Goal: Complete application form: Complete application form

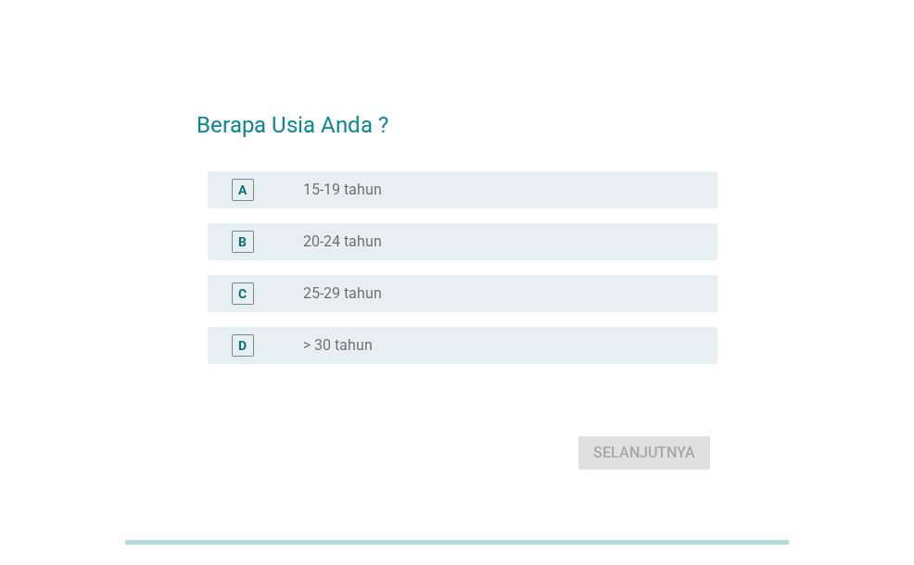
click at [419, 253] on div "B radio_button_unchecked 20-24 tahun" at bounding box center [462, 241] width 509 height 37
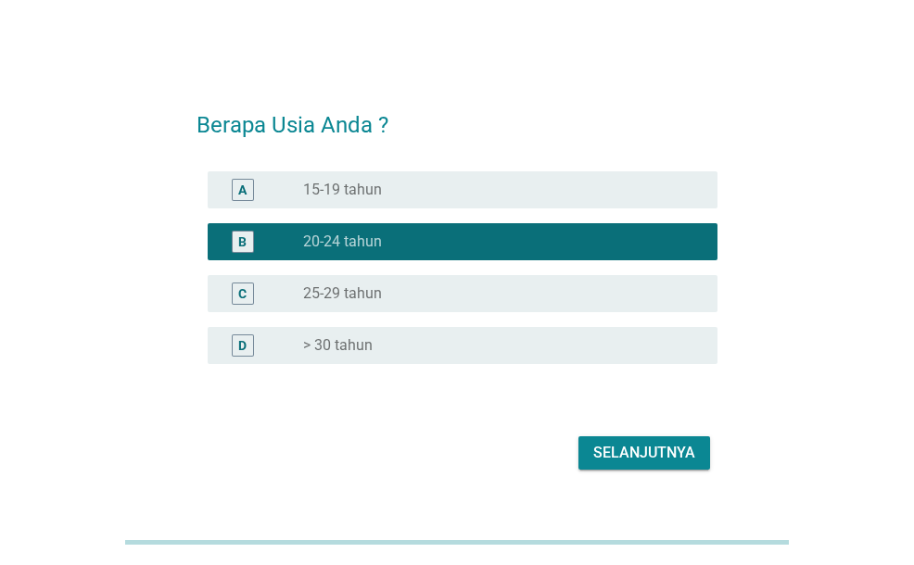
drag, startPoint x: 432, startPoint y: 301, endPoint x: 483, endPoint y: 335, distance: 60.9
click at [432, 302] on div "radio_button_unchecked 25-29 tahun" at bounding box center [495, 293] width 385 height 19
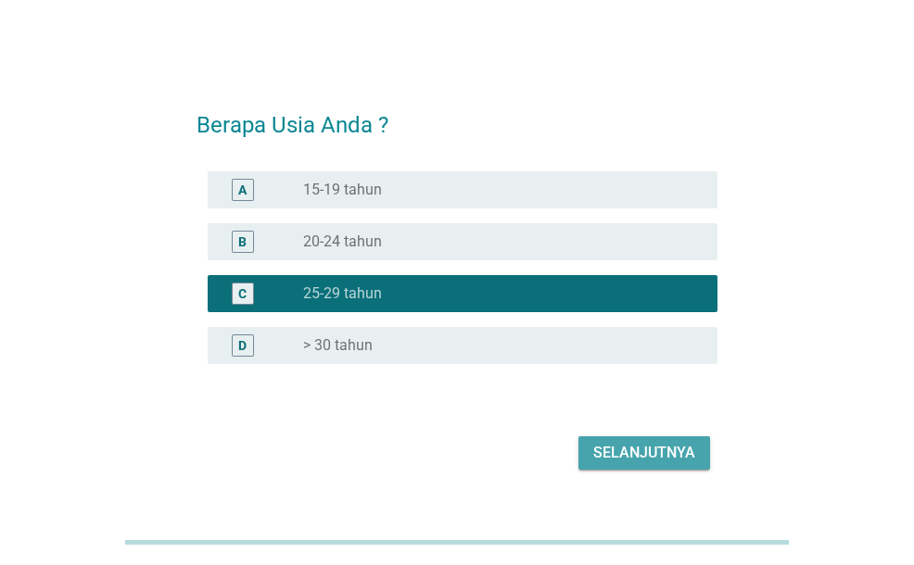
click at [632, 454] on div "Selanjutnya" at bounding box center [644, 453] width 102 height 22
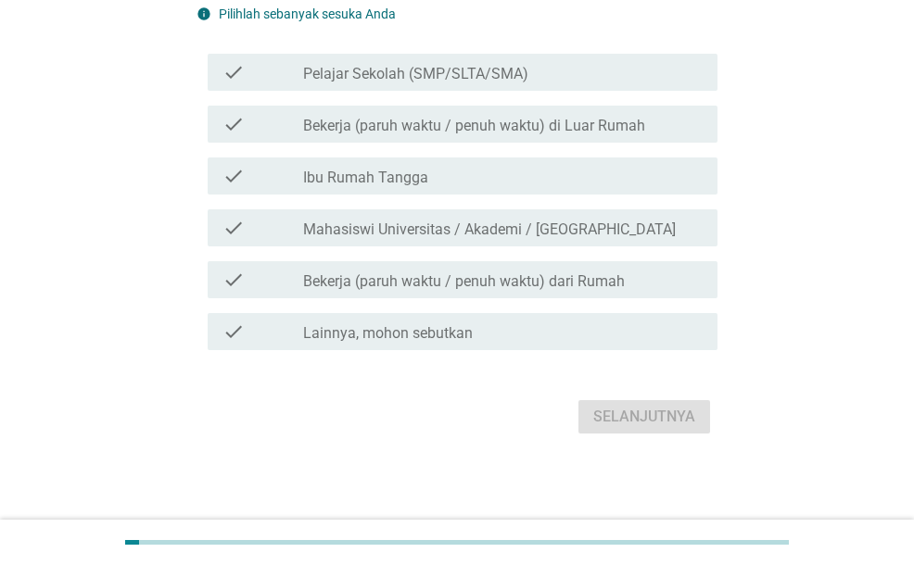
scroll to position [138, 0]
click at [499, 114] on div "check_box_outline_blank Bekerja (paruh waktu / penuh waktu) di Luar Rumah" at bounding box center [502, 123] width 399 height 22
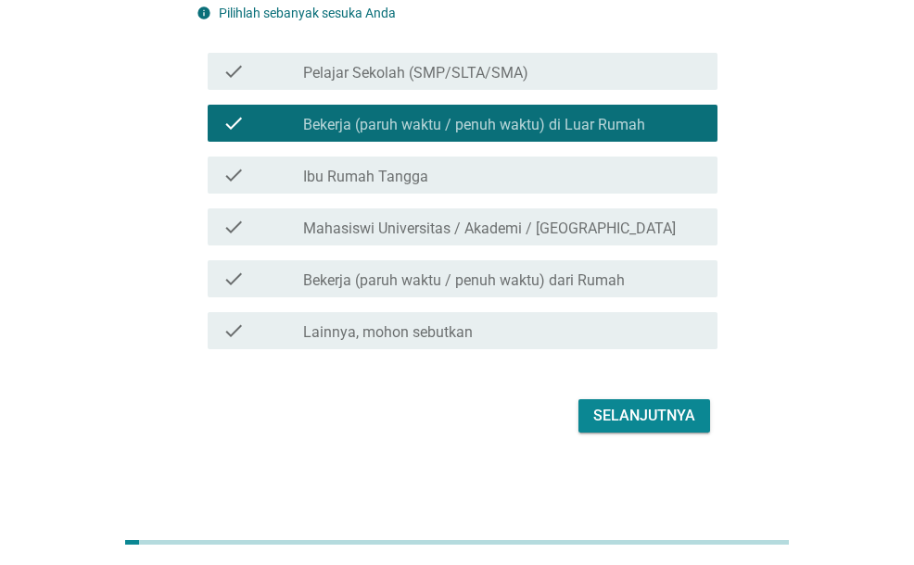
click at [633, 411] on div "Selanjutnya" at bounding box center [644, 416] width 102 height 22
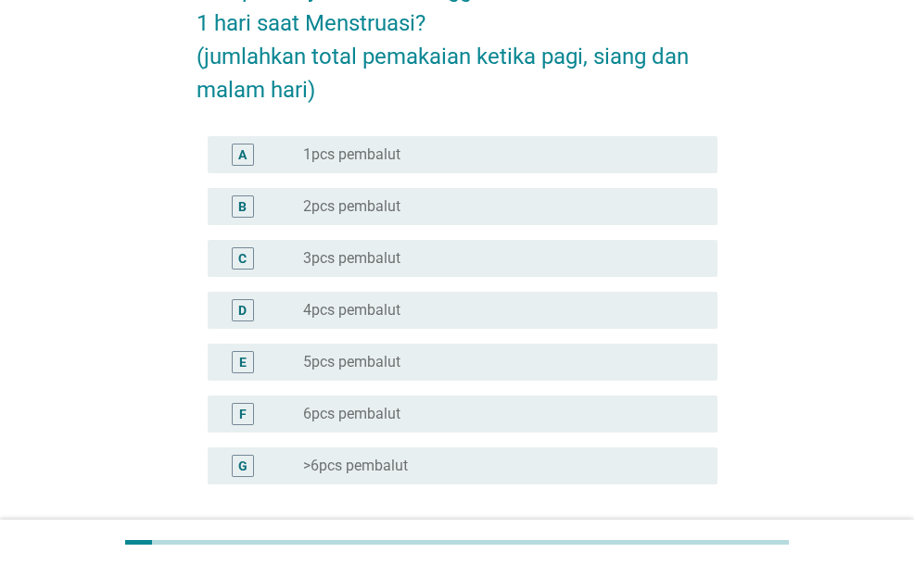
scroll to position [319, 0]
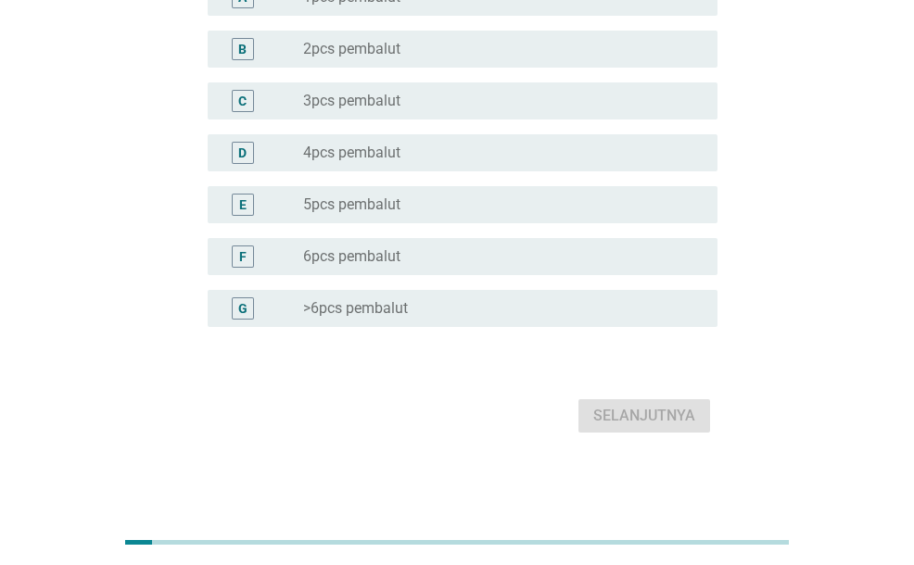
click at [486, 310] on div "radio_button_unchecked >6pcs pembalut" at bounding box center [495, 308] width 385 height 19
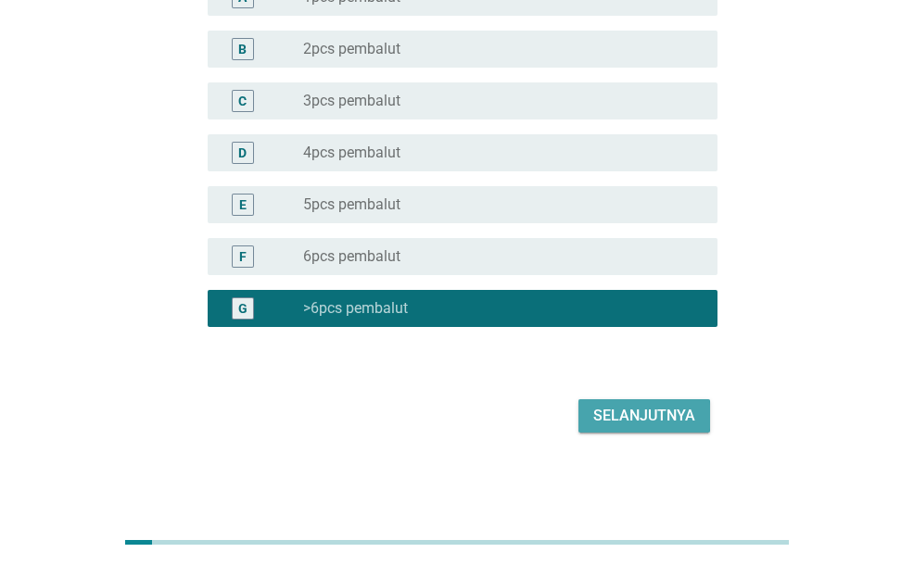
click at [628, 409] on div "Selanjutnya" at bounding box center [644, 416] width 102 height 22
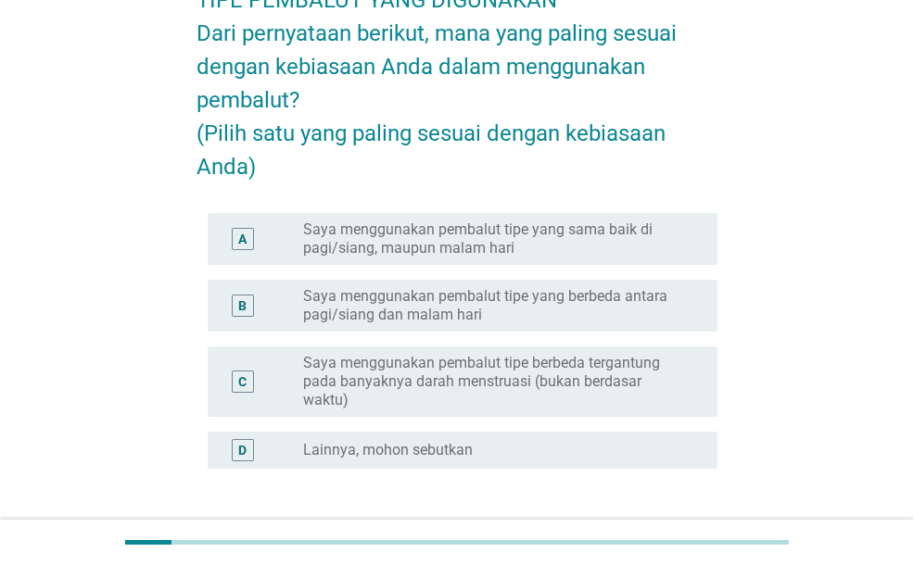
scroll to position [185, 0]
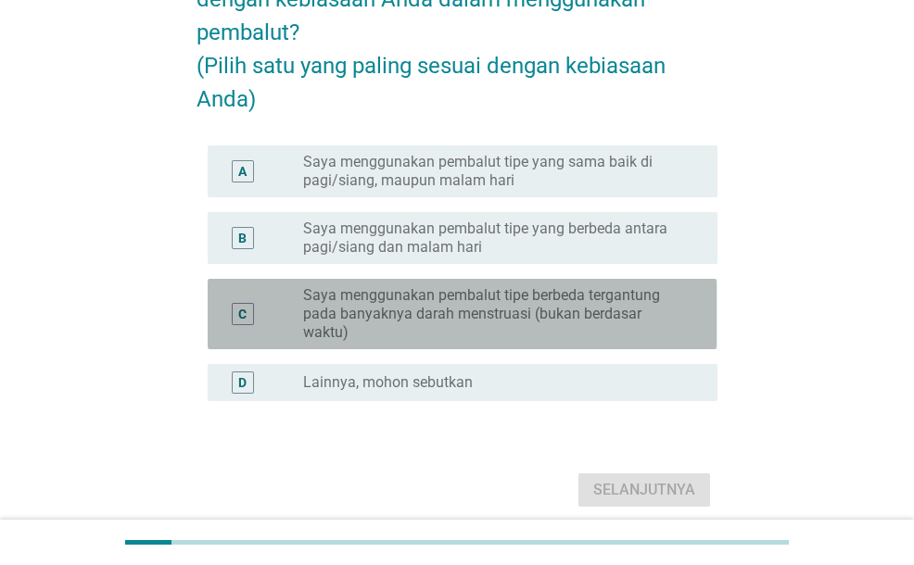
click at [313, 332] on label "Saya menggunakan pembalut tipe berbeda tergantung pada banyaknya darah menstrua…" at bounding box center [495, 314] width 385 height 56
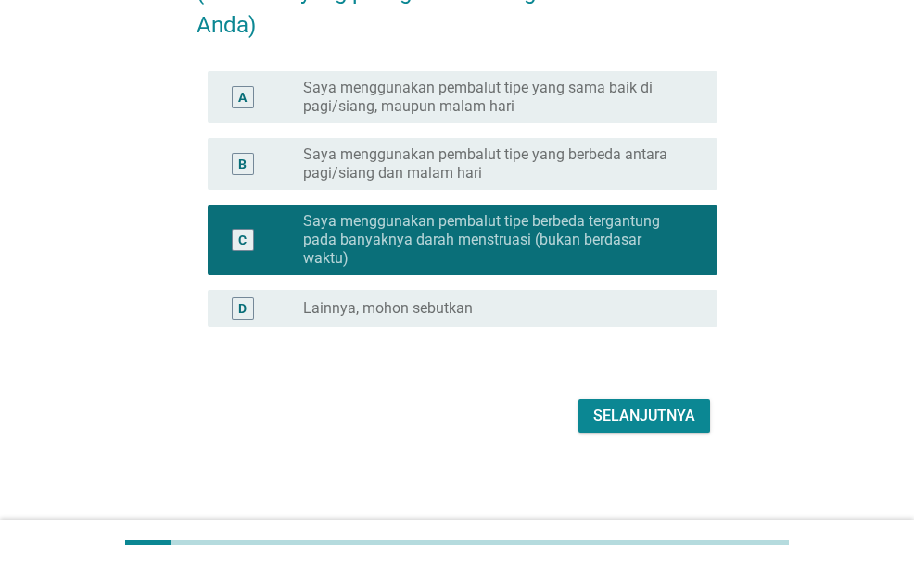
scroll to position [293, 0]
click at [626, 418] on div "Selanjutnya" at bounding box center [644, 416] width 102 height 22
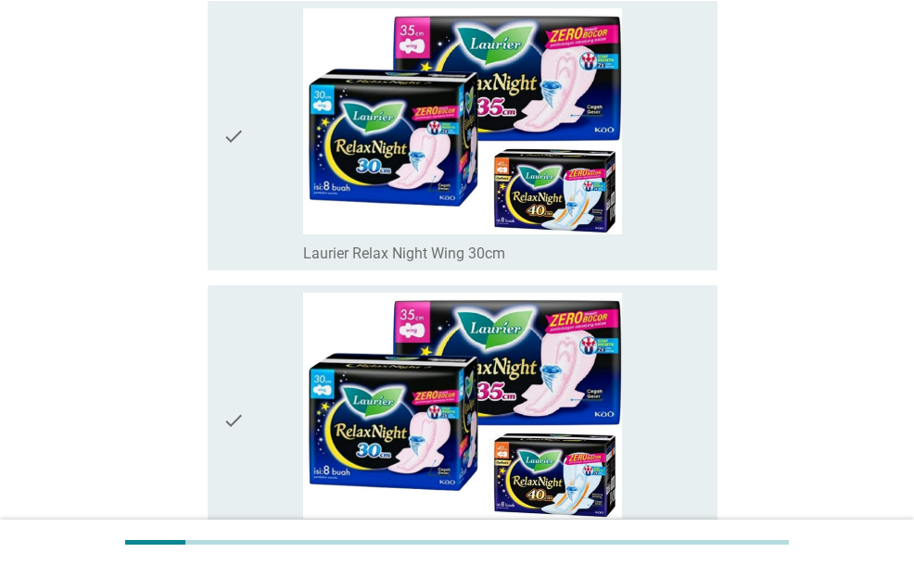
scroll to position [5189, 0]
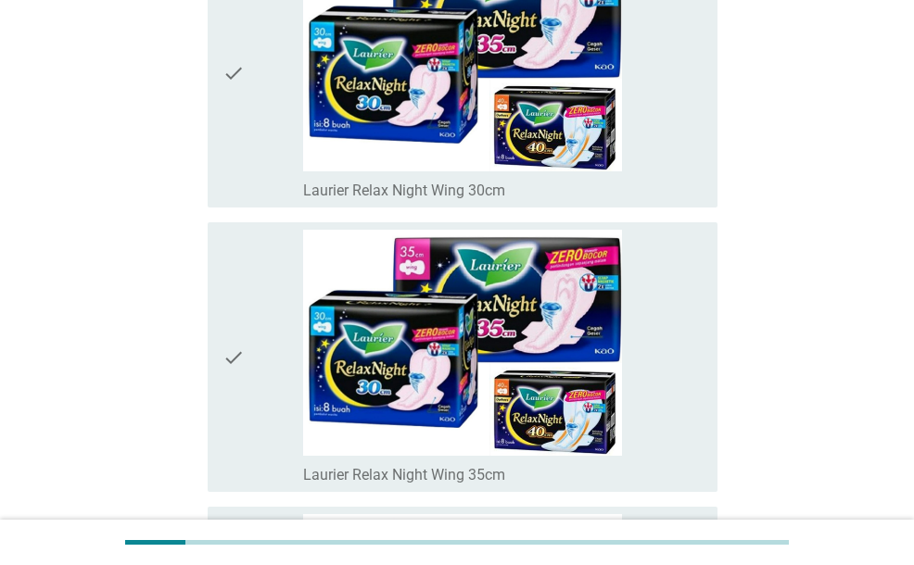
click at [261, 151] on div "check" at bounding box center [262, 72] width 80 height 255
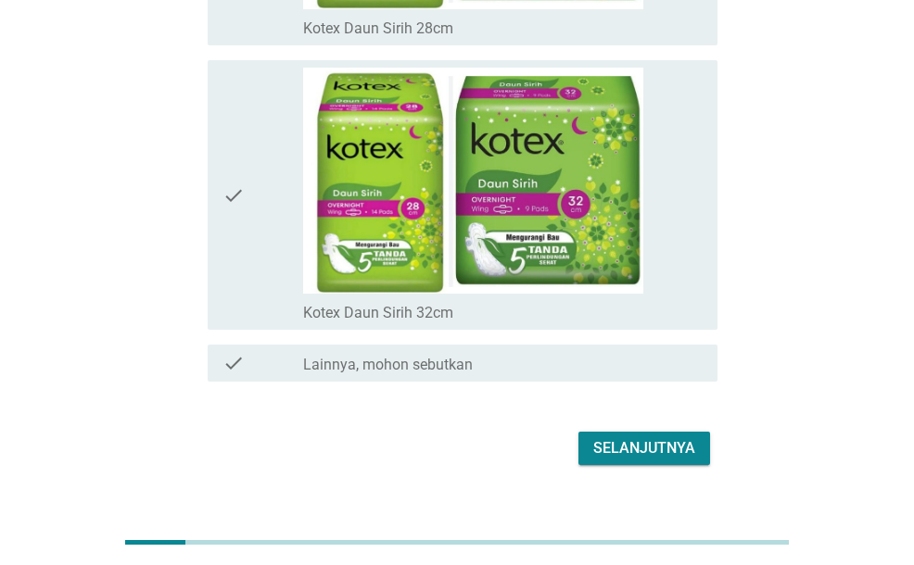
scroll to position [13014, 0]
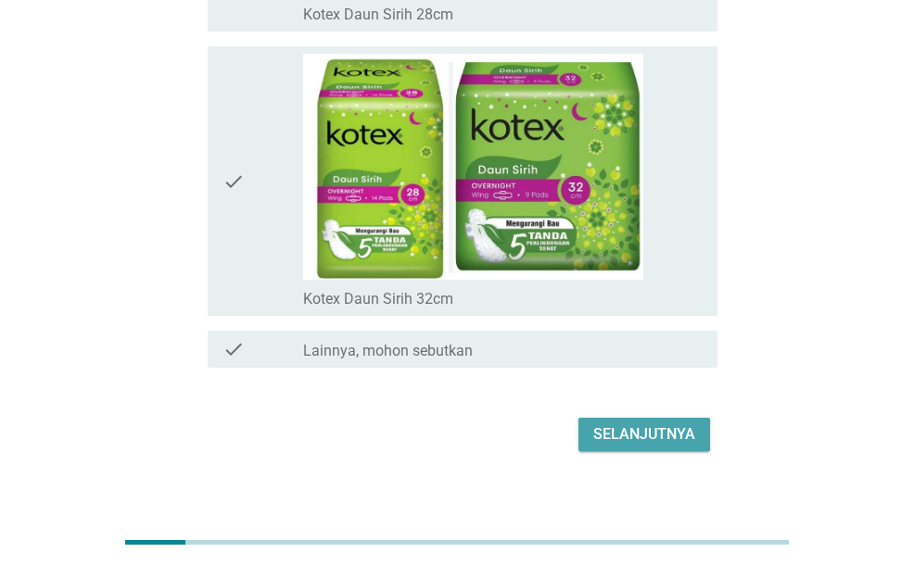
click at [635, 423] on div "Selanjutnya" at bounding box center [644, 434] width 102 height 22
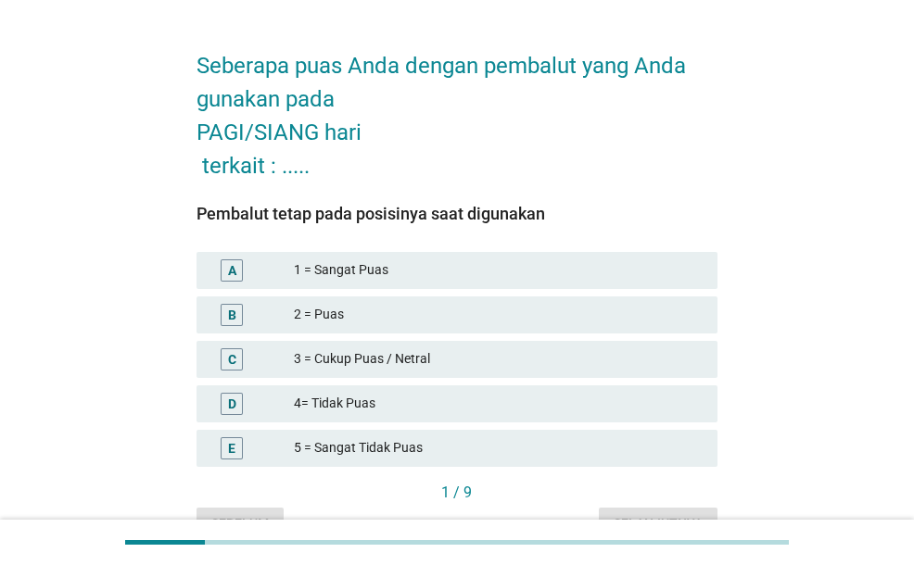
scroll to position [93, 0]
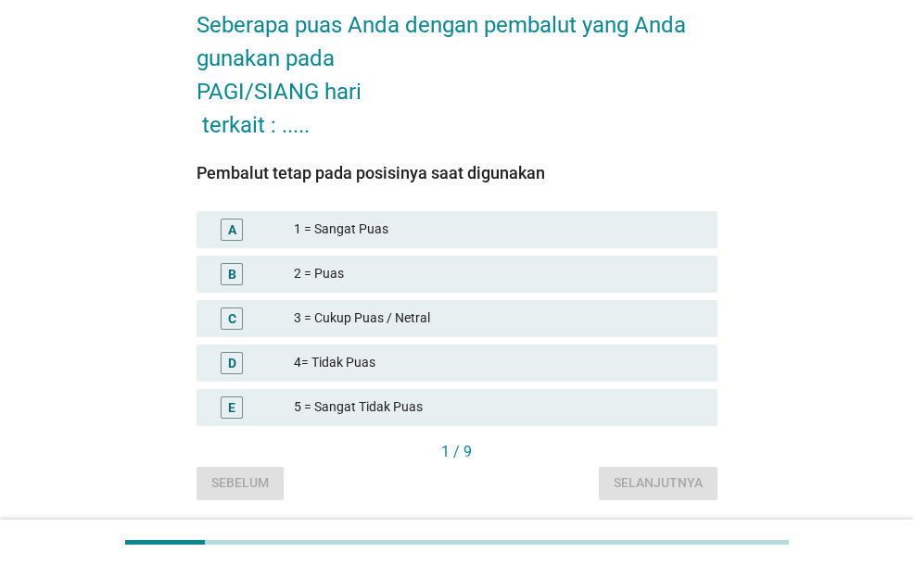
click at [371, 320] on div "3 = Cukup Puas / Netral" at bounding box center [498, 319] width 409 height 22
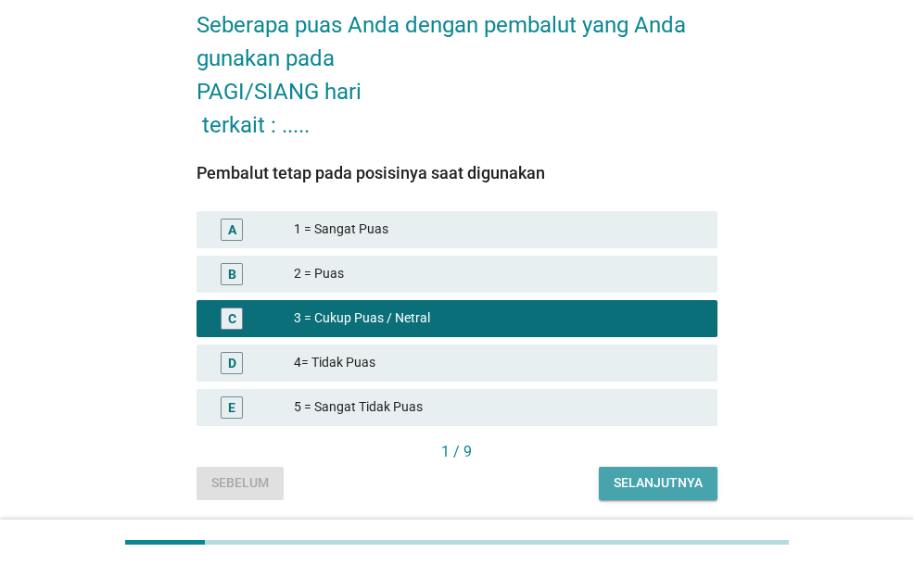
click at [634, 480] on div "Selanjutnya" at bounding box center [657, 483] width 89 height 19
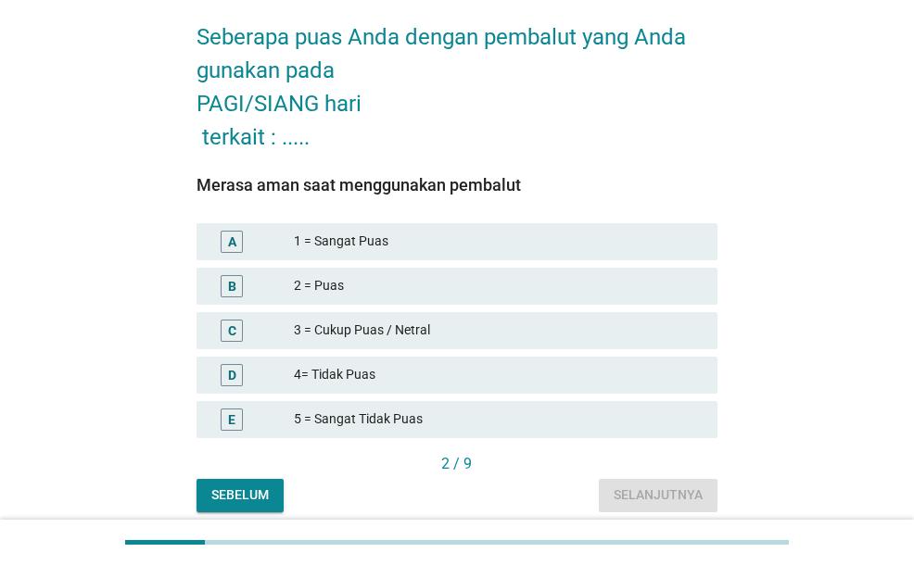
scroll to position [155, 0]
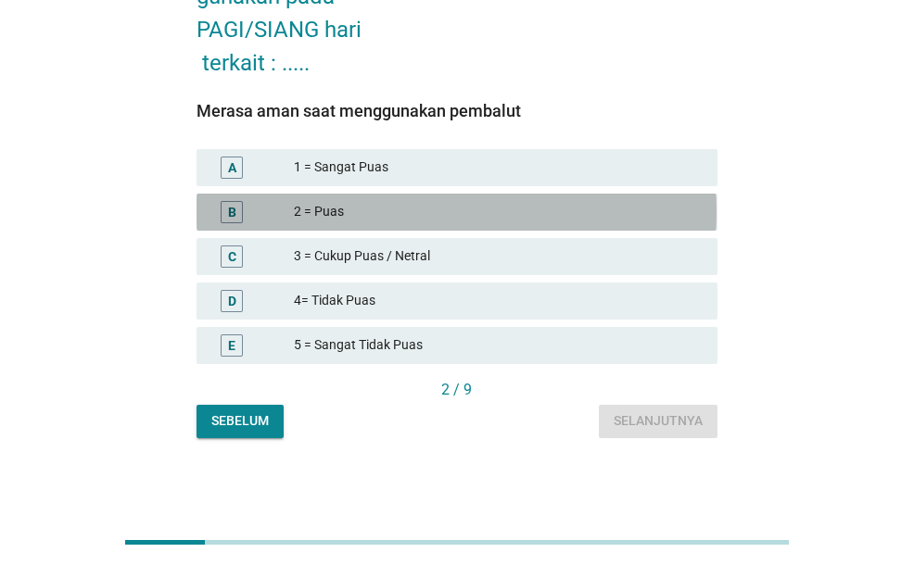
click at [360, 205] on div "2 = Puas" at bounding box center [498, 212] width 409 height 22
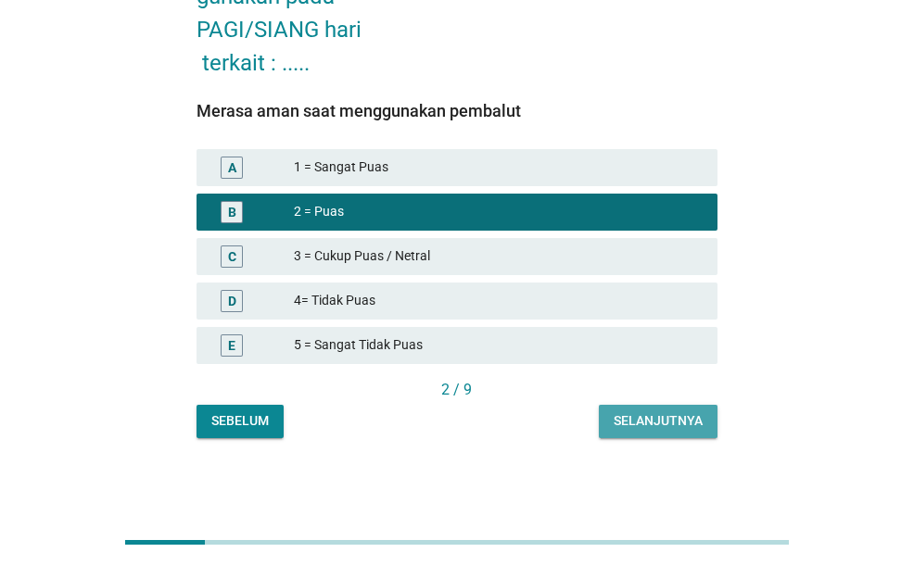
click at [645, 412] on div "Selanjutnya" at bounding box center [657, 420] width 89 height 19
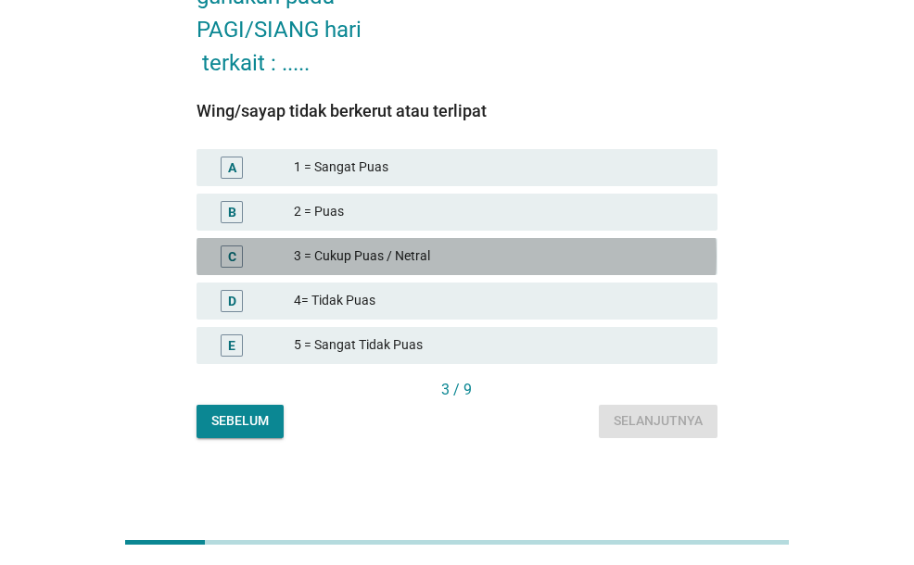
click at [405, 246] on div "3 = Cukup Puas / Netral" at bounding box center [498, 257] width 409 height 22
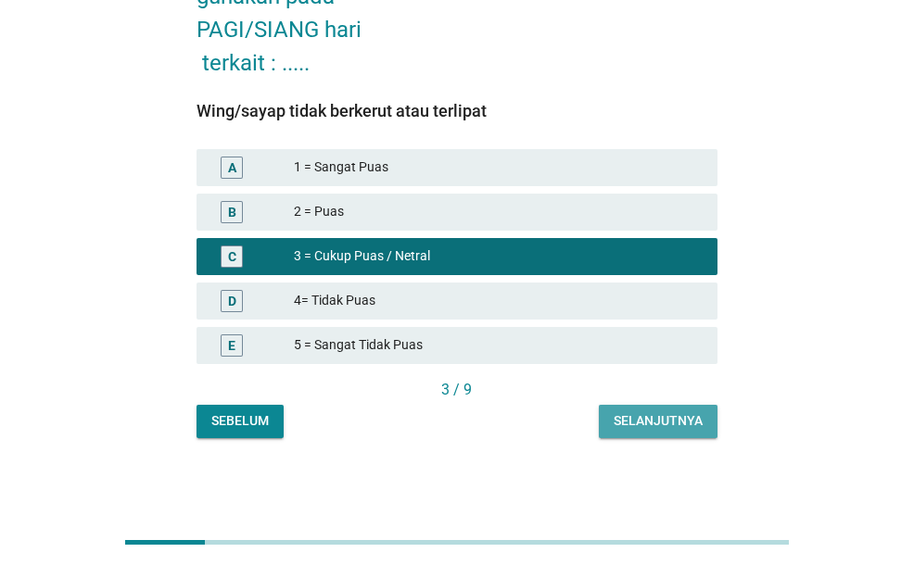
click at [684, 430] on div "Selanjutnya" at bounding box center [657, 420] width 89 height 19
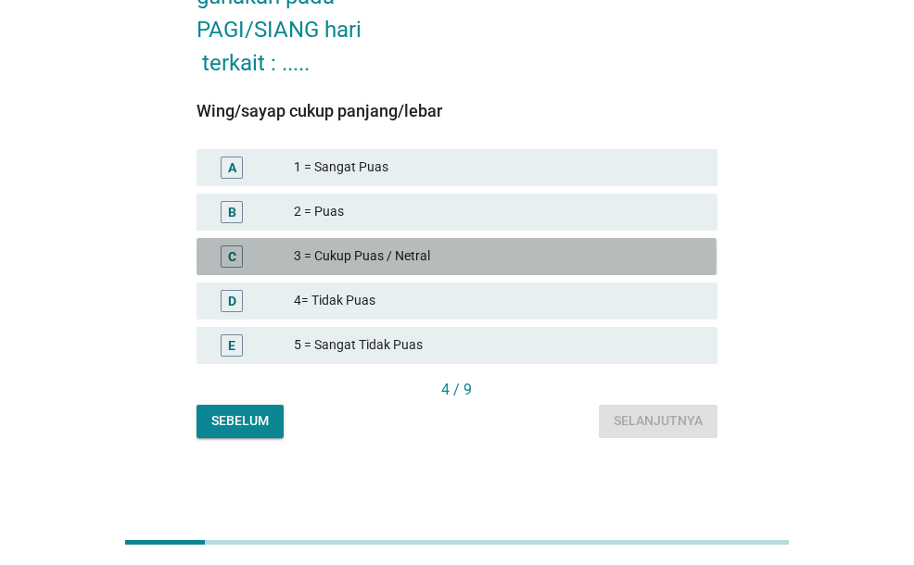
click at [430, 251] on div "3 = Cukup Puas / Netral" at bounding box center [498, 257] width 409 height 22
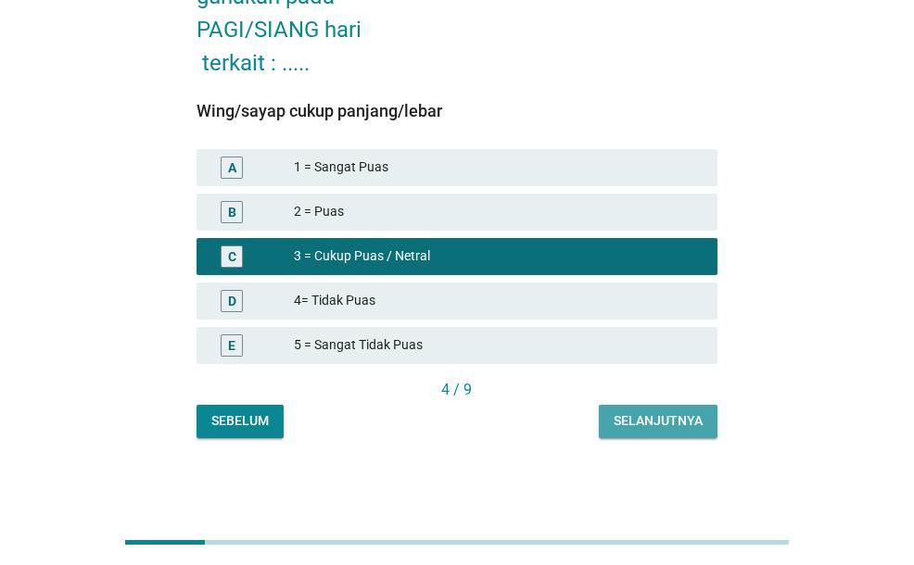
click at [608, 418] on button "Selanjutnya" at bounding box center [658, 421] width 119 height 33
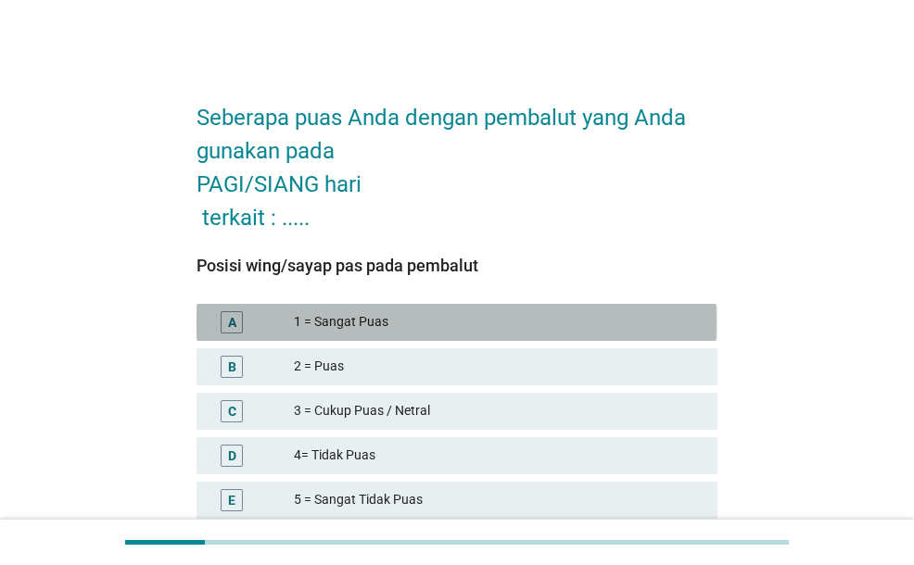
click at [449, 319] on div "1 = Sangat Puas" at bounding box center [498, 322] width 409 height 22
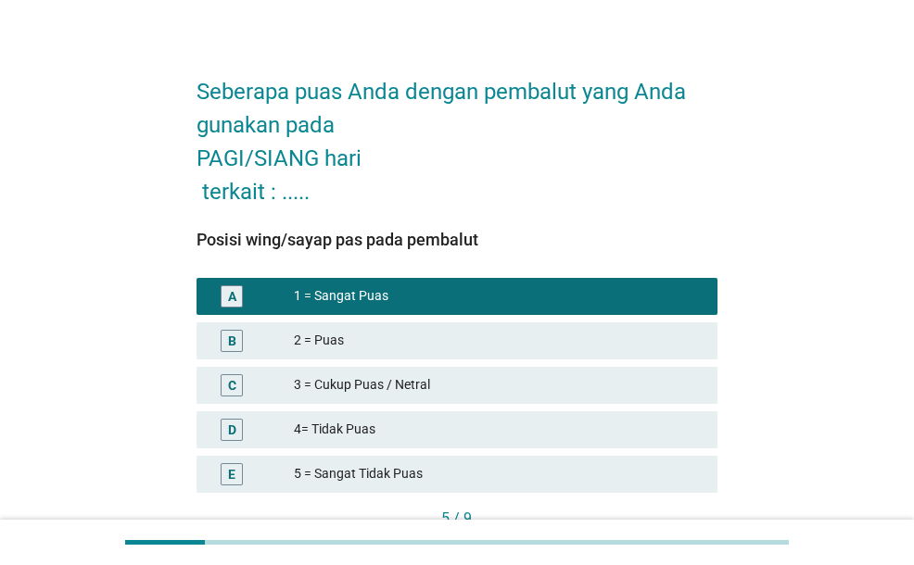
scroll to position [155, 0]
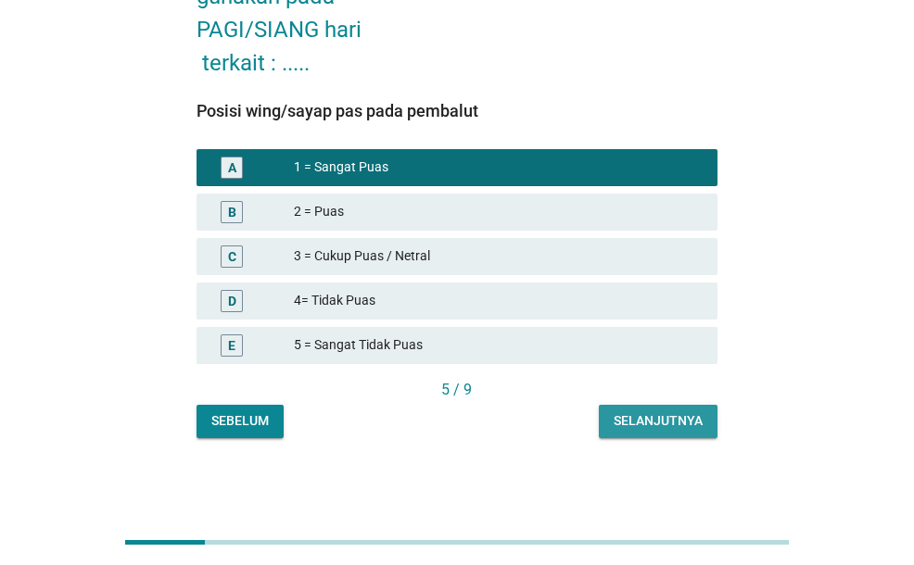
click at [630, 426] on div "Selanjutnya" at bounding box center [657, 420] width 89 height 19
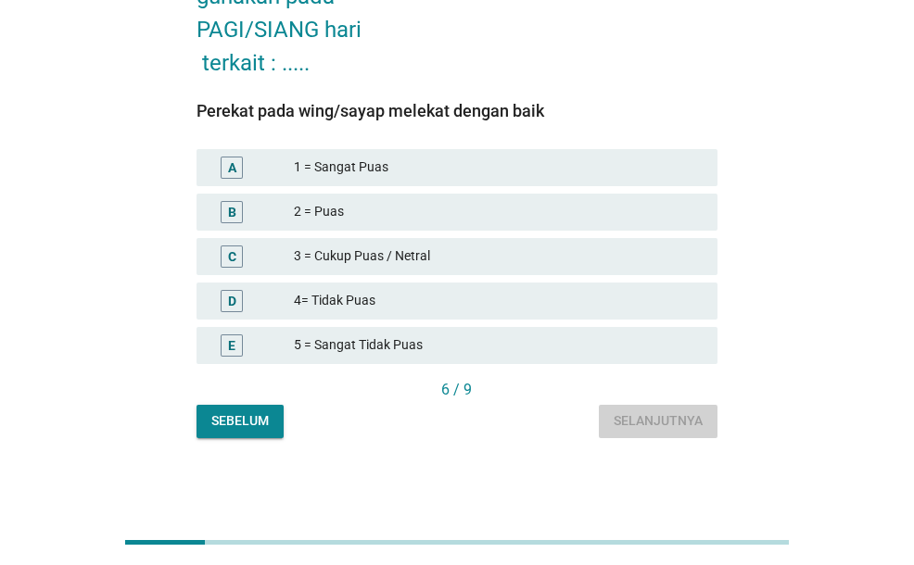
scroll to position [0, 0]
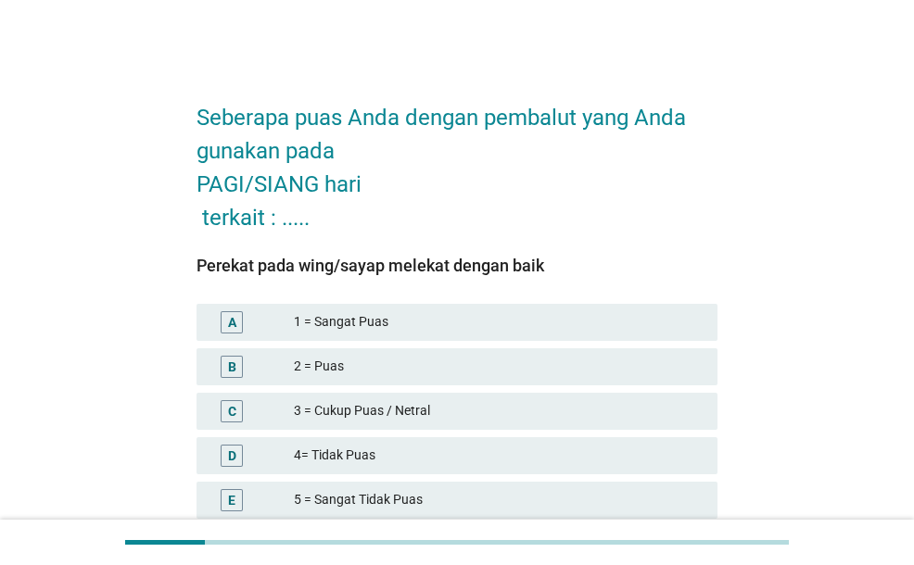
click at [481, 356] on div "2 = Puas" at bounding box center [498, 367] width 409 height 22
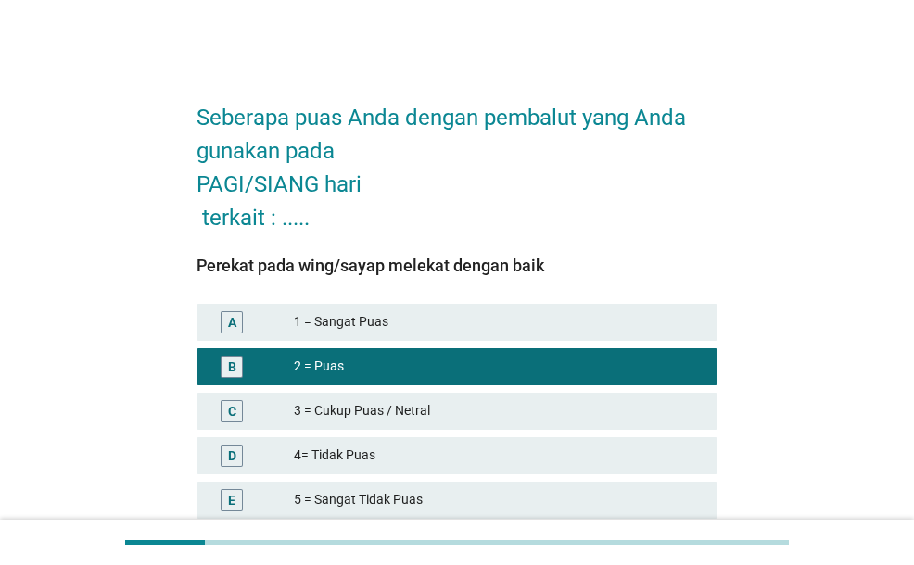
scroll to position [155, 0]
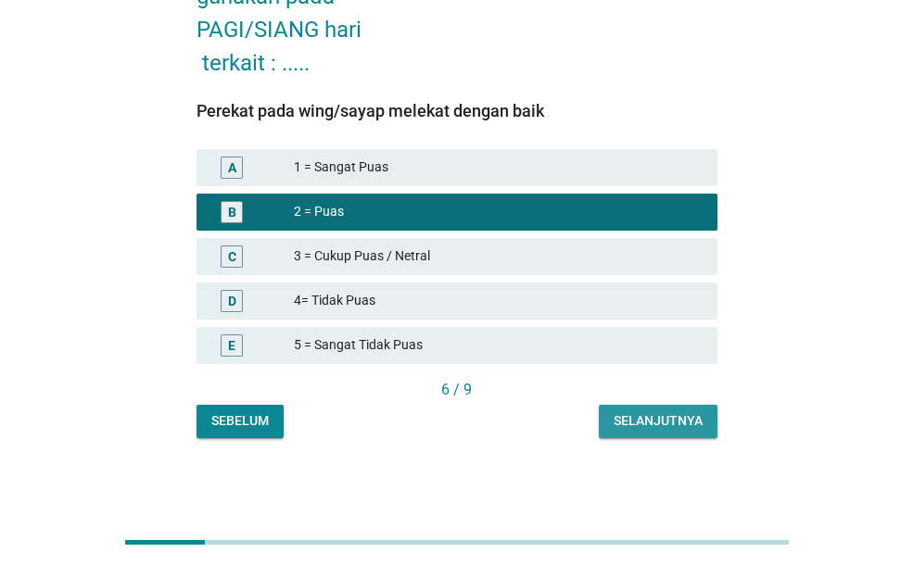
click at [639, 419] on div "Selanjutnya" at bounding box center [657, 420] width 89 height 19
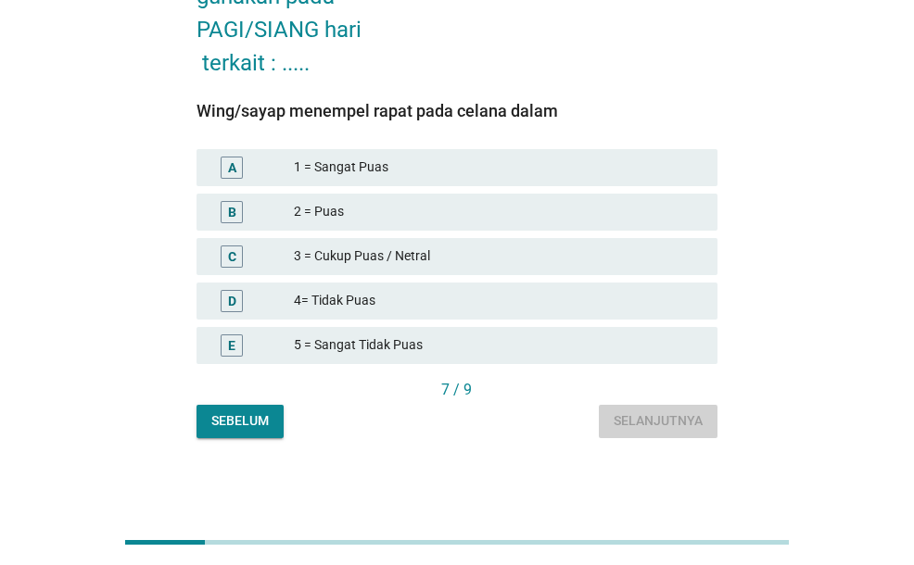
scroll to position [0, 0]
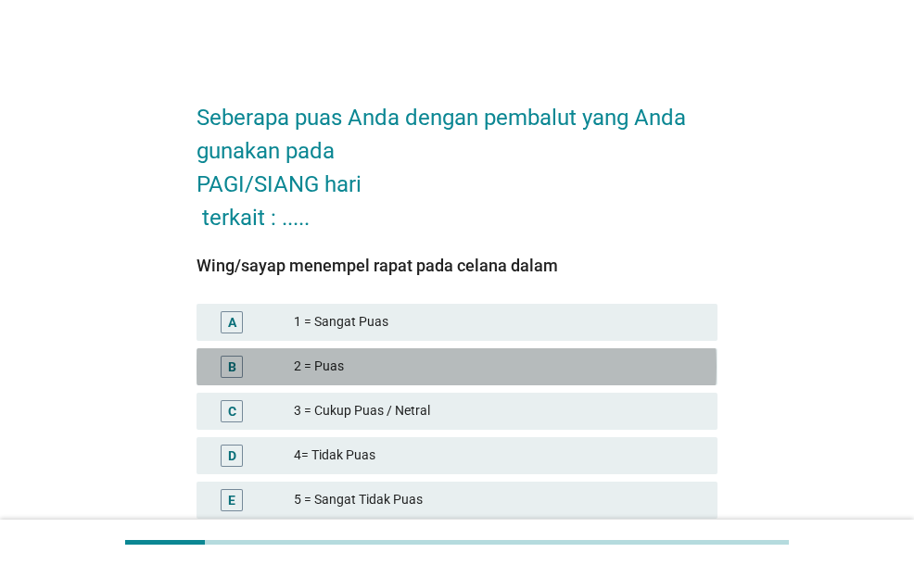
click at [404, 359] on div "2 = Puas" at bounding box center [498, 367] width 409 height 22
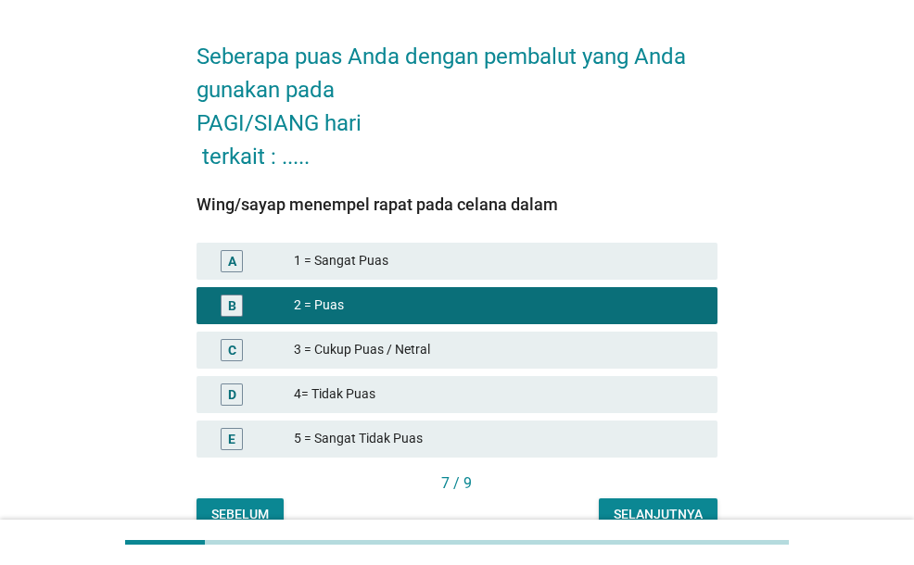
scroll to position [155, 0]
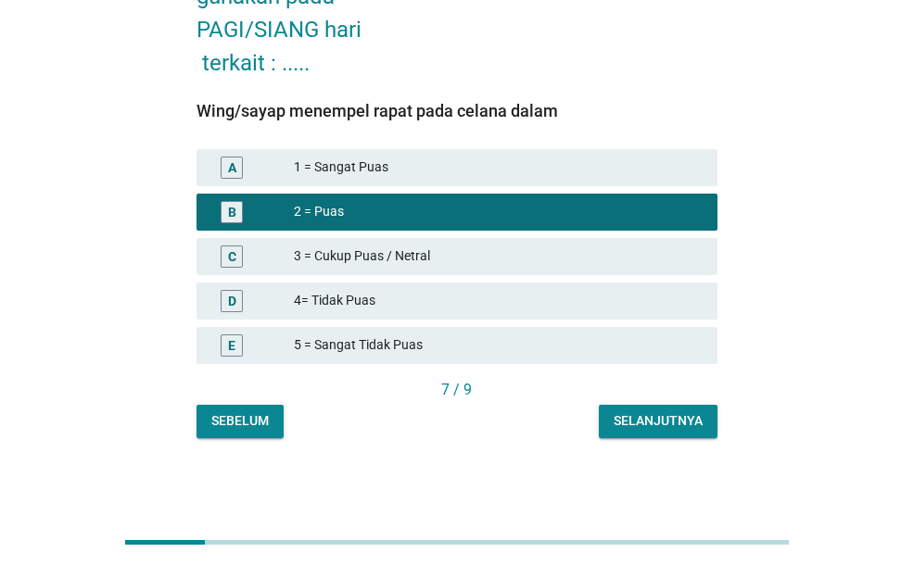
click at [641, 436] on button "Selanjutnya" at bounding box center [658, 421] width 119 height 33
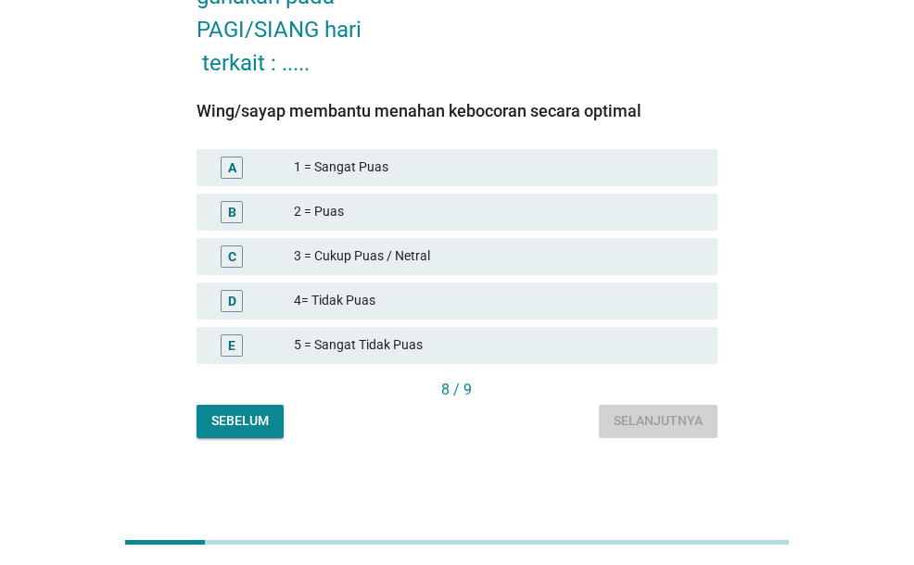
scroll to position [0, 0]
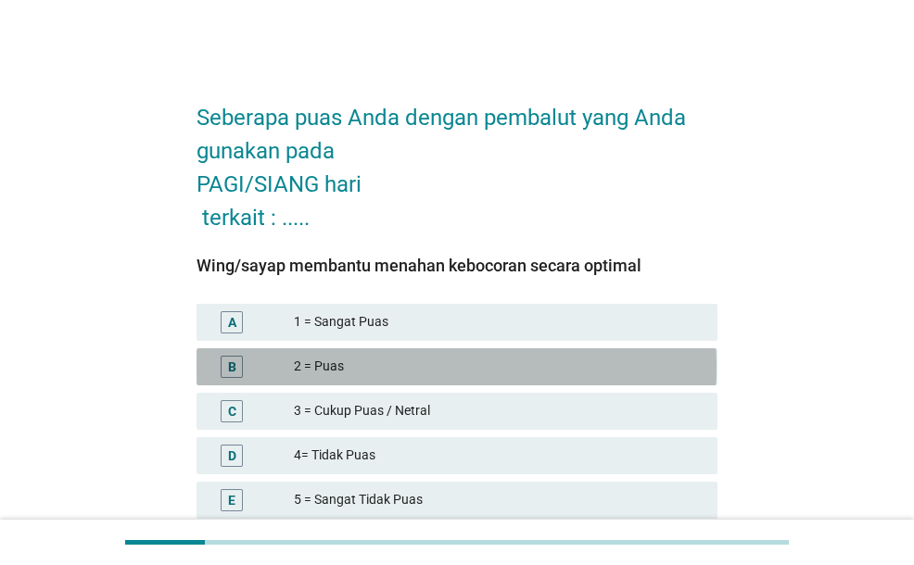
click at [541, 374] on div "2 = Puas" at bounding box center [498, 367] width 409 height 22
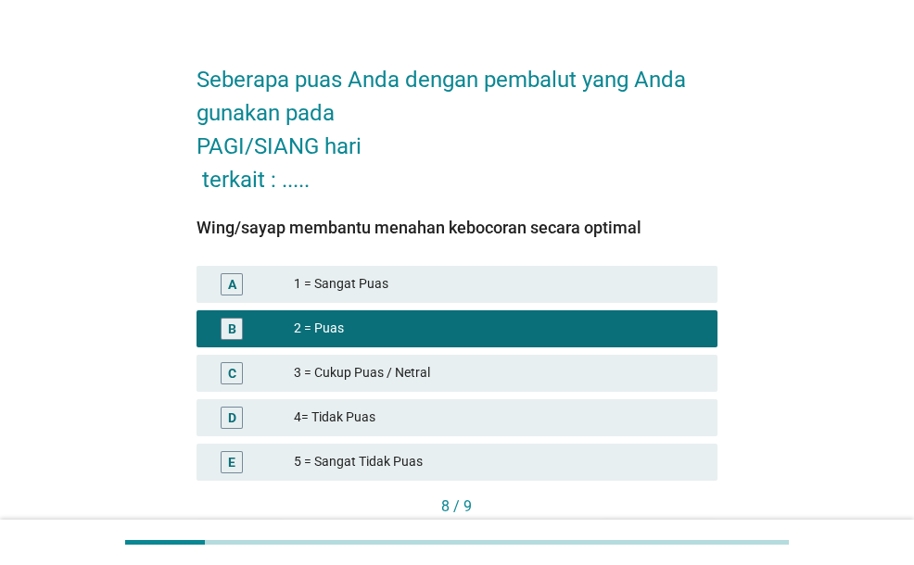
scroll to position [155, 0]
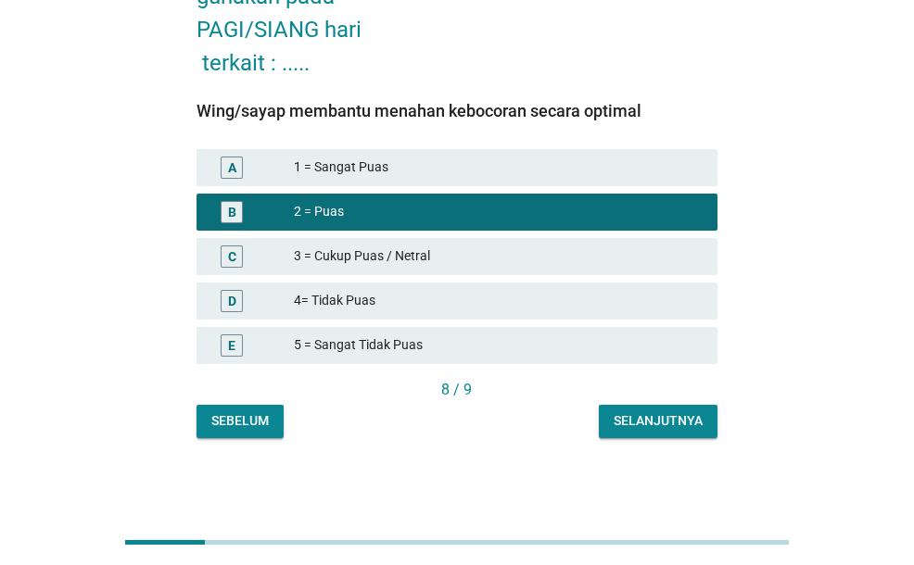
click at [673, 416] on div "Selanjutnya" at bounding box center [657, 420] width 89 height 19
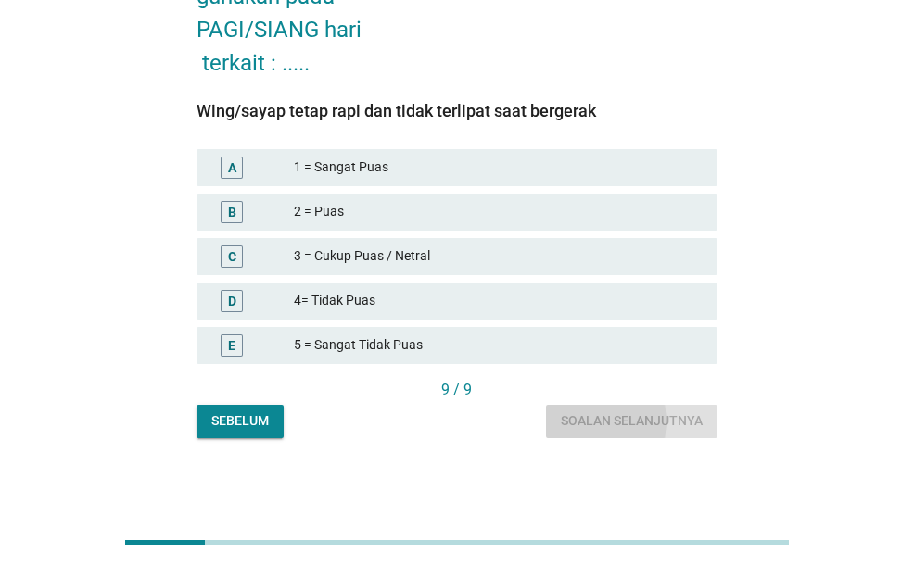
scroll to position [0, 0]
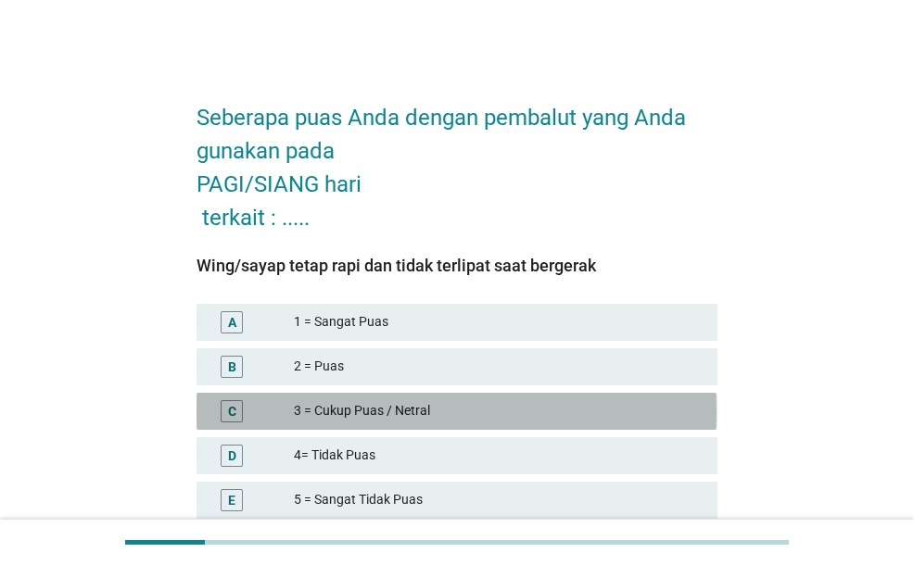
click at [603, 401] on div "3 = Cukup Puas / Netral" at bounding box center [498, 411] width 409 height 22
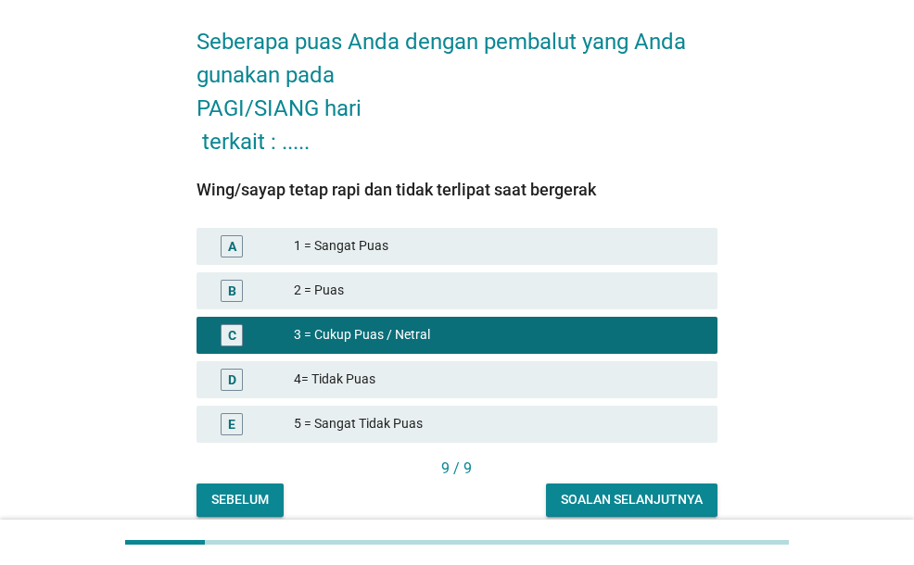
scroll to position [155, 0]
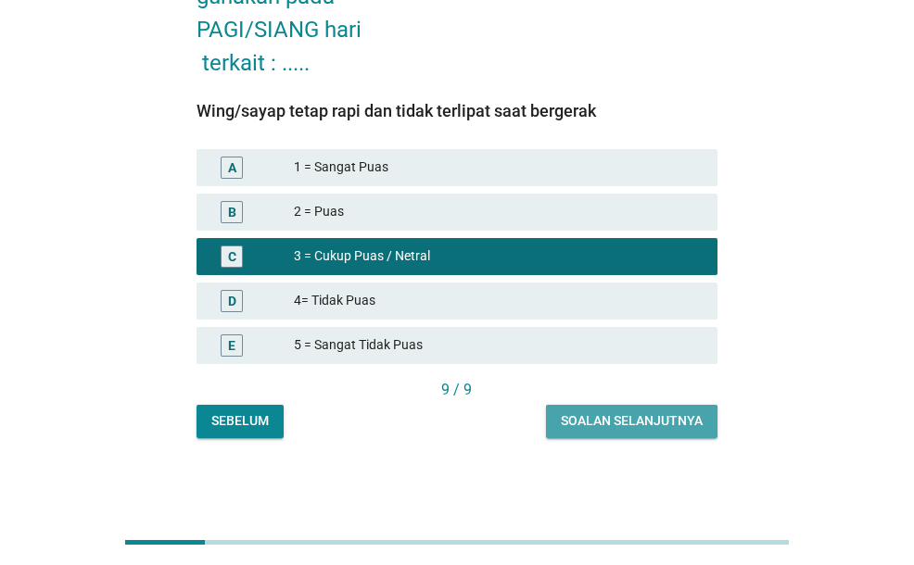
click at [640, 420] on div "Soalan selanjutnya" at bounding box center [632, 420] width 142 height 19
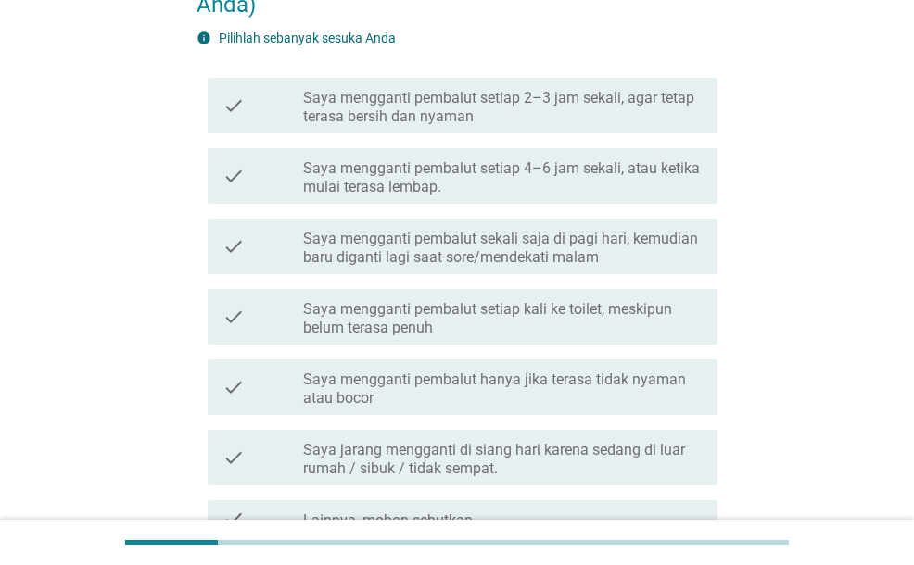
scroll to position [185, 0]
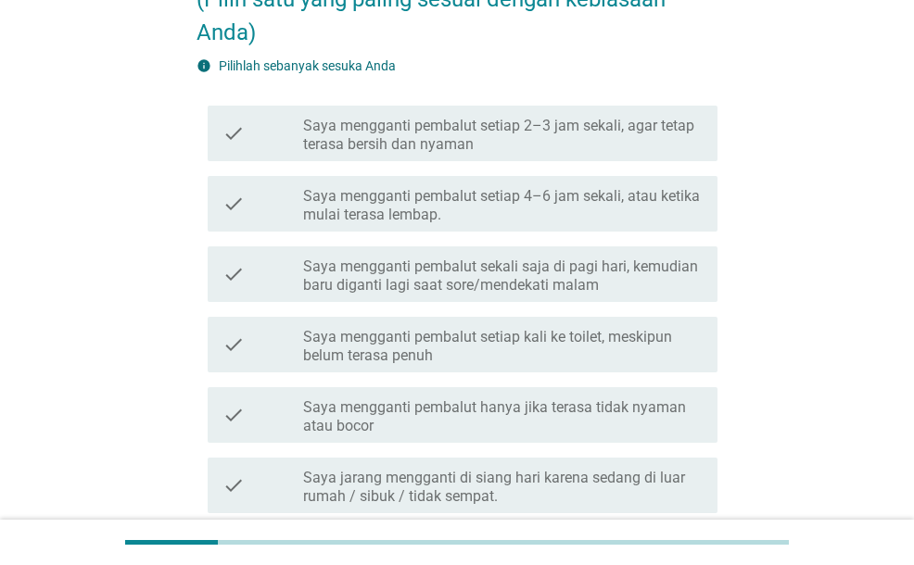
click at [539, 399] on label "Saya mengganti pembalut hanya jika terasa tidak nyaman atau bocor" at bounding box center [502, 416] width 399 height 37
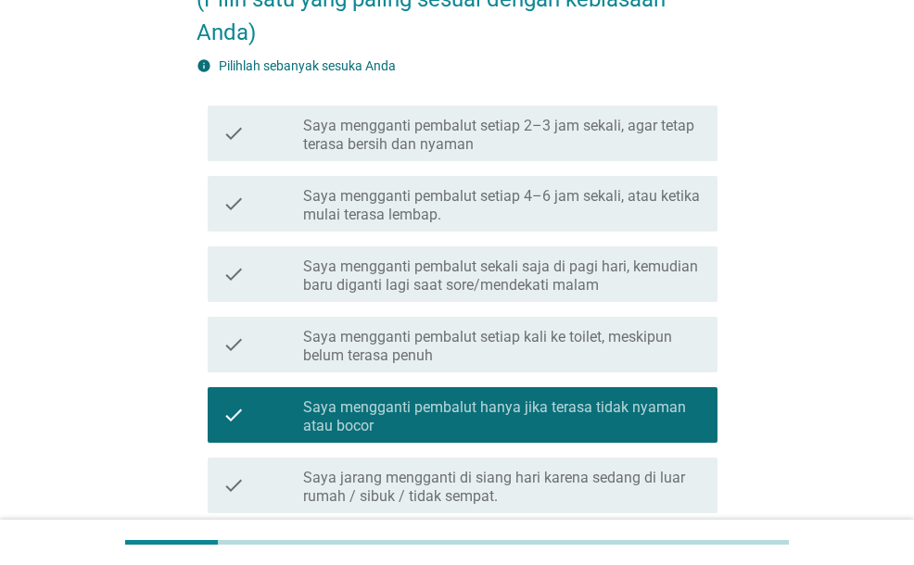
scroll to position [371, 0]
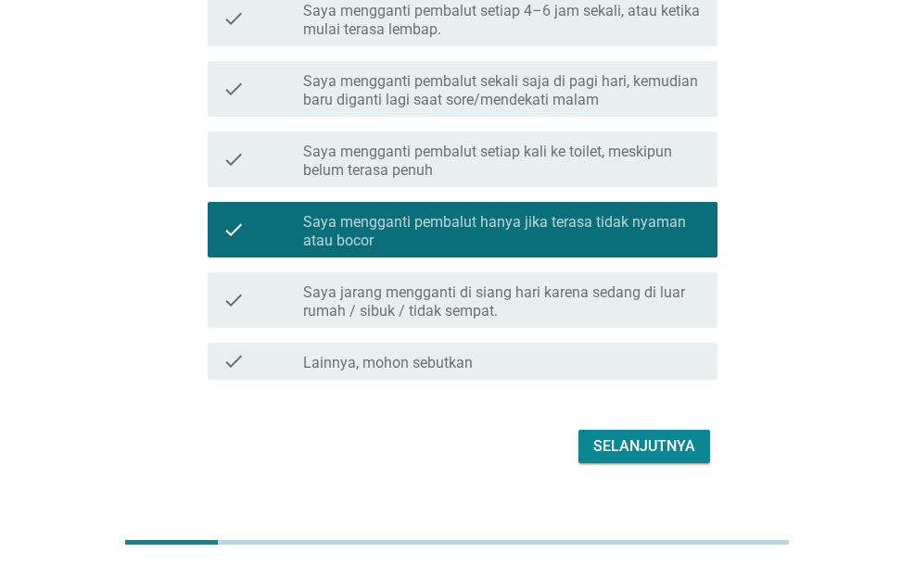
click at [642, 447] on div "Selanjutnya" at bounding box center [644, 447] width 102 height 22
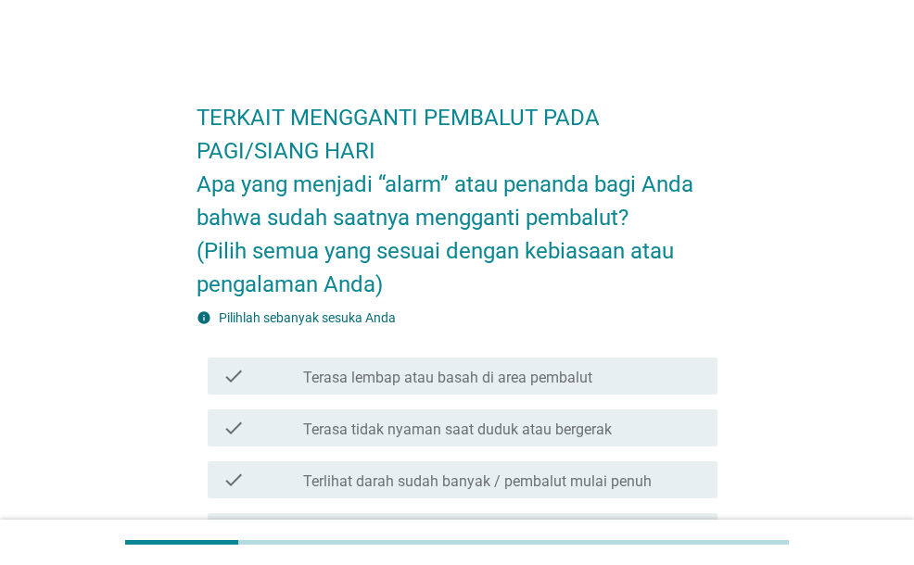
click at [607, 378] on div "check_box_outline_blank Terasa lembap atau basah di area pembalut" at bounding box center [502, 376] width 399 height 22
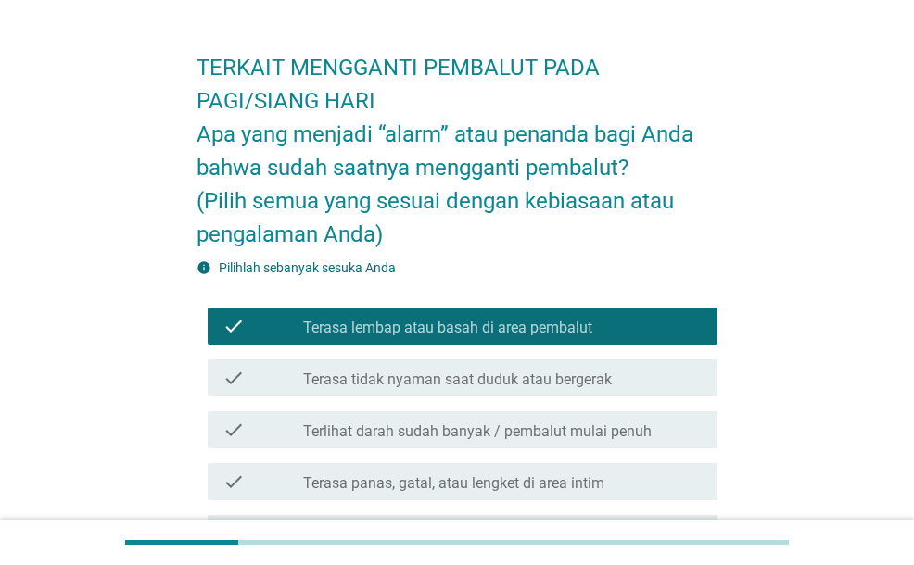
scroll to position [93, 0]
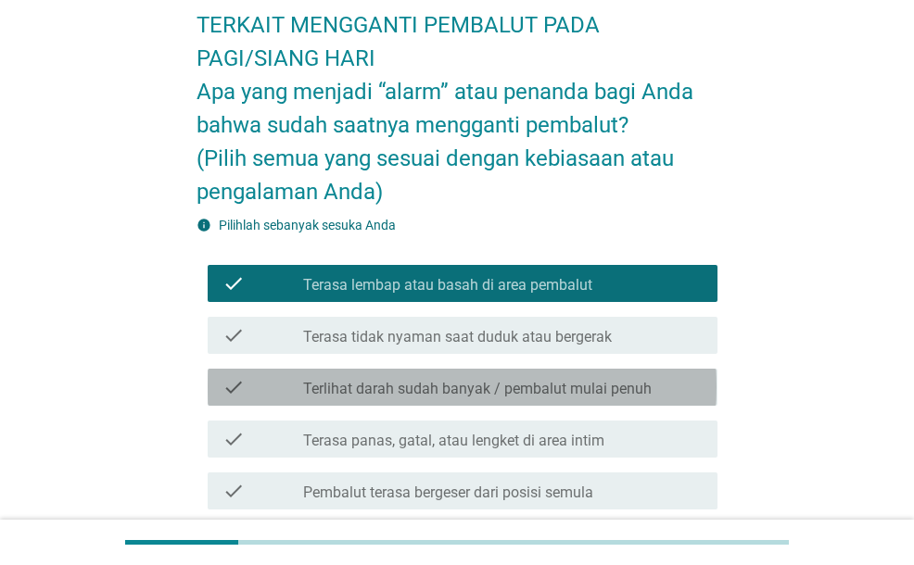
click at [600, 386] on label "Terlihat darah sudah banyak / pembalut mulai penuh" at bounding box center [477, 389] width 348 height 19
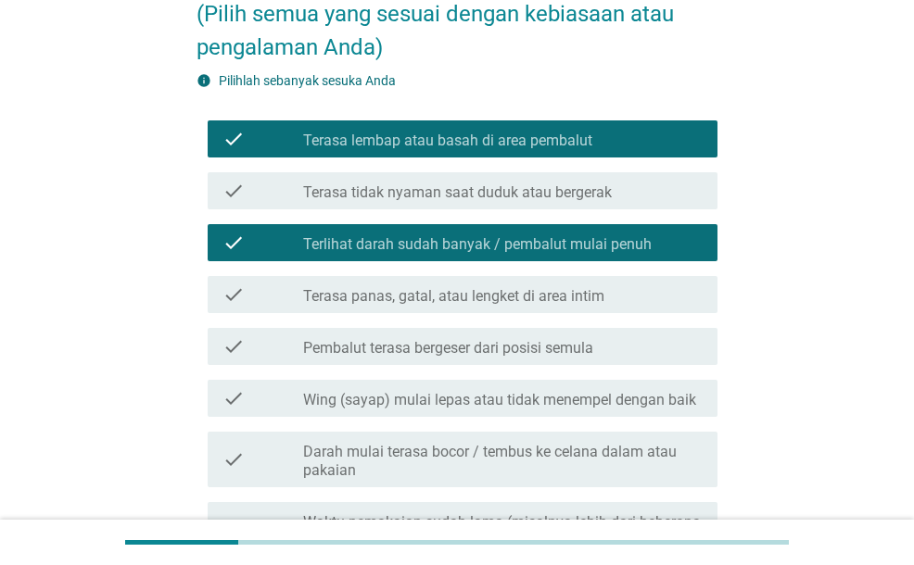
scroll to position [278, 0]
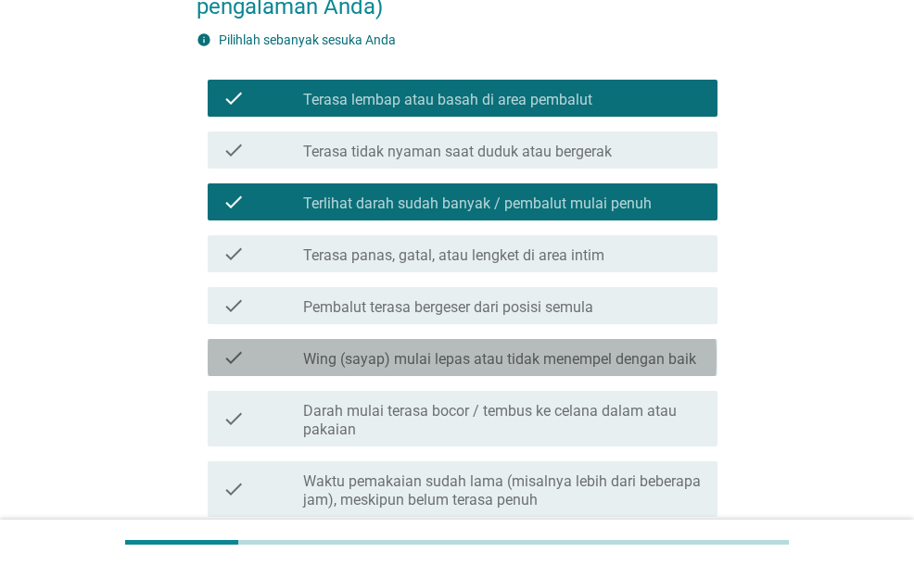
drag, startPoint x: 605, startPoint y: 360, endPoint x: 606, endPoint y: 385, distance: 25.0
click at [606, 368] on div "check check_box_outline_blank Wing (sayap) mulai lepas atau tidak menempel deng…" at bounding box center [462, 357] width 509 height 37
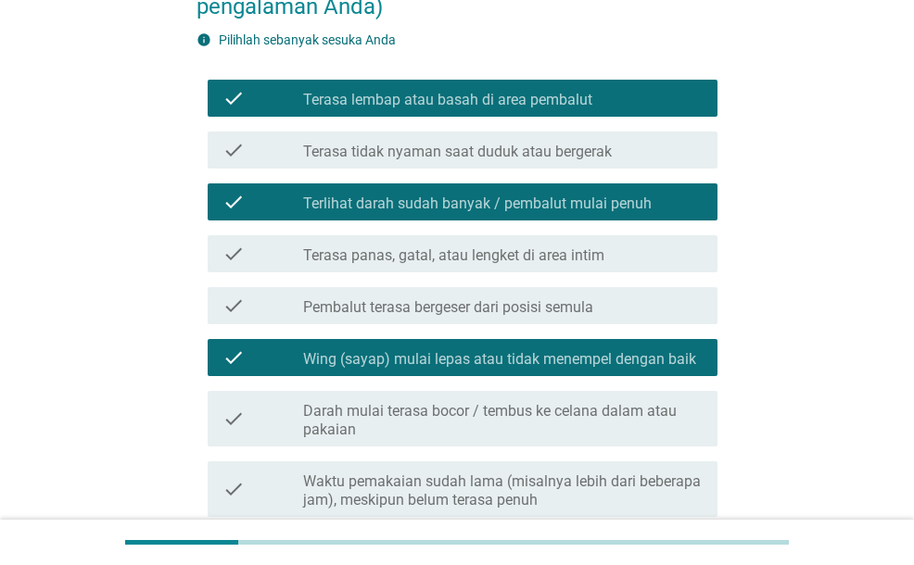
click at [602, 418] on label "Darah mulai terasa bocor / tembus ke celana dalam atau pakaian" at bounding box center [502, 420] width 399 height 37
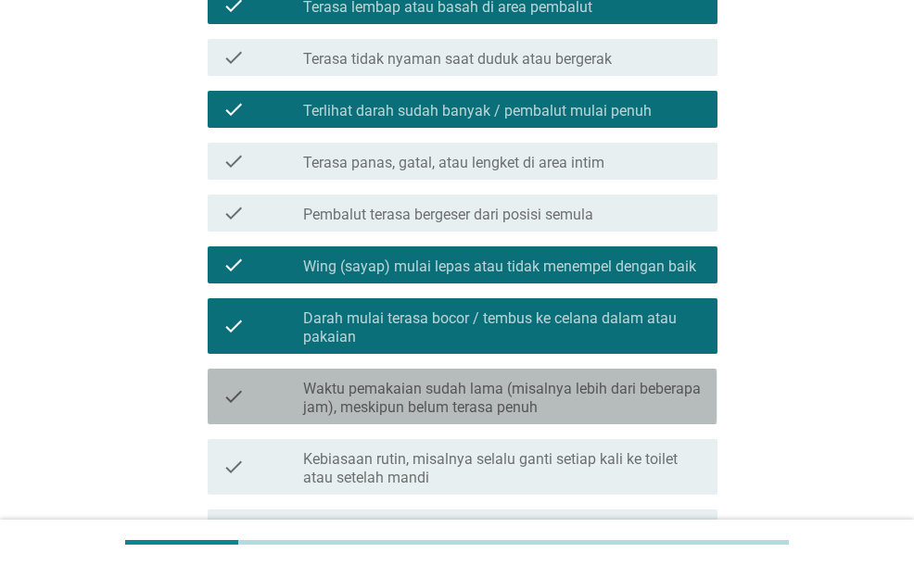
click at [597, 400] on label "Waktu pemakaian sudah lama (misalnya lebih dari beberapa jam), meskipun belum t…" at bounding box center [502, 398] width 399 height 37
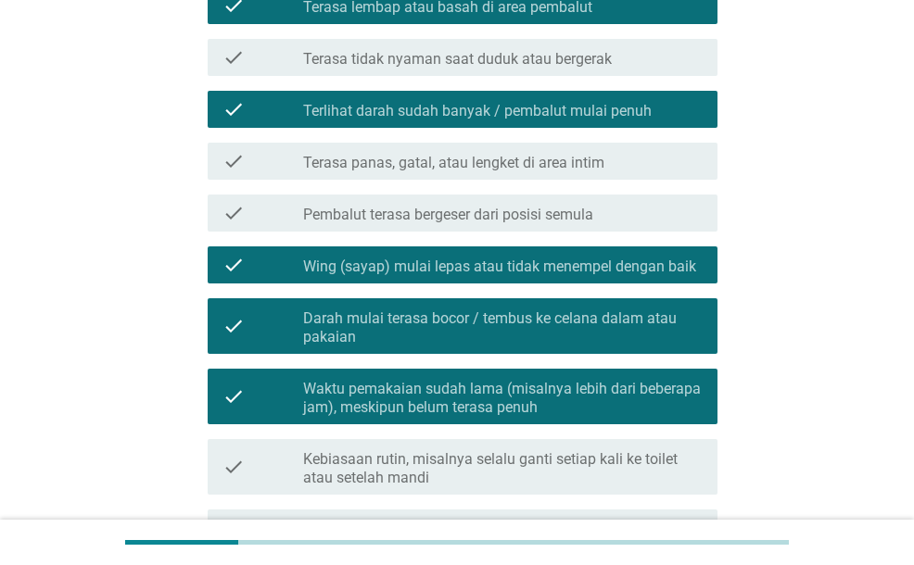
scroll to position [556, 0]
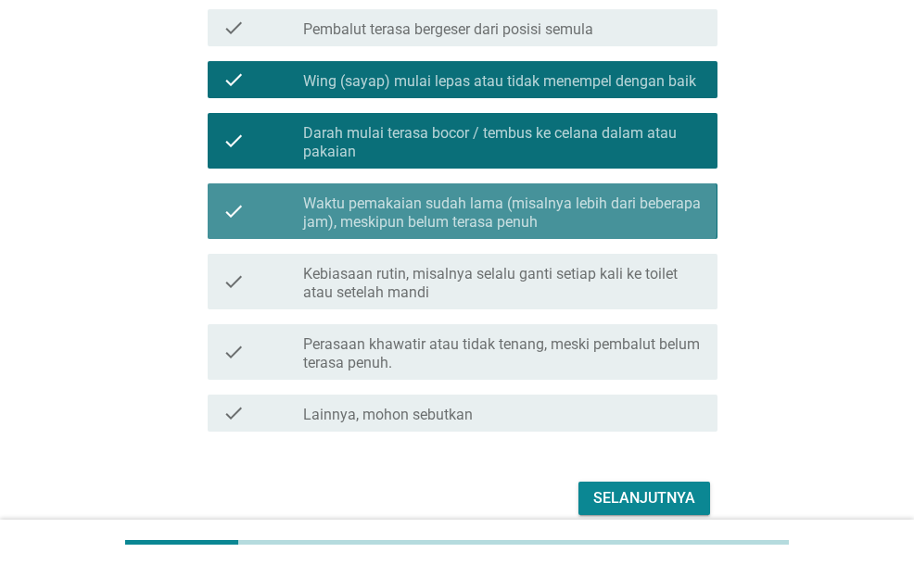
click at [480, 221] on label "Waktu pemakaian sudah lama (misalnya lebih dari beberapa jam), meskipun belum t…" at bounding box center [502, 213] width 399 height 37
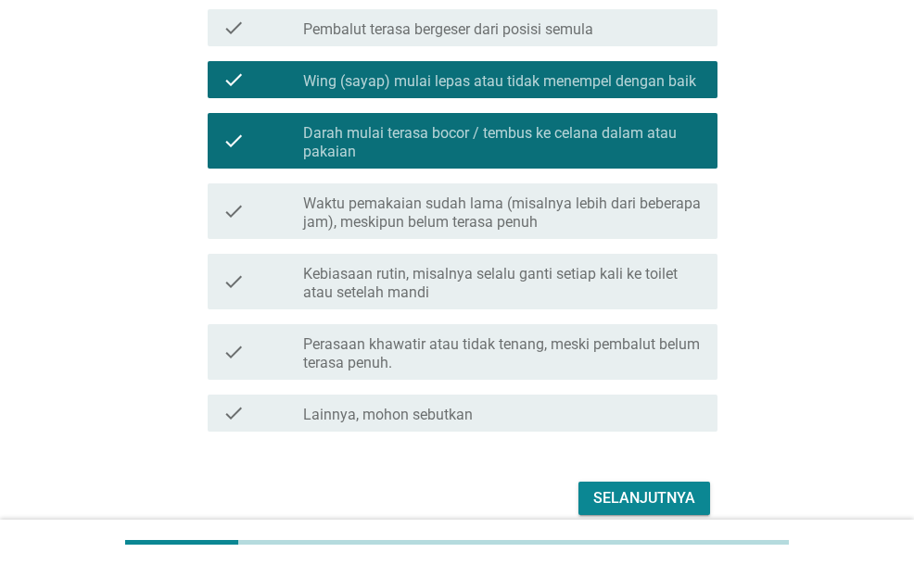
click at [513, 297] on label "Kebiasaan rutin, misalnya selalu ganti setiap kali ke toilet atau setelah mandi" at bounding box center [502, 283] width 399 height 37
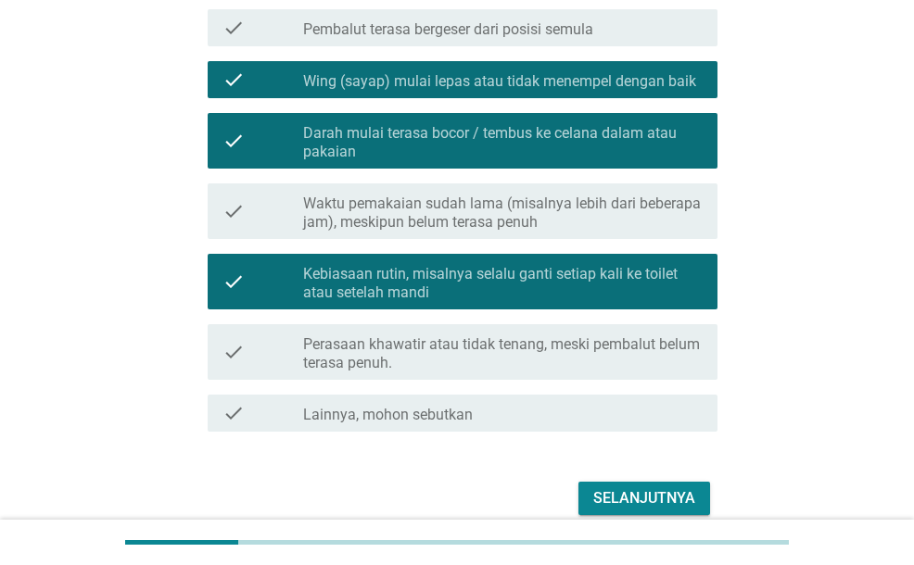
click at [665, 491] on div "Selanjutnya" at bounding box center [644, 498] width 102 height 22
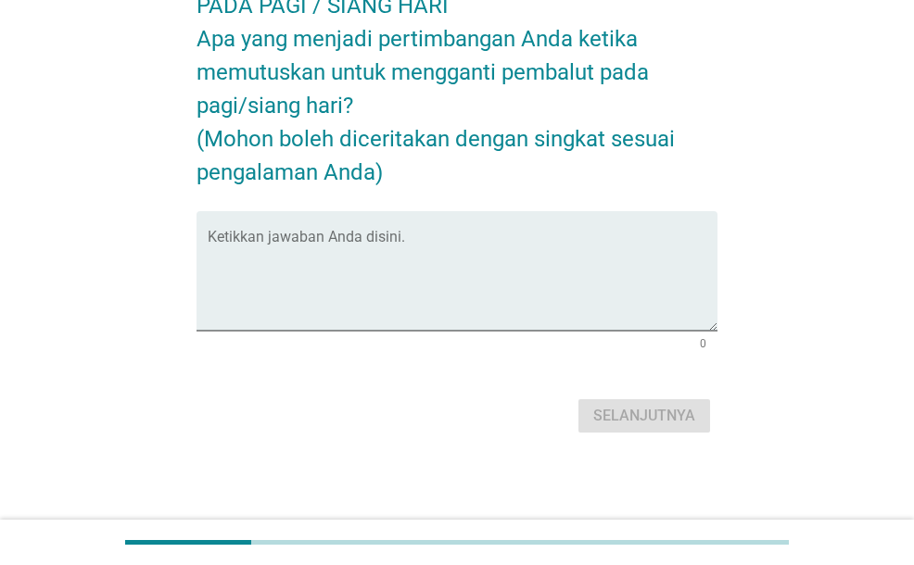
scroll to position [0, 0]
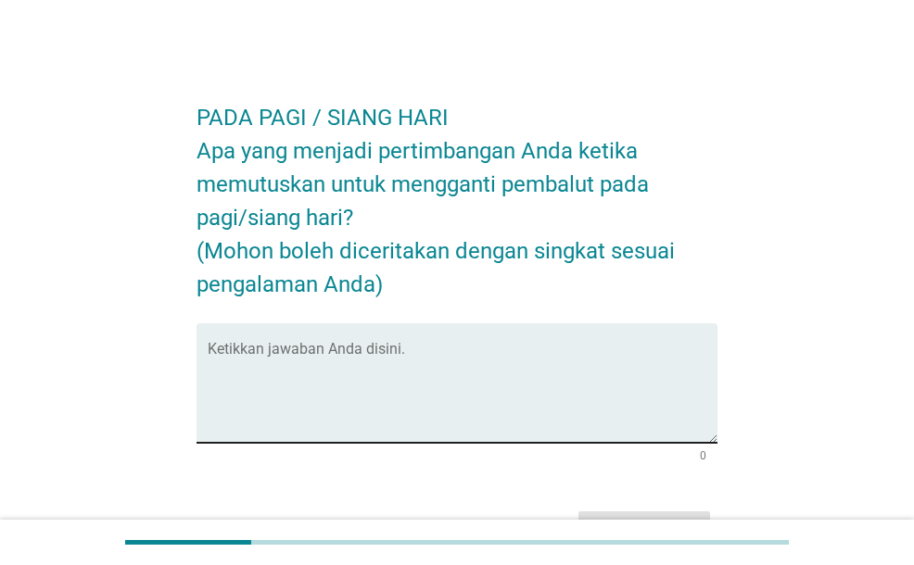
click at [571, 398] on textarea "Ketikkan jawaban Anda disini." at bounding box center [462, 394] width 509 height 97
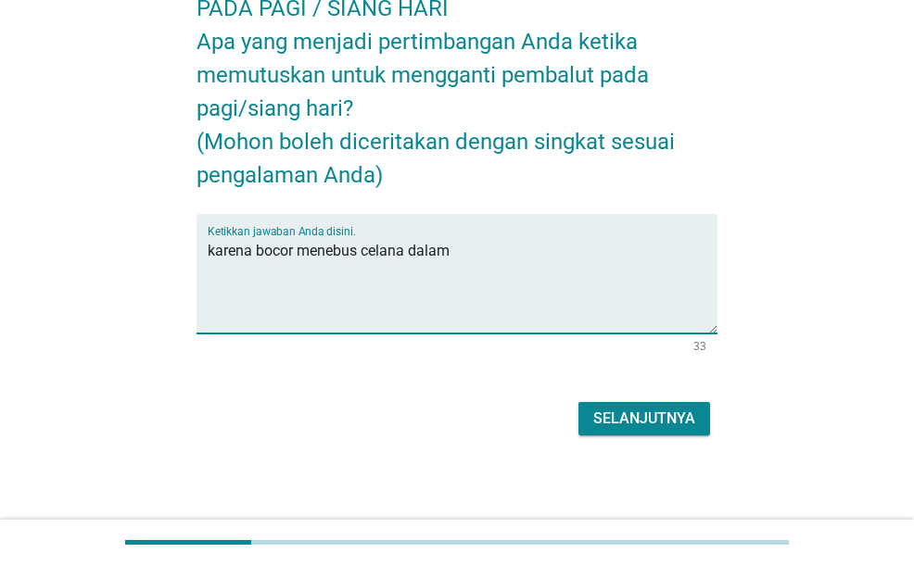
scroll to position [112, 0]
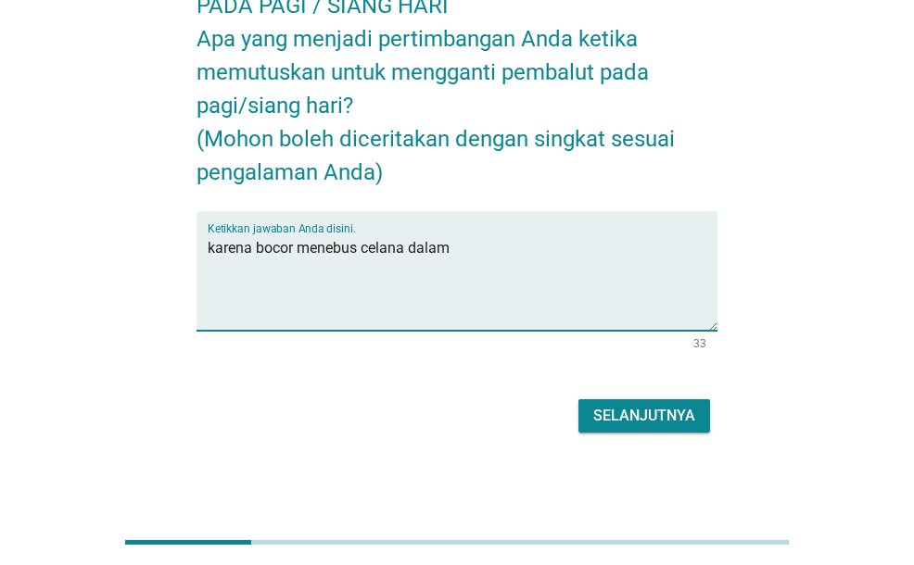
type textarea "karena bocor menebus celana dalam"
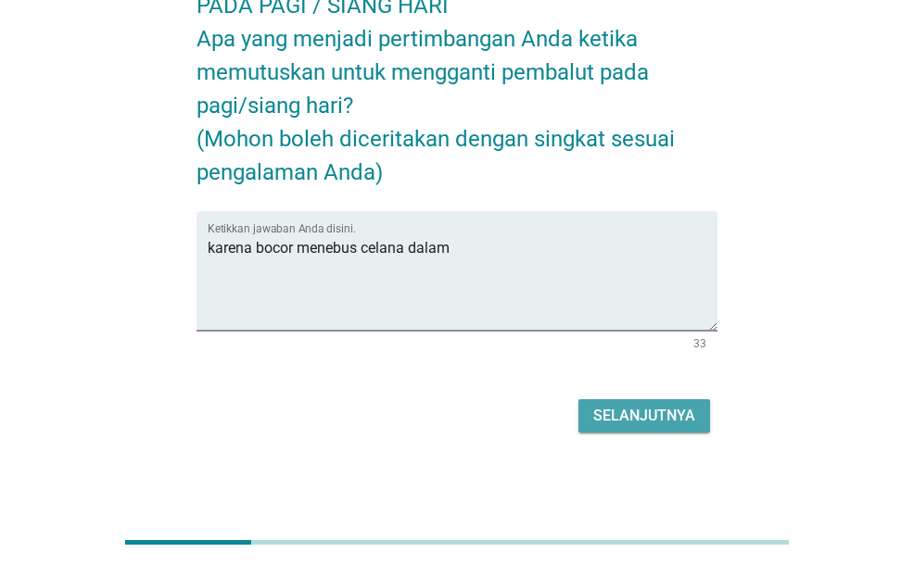
click at [647, 416] on div "Selanjutnya" at bounding box center [644, 416] width 102 height 22
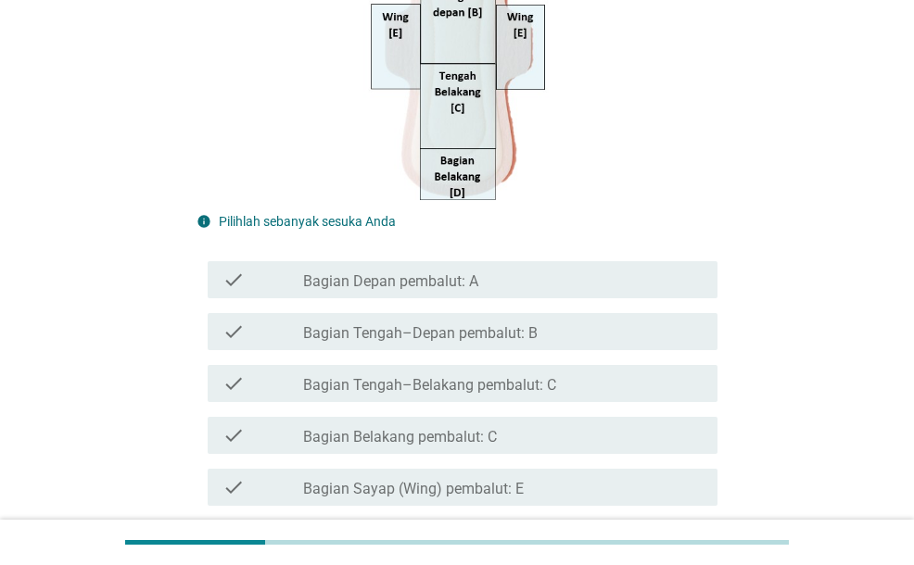
scroll to position [463, 0]
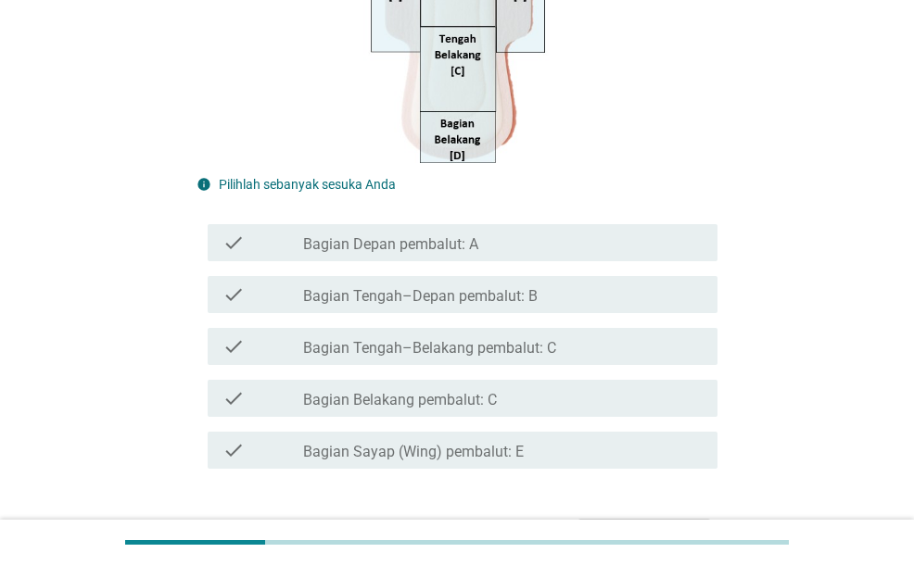
click at [453, 399] on label "Bagian Belakang pembalut: C" at bounding box center [400, 400] width 194 height 19
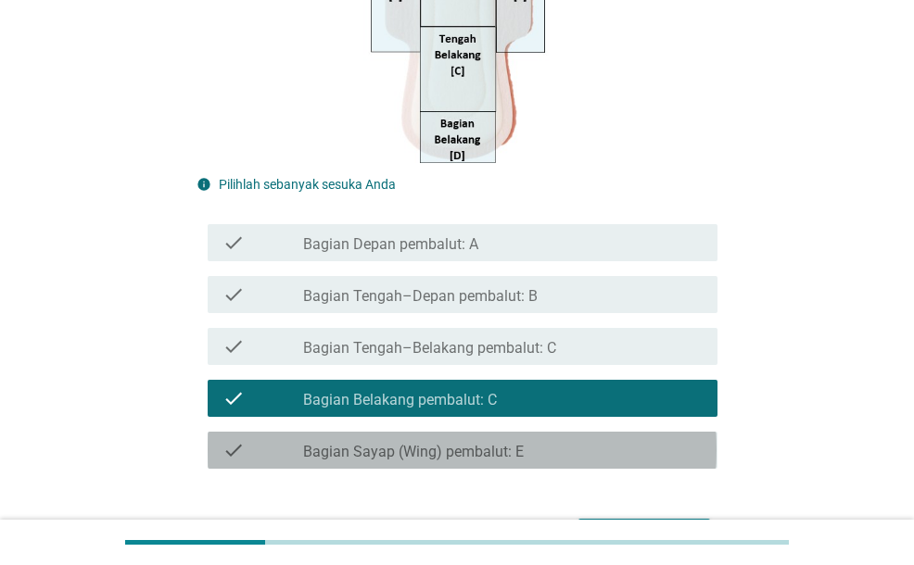
click at [459, 442] on div "check_box_outline_blank Bagian Sayap (Wing) pembalut: E" at bounding box center [502, 450] width 399 height 22
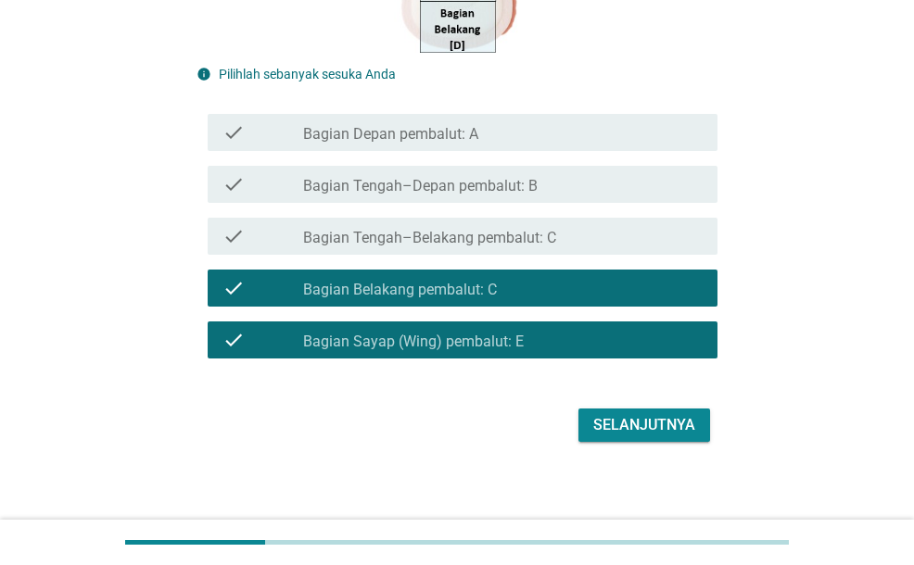
scroll to position [584, 0]
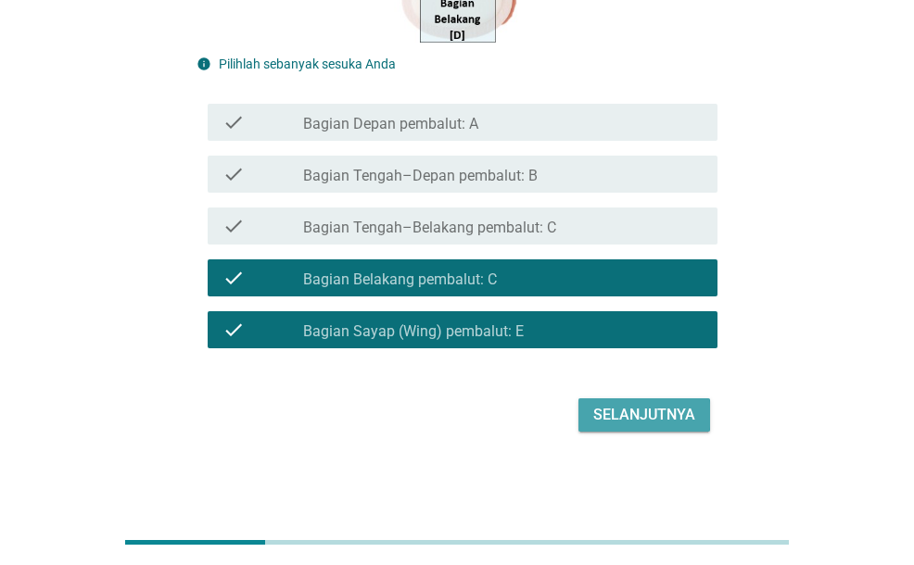
click at [606, 412] on div "Selanjutnya" at bounding box center [644, 415] width 102 height 22
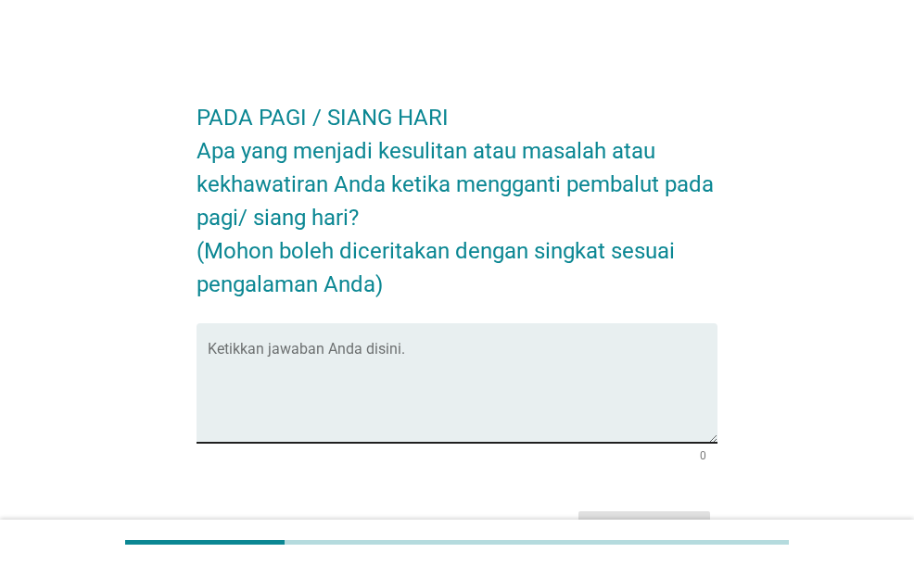
click at [469, 361] on textarea "Ketikkan jawaban Anda disini." at bounding box center [462, 394] width 509 height 97
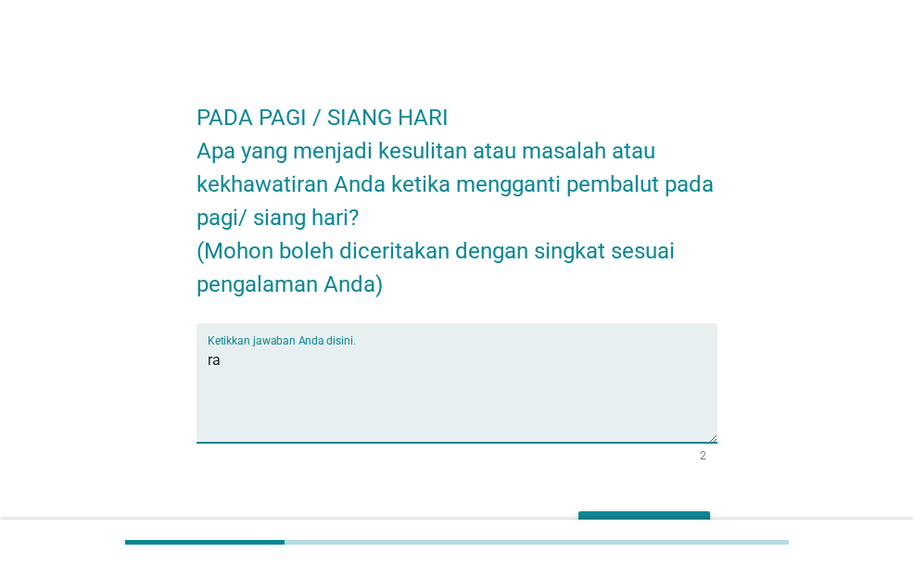
type textarea "r"
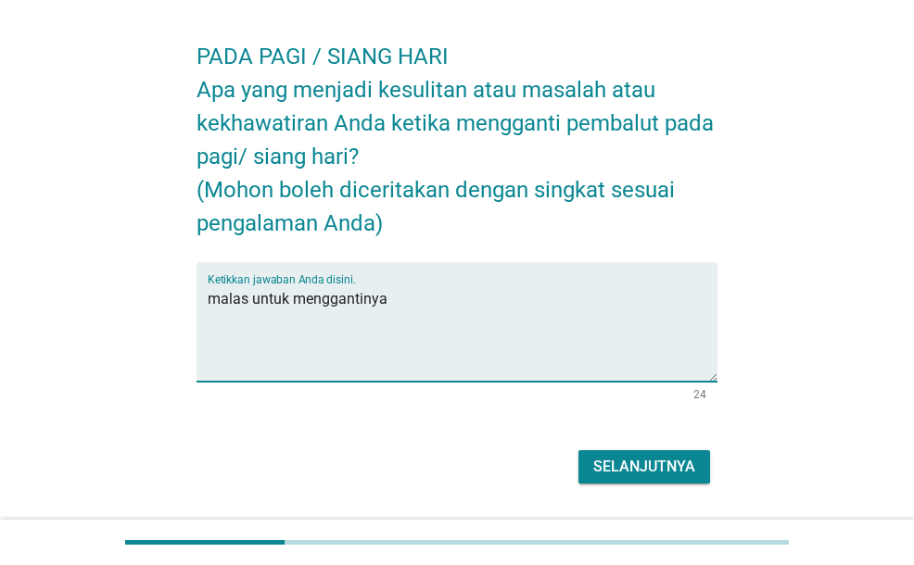
scroll to position [112, 0]
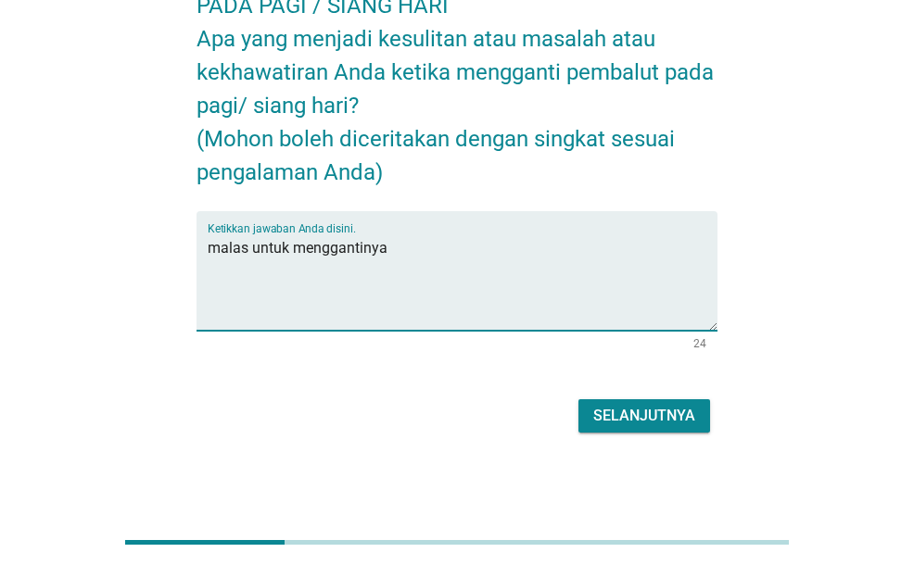
type textarea "malas untuk menggantinya"
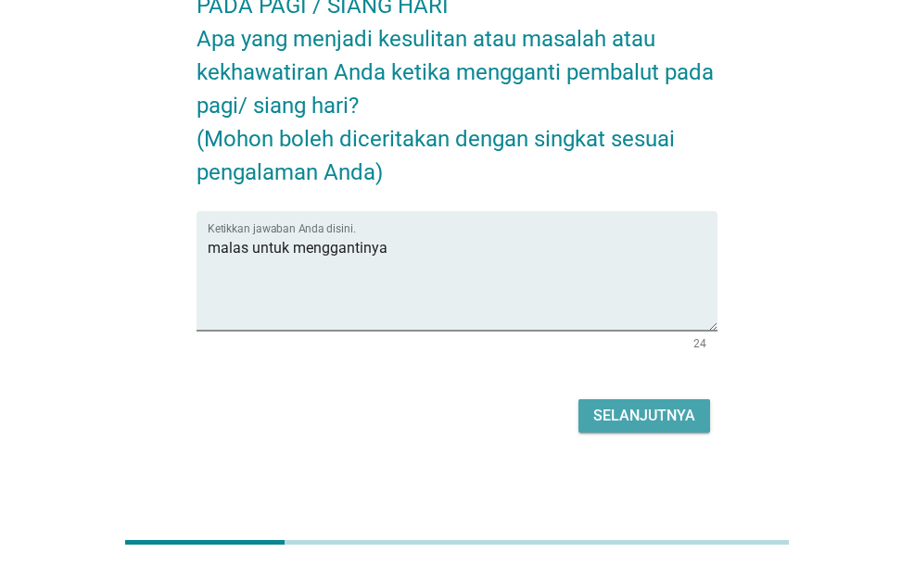
click at [683, 408] on div "Selanjutnya" at bounding box center [644, 416] width 102 height 22
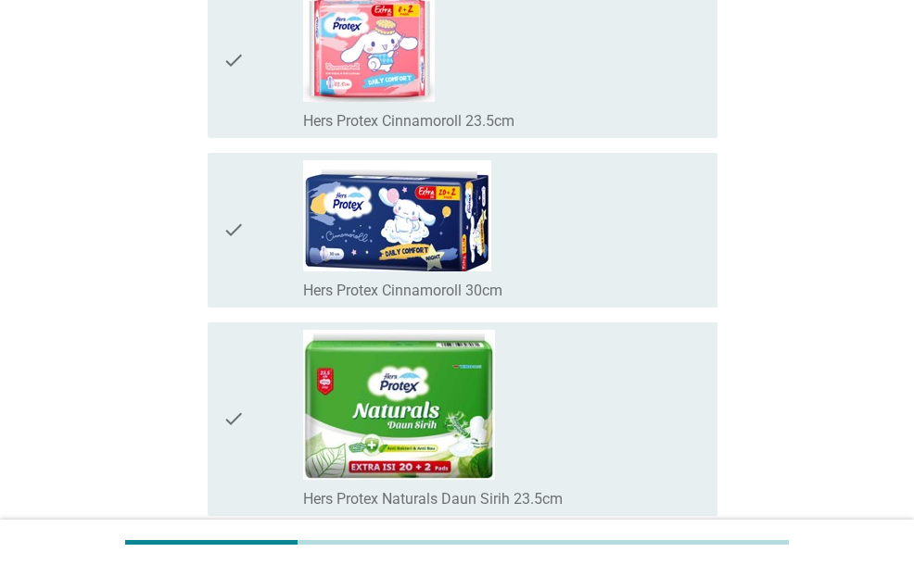
scroll to position [10749, 0]
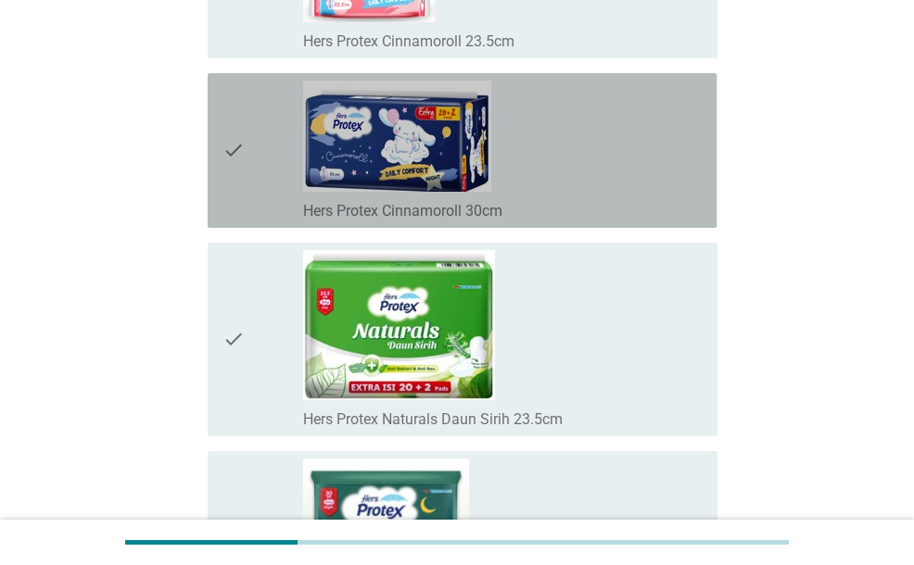
click at [498, 119] on div "check_box_outline_blank Hers Protex Cinnamoroll 30cm" at bounding box center [502, 151] width 399 height 140
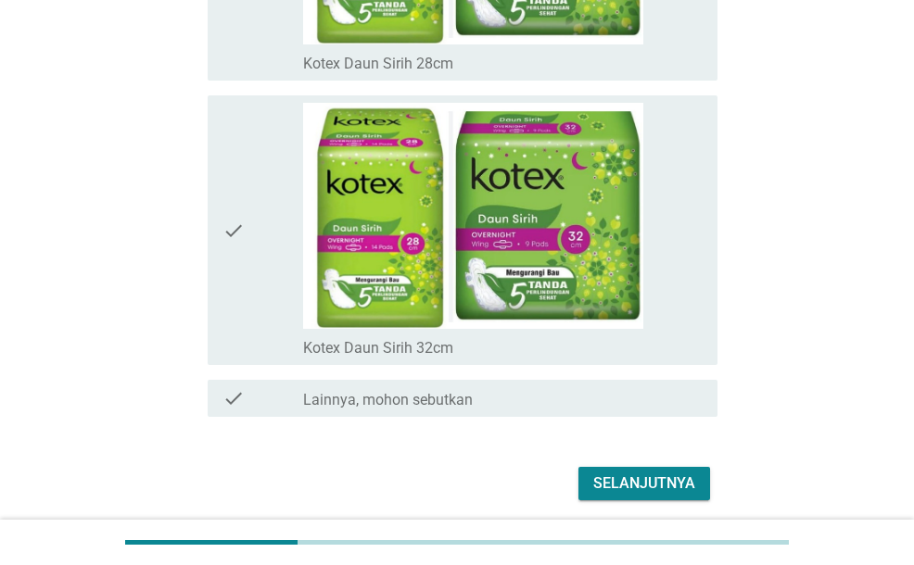
scroll to position [12973, 0]
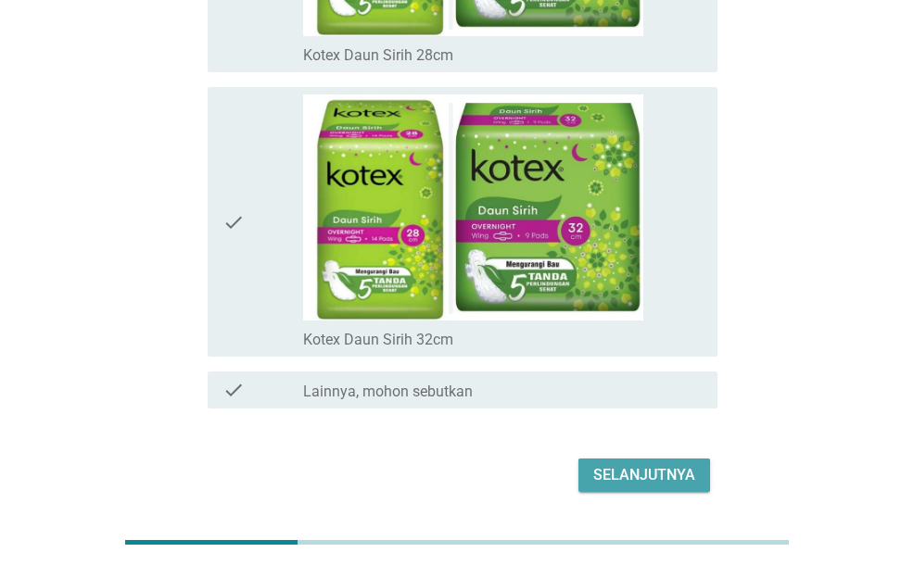
click at [633, 464] on div "Selanjutnya" at bounding box center [644, 475] width 102 height 22
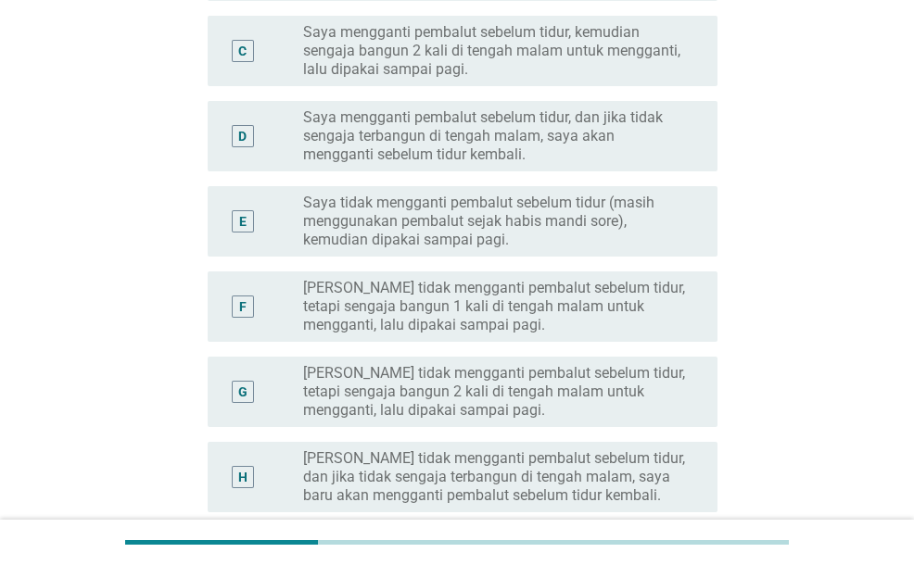
scroll to position [463, 0]
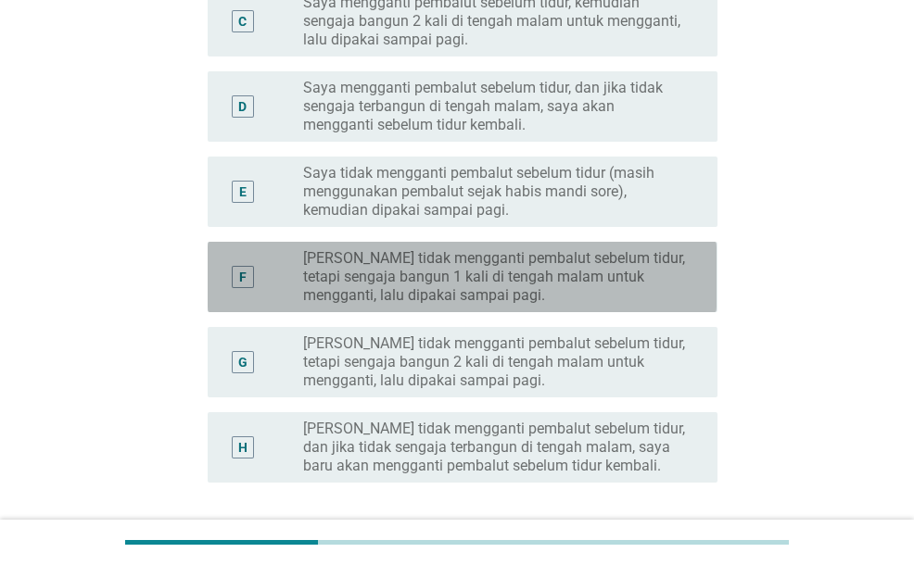
click at [523, 294] on label "[PERSON_NAME] tidak mengganti pembalut sebelum tidur, tetapi sengaja bangun 1 k…" at bounding box center [495, 277] width 385 height 56
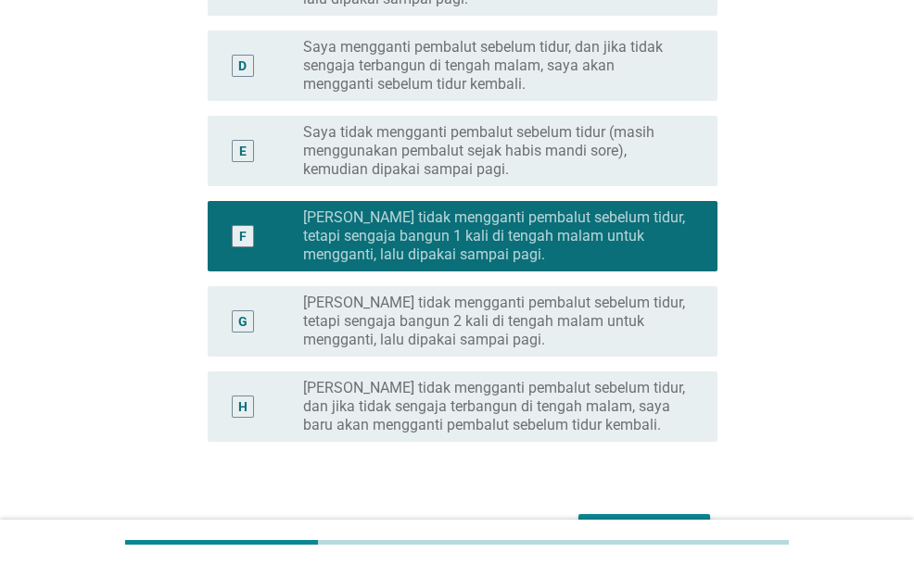
scroll to position [619, 0]
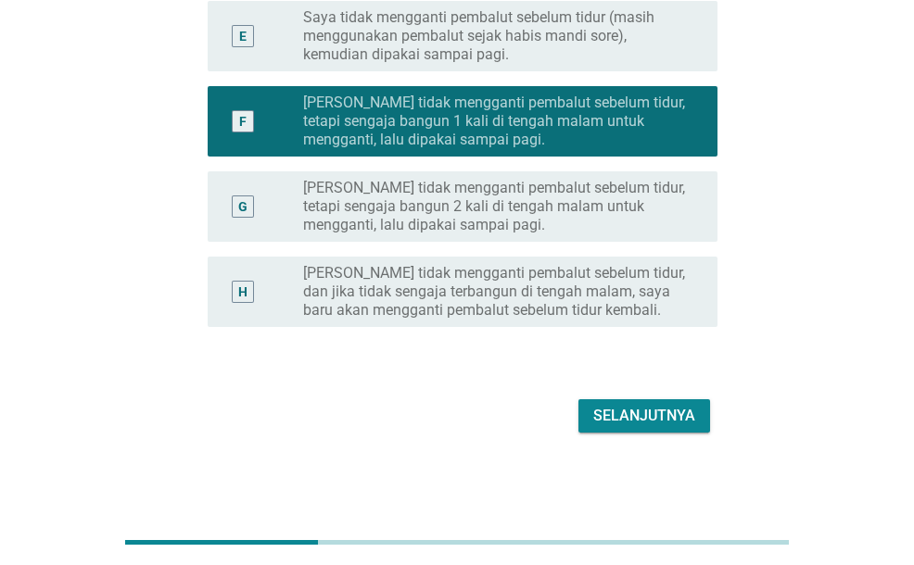
click at [634, 425] on div "Selanjutnya" at bounding box center [644, 416] width 102 height 22
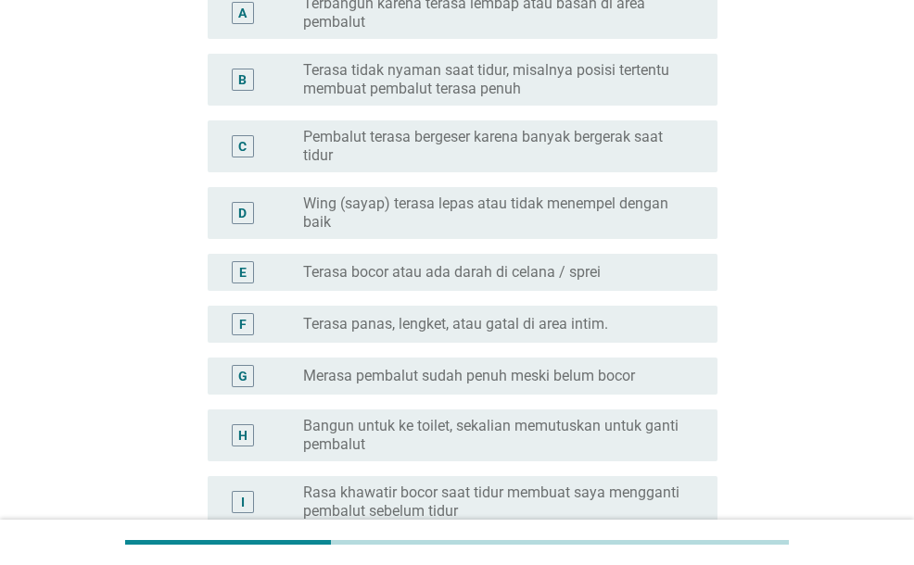
scroll to position [278, 0]
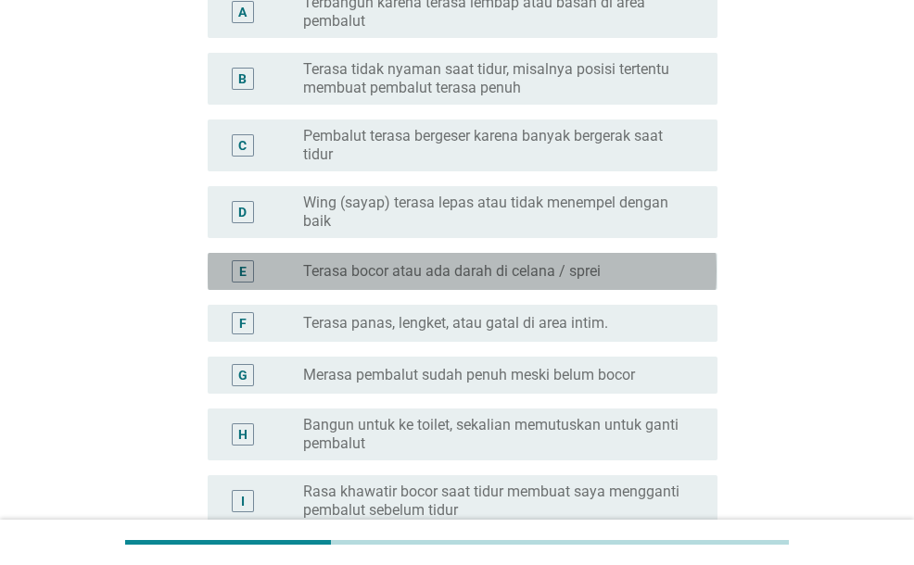
click at [456, 277] on label "Terasa bocor atau ada darah di celana / sprei" at bounding box center [451, 271] width 297 height 19
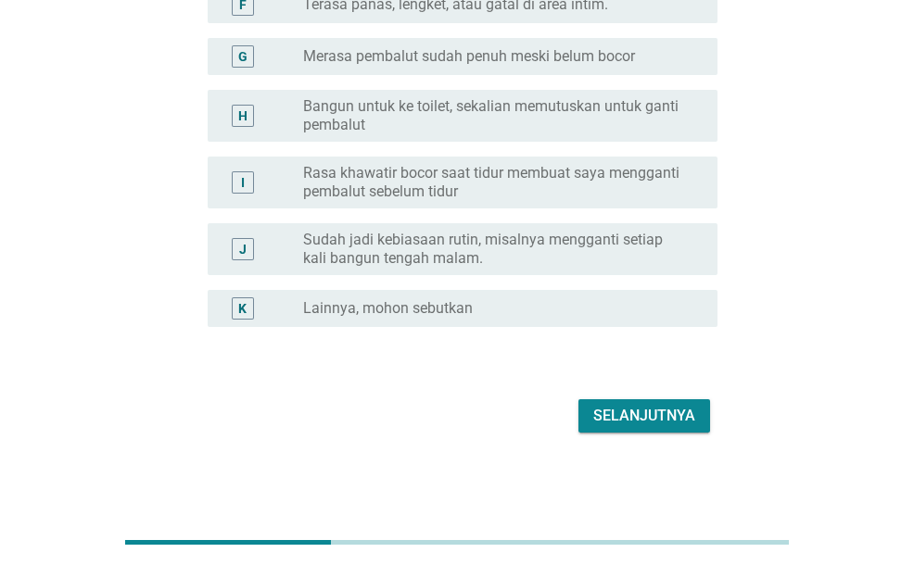
scroll to position [504, 0]
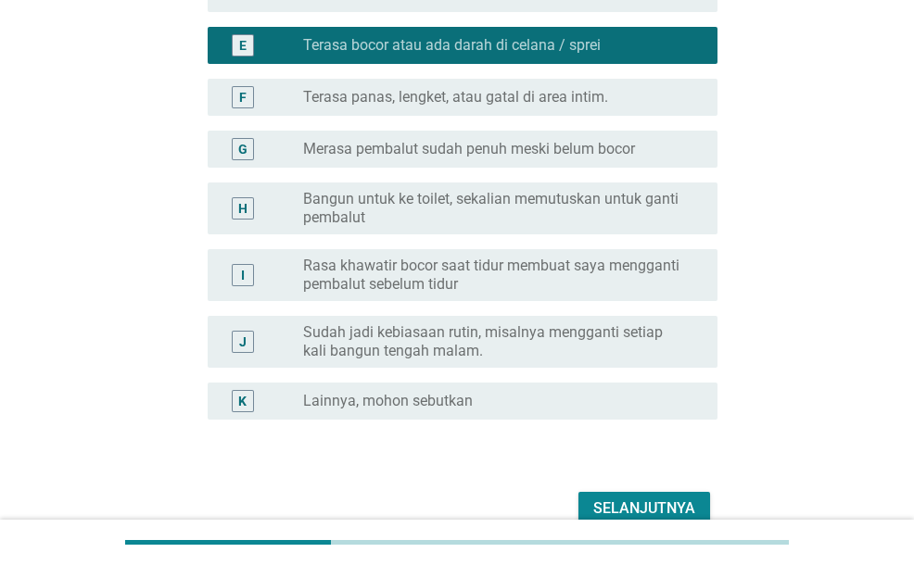
click at [447, 164] on div "G radio_button_unchecked Merasa pembalut sudah penuh meski belum bocor" at bounding box center [462, 149] width 509 height 37
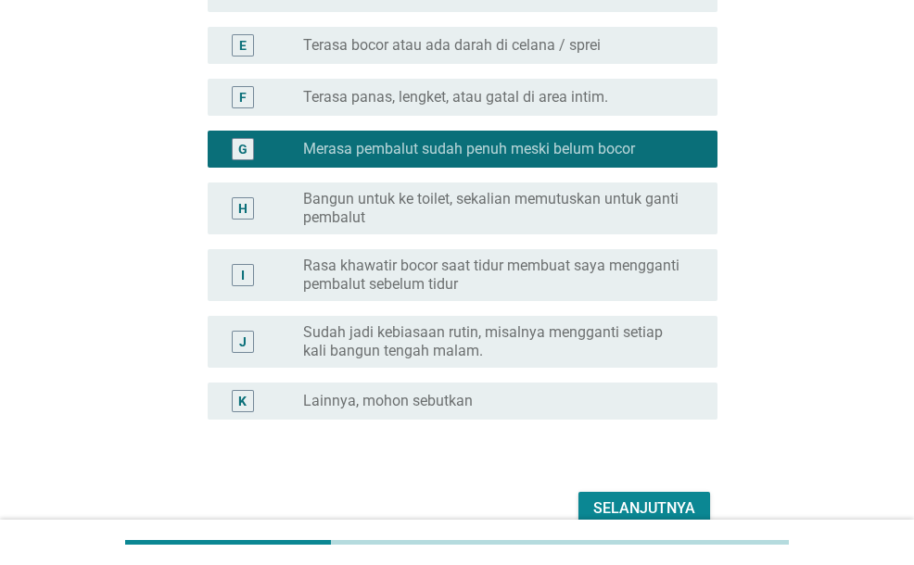
click at [475, 42] on label "Terasa bocor atau ada darah di celana / sprei" at bounding box center [451, 45] width 297 height 19
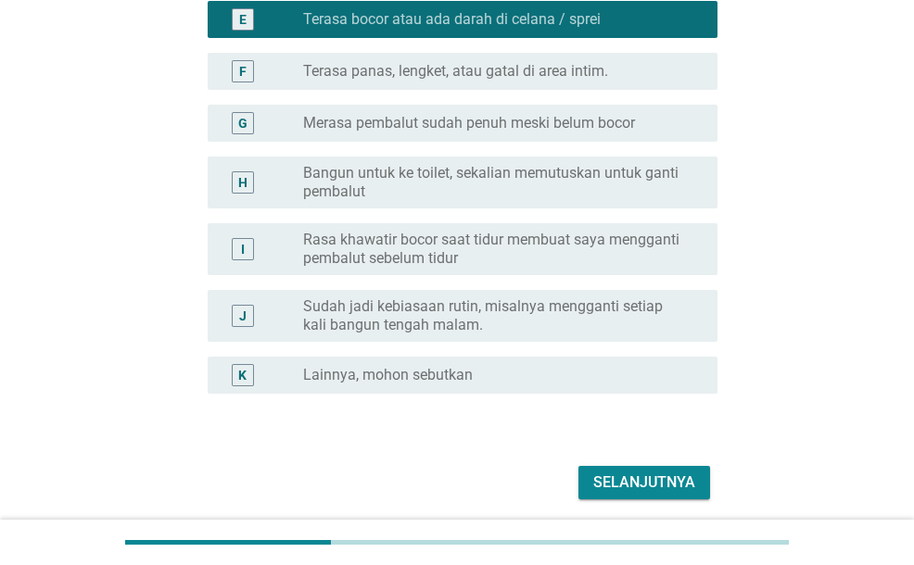
scroll to position [597, 0]
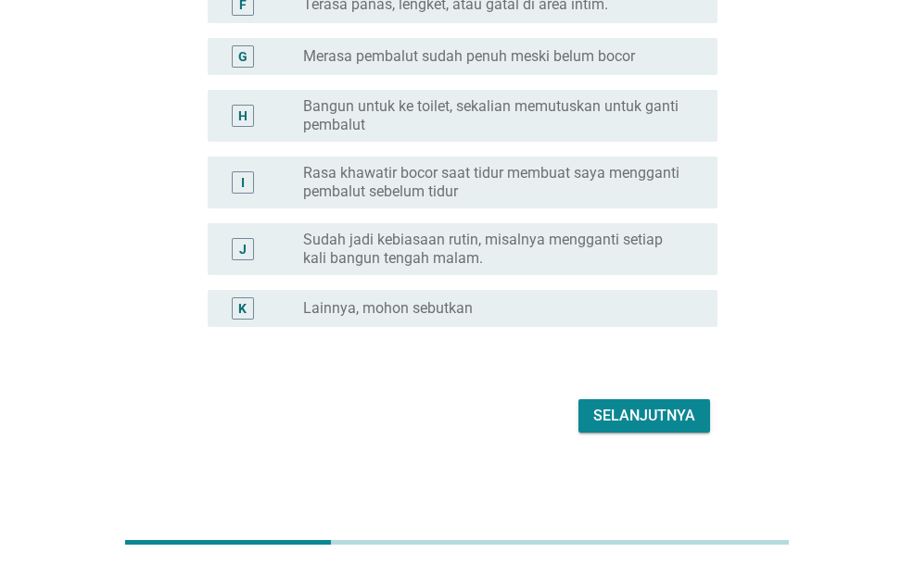
click at [576, 255] on label "Sudah jadi kebiasaan rutin, misalnya mengganti setiap kali bangun tengah malam." at bounding box center [495, 249] width 385 height 37
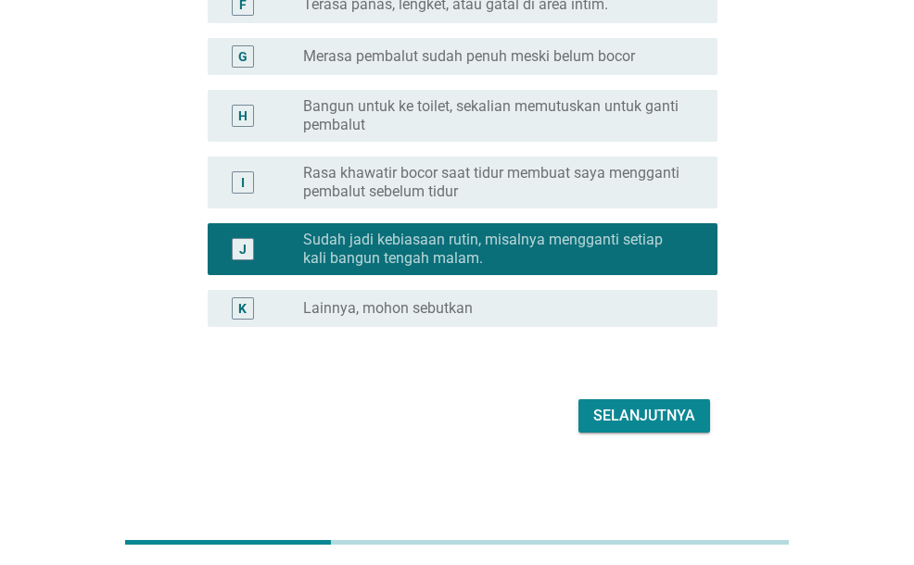
click at [666, 419] on div "Selanjutnya" at bounding box center [644, 416] width 102 height 22
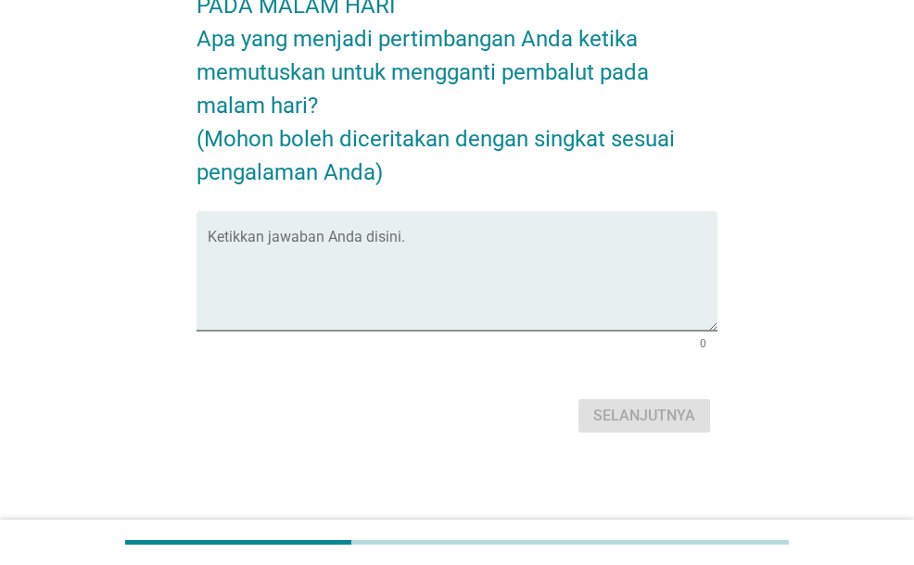
scroll to position [0, 0]
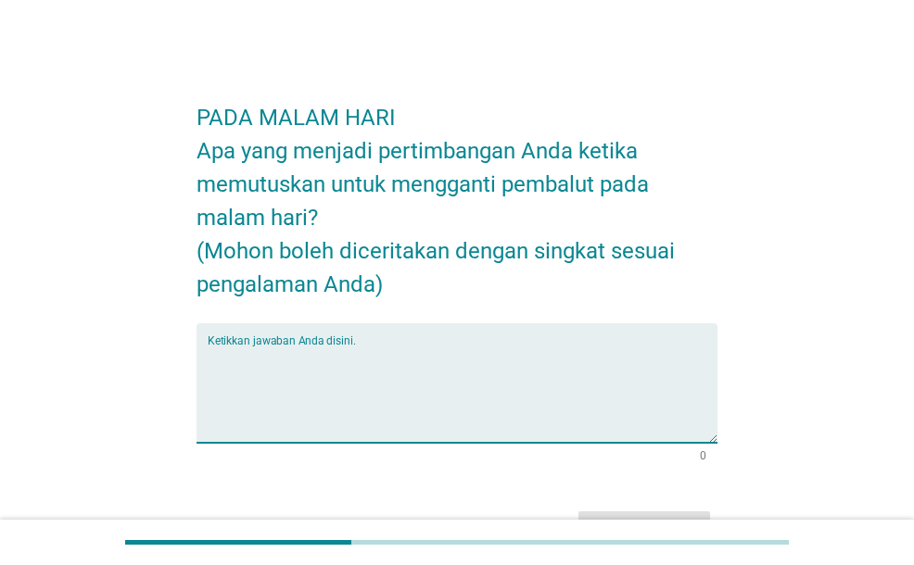
click at [535, 383] on textarea "Ketikkan jawaban Anda disini." at bounding box center [462, 394] width 509 height 97
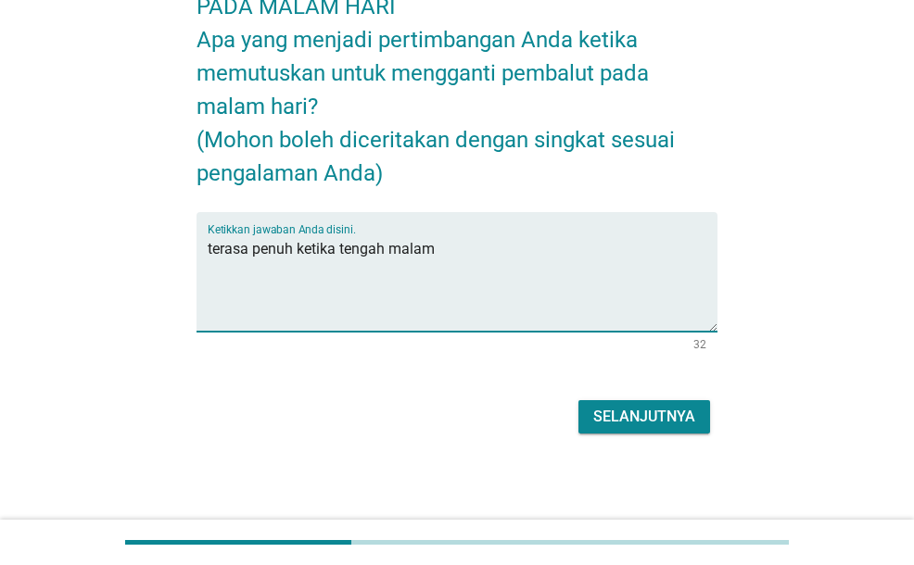
scroll to position [112, 0]
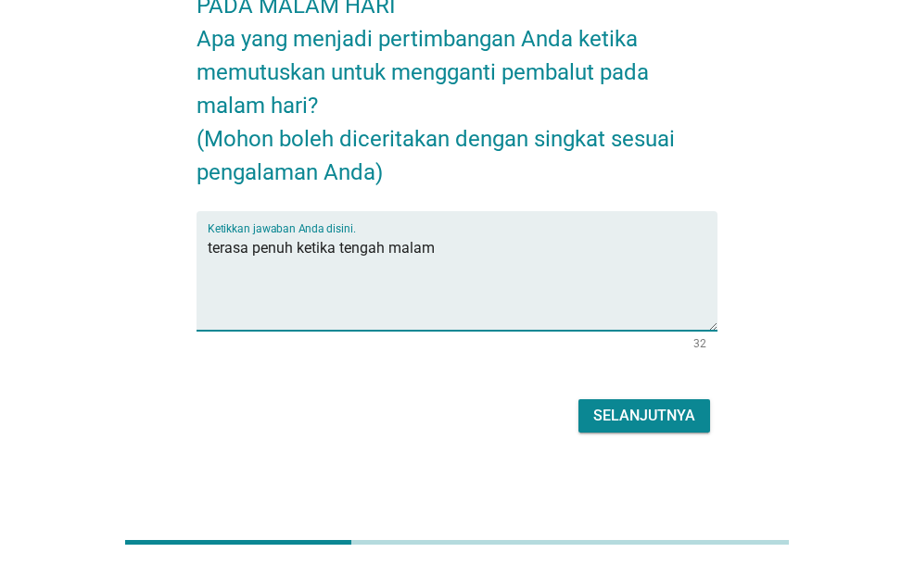
type textarea "terasa penuh ketika tengah malam"
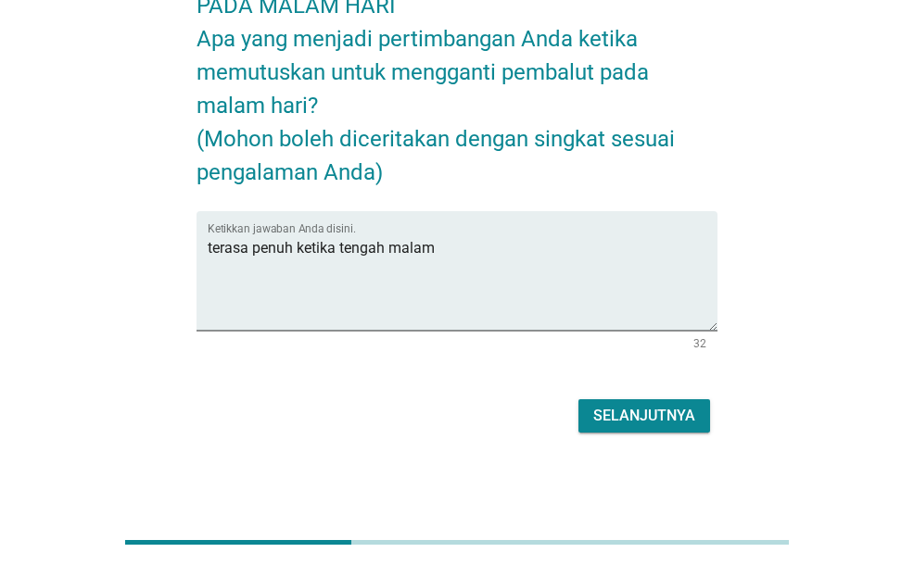
click at [682, 398] on div "Selanjutnya" at bounding box center [456, 416] width 520 height 44
click at [678, 443] on div "PADA MALAM HARI Apa yang menjadi pertimbangan Anda ketika memutuskan untuk meng…" at bounding box center [457, 205] width 550 height 498
click at [674, 405] on div "Selanjutnya" at bounding box center [644, 416] width 102 height 22
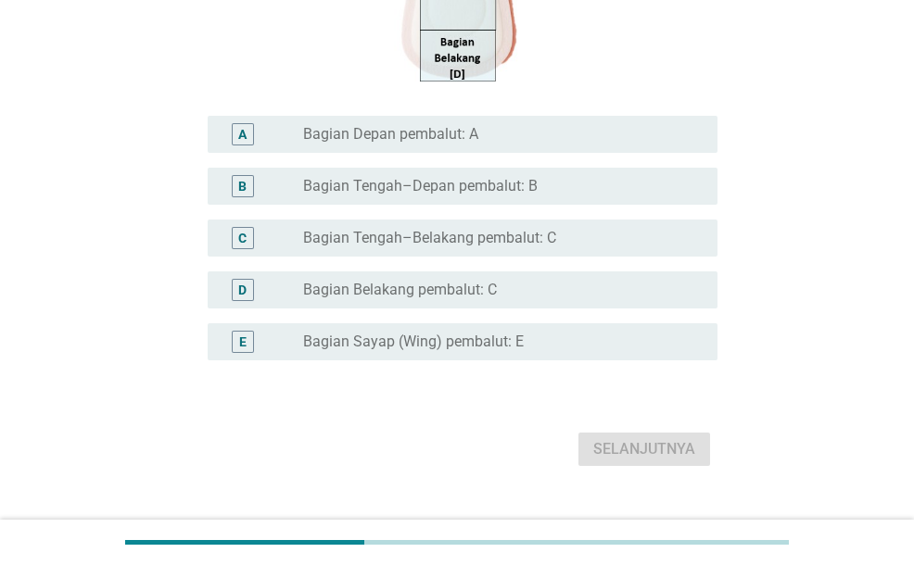
scroll to position [545, 0]
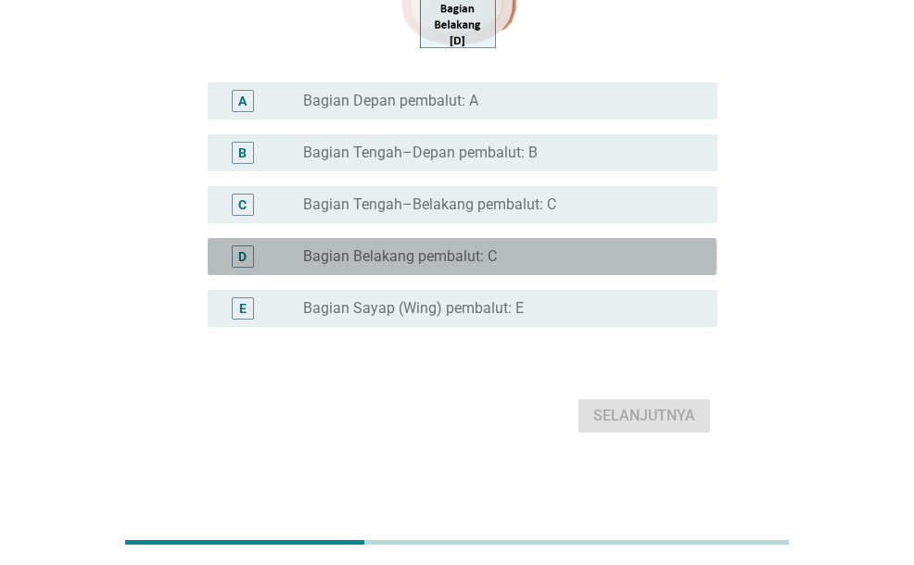
drag, startPoint x: 491, startPoint y: 256, endPoint x: 497, endPoint y: 276, distance: 21.1
click at [492, 255] on label "Bagian Belakang pembalut: C" at bounding box center [400, 256] width 194 height 19
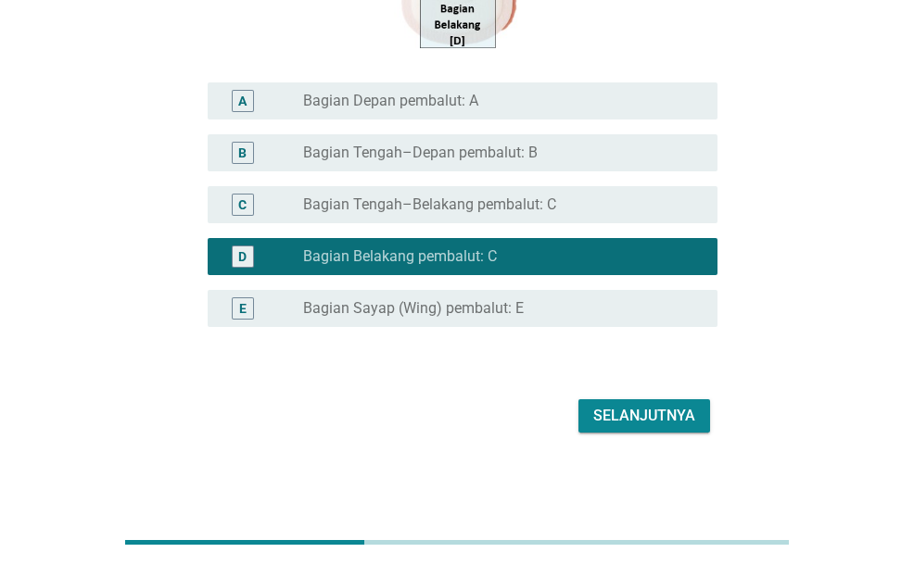
click at [499, 288] on div "E radio_button_unchecked Bagian Sayap (Wing) pembalut: E" at bounding box center [456, 309] width 520 height 52
click at [506, 299] on label "Bagian Sayap (Wing) pembalut: E" at bounding box center [413, 308] width 221 height 19
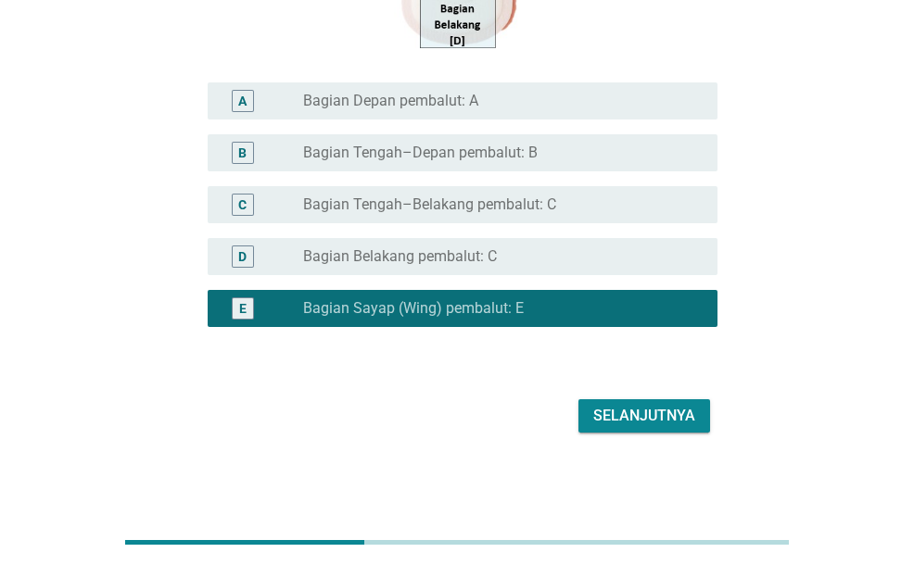
click at [502, 238] on div "D radio_button_unchecked Bagian Belakang pembalut: C" at bounding box center [462, 256] width 509 height 37
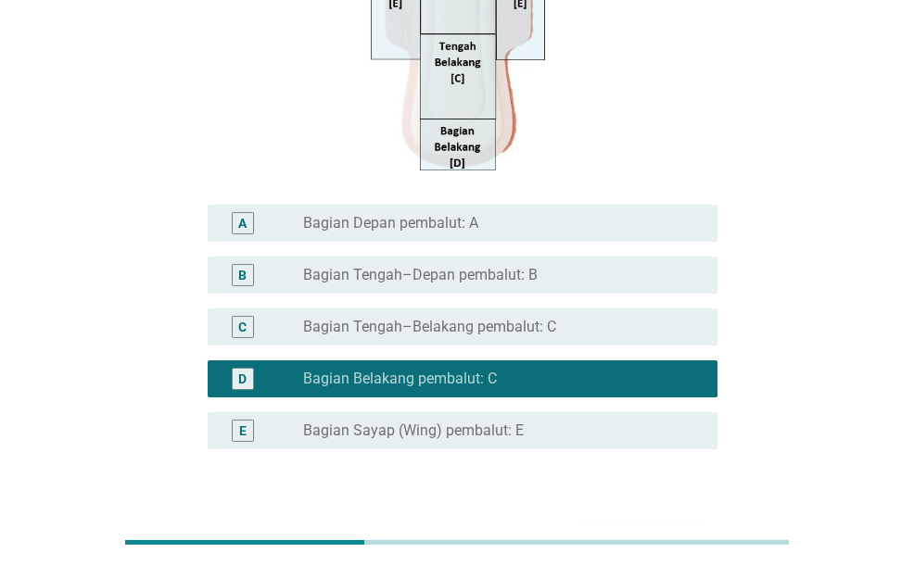
scroll to position [360, 0]
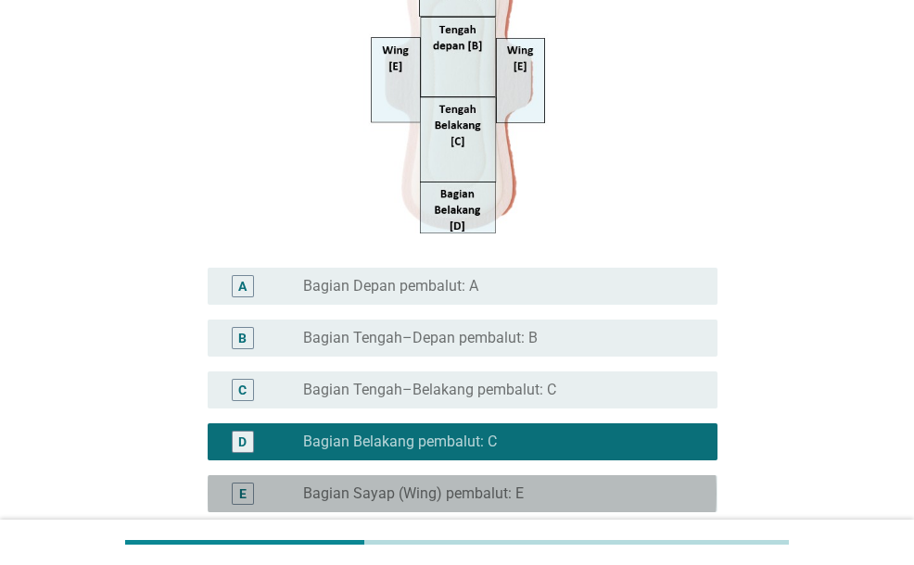
click at [540, 476] on div "E radio_button_unchecked Bagian Sayap (Wing) pembalut: E" at bounding box center [462, 493] width 509 height 37
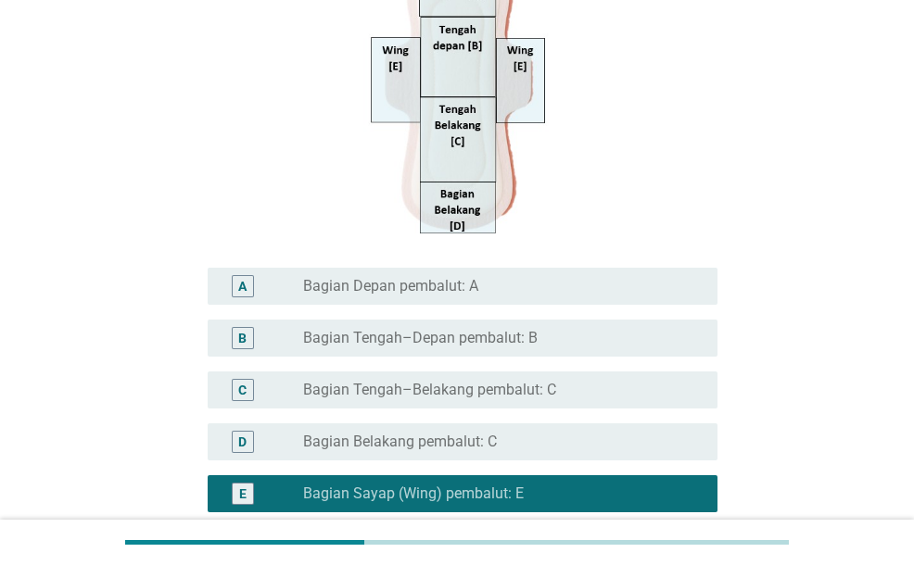
click at [404, 438] on label "Bagian Belakang pembalut: C" at bounding box center [400, 442] width 194 height 19
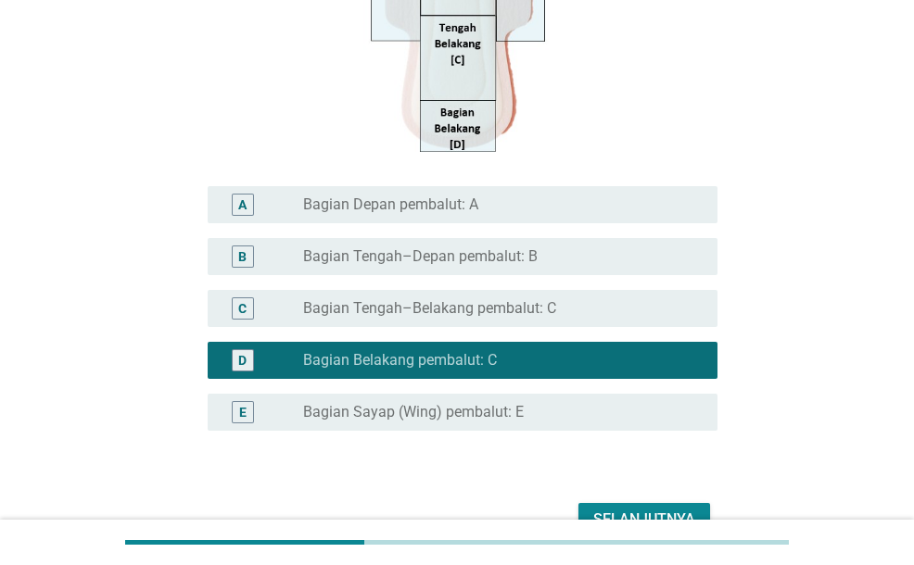
scroll to position [545, 0]
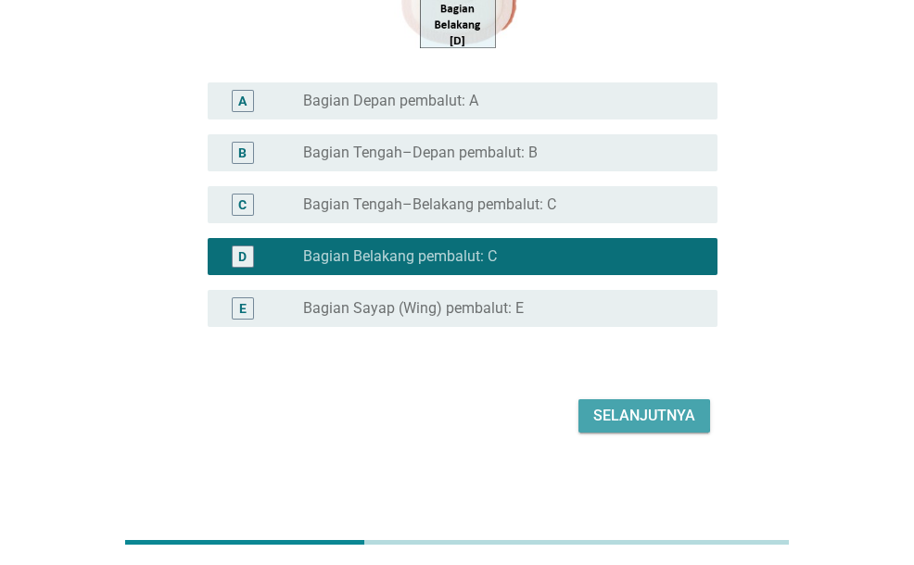
click at [636, 412] on div "Selanjutnya" at bounding box center [644, 416] width 102 height 22
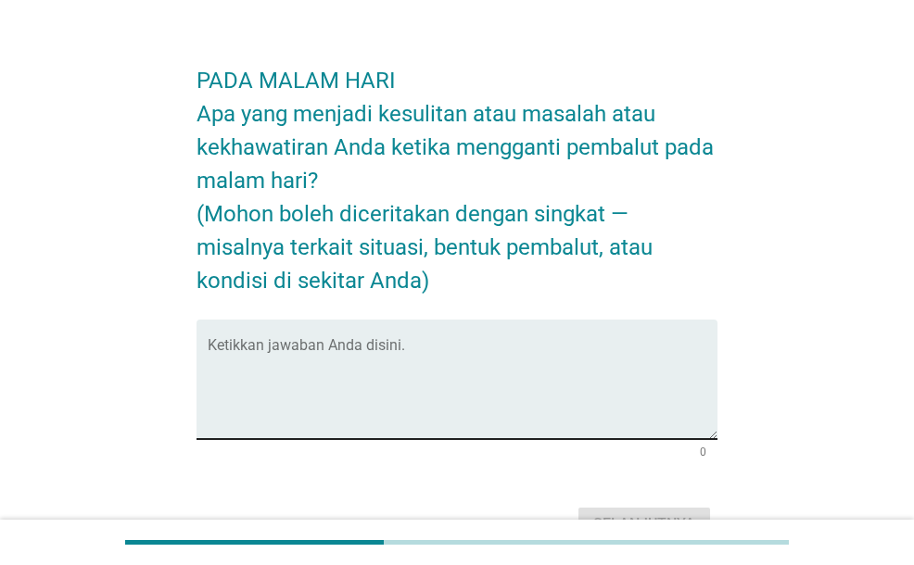
scroll to position [93, 0]
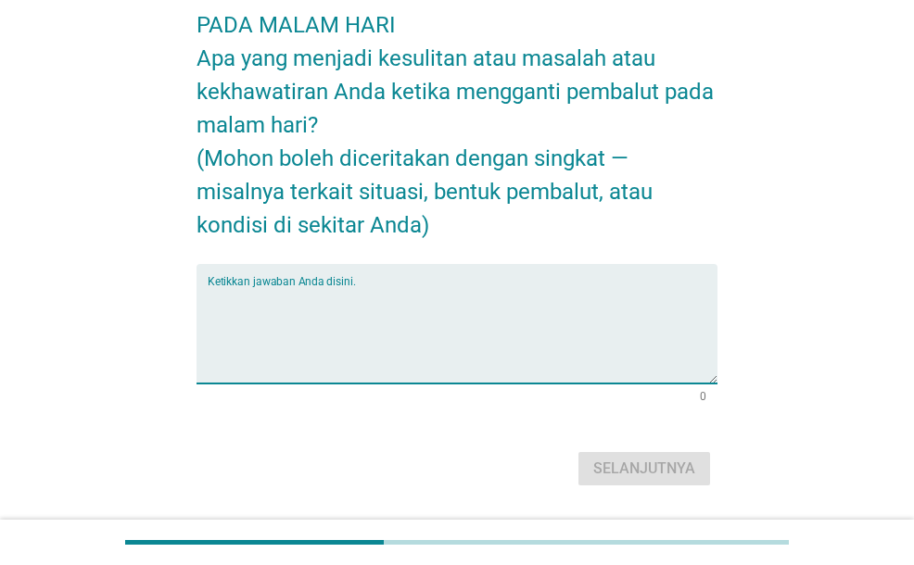
click at [556, 351] on textarea "Ketikkan jawaban Anda disini." at bounding box center [462, 334] width 509 height 97
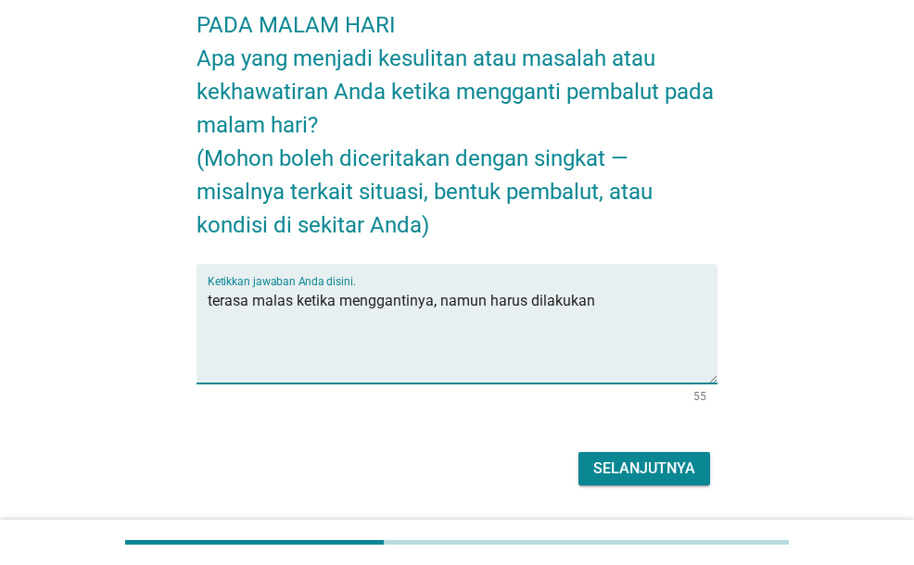
type textarea "terasa malas ketika menggantinya, namun harus dilakukan"
click at [664, 464] on div "Selanjutnya" at bounding box center [644, 469] width 102 height 22
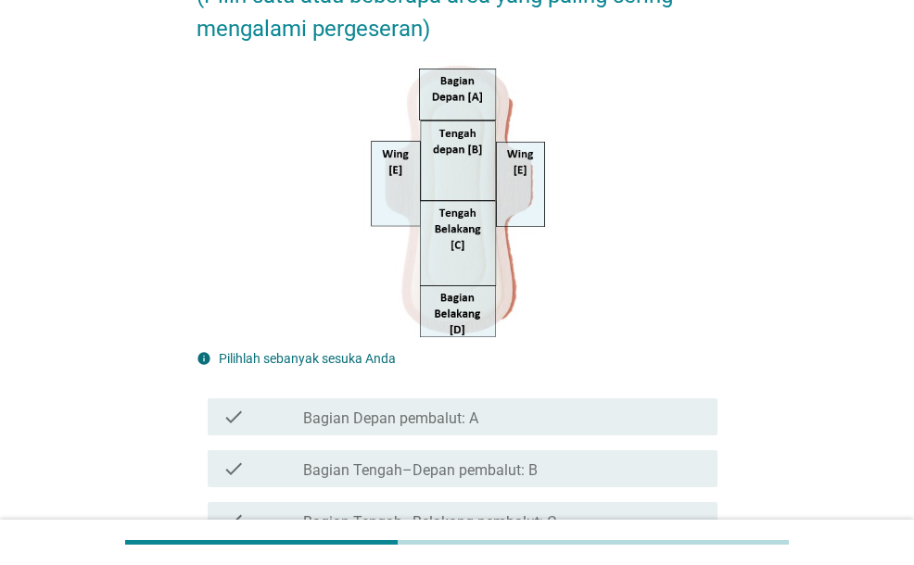
scroll to position [463, 0]
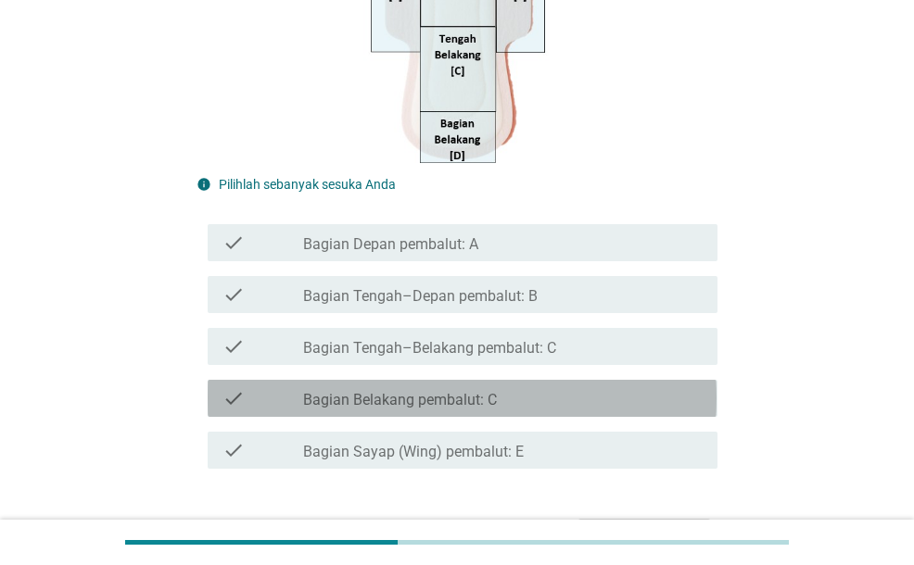
click at [610, 399] on div "check_box_outline_blank Bagian Belakang pembalut: C" at bounding box center [502, 398] width 399 height 22
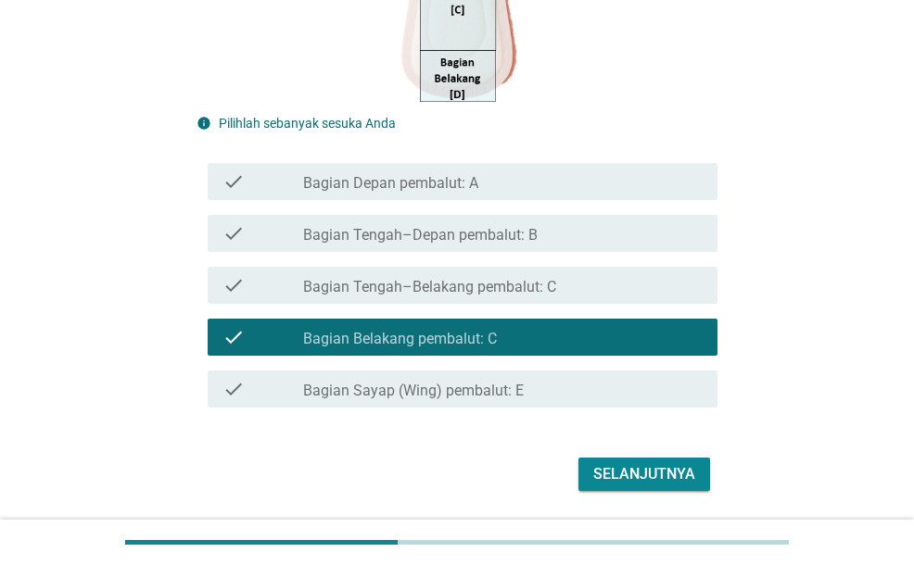
scroll to position [584, 0]
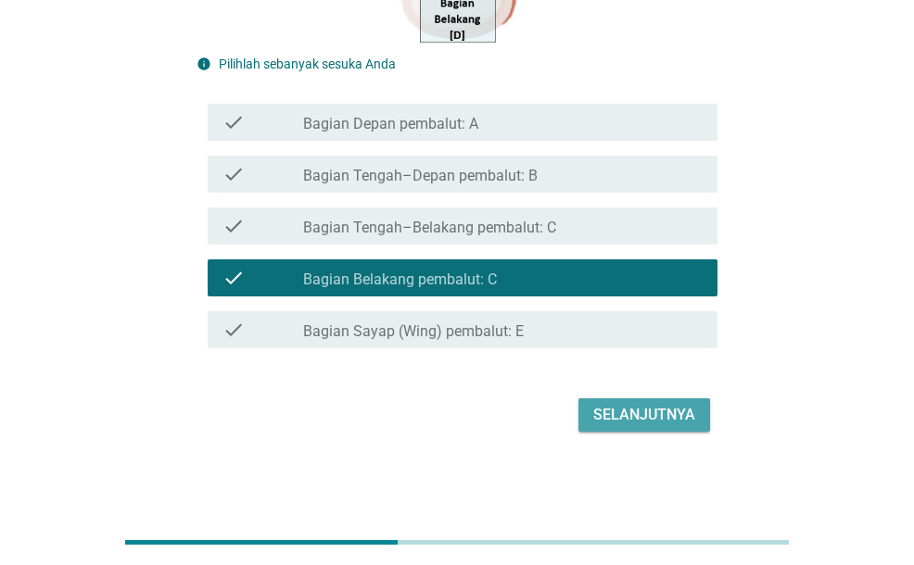
click at [654, 416] on div "Selanjutnya" at bounding box center [644, 415] width 102 height 22
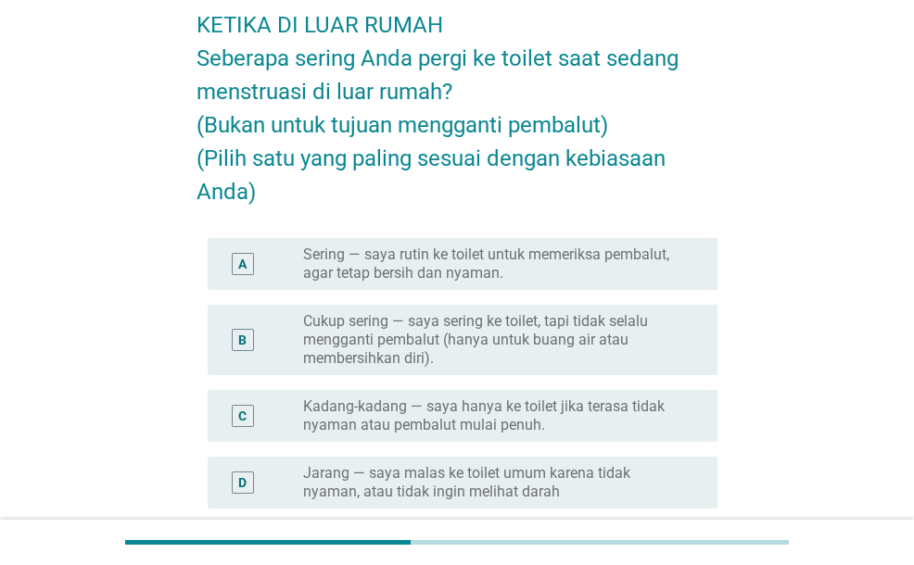
scroll to position [185, 0]
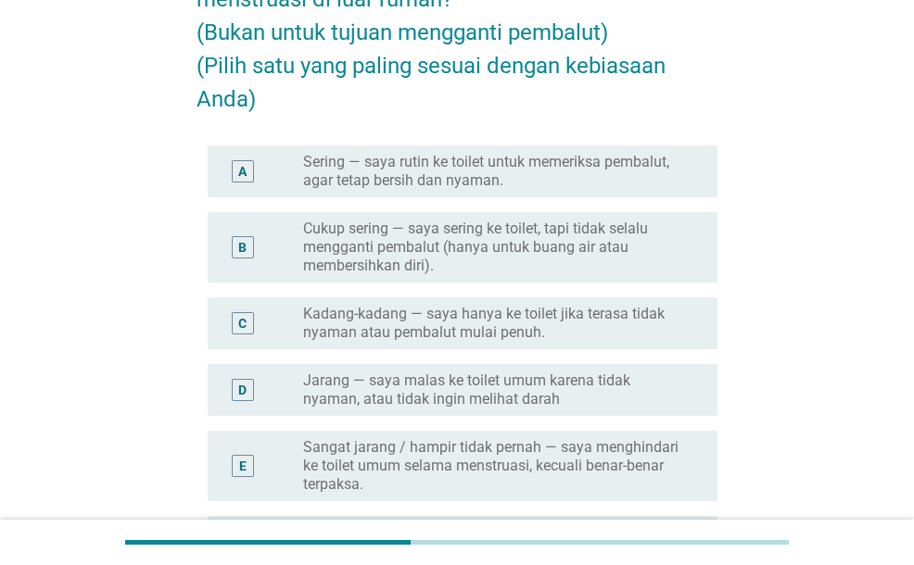
click at [504, 251] on label "Cukup sering — saya sering ke toilet, tapi tidak selalu mengganti pembalut (han…" at bounding box center [495, 248] width 385 height 56
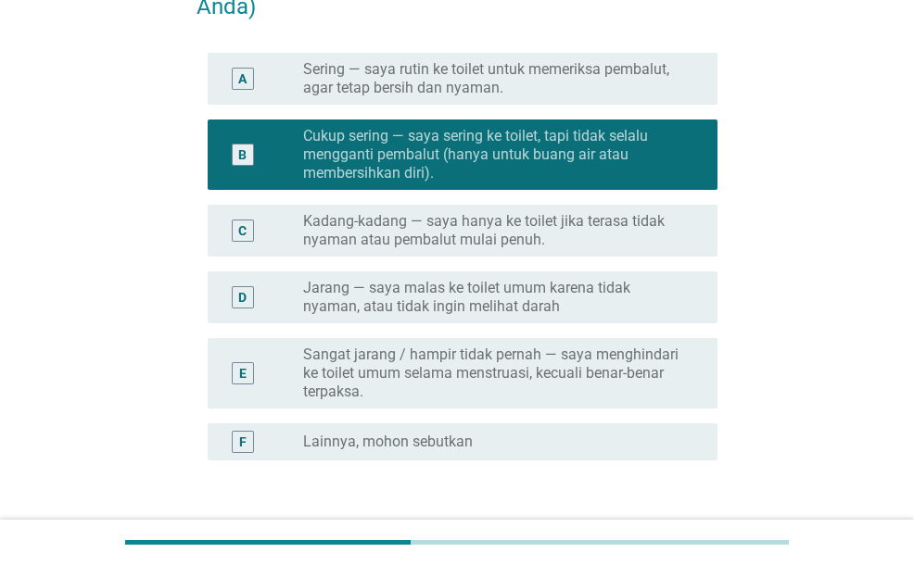
scroll to position [371, 0]
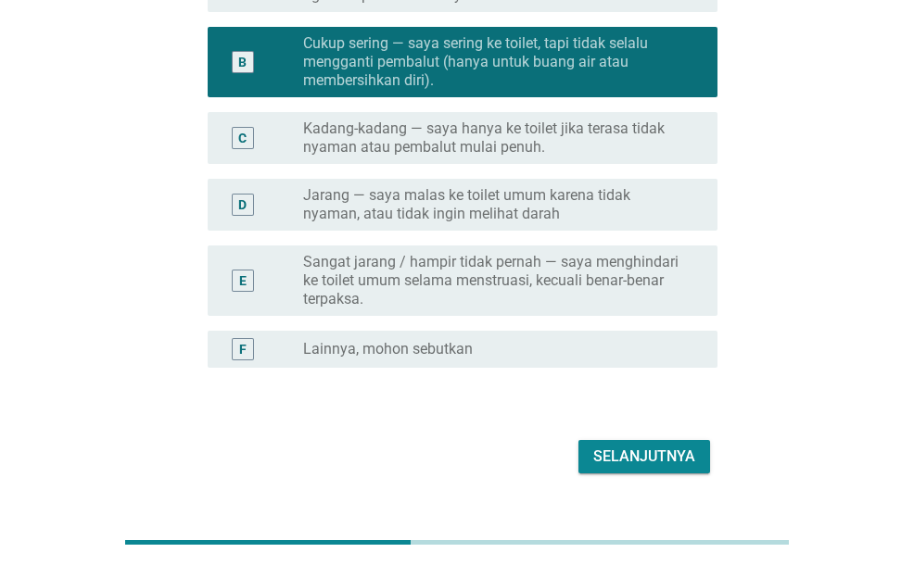
click at [623, 448] on div "Selanjutnya" at bounding box center [644, 457] width 102 height 22
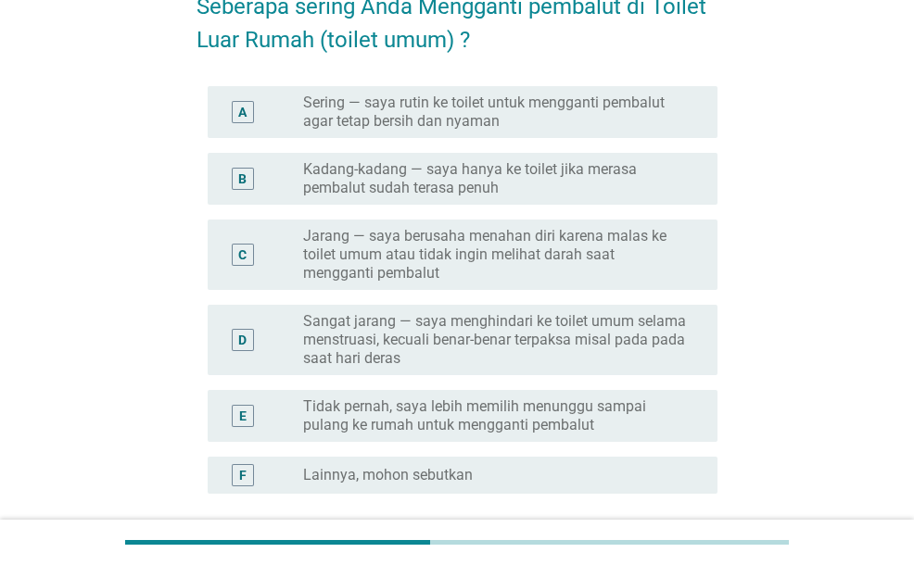
scroll to position [185, 0]
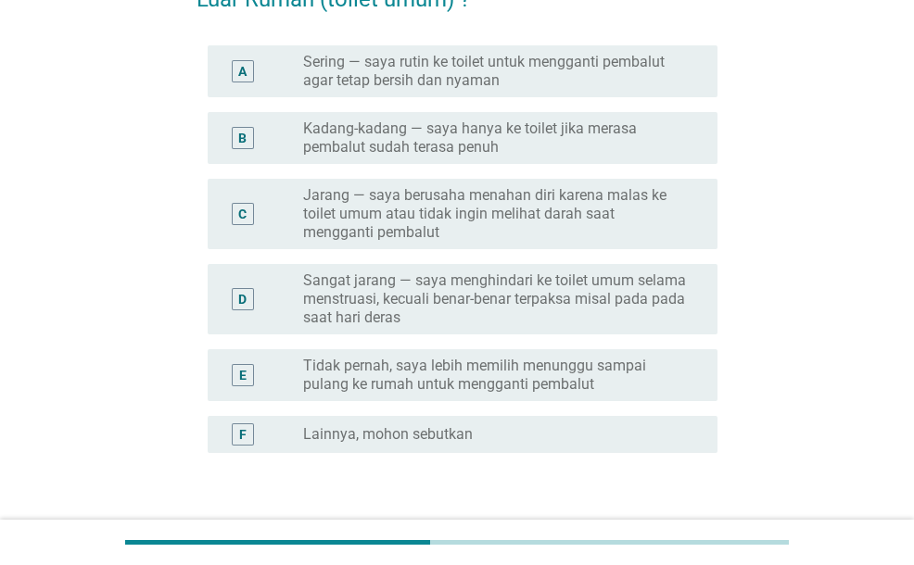
click at [398, 145] on label "Kadang-kadang — saya hanya ke toilet jika merasa pembalut sudah terasa penuh" at bounding box center [495, 138] width 385 height 37
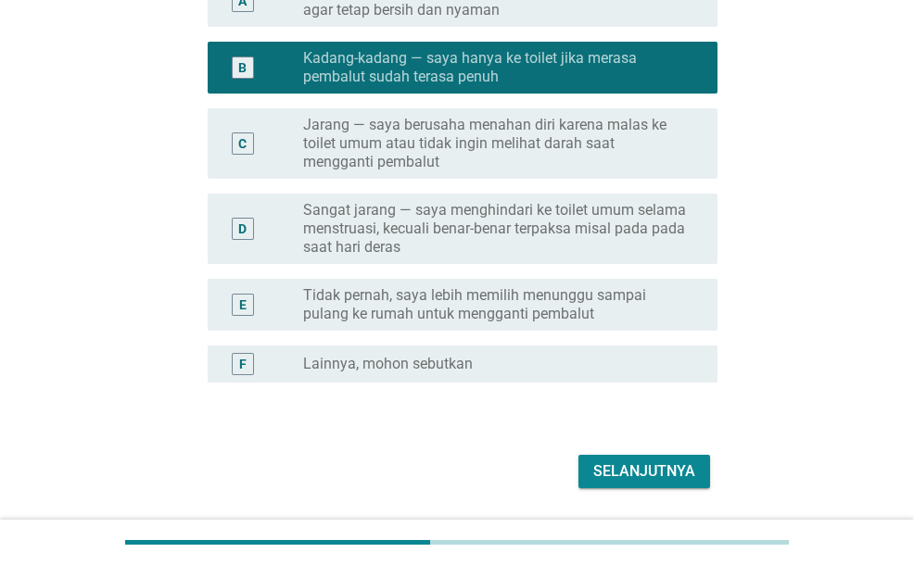
scroll to position [311, 0]
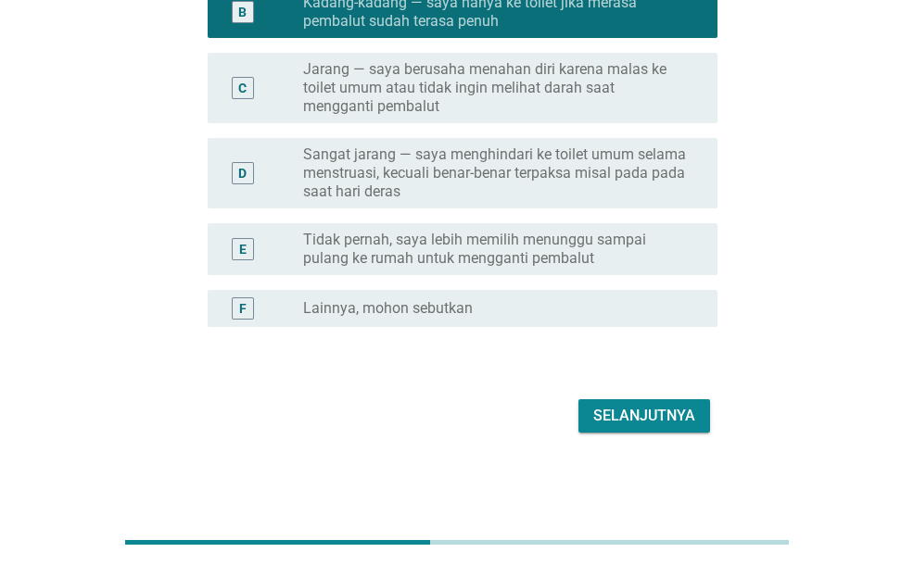
click at [658, 406] on div "Selanjutnya" at bounding box center [644, 416] width 102 height 22
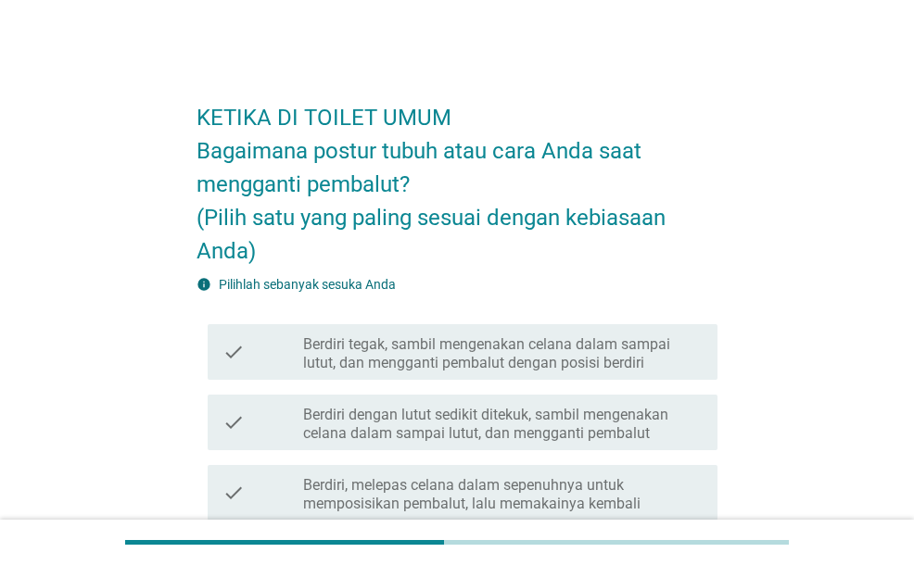
scroll to position [93, 0]
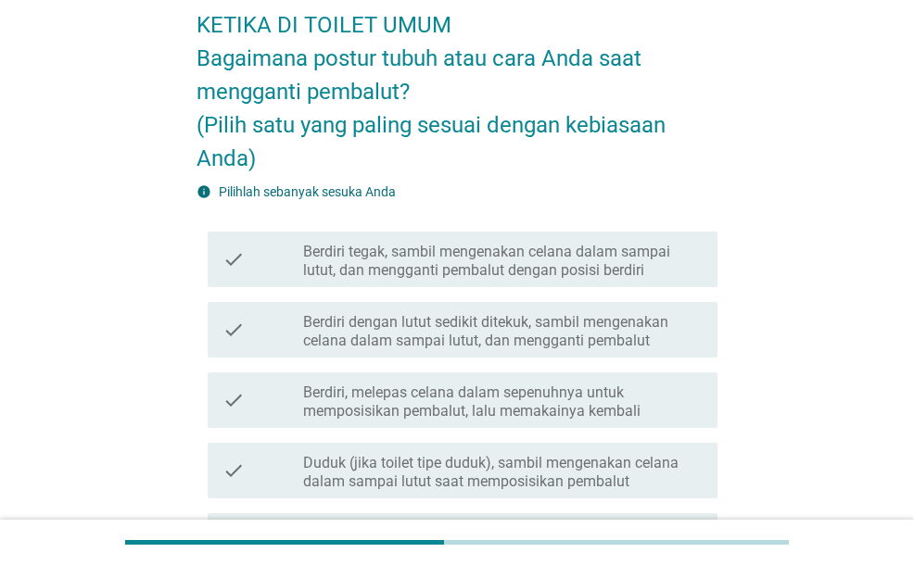
click at [376, 270] on label "Berdiri tegak, sambil mengenakan celana dalam sampai lutut, dan mengganti pemba…" at bounding box center [502, 261] width 399 height 37
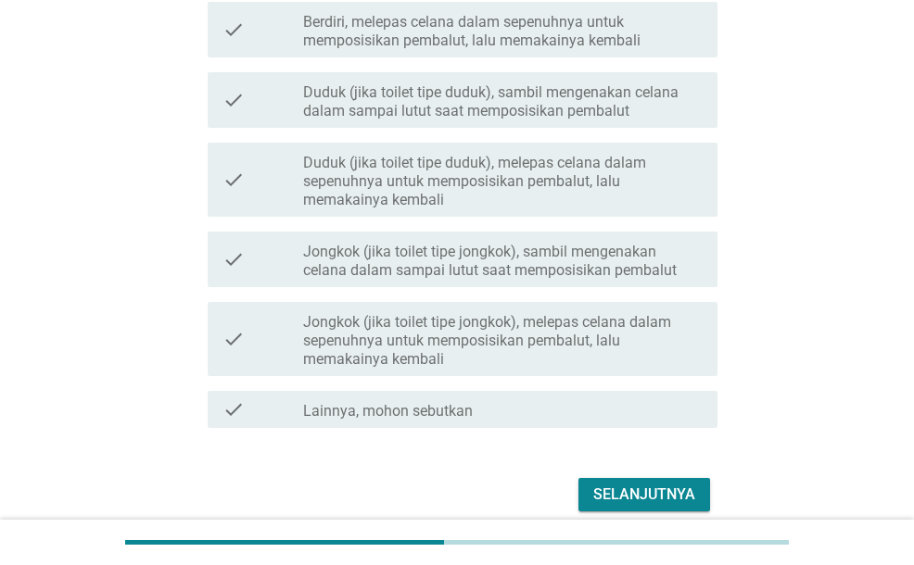
scroll to position [542, 0]
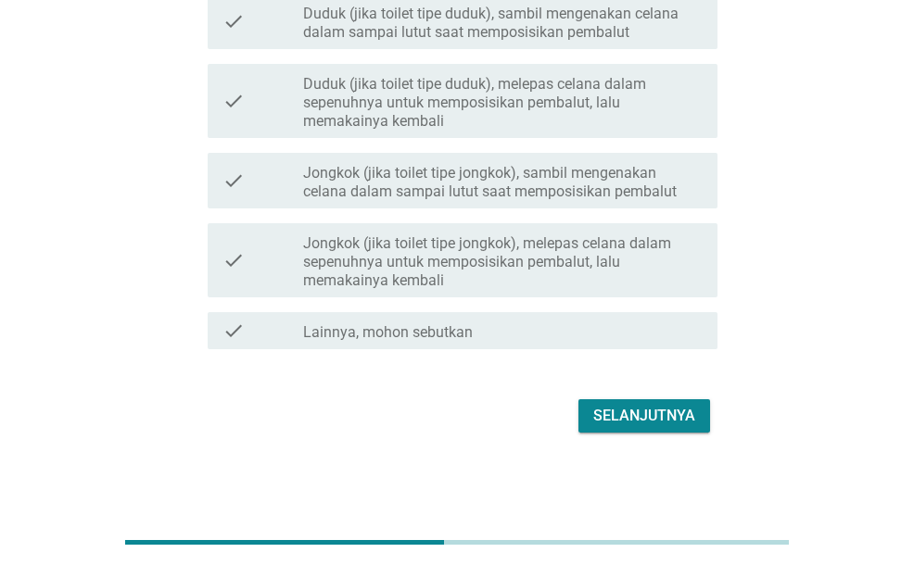
click at [607, 424] on div "Selanjutnya" at bounding box center [644, 416] width 102 height 22
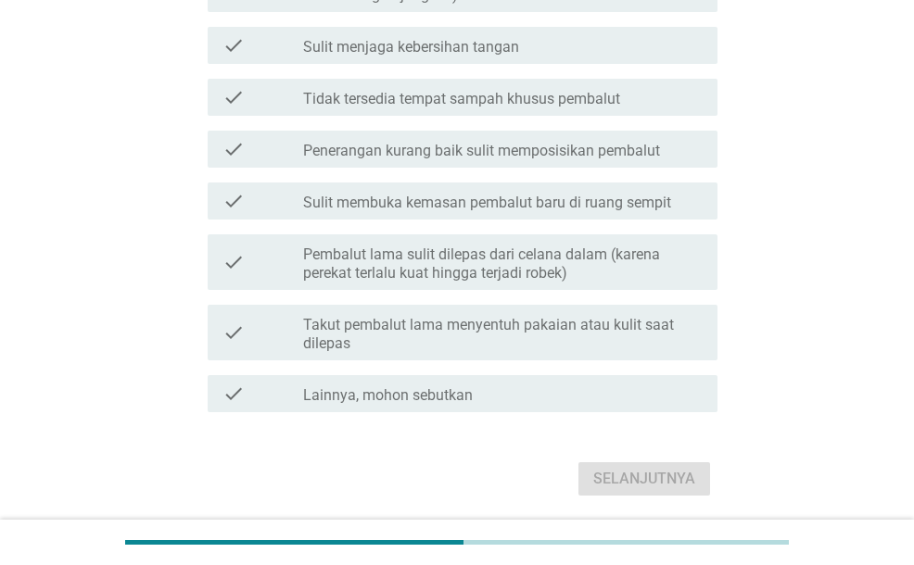
scroll to position [0, 0]
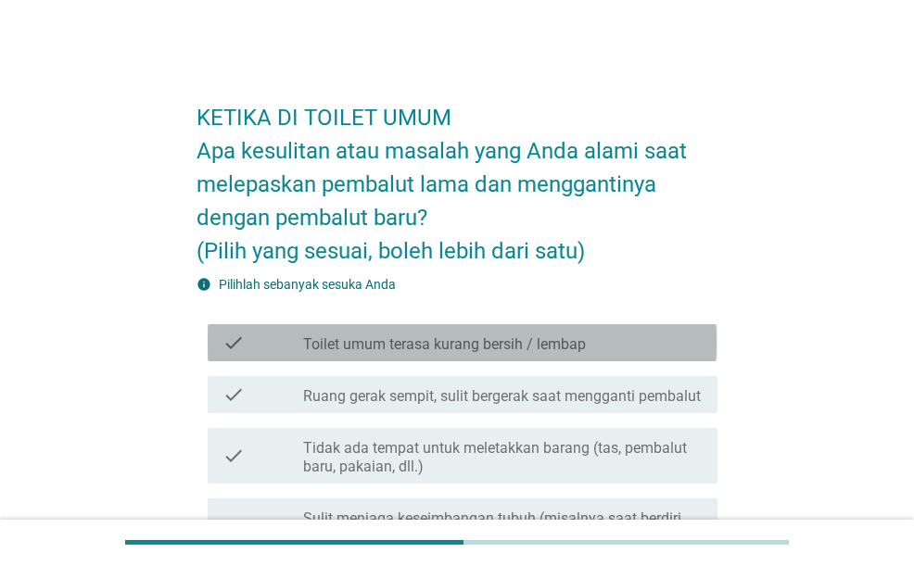
click at [523, 333] on div "check_box_outline_blank Toilet umum terasa kurang bersih / lembap" at bounding box center [502, 343] width 399 height 22
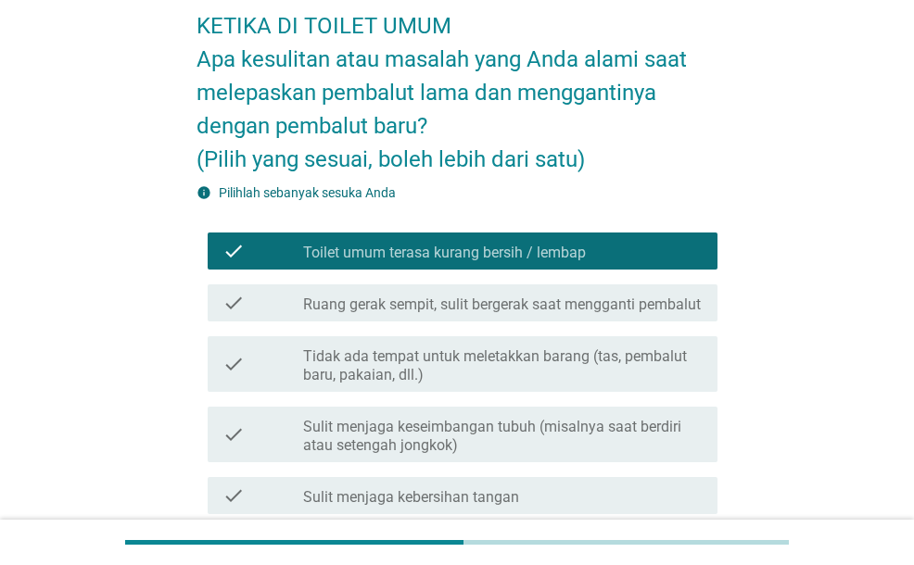
scroll to position [185, 0]
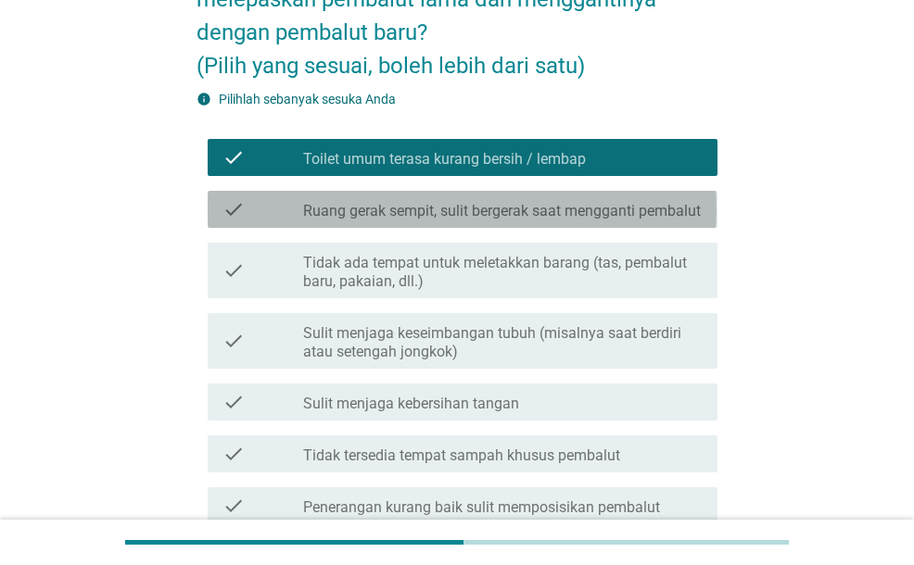
click at [505, 221] on div "check check_box_outline_blank Ruang gerak sempit, sulit bergerak saat mengganti…" at bounding box center [462, 209] width 509 height 37
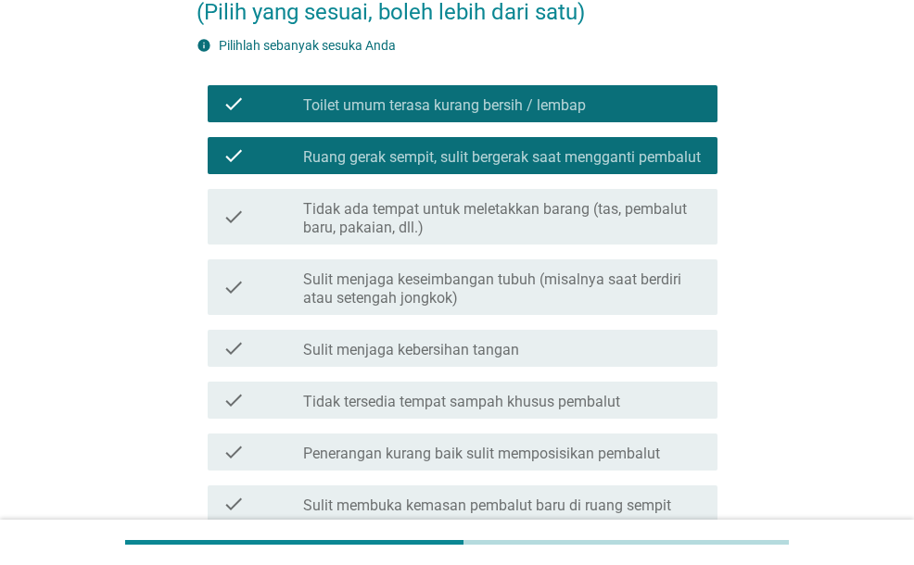
scroll to position [278, 0]
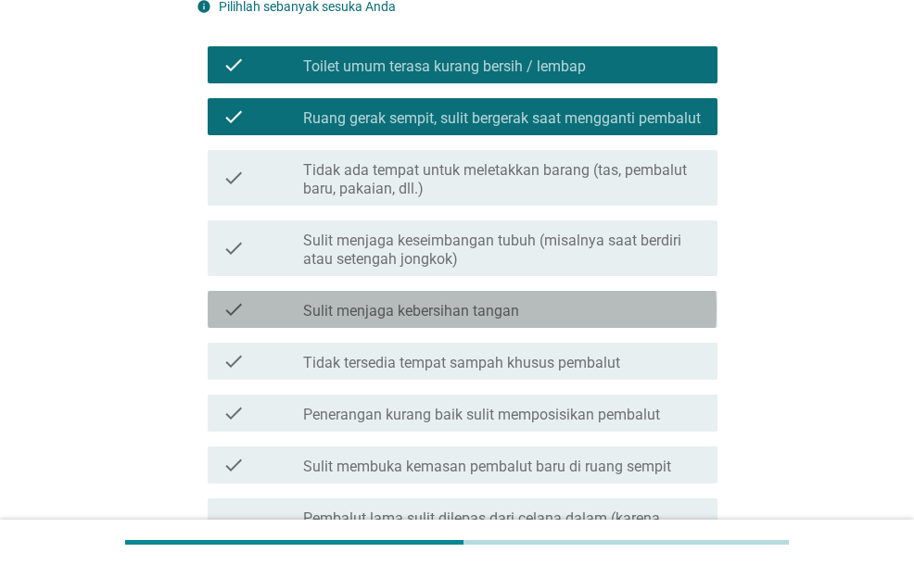
click at [513, 299] on div "check_box_outline_blank Sulit menjaga kebersihan tangan" at bounding box center [502, 309] width 399 height 22
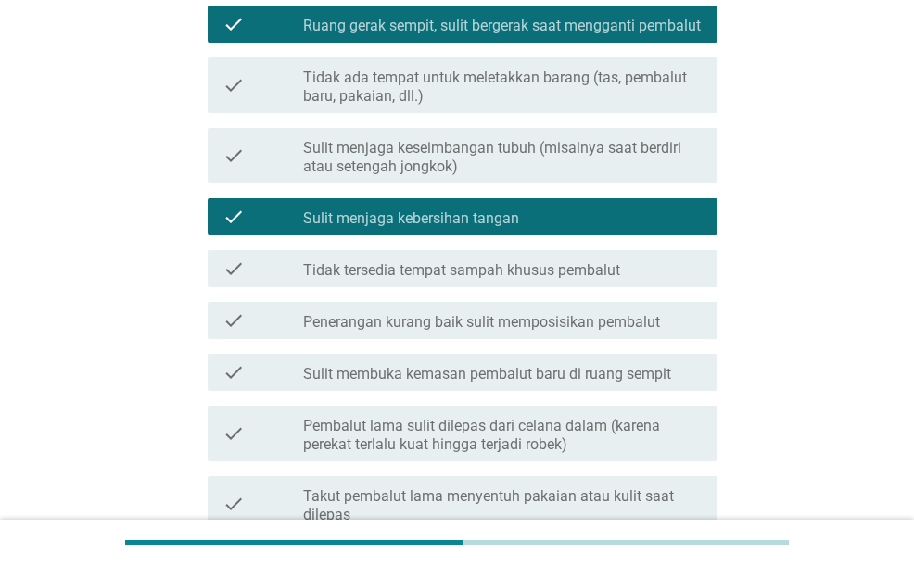
scroll to position [463, 0]
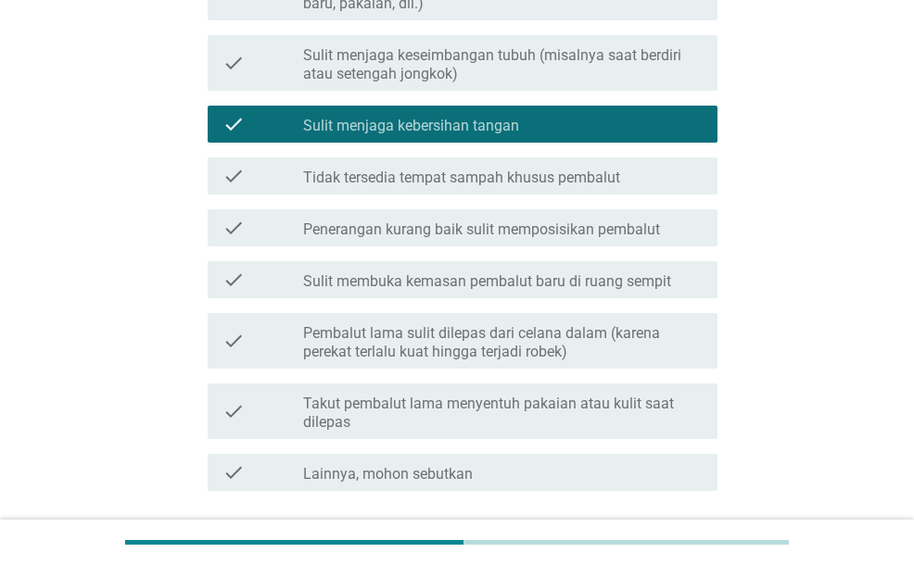
click at [487, 178] on label "Tidak tersedia tempat sampah khusus pembalut" at bounding box center [461, 178] width 317 height 19
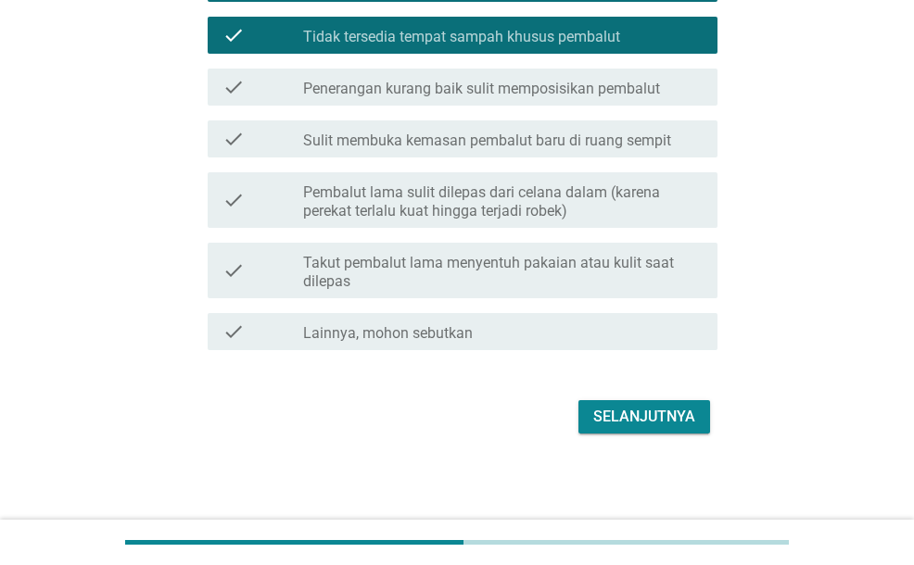
scroll to position [605, 0]
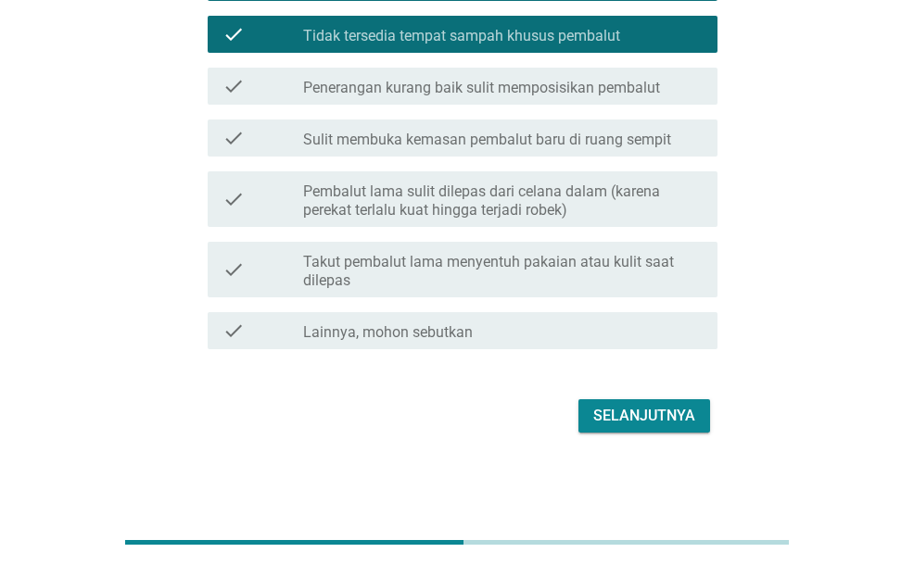
click at [613, 424] on div "Selanjutnya" at bounding box center [644, 416] width 102 height 22
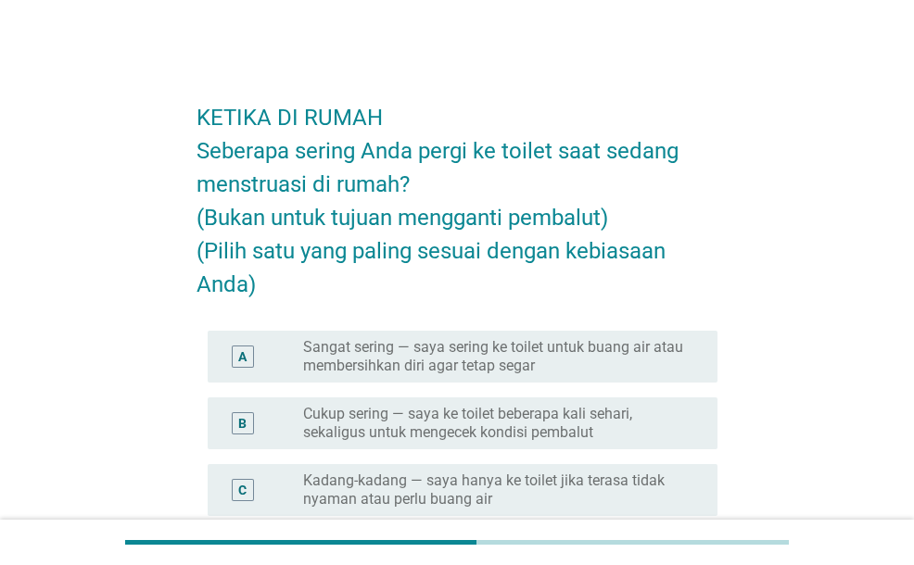
scroll to position [93, 0]
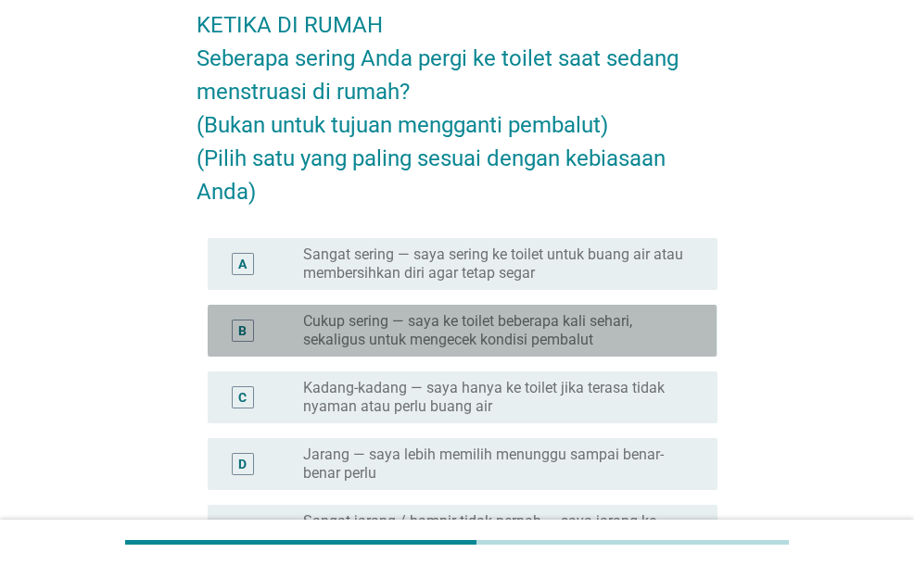
click at [310, 340] on label "Cukup sering — saya ke toilet beberapa kali sehari, sekaligus untuk mengecek ko…" at bounding box center [495, 330] width 385 height 37
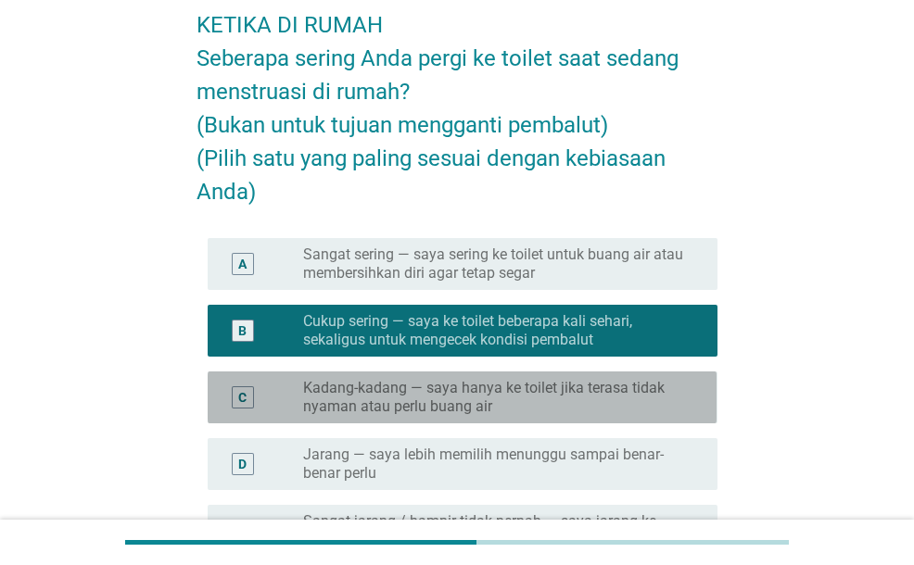
click at [326, 399] on label "Kadang-kadang — saya hanya ke toilet jika terasa tidak nyaman atau perlu buang …" at bounding box center [495, 397] width 385 height 37
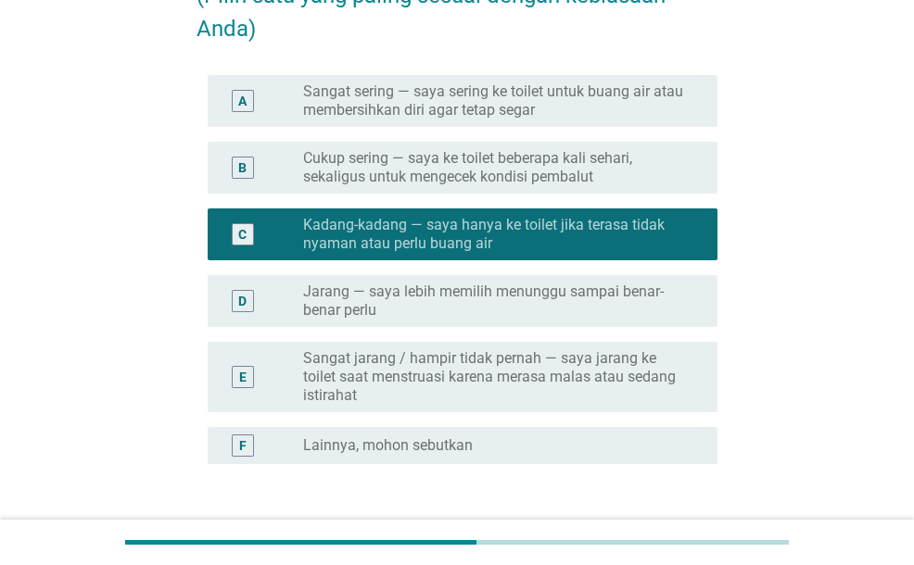
scroll to position [371, 0]
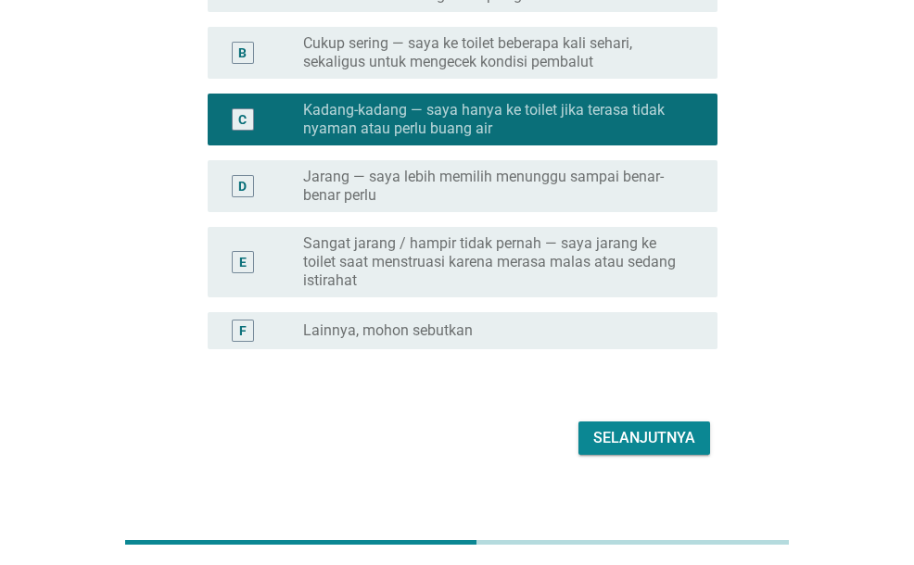
click at [671, 436] on div "Selanjutnya" at bounding box center [644, 438] width 102 height 22
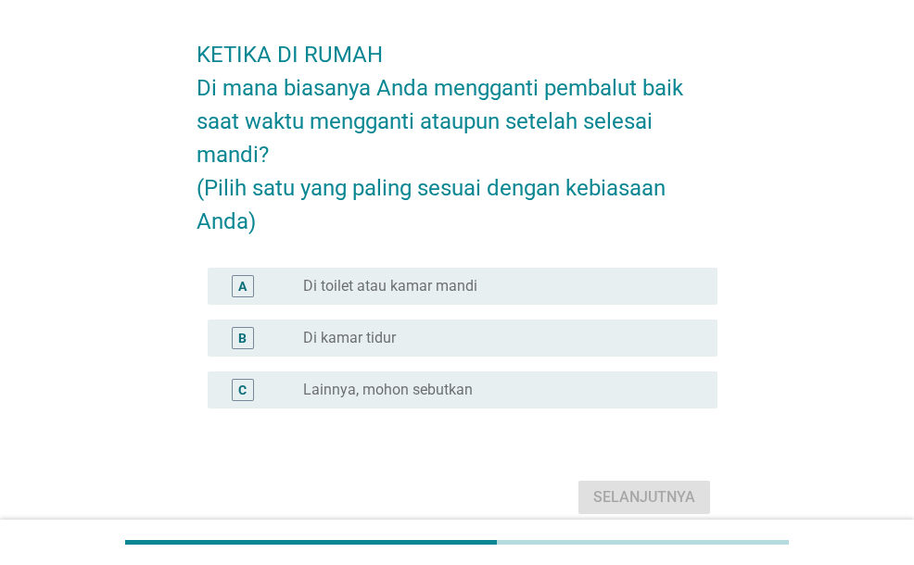
scroll to position [93, 0]
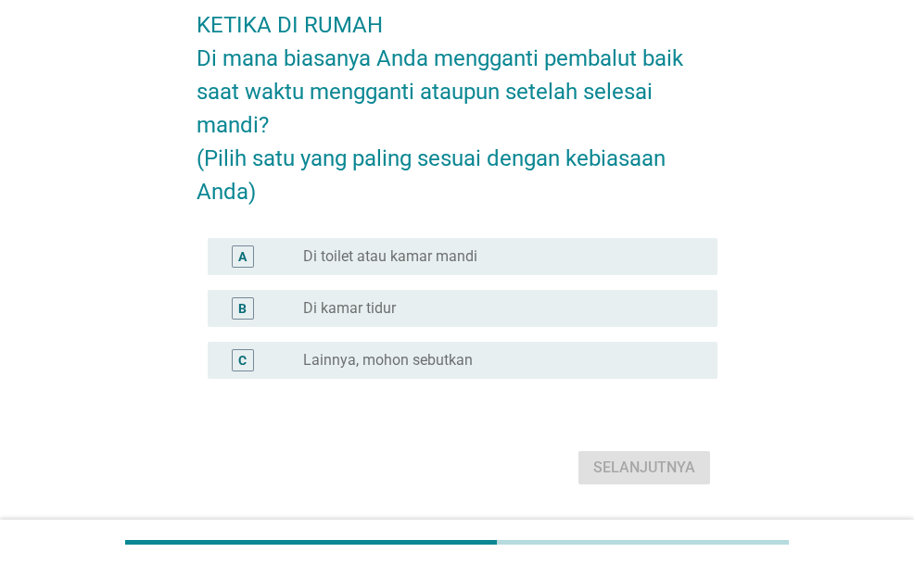
click at [446, 247] on label "Di toilet atau kamar mandi" at bounding box center [390, 256] width 174 height 19
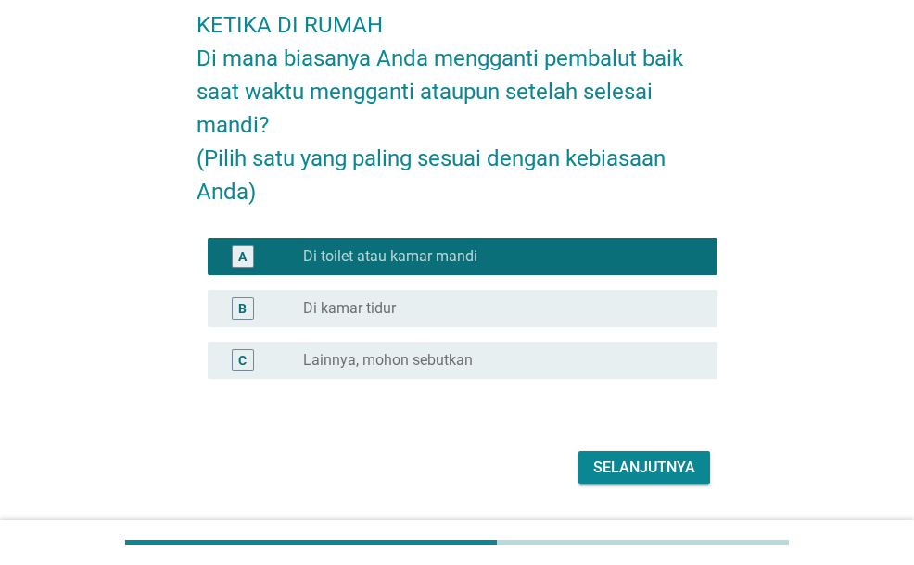
click at [621, 464] on div "Selanjutnya" at bounding box center [644, 468] width 102 height 22
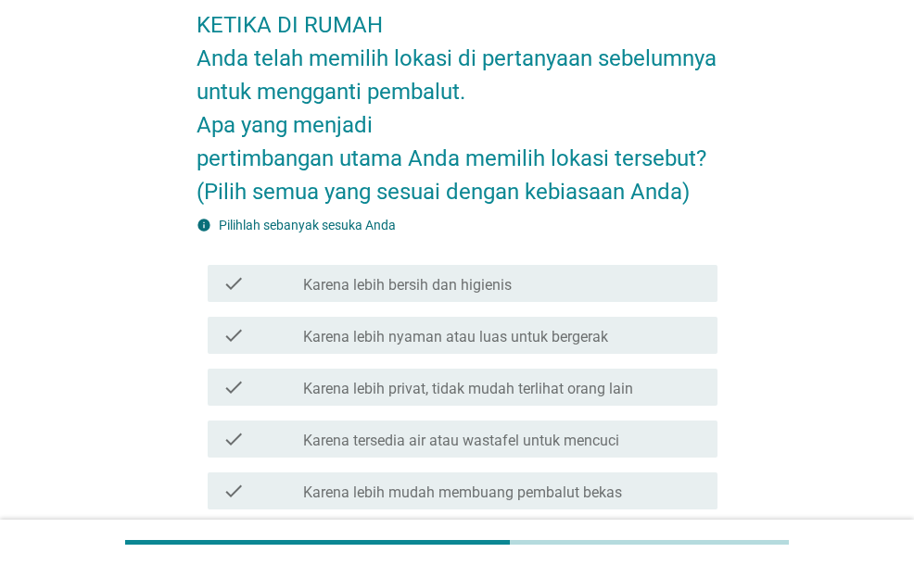
click at [350, 297] on div "check check_box_outline_blank Karena lebih bersih dan higienis" at bounding box center [462, 283] width 509 height 37
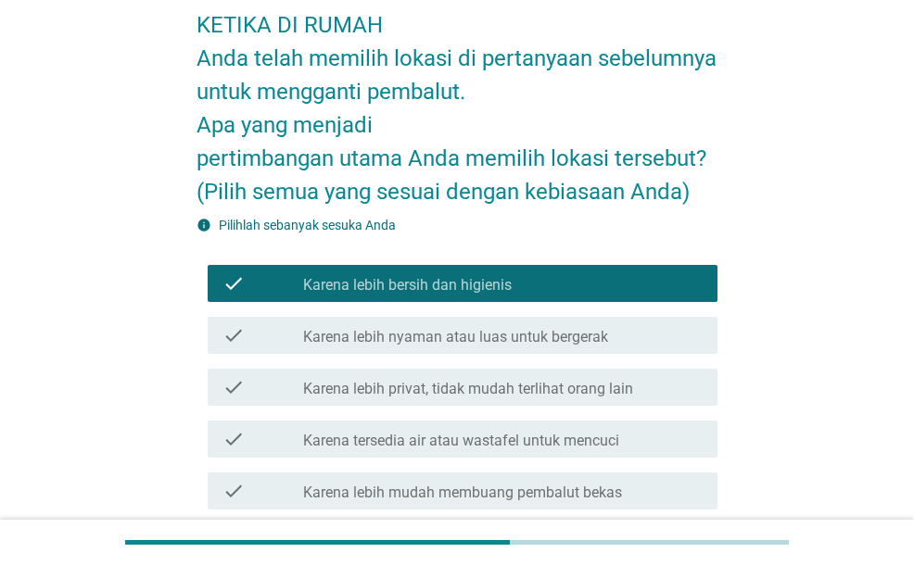
click at [378, 329] on label "Karena lebih nyaman atau luas untuk bergerak" at bounding box center [455, 337] width 305 height 19
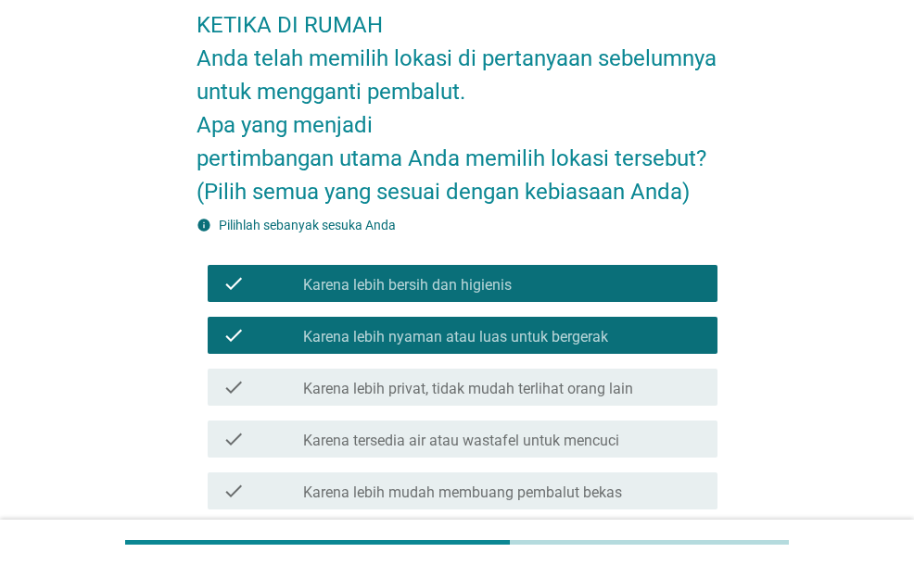
click at [378, 329] on label "Karena lebih nyaman atau luas untuk bergerak" at bounding box center [455, 337] width 305 height 19
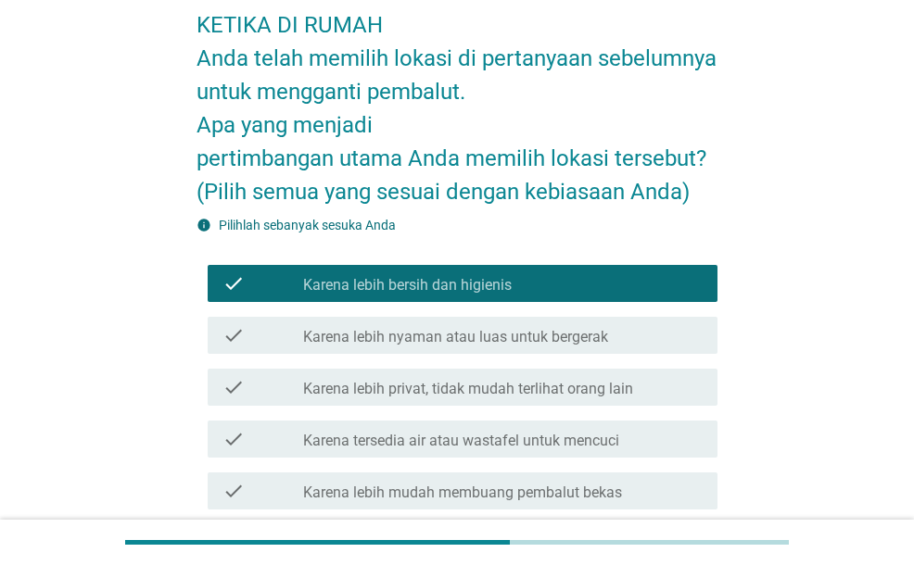
scroll to position [185, 0]
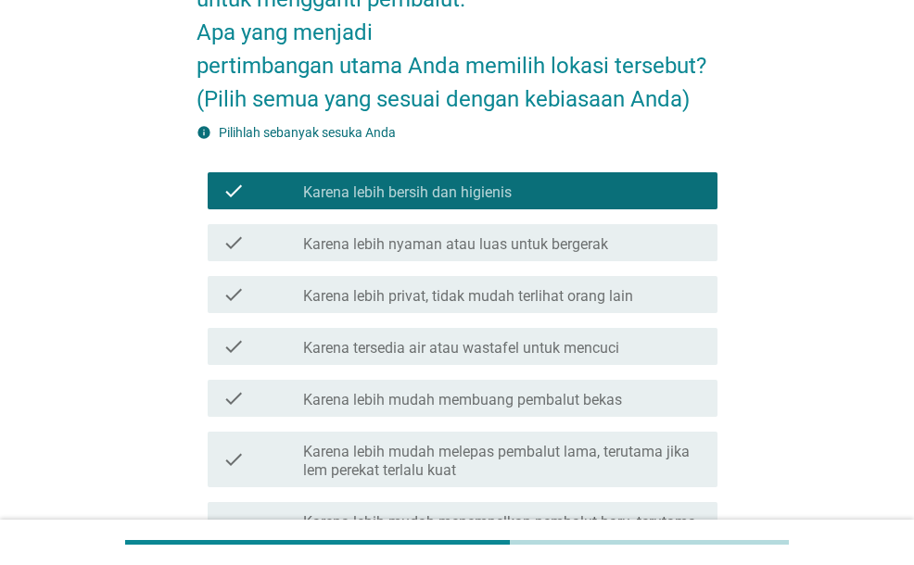
click at [391, 347] on label "Karena tersedia air atau wastafel untuk mencuci" at bounding box center [461, 348] width 316 height 19
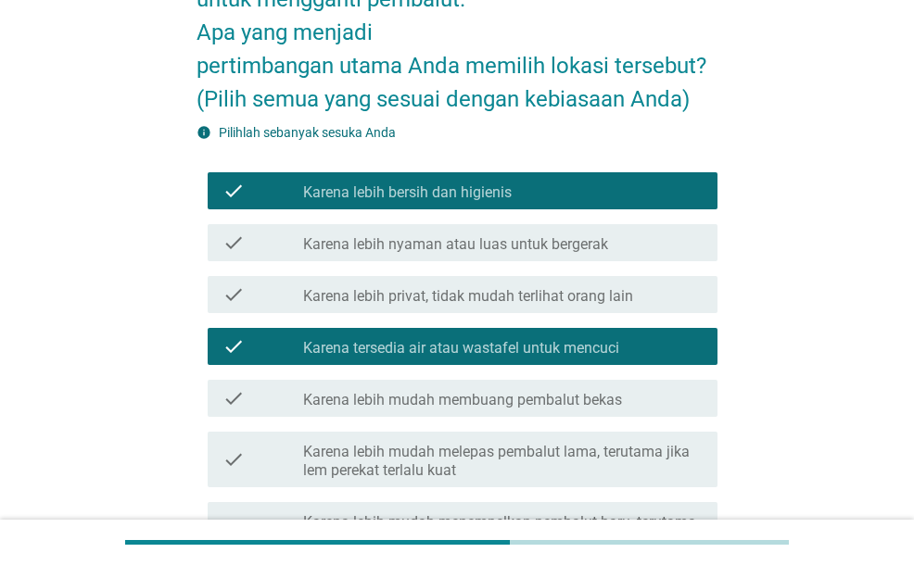
scroll to position [278, 0]
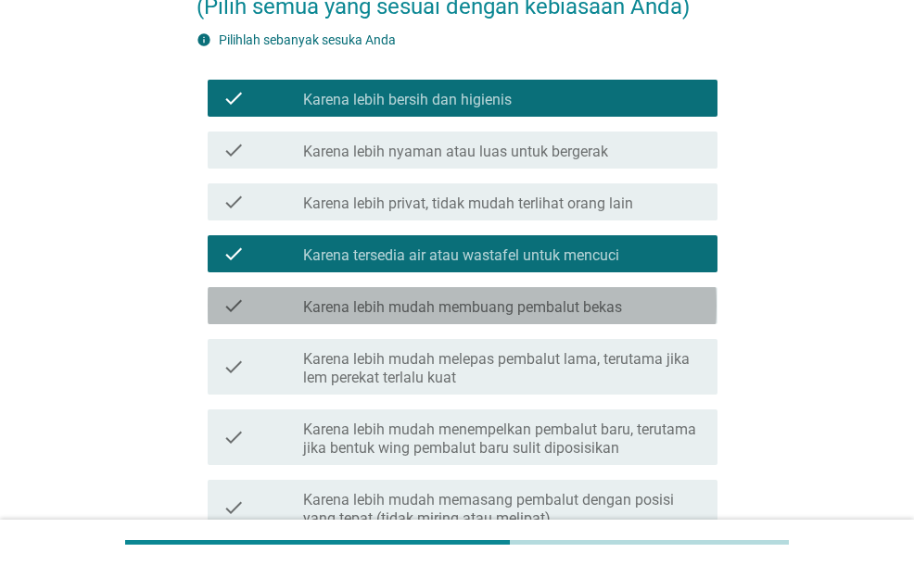
click at [403, 301] on label "Karena lebih mudah membuang pembalut bekas" at bounding box center [462, 307] width 319 height 19
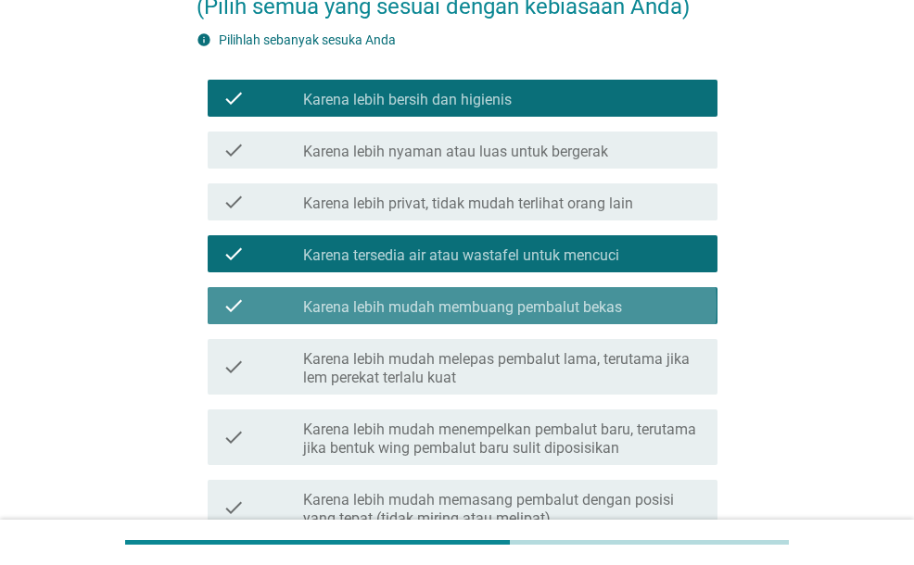
click at [403, 301] on label "Karena lebih mudah membuang pembalut bekas" at bounding box center [462, 307] width 319 height 19
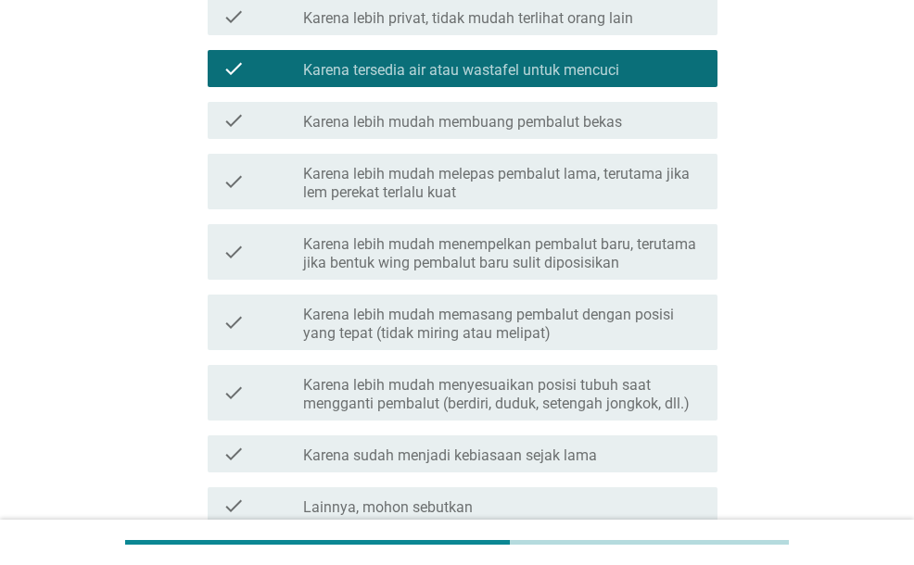
scroll to position [556, 0]
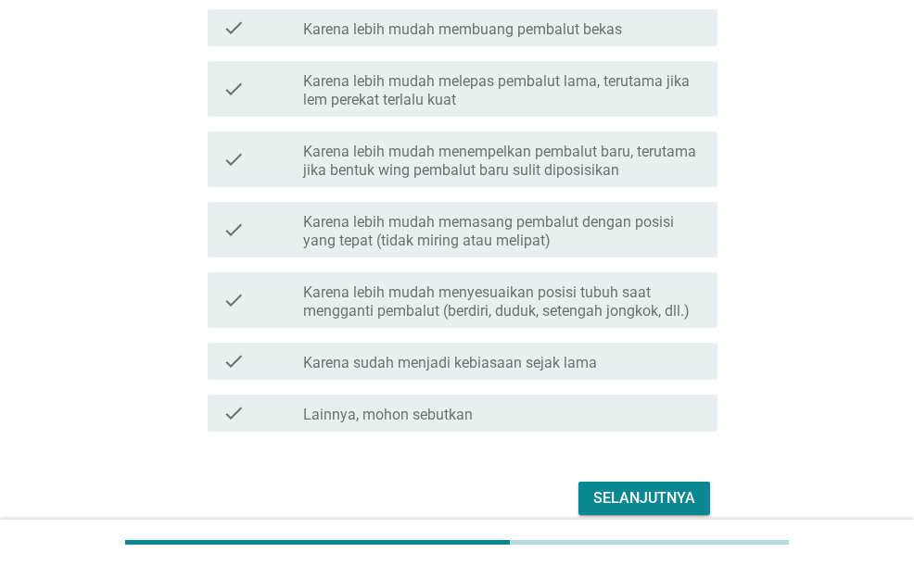
click at [385, 77] on label "Karena lebih mudah melepas pembalut lama, terutama jika lem perekat terlalu kuat" at bounding box center [502, 90] width 399 height 37
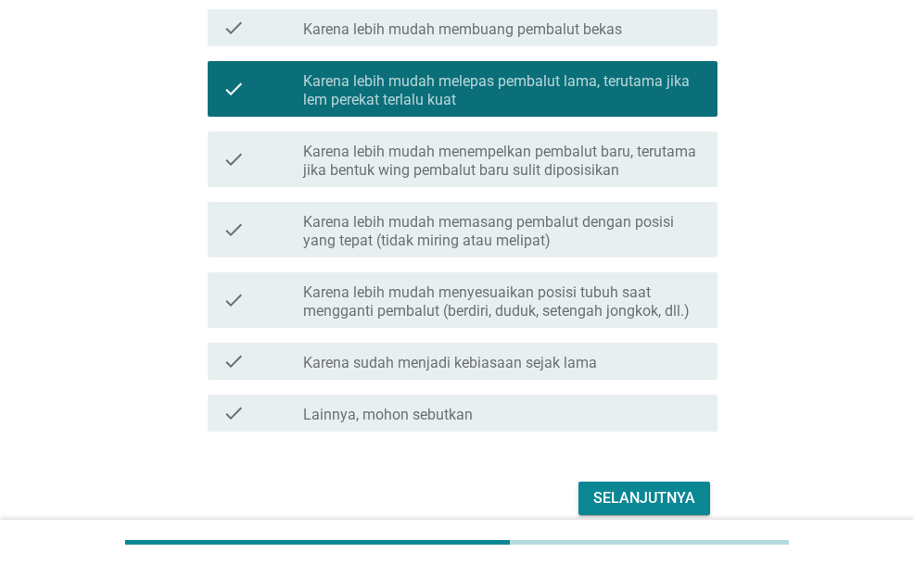
click at [657, 498] on div "Selanjutnya" at bounding box center [644, 498] width 102 height 22
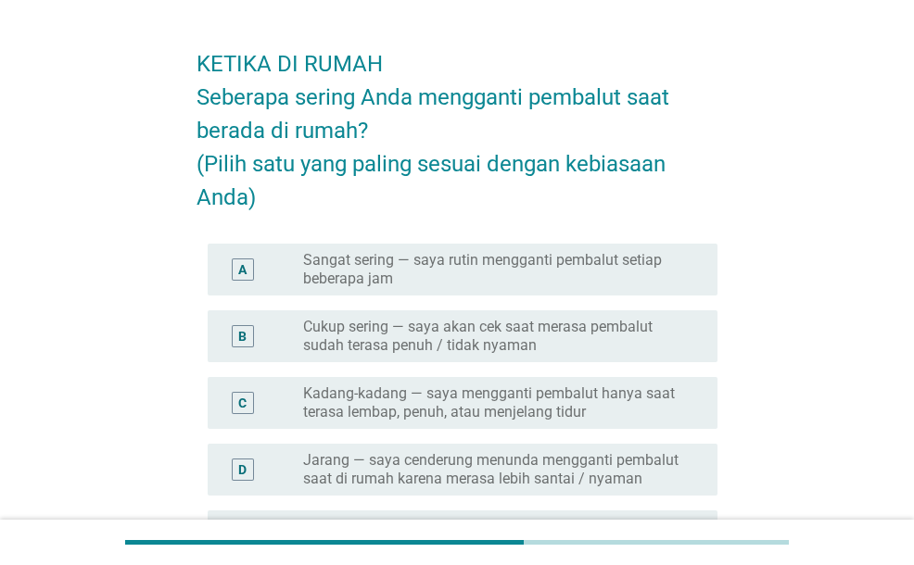
scroll to position [93, 0]
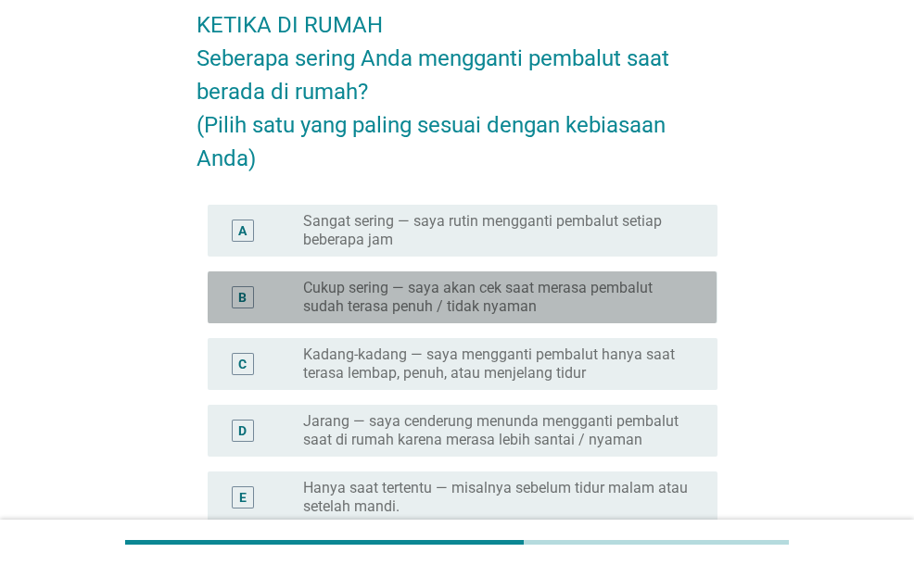
click at [439, 312] on label "Cukup sering — saya akan cek saat merasa pembalut sudah terasa penuh / tidak ny…" at bounding box center [495, 297] width 385 height 37
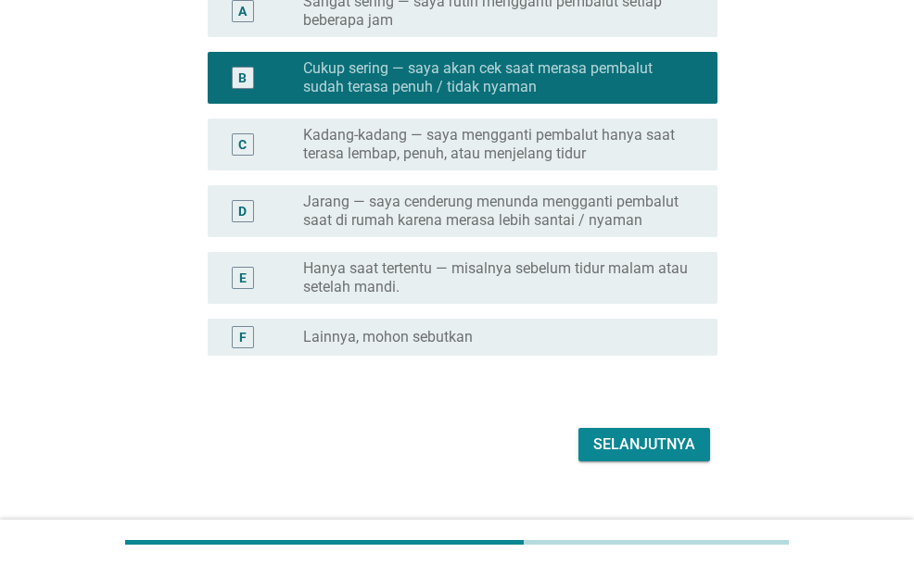
scroll to position [341, 0]
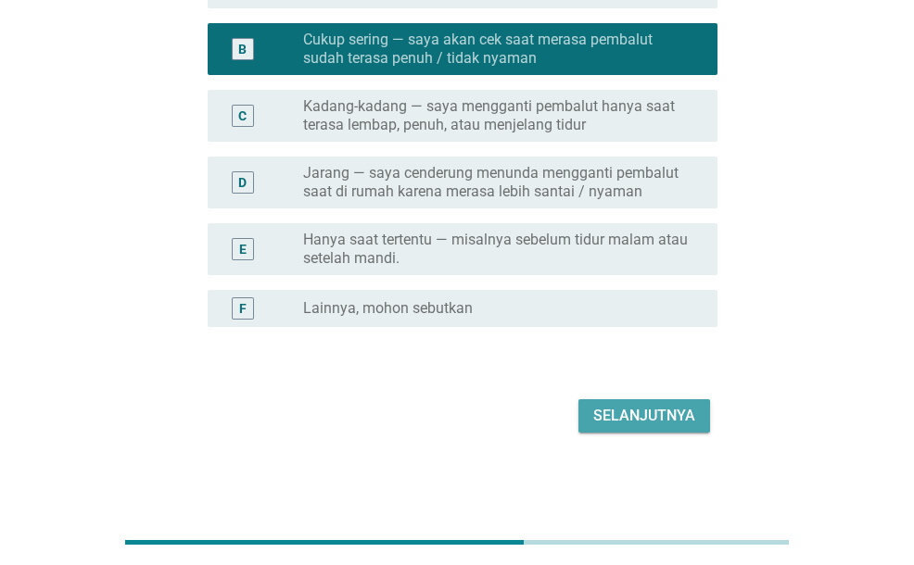
click at [647, 414] on div "Selanjutnya" at bounding box center [644, 416] width 102 height 22
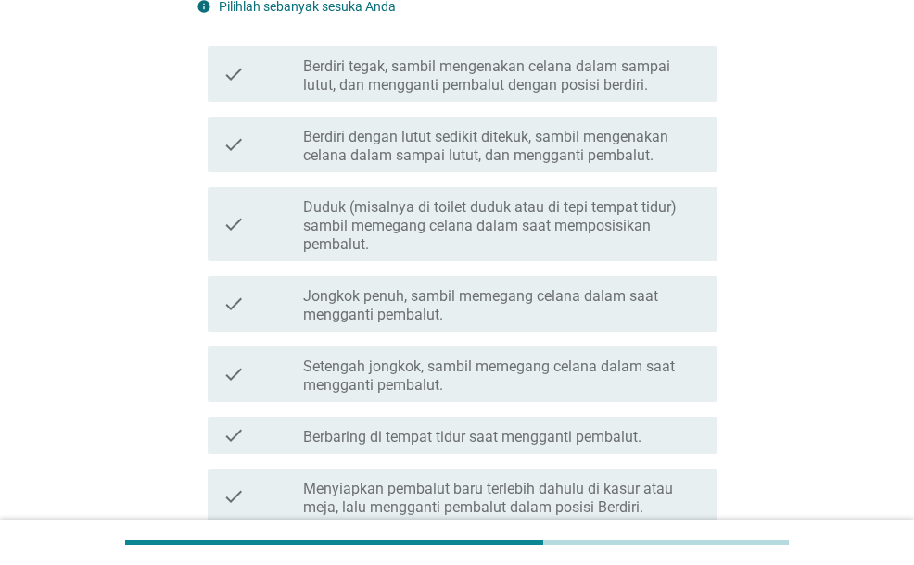
scroll to position [93, 0]
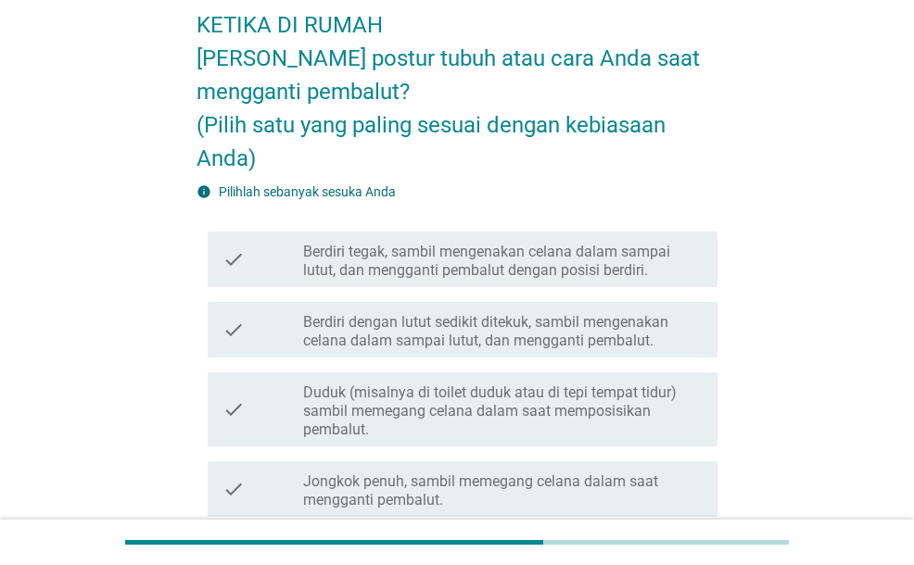
click at [556, 255] on label "Berdiri tegak, sambil mengenakan celana dalam sampai lutut, dan mengganti pemba…" at bounding box center [502, 261] width 399 height 37
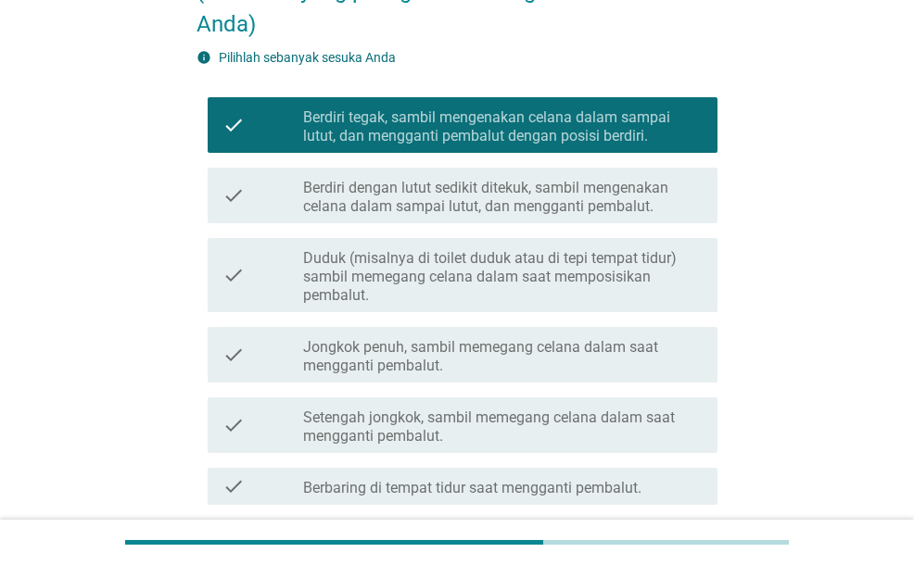
scroll to position [185, 0]
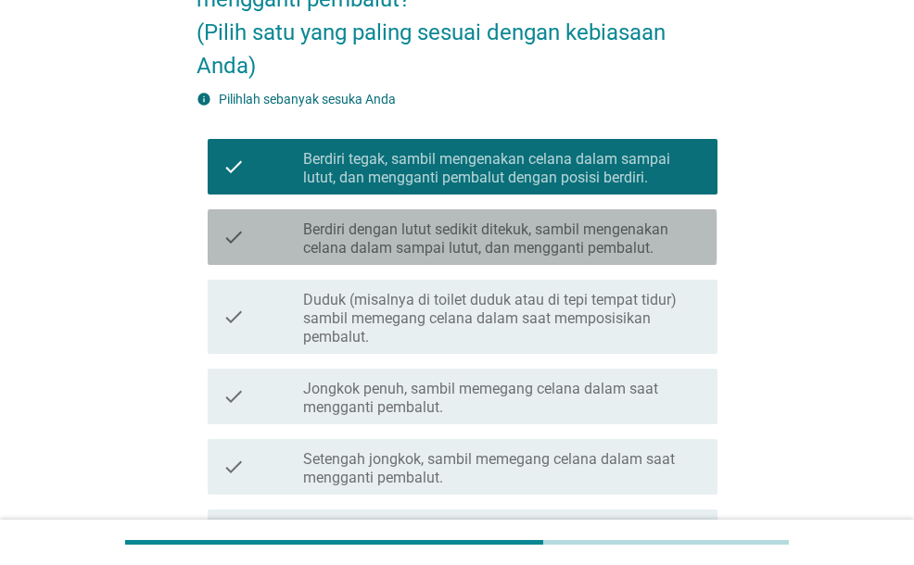
click at [423, 246] on label "Berdiri dengan lutut sedikit ditekuk, sambil mengenakan celana dalam sampai lut…" at bounding box center [502, 239] width 399 height 37
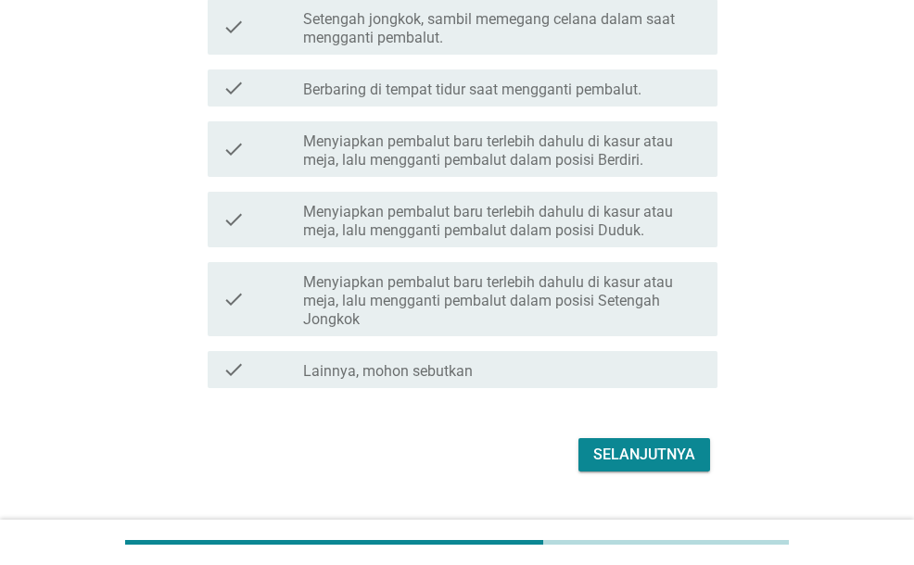
scroll to position [664, 0]
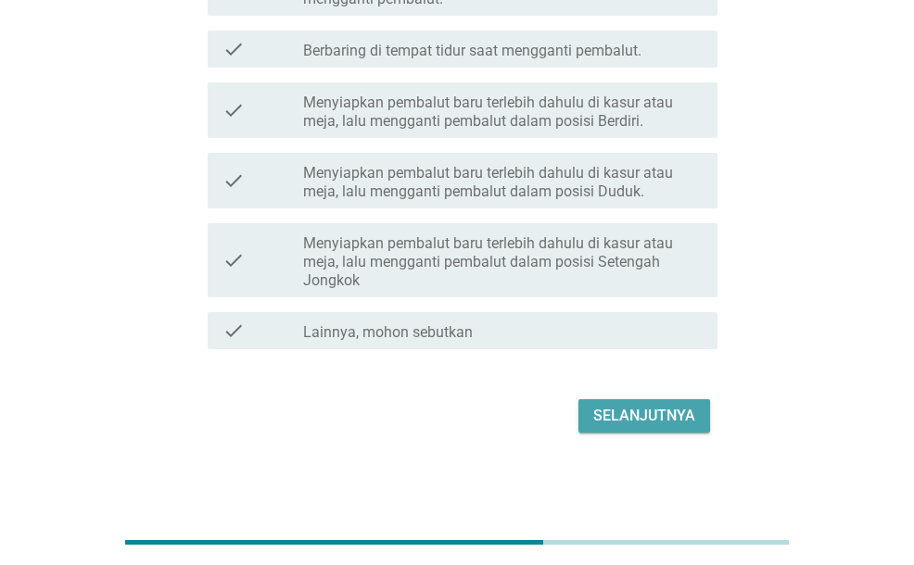
click at [706, 420] on button "Selanjutnya" at bounding box center [644, 415] width 132 height 33
click at [706, 420] on div "Selanjutnya" at bounding box center [456, 416] width 520 height 44
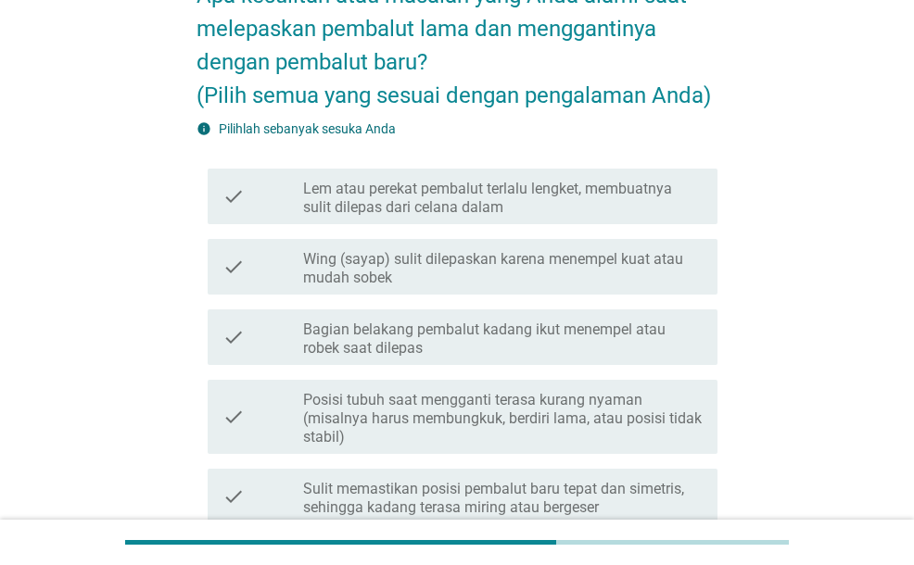
scroll to position [185, 0]
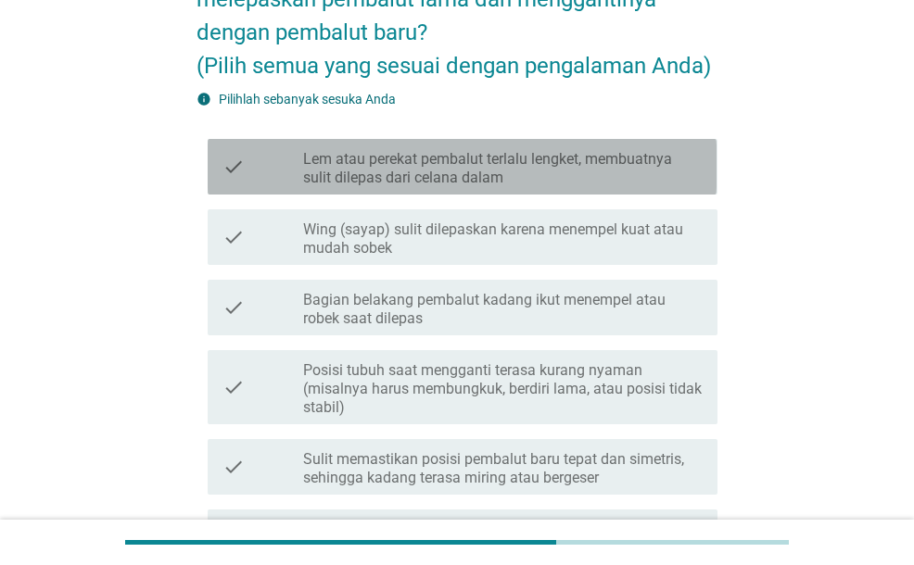
click at [500, 187] on div "check check_box_outline_blank Lem atau perekat pembalut terlalu lengket, membua…" at bounding box center [462, 167] width 509 height 56
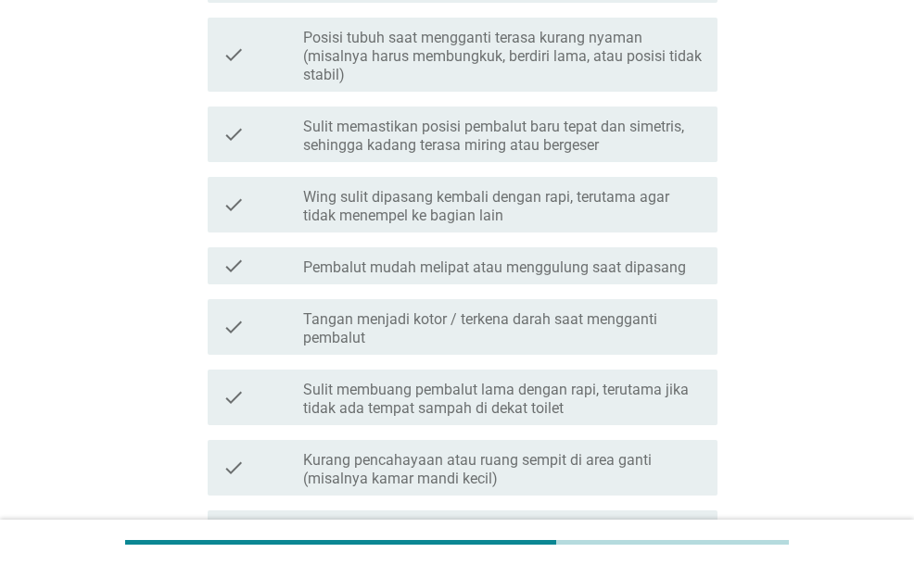
scroll to position [556, 0]
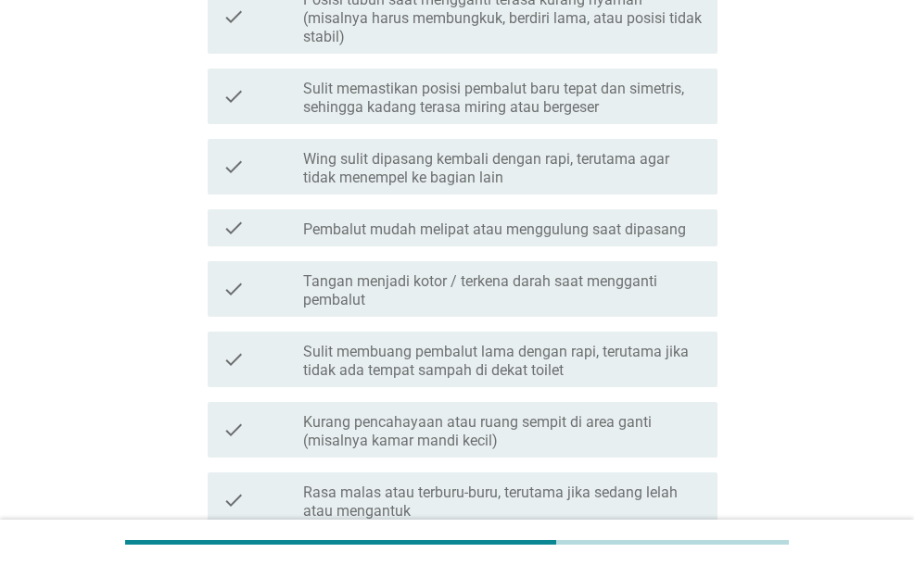
click at [535, 238] on label "Pembalut mudah melipat atau menggulung saat dipasang" at bounding box center [494, 230] width 383 height 19
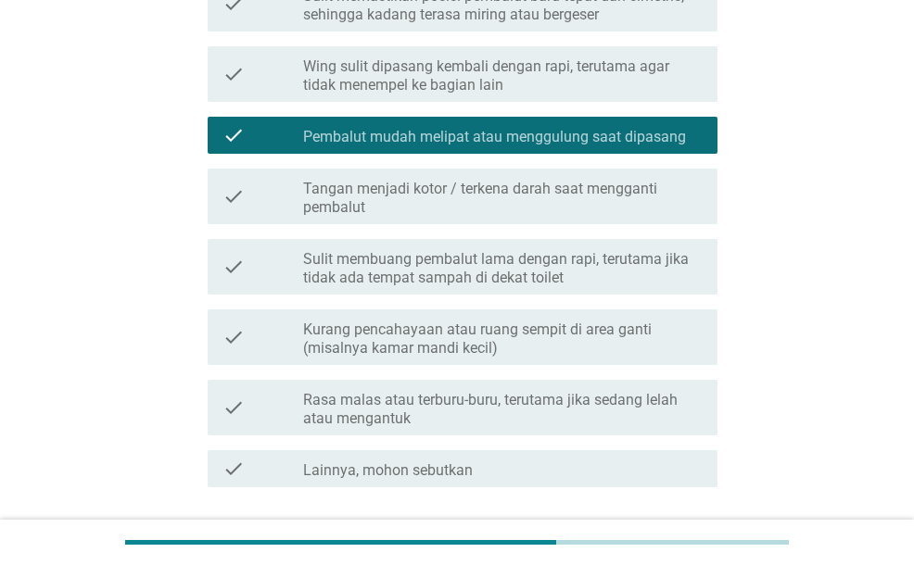
scroll to position [741, 0]
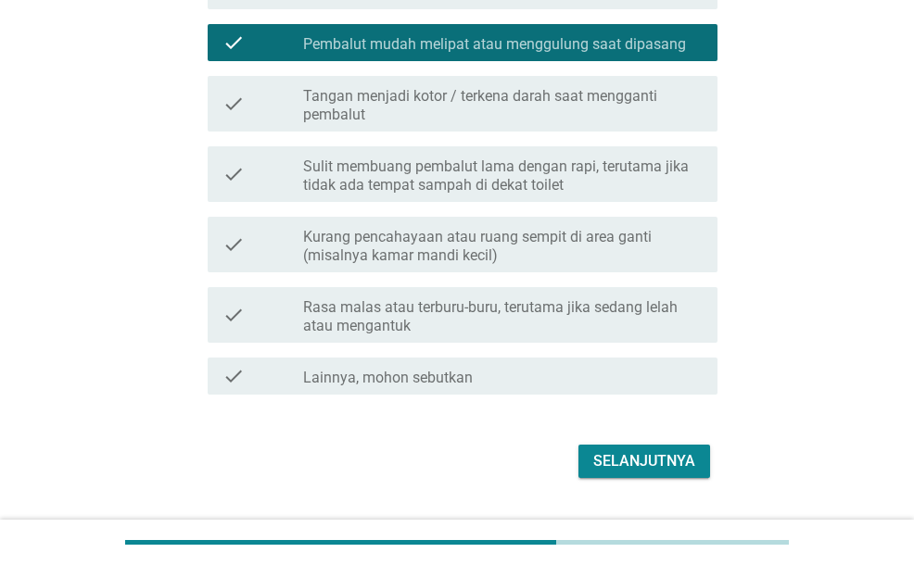
click at [458, 306] on label "Rasa malas atau terburu-buru, terutama jika sedang lelah atau mengantuk" at bounding box center [502, 316] width 399 height 37
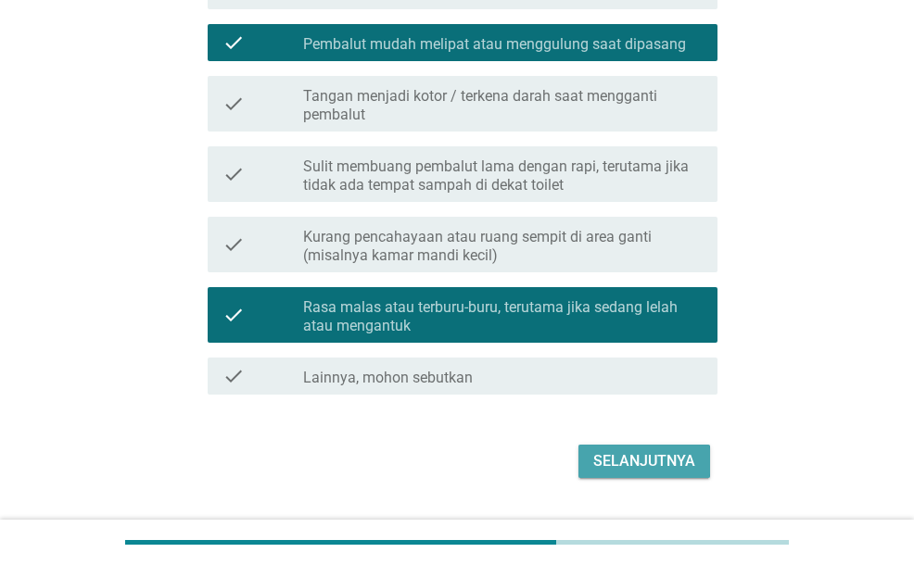
click at [600, 455] on div "Selanjutnya" at bounding box center [644, 461] width 102 height 22
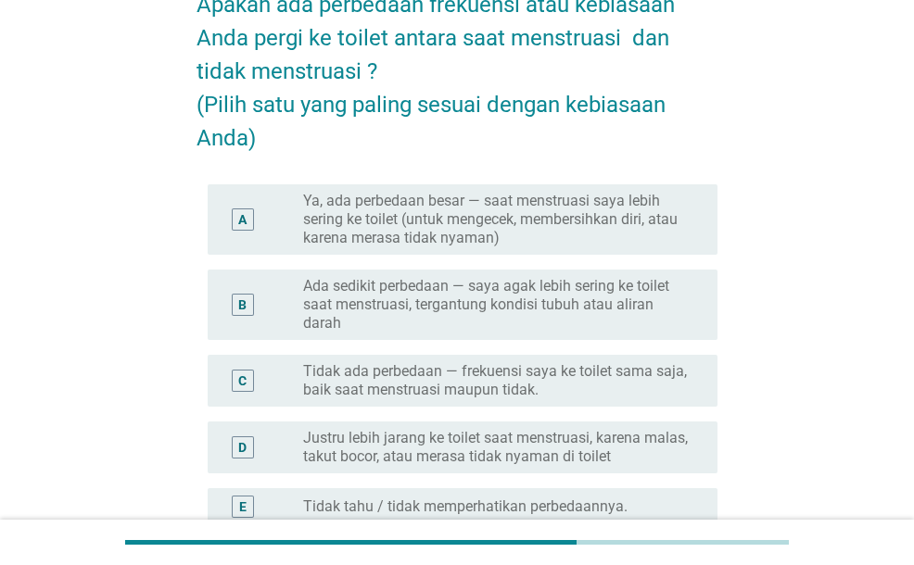
scroll to position [185, 0]
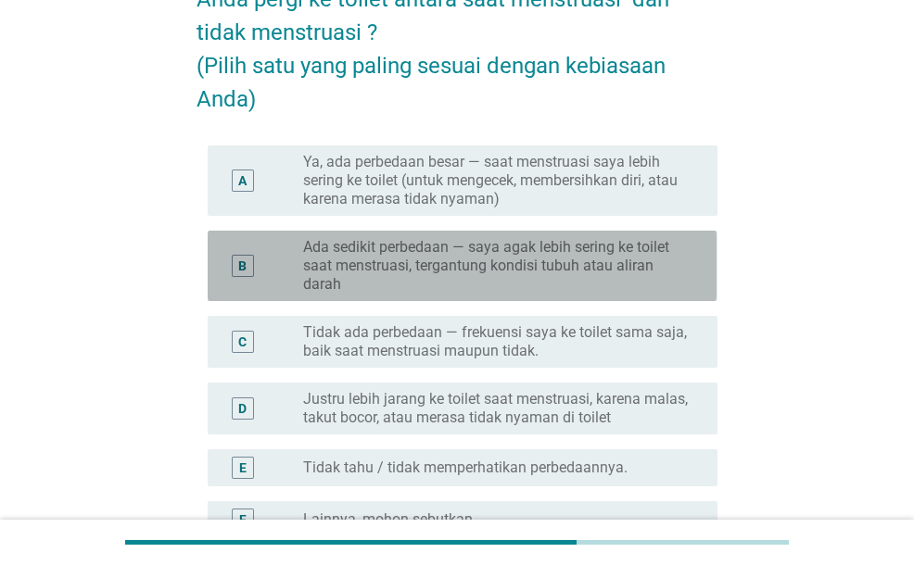
click at [496, 292] on label "Ada sedikit perbedaan — saya agak lebih sering ke toilet saat menstruasi, terga…" at bounding box center [495, 266] width 385 height 56
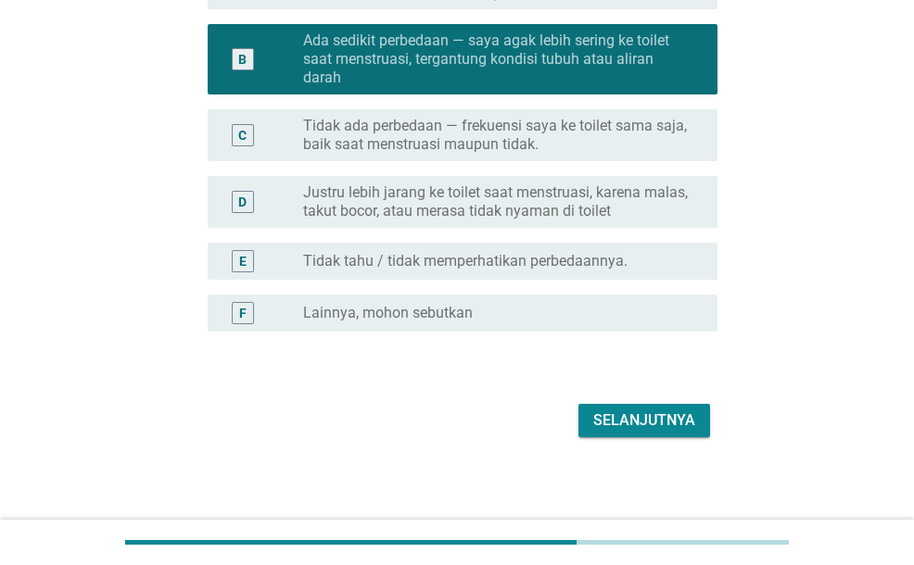
scroll to position [397, 0]
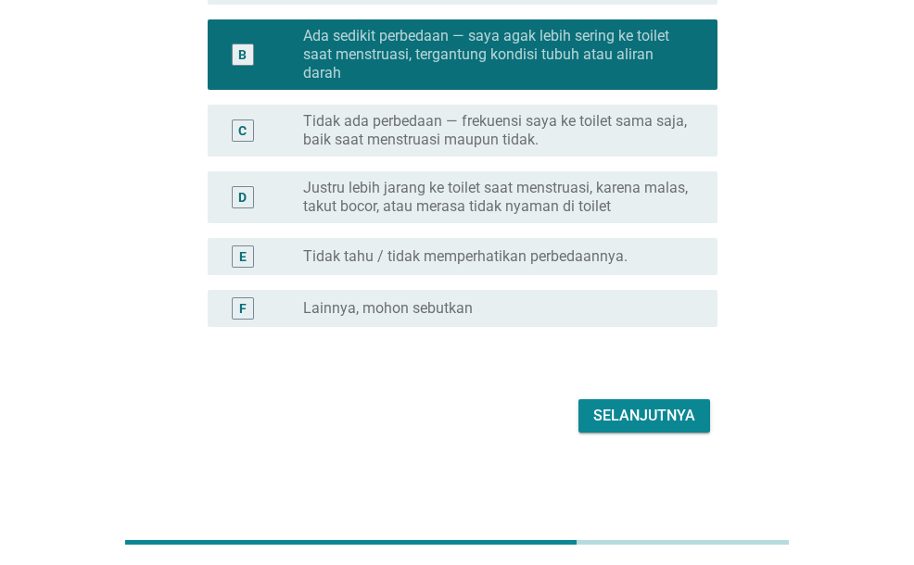
click at [623, 407] on div "Selanjutnya" at bounding box center [644, 416] width 102 height 22
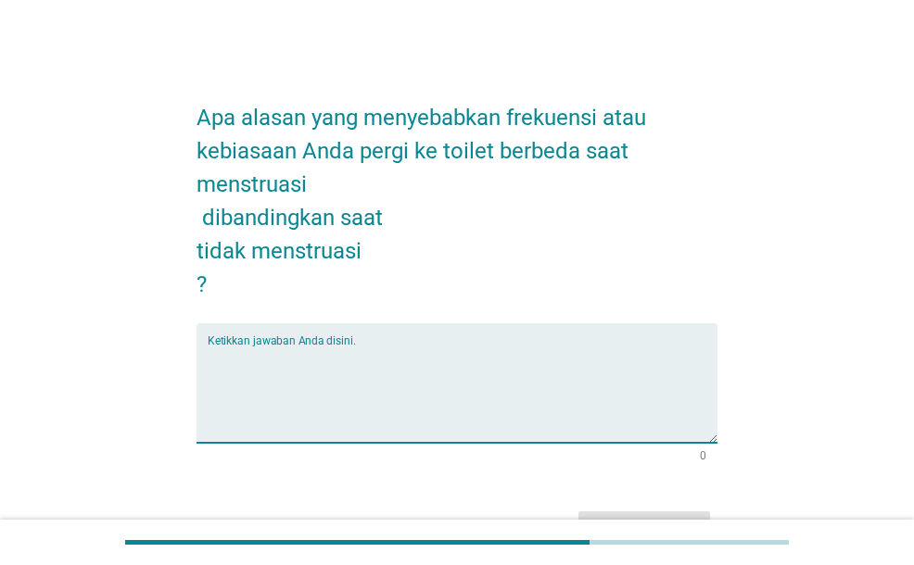
click at [601, 392] on textarea "Ketikkan jawaban Anda disini." at bounding box center [462, 394] width 509 height 97
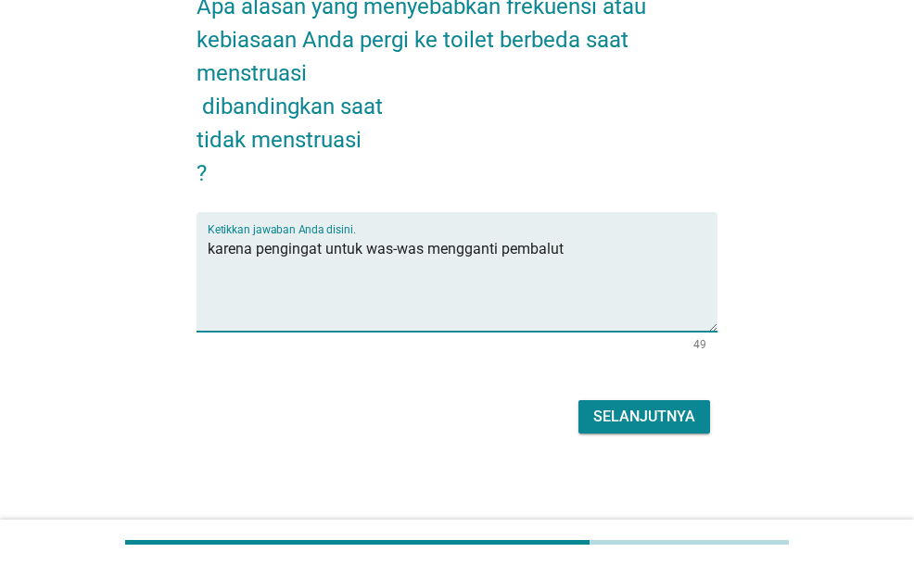
scroll to position [112, 0]
type textarea "karena pengingat untuk was-was mengganti pembalut"
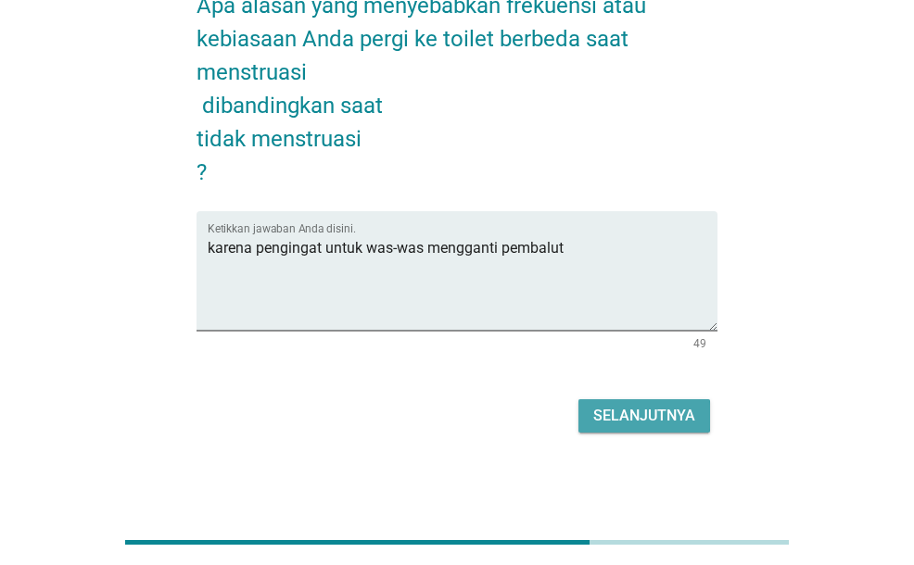
click at [669, 405] on div "Selanjutnya" at bounding box center [644, 416] width 102 height 22
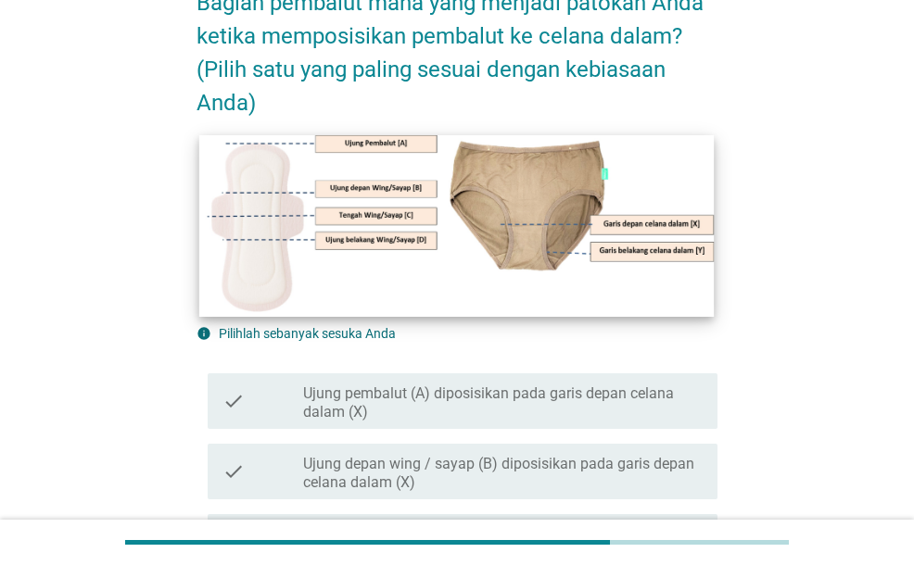
scroll to position [185, 0]
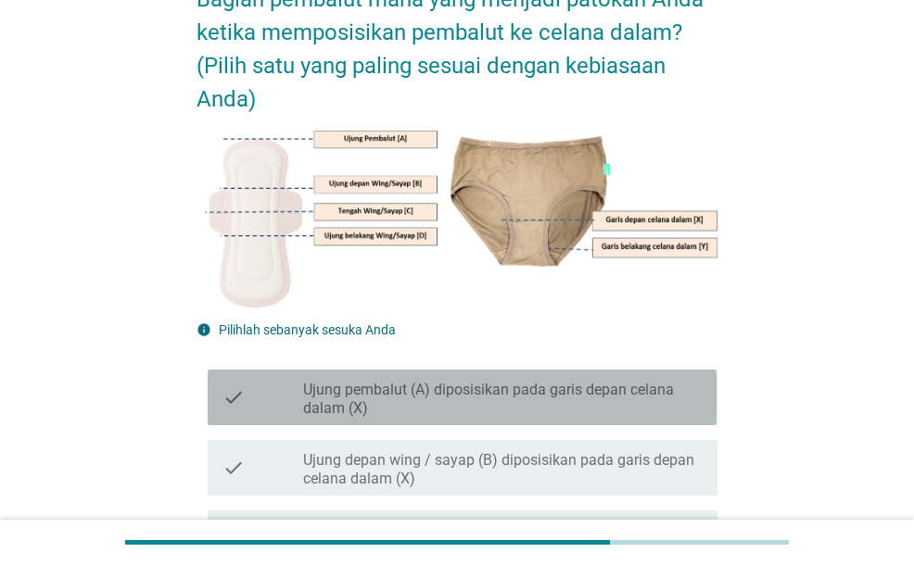
click at [429, 393] on label "Ujung pembalut (A) diposisikan pada garis depan celana dalam (X)" at bounding box center [502, 399] width 399 height 37
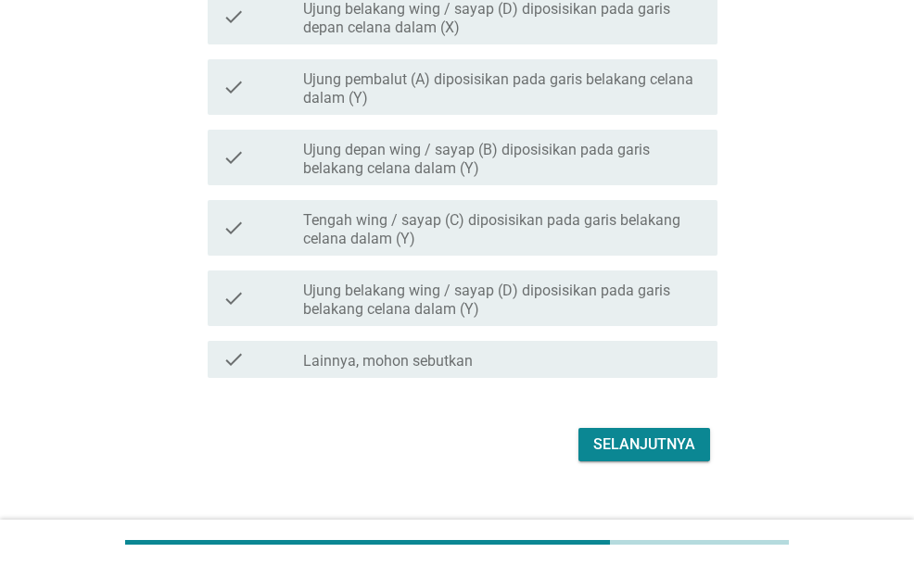
scroll to position [807, 0]
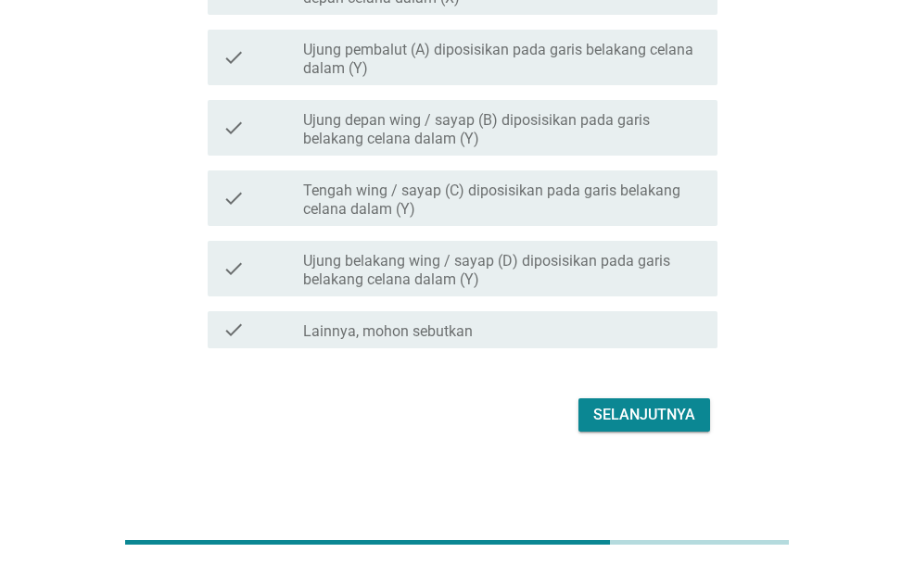
click at [645, 435] on div "Selanjutnya" at bounding box center [456, 415] width 520 height 44
click at [652, 427] on button "Selanjutnya" at bounding box center [644, 414] width 132 height 33
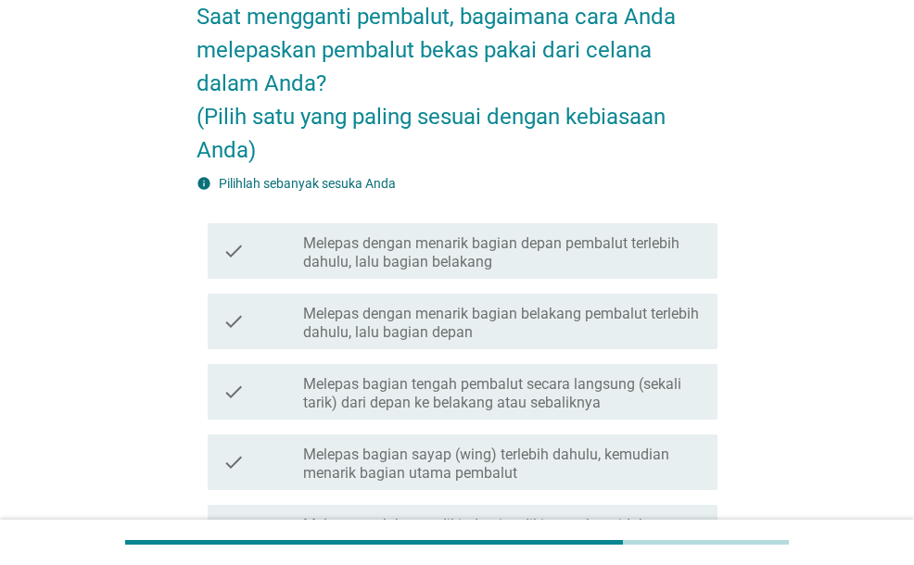
scroll to position [185, 0]
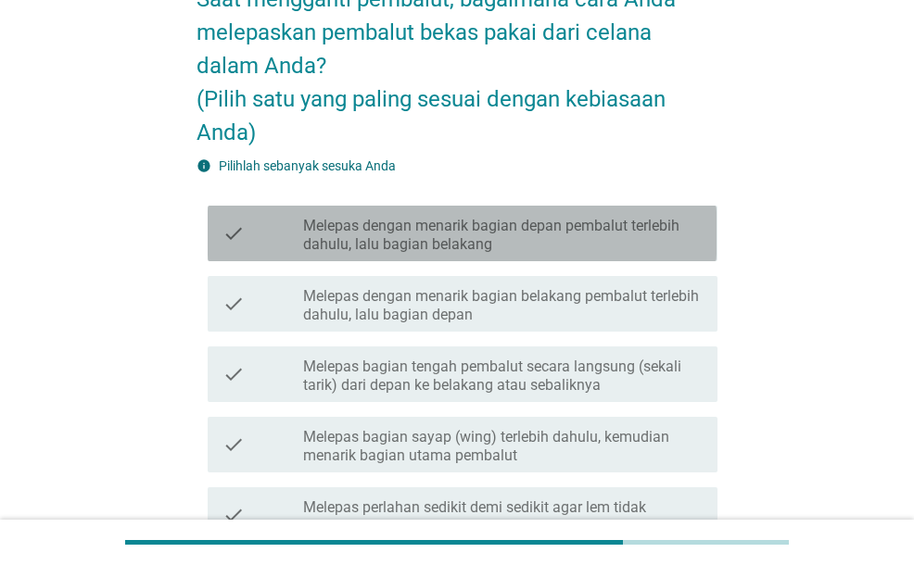
click at [556, 227] on label "Melepas dengan menarik bagian depan pembalut terlebih dahulu, lalu bagian belak…" at bounding box center [502, 235] width 399 height 37
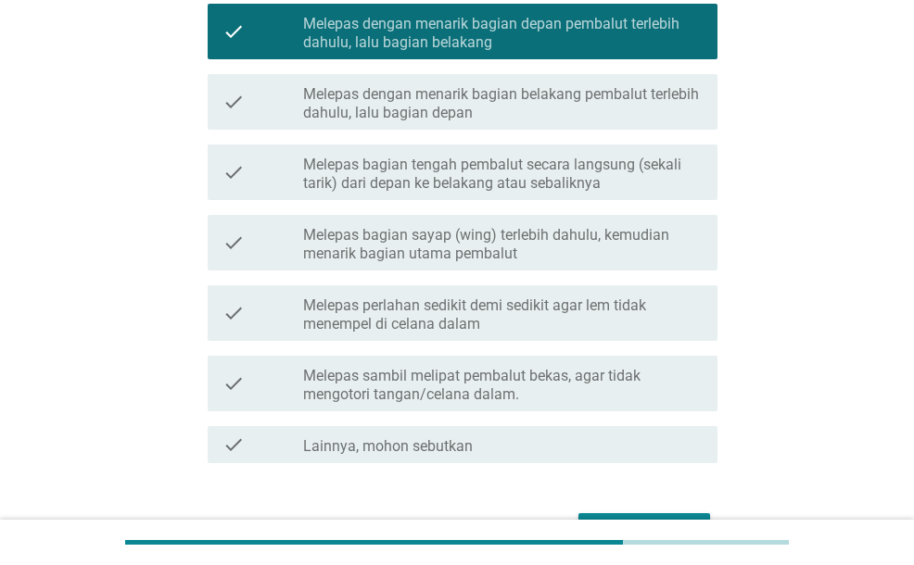
scroll to position [501, 0]
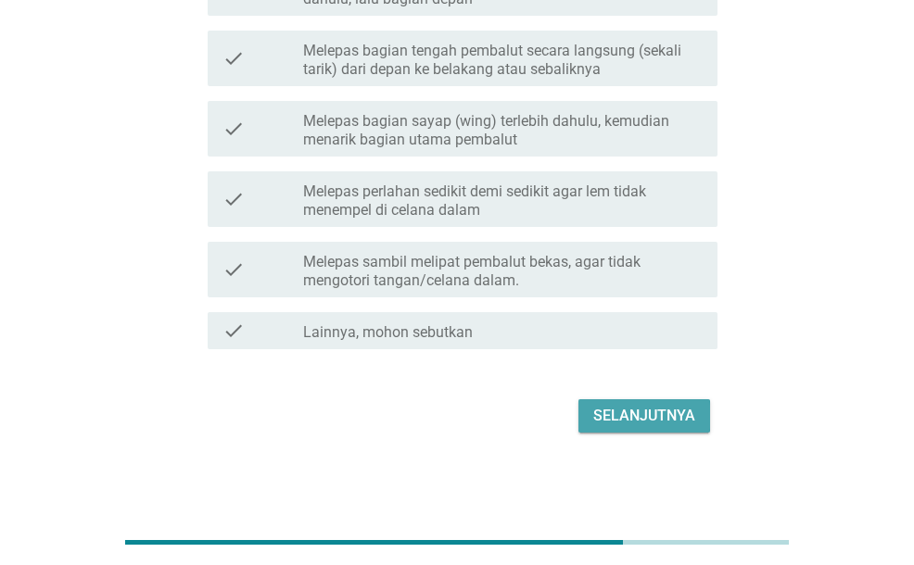
click at [675, 419] on div "Selanjutnya" at bounding box center [644, 416] width 102 height 22
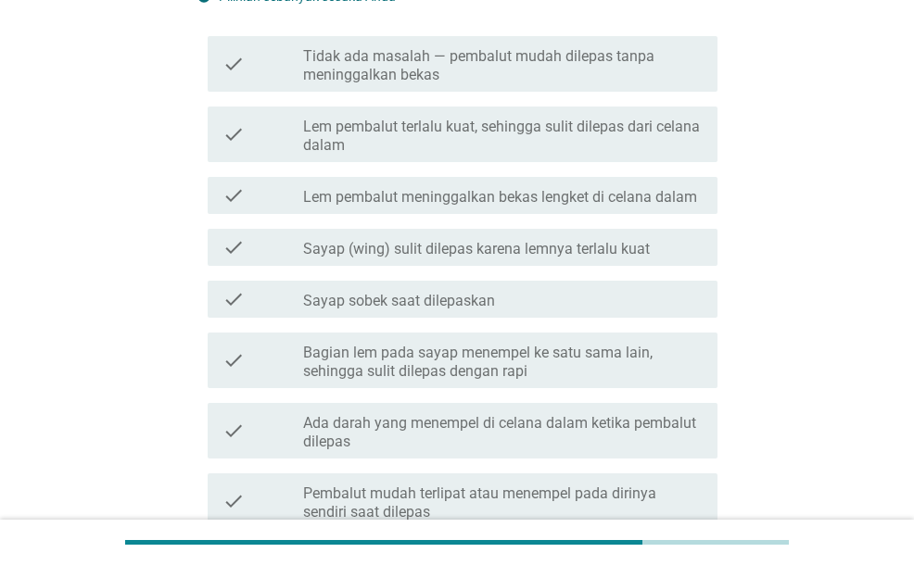
scroll to position [278, 0]
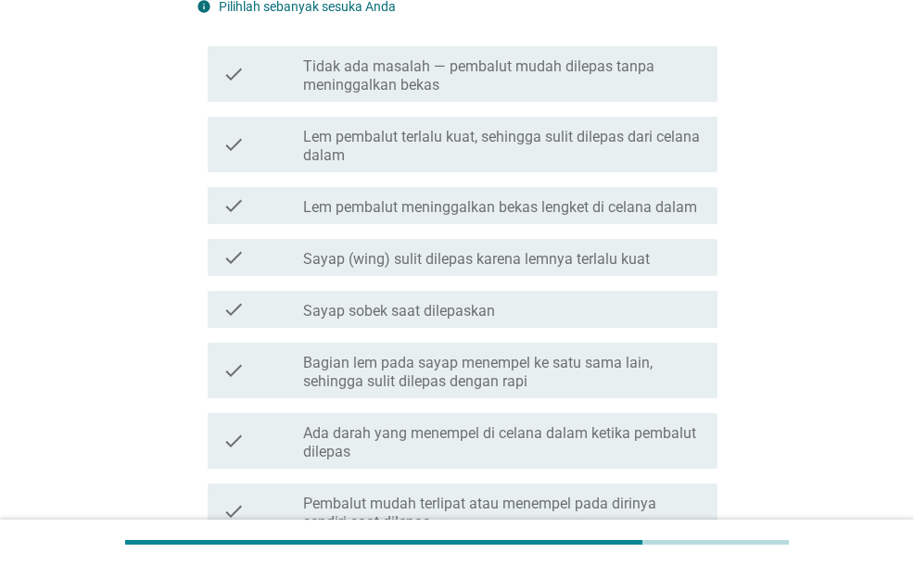
click at [465, 72] on label "Tidak ada masalah — pembalut mudah dilepas tanpa meninggalkan bekas" at bounding box center [502, 75] width 399 height 37
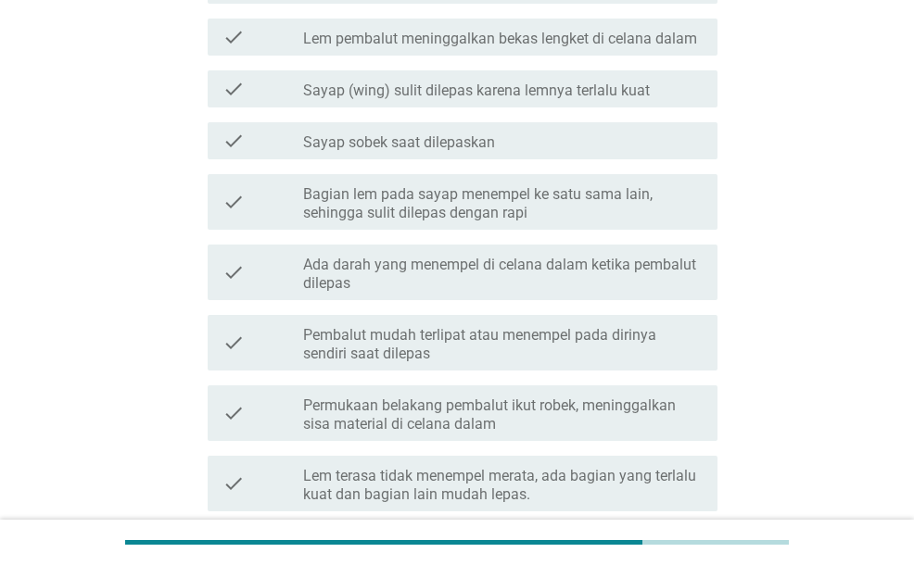
scroll to position [649, 0]
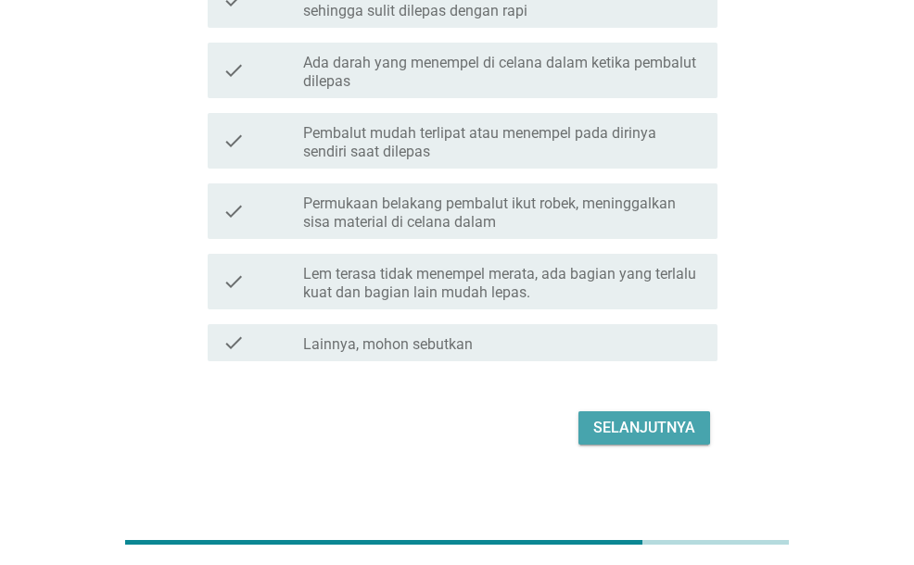
click at [677, 427] on div "Selanjutnya" at bounding box center [644, 428] width 102 height 22
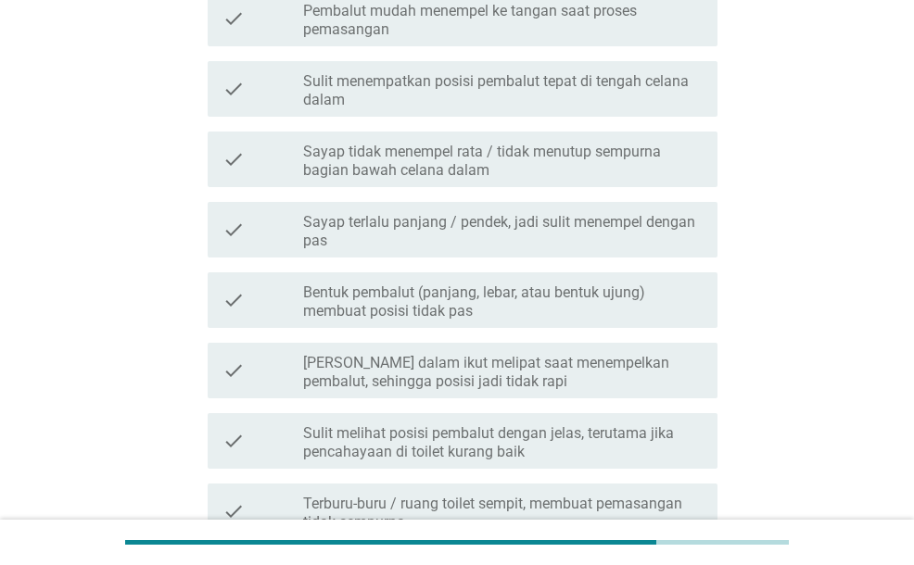
scroll to position [0, 0]
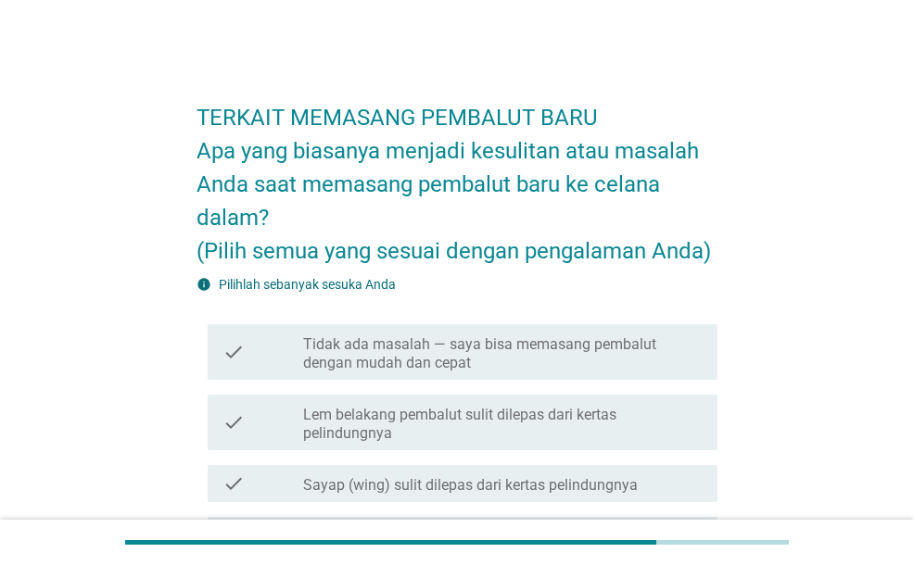
click at [617, 353] on label "Tidak ada masalah — saya bisa memasang pembalut dengan mudah dan cepat" at bounding box center [502, 353] width 399 height 37
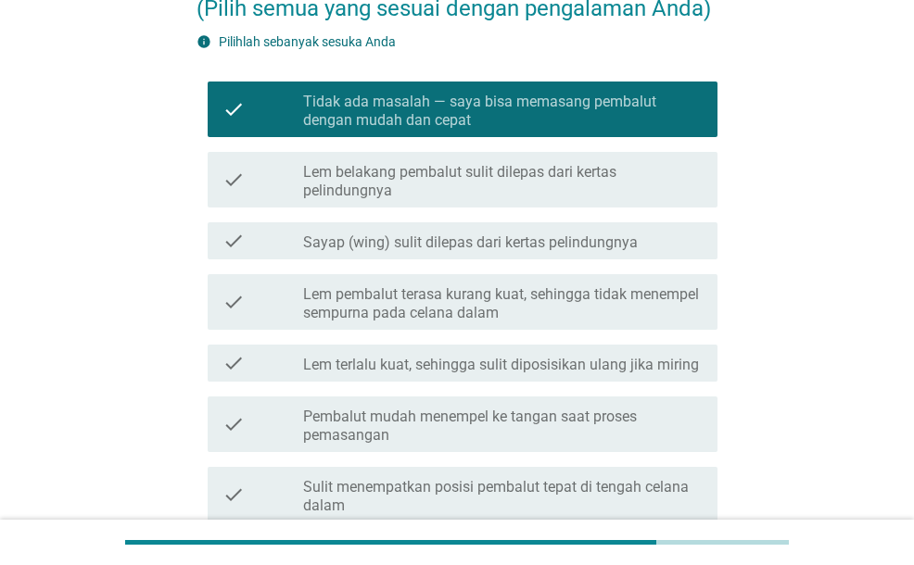
scroll to position [463, 0]
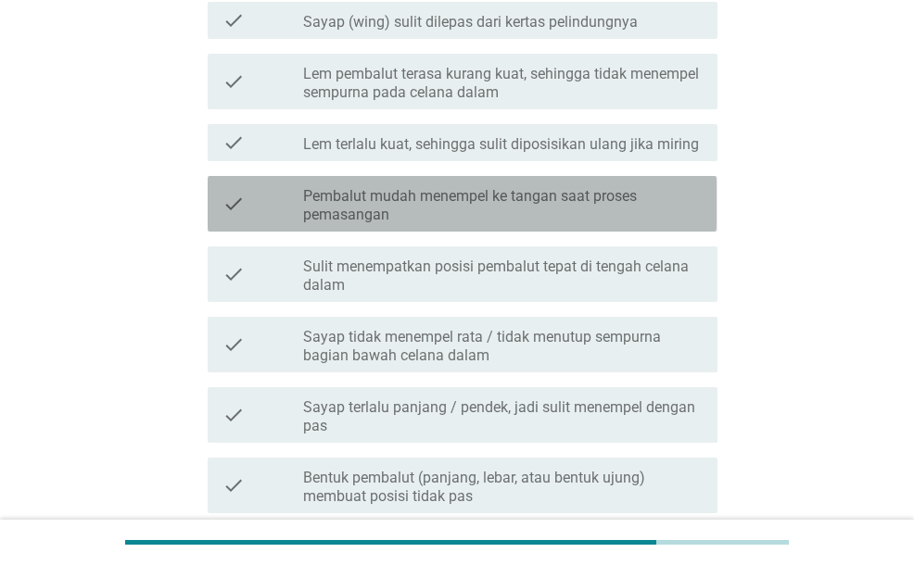
click at [362, 194] on label "Pembalut mudah menempel ke tangan saat proses pemasangan" at bounding box center [502, 205] width 399 height 37
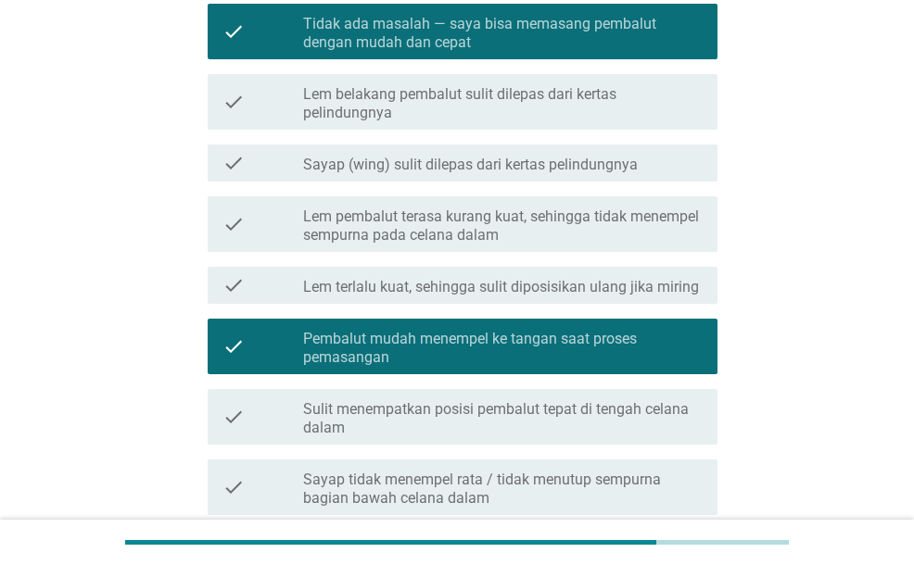
scroll to position [278, 0]
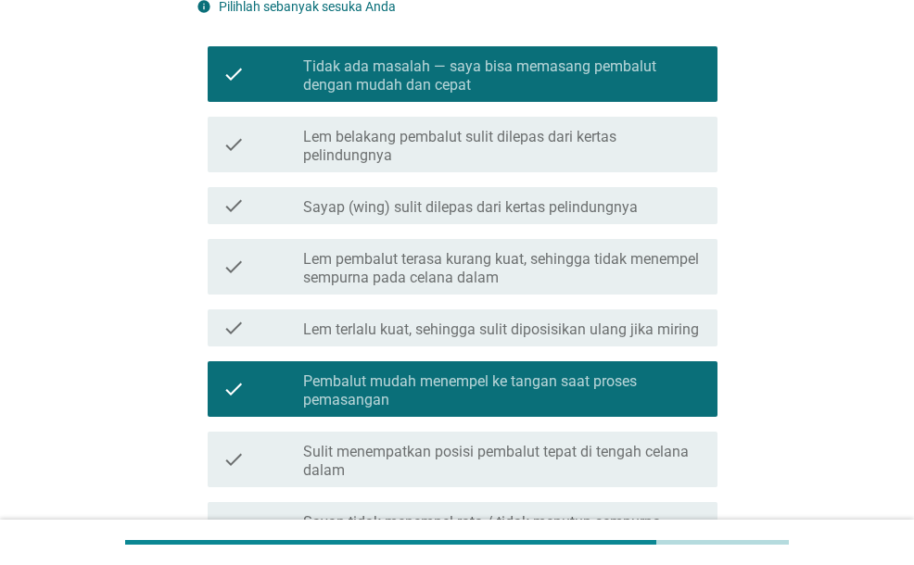
click at [445, 76] on label "Tidak ada masalah — saya bisa memasang pembalut dengan mudah dan cepat" at bounding box center [502, 75] width 399 height 37
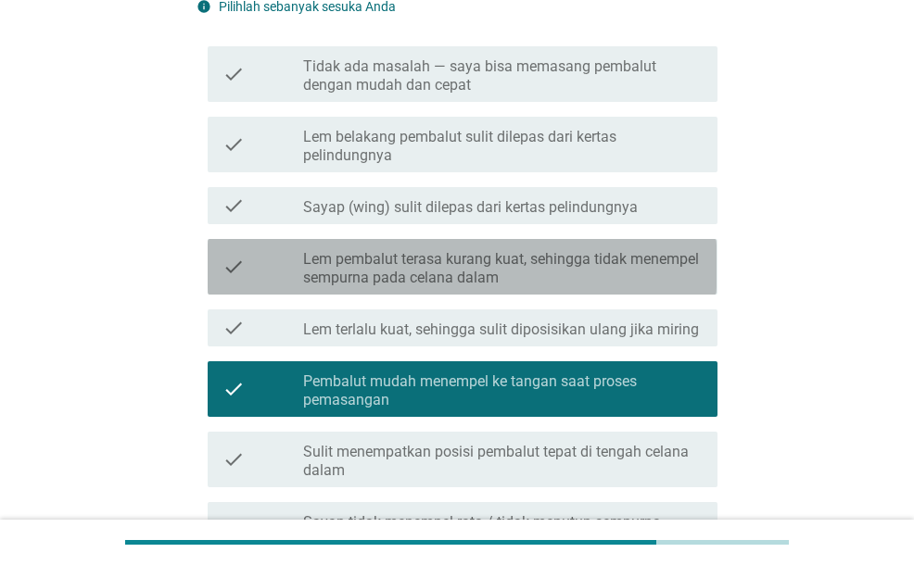
click at [460, 255] on label "Lem pembalut terasa kurang kuat, sehingga tidak menempel sempurna pada celana d…" at bounding box center [502, 268] width 399 height 37
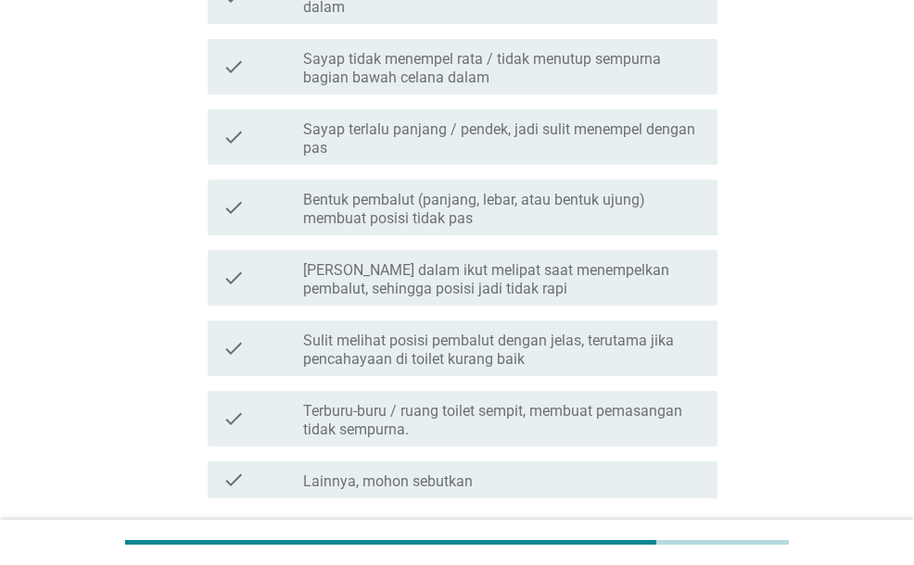
scroll to position [891, 0]
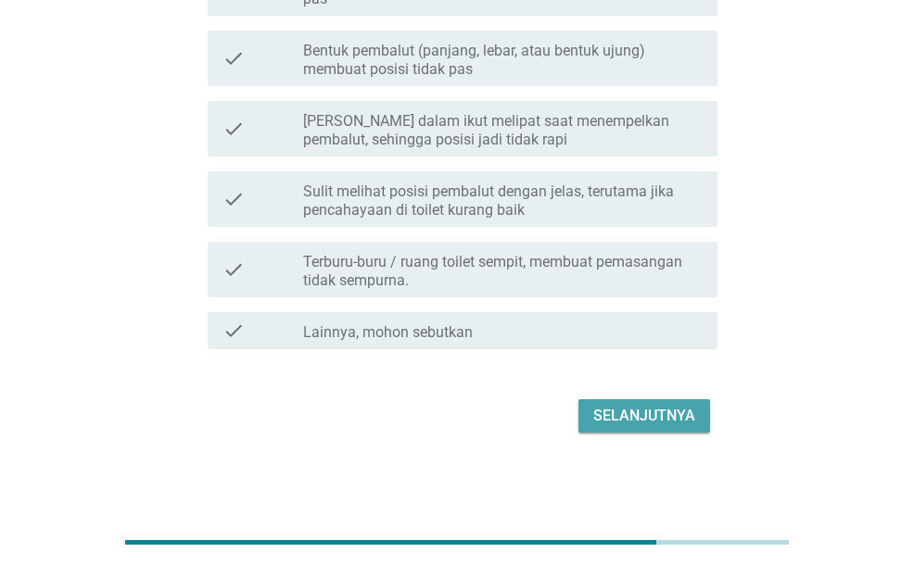
click at [670, 422] on div "Selanjutnya" at bounding box center [644, 416] width 102 height 22
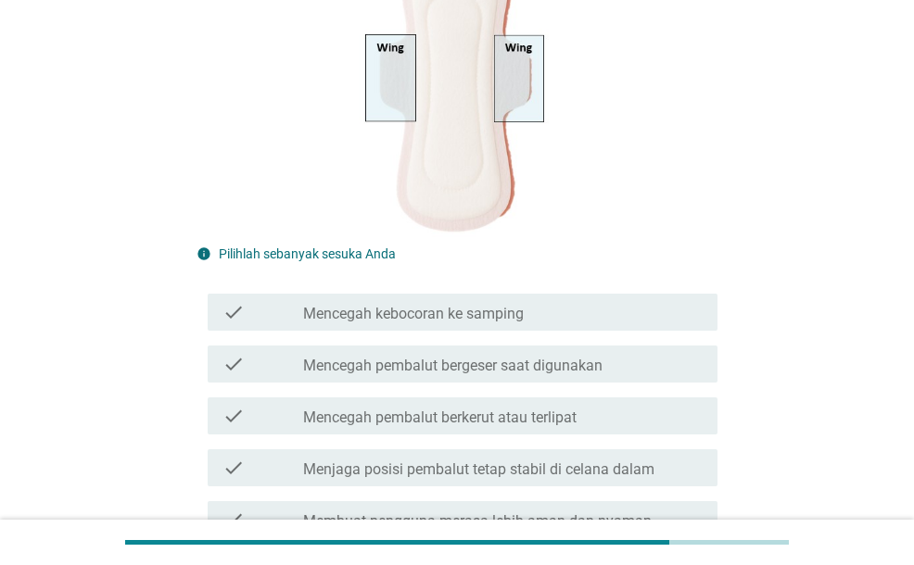
scroll to position [278, 0]
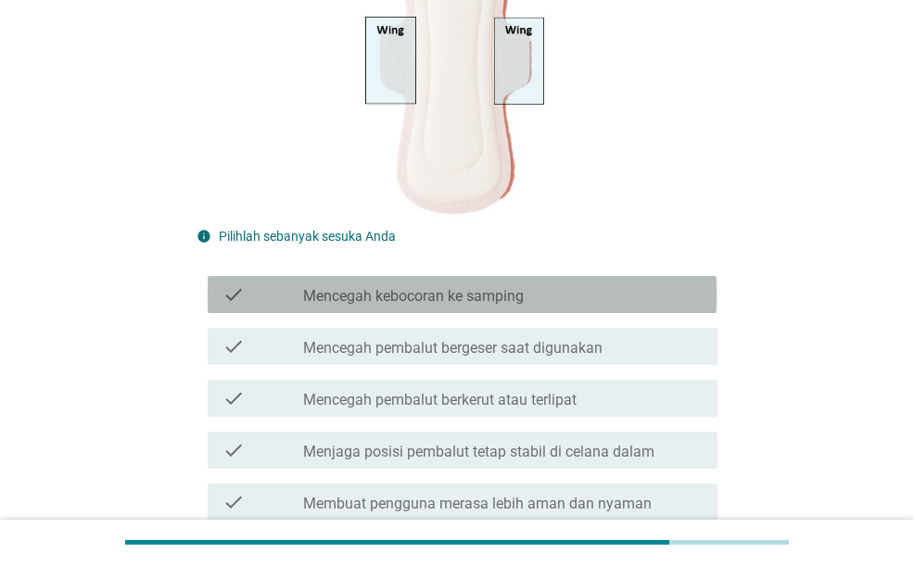
click at [474, 294] on label "Mencegah kebocoran ke samping" at bounding box center [413, 296] width 221 height 19
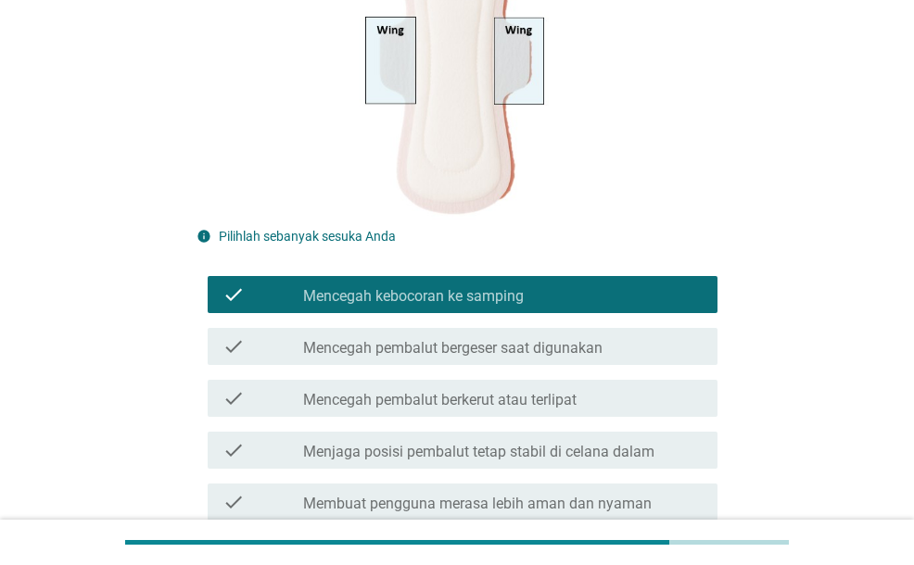
scroll to position [371, 0]
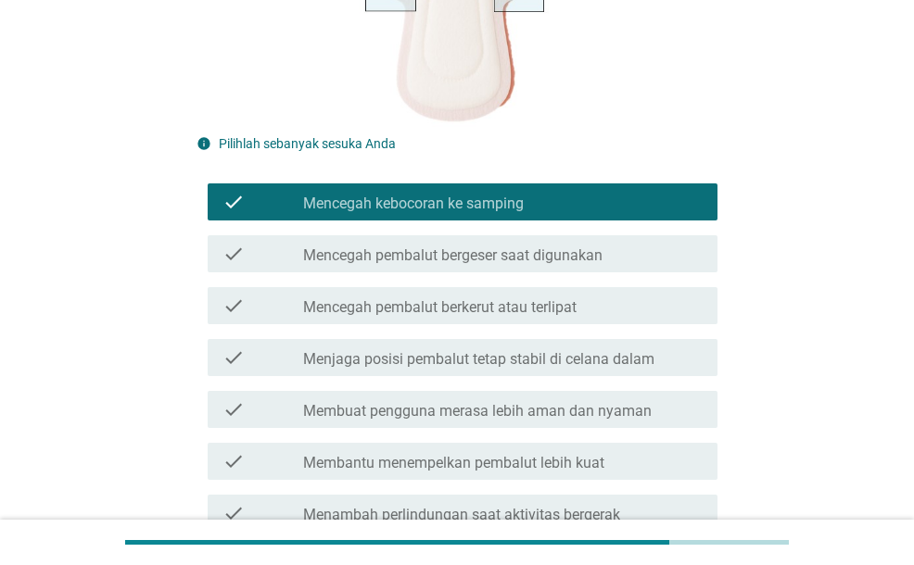
click at [472, 262] on label "Mencegah pembalut bergeser saat digunakan" at bounding box center [452, 255] width 299 height 19
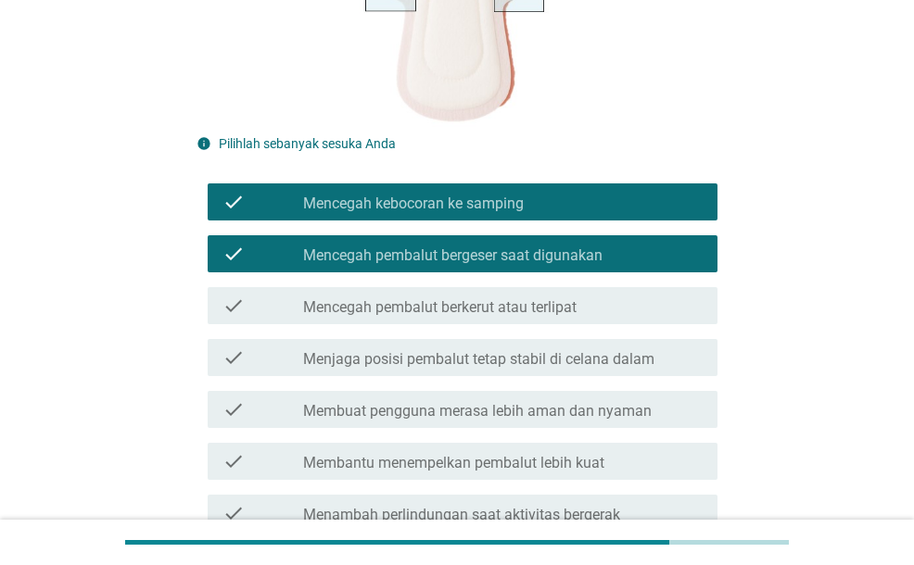
scroll to position [463, 0]
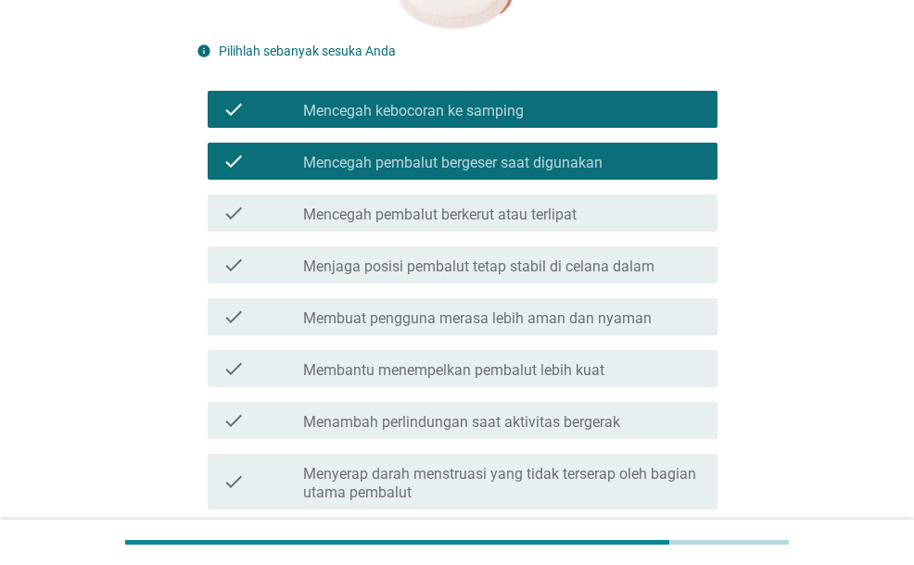
click at [484, 275] on label "Menjaga posisi pembalut tetap stabil di celana dalam" at bounding box center [478, 267] width 351 height 19
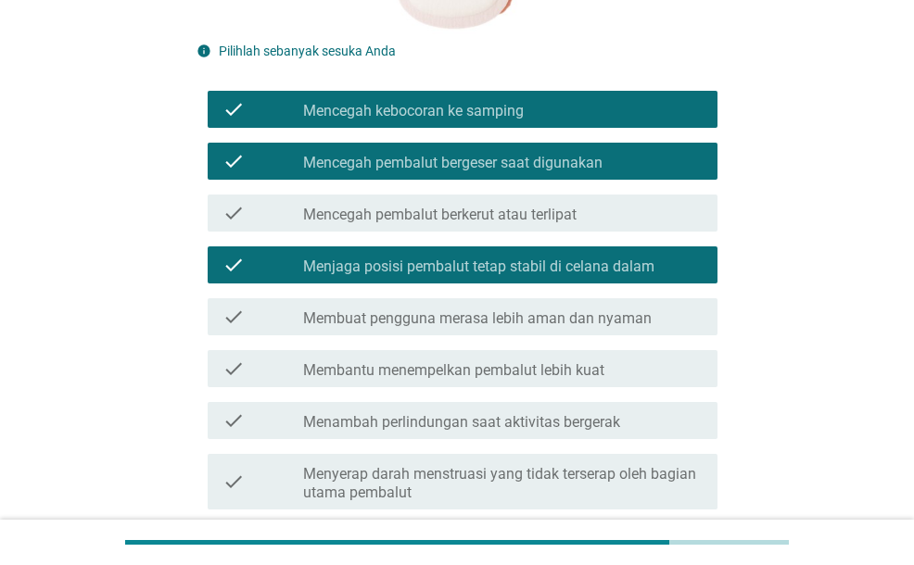
click at [492, 322] on label "Membuat pengguna merasa lebih aman dan nyaman" at bounding box center [477, 319] width 348 height 19
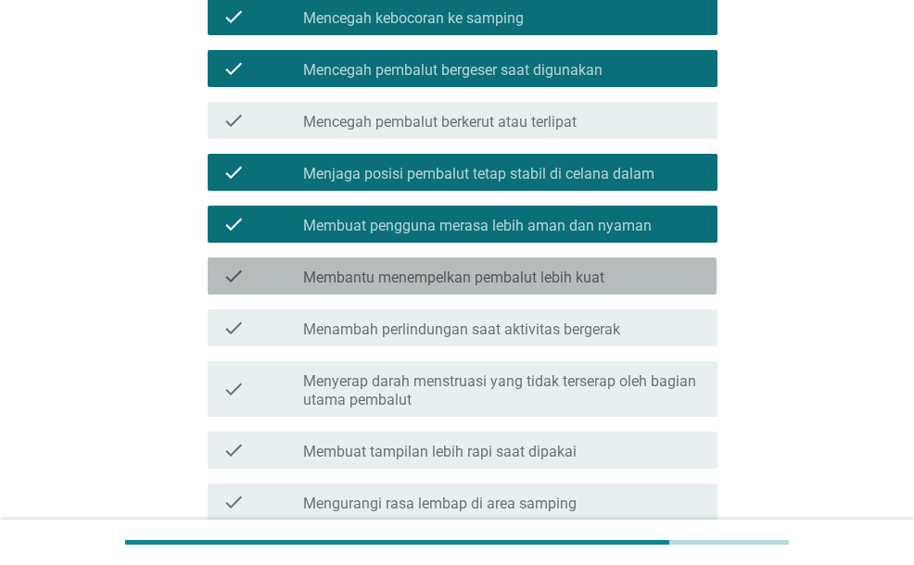
click at [498, 281] on label "Membantu menempelkan pembalut lebih kuat" at bounding box center [453, 278] width 301 height 19
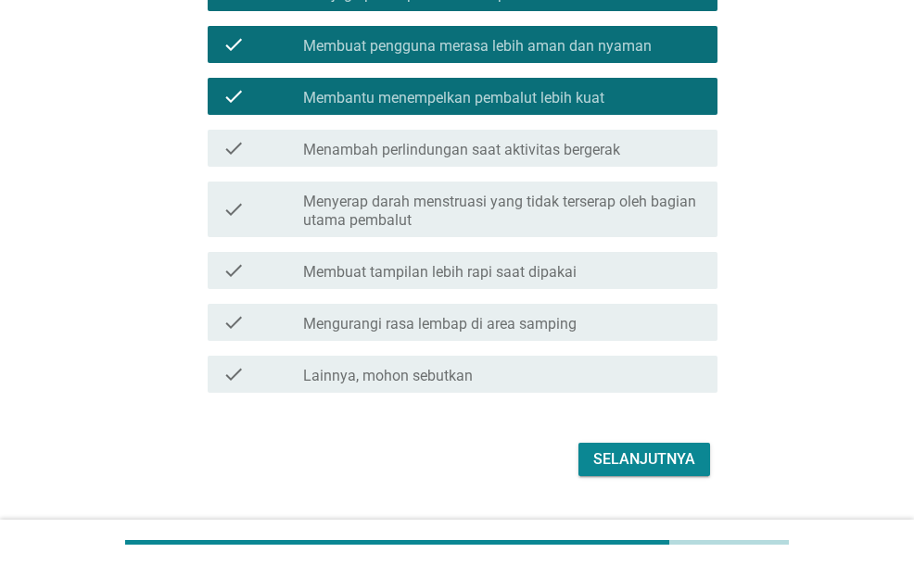
scroll to position [741, 0]
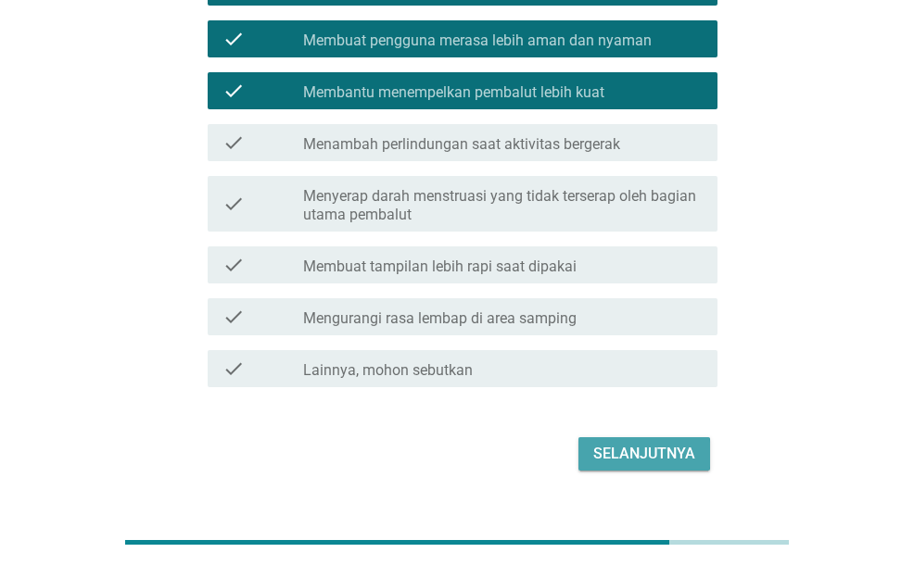
click at [597, 459] on div "Selanjutnya" at bounding box center [644, 454] width 102 height 22
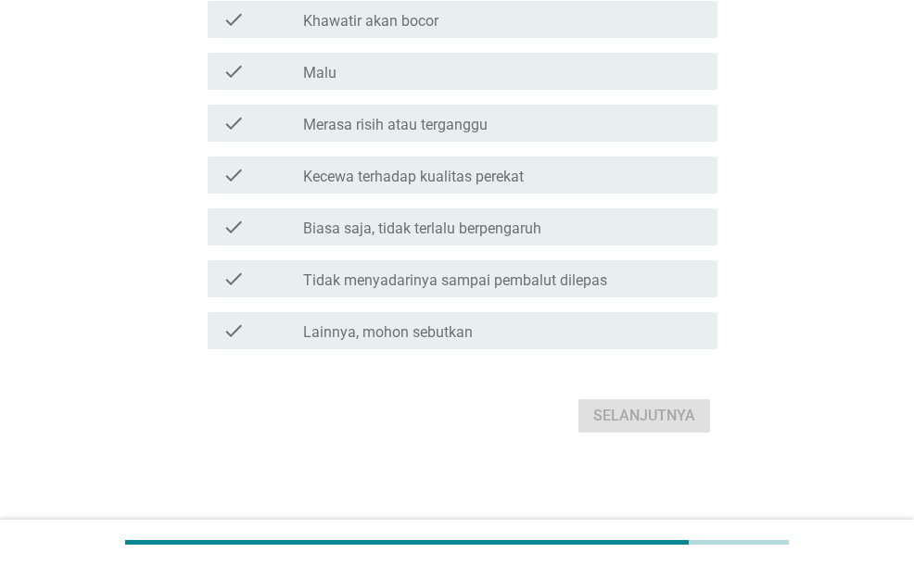
scroll to position [0, 0]
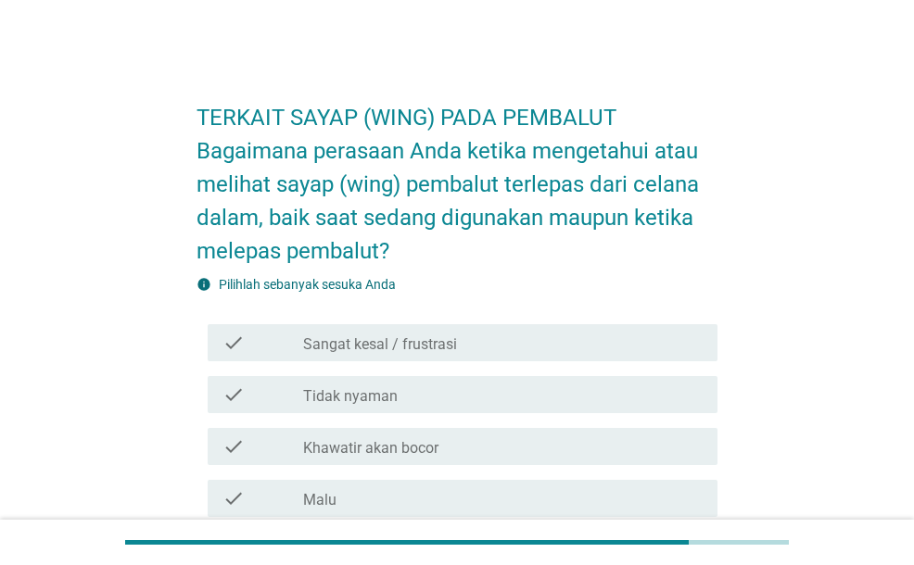
click at [505, 391] on div "check_box_outline_blank Tidak nyaman" at bounding box center [502, 395] width 399 height 22
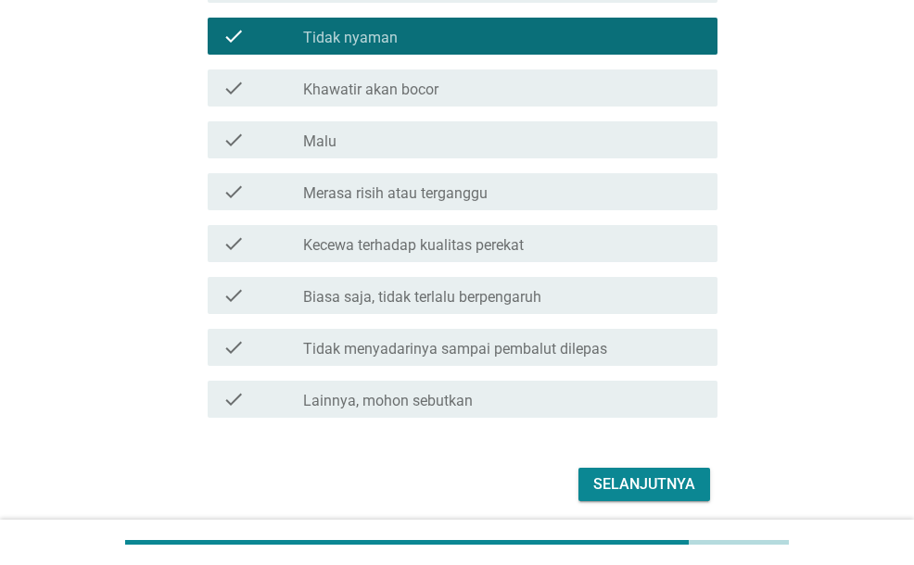
scroll to position [427, 0]
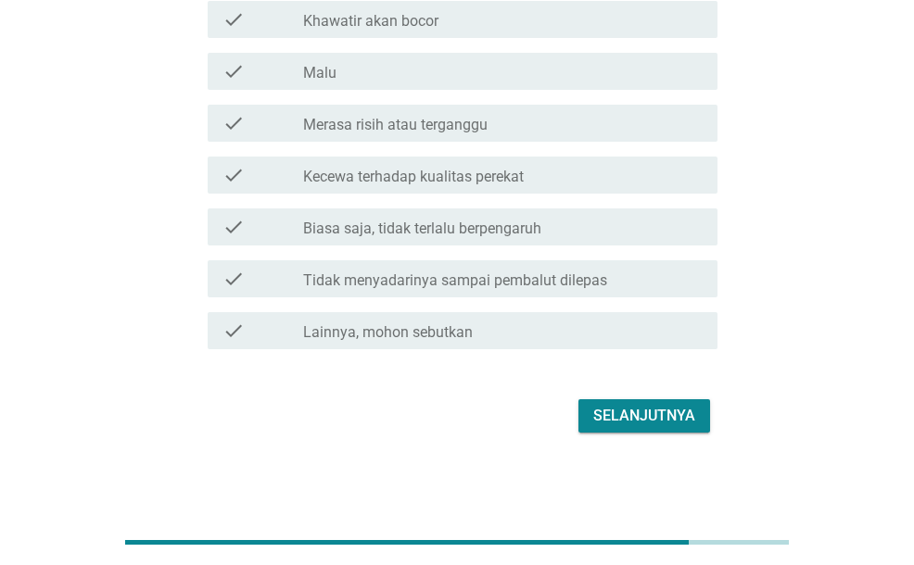
click at [618, 409] on div "Selanjutnya" at bounding box center [644, 416] width 102 height 22
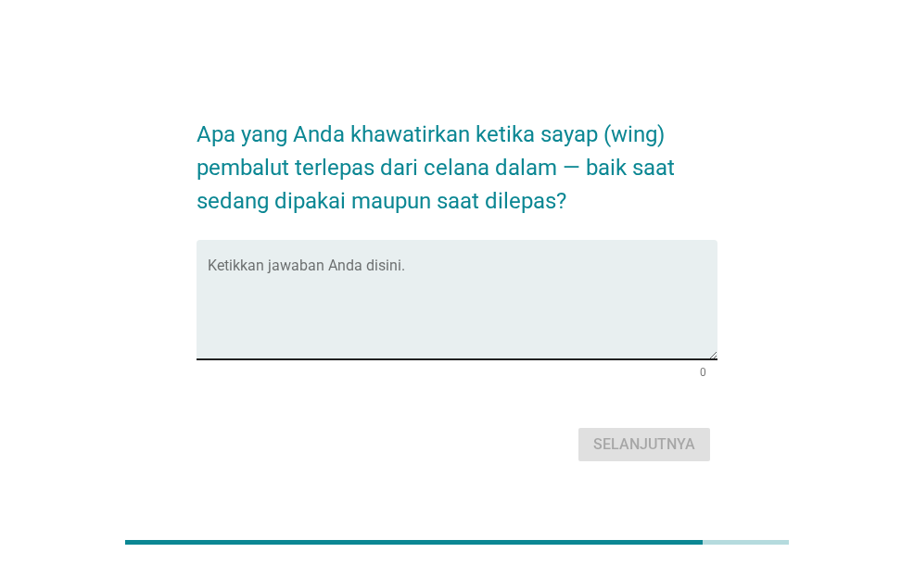
click at [524, 327] on textarea "Ketikkan jawaban Anda disini." at bounding box center [462, 310] width 509 height 97
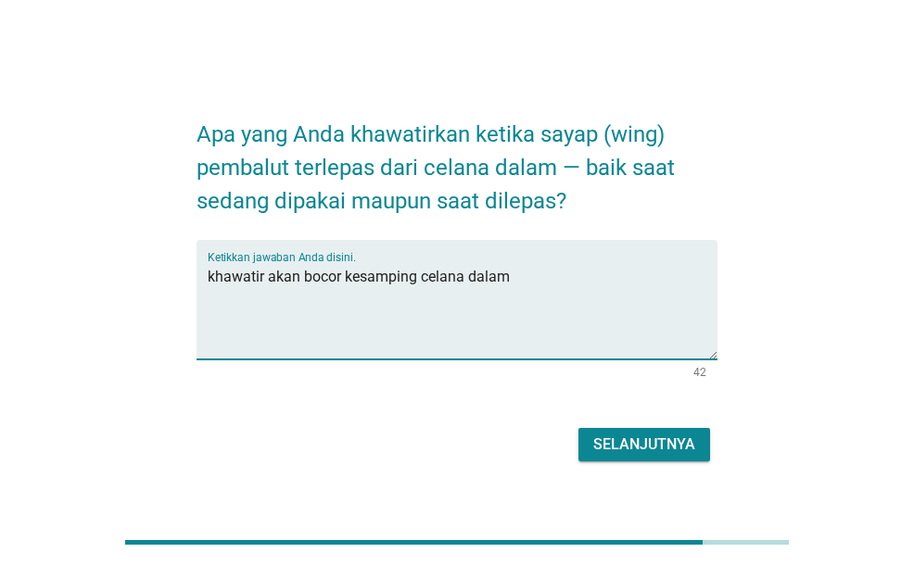
type textarea "khawatir akan bocor kesamping celana dalam"
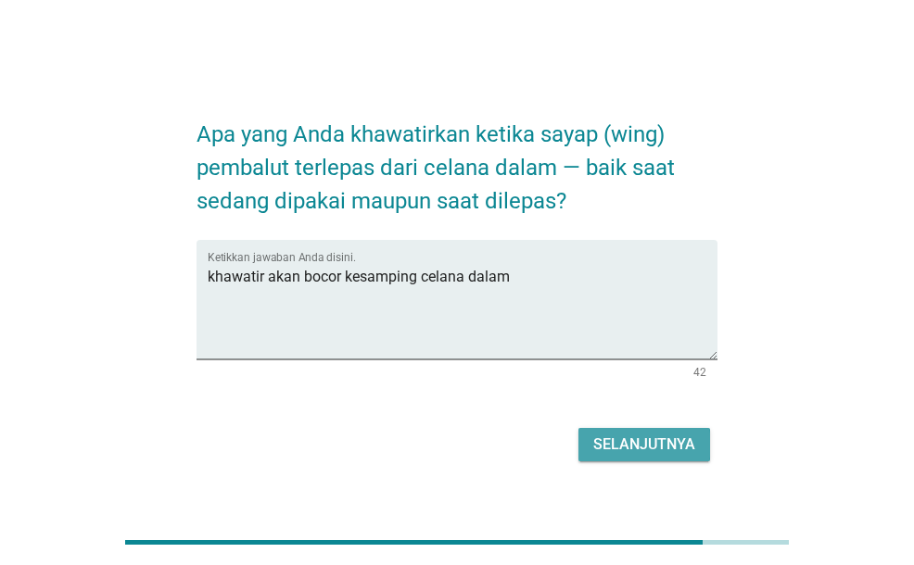
click at [671, 451] on div "Selanjutnya" at bounding box center [644, 445] width 102 height 22
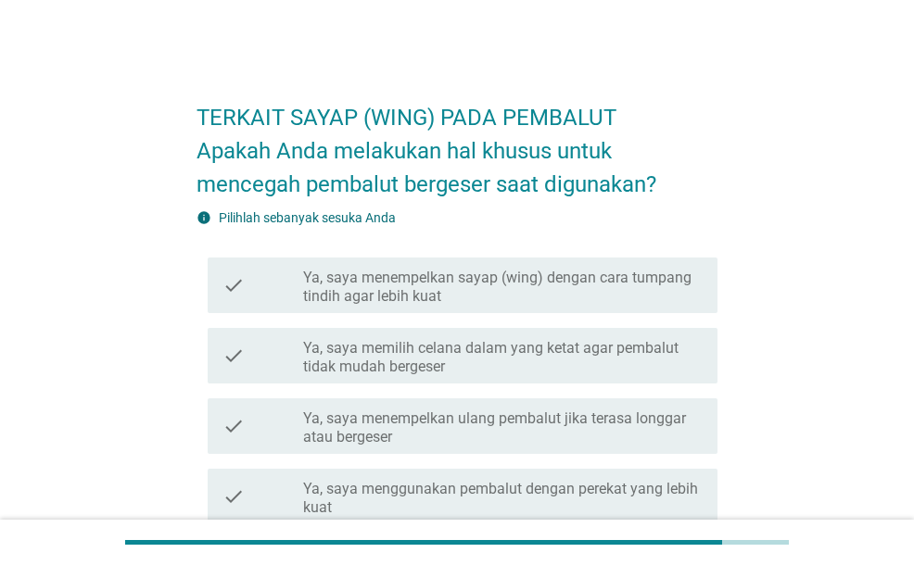
scroll to position [93, 0]
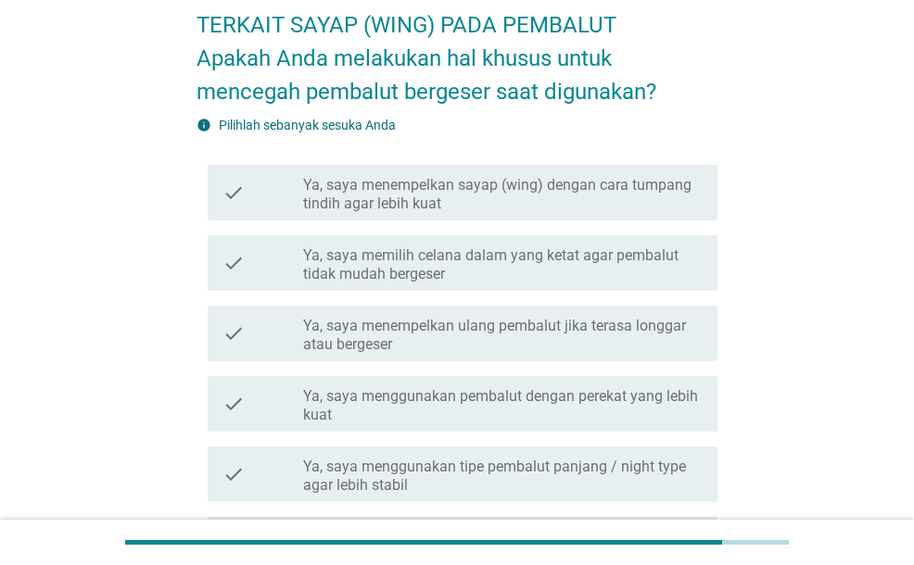
click at [508, 290] on div "check check_box_outline_blank Ya, saya memilih celana dalam yang ketat agar pem…" at bounding box center [456, 263] width 520 height 70
click at [510, 282] on label "Ya, saya memilih celana dalam yang ketat agar pembalut tidak mudah bergeser" at bounding box center [502, 264] width 399 height 37
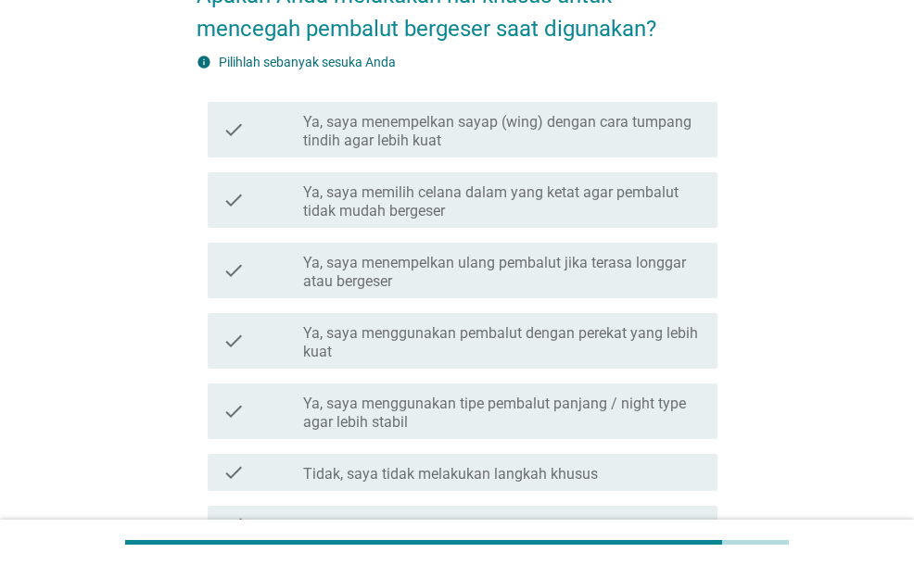
scroll to position [185, 0]
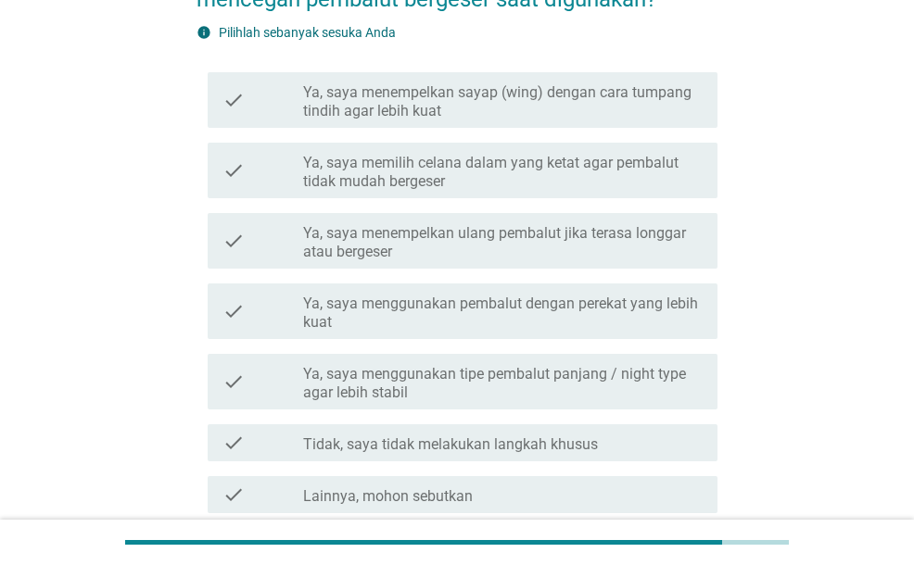
click at [499, 136] on div "check check_box_outline_blank Ya, saya memilih celana dalam yang ketat agar pem…" at bounding box center [456, 170] width 520 height 70
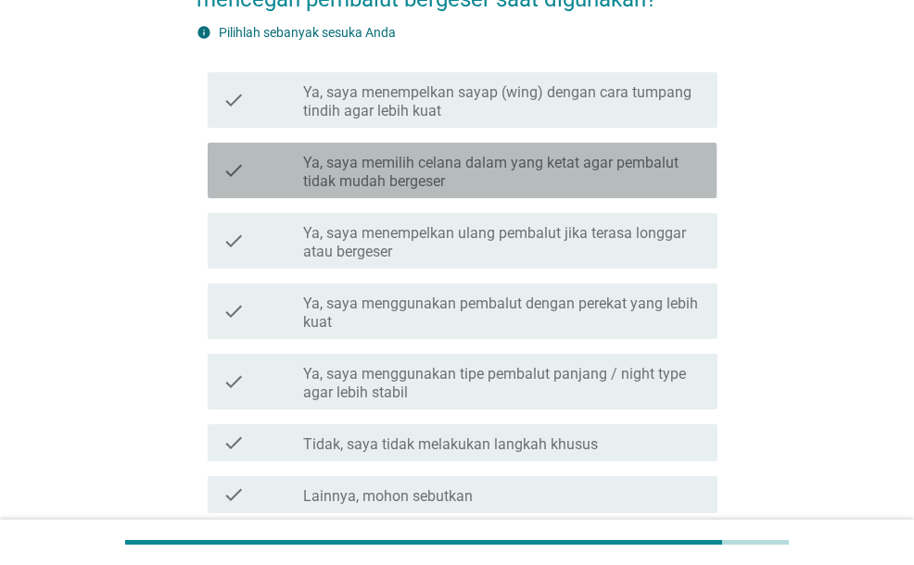
click at [500, 168] on label "Ya, saya memilih celana dalam yang ketat agar pembalut tidak mudah bergeser" at bounding box center [502, 172] width 399 height 37
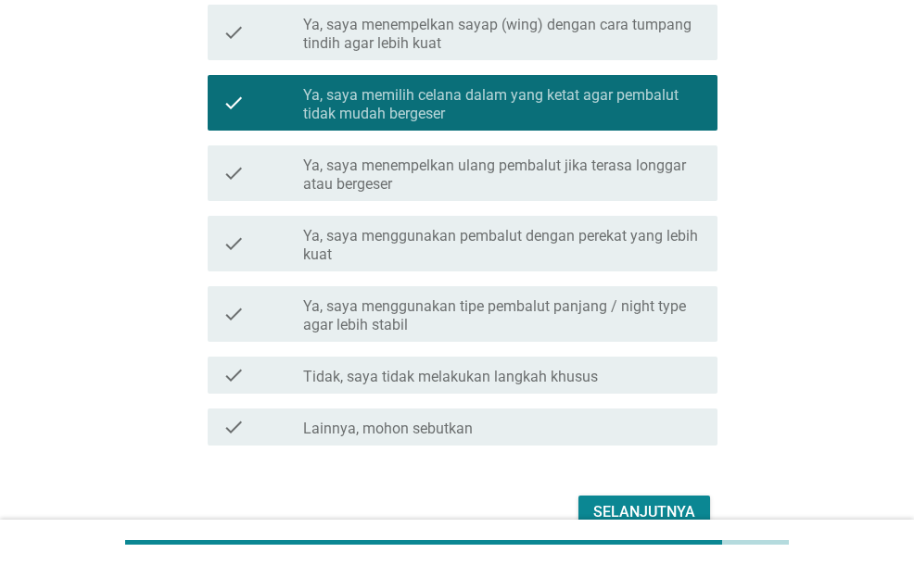
scroll to position [278, 0]
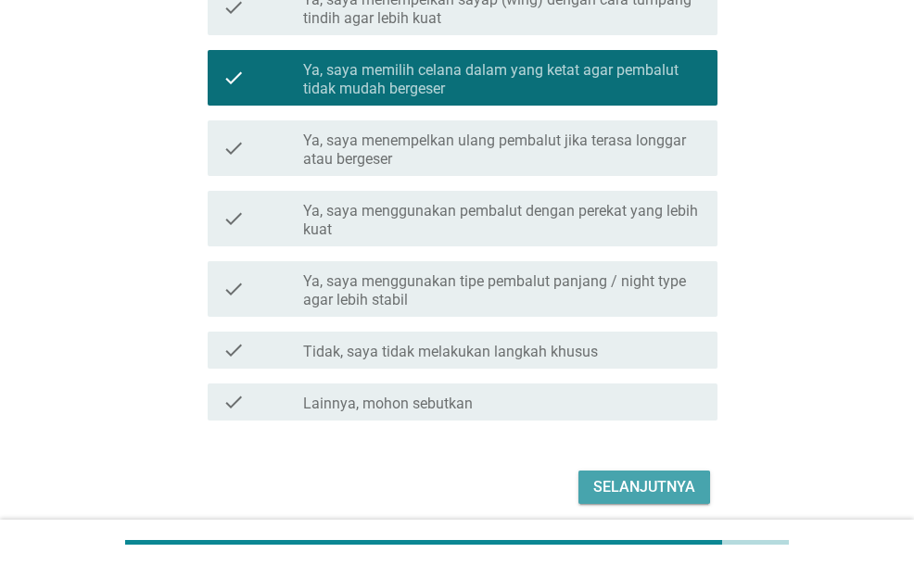
click at [627, 490] on div "Selanjutnya" at bounding box center [644, 487] width 102 height 22
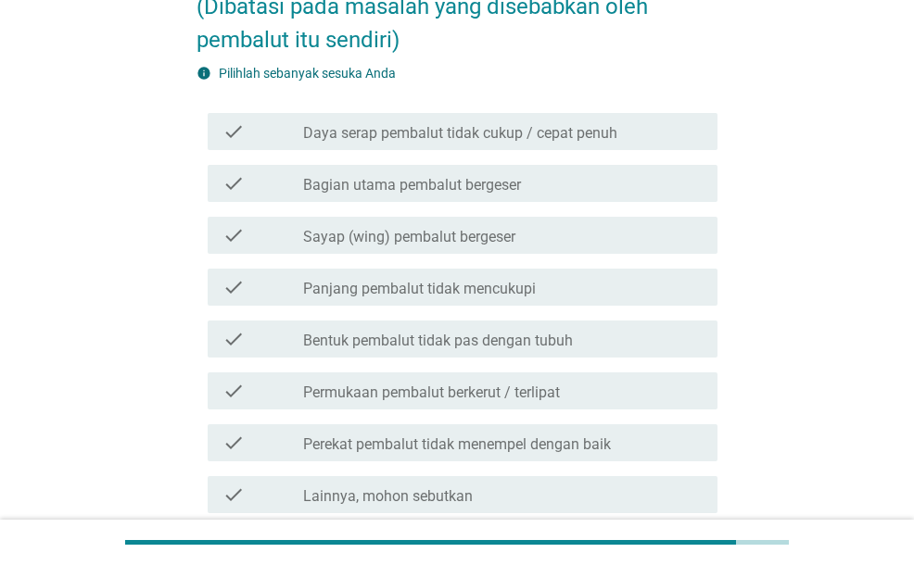
click at [419, 218] on div "check check_box_outline_blank Sayap (wing) pembalut bergeser" at bounding box center [462, 235] width 509 height 37
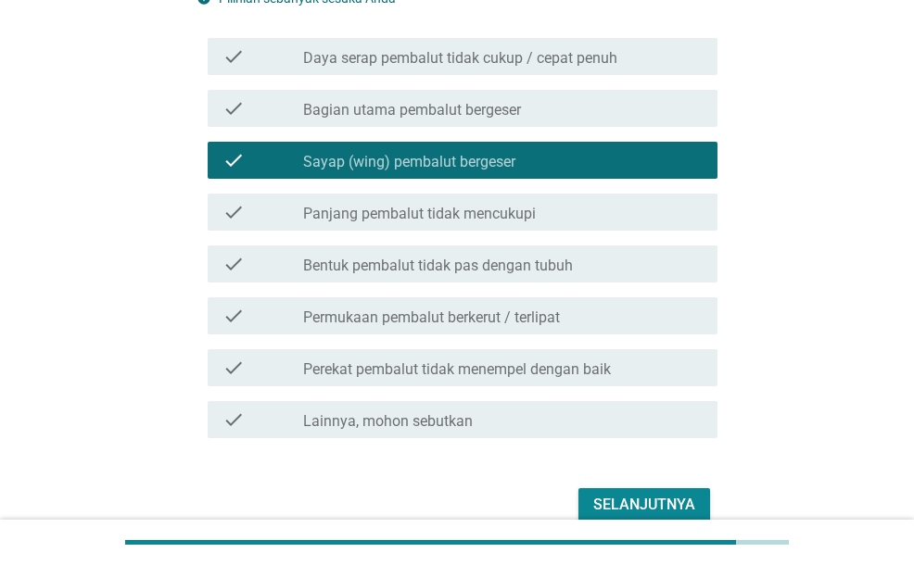
scroll to position [371, 0]
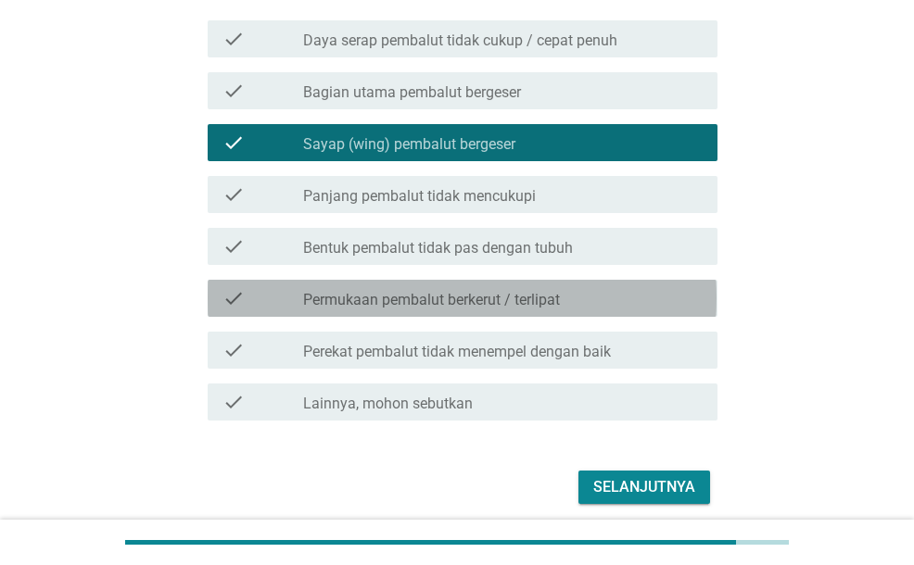
click at [463, 309] on label "Permukaan pembalut berkerut / terlipat" at bounding box center [431, 300] width 257 height 19
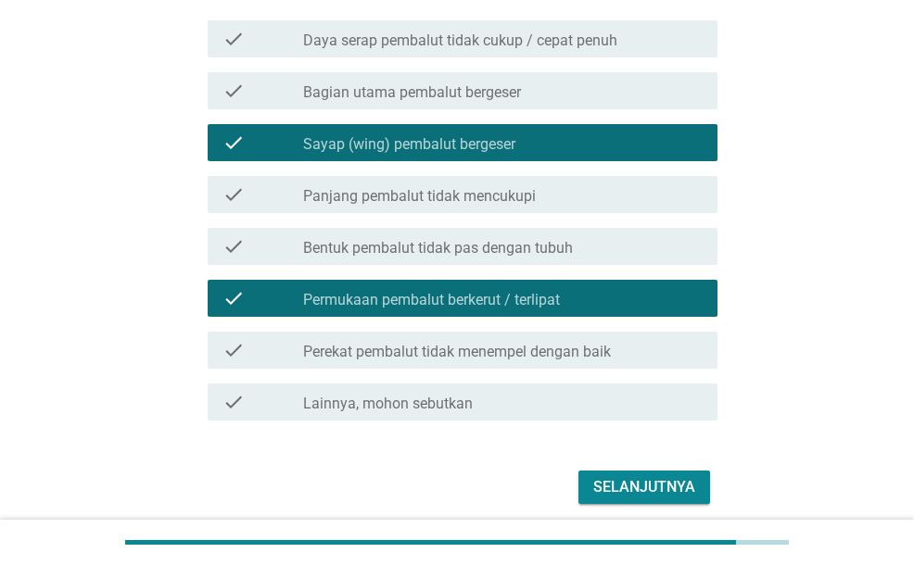
click at [464, 357] on label "Perekat pembalut tidak menempel dengan baik" at bounding box center [457, 352] width 308 height 19
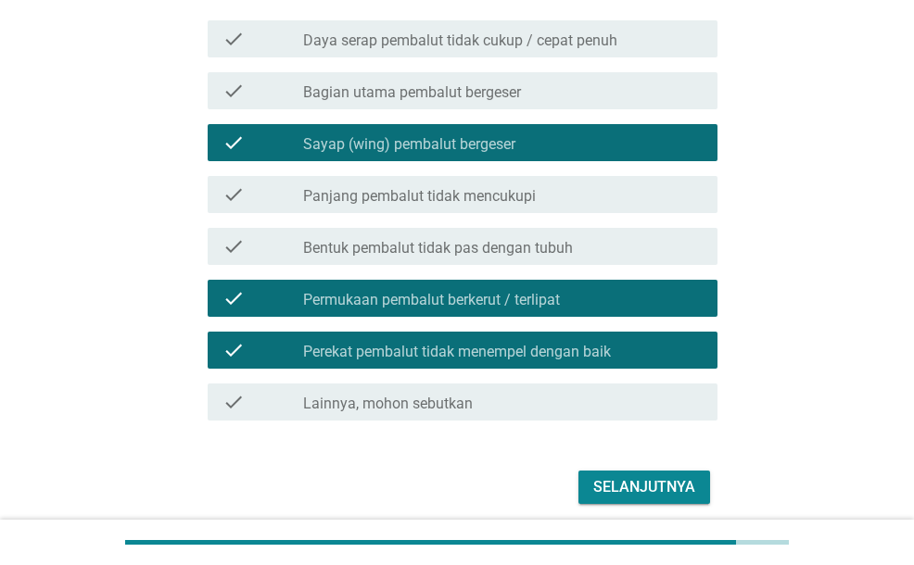
click at [632, 490] on div "Selanjutnya" at bounding box center [644, 487] width 102 height 22
click at [632, 490] on div "Selanjutnya" at bounding box center [456, 487] width 520 height 44
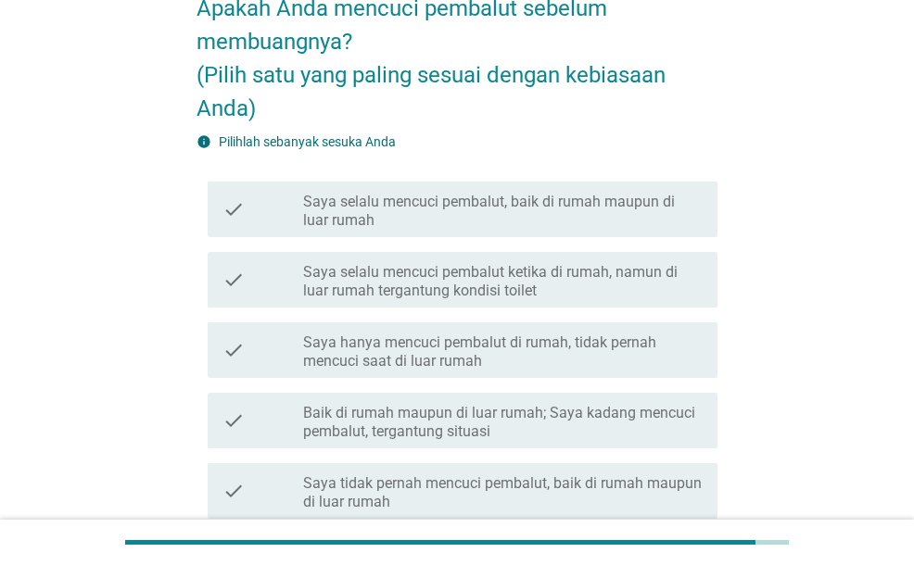
scroll to position [185, 0]
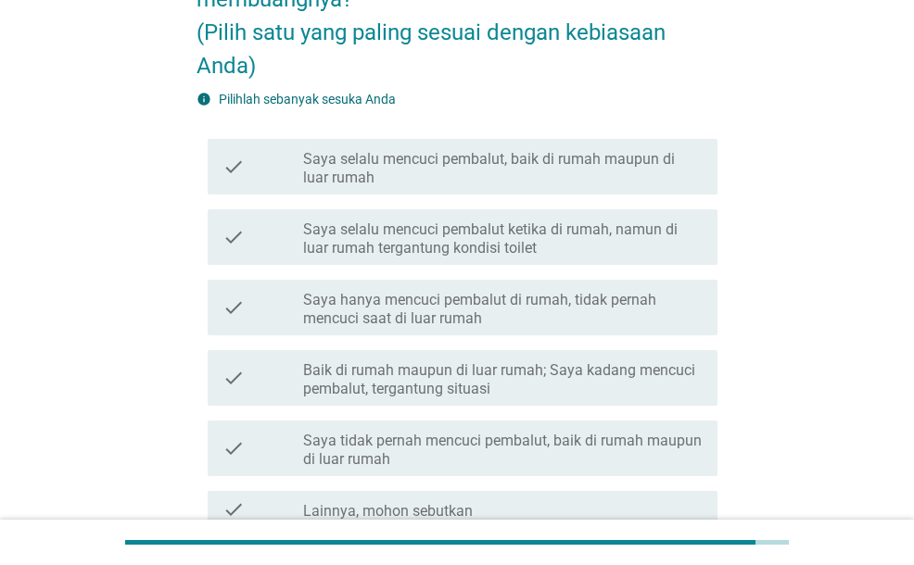
click at [385, 302] on label "Saya hanya mencuci pembalut di rumah, tidak pernah mencuci saat di luar rumah" at bounding box center [502, 309] width 399 height 37
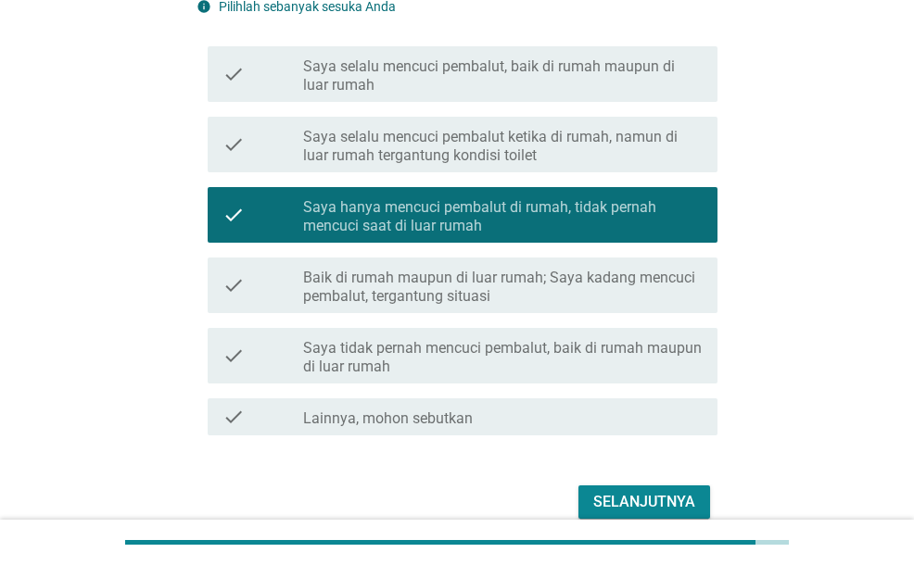
scroll to position [364, 0]
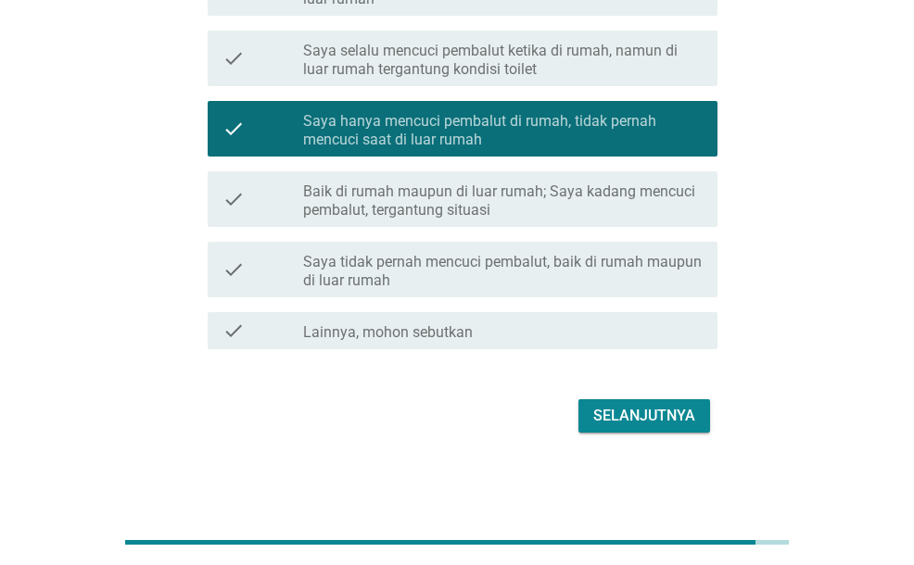
click at [504, 197] on label "Baik di rumah maupun di luar rumah; Saya kadang mencuci pembalut, tergantung si…" at bounding box center [502, 201] width 399 height 37
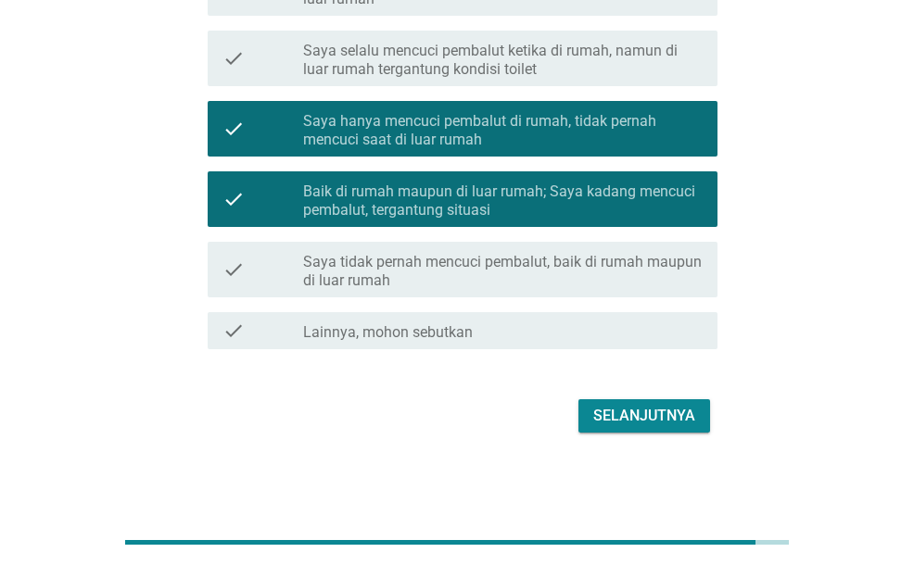
click at [654, 410] on div "Selanjutnya" at bounding box center [644, 416] width 102 height 22
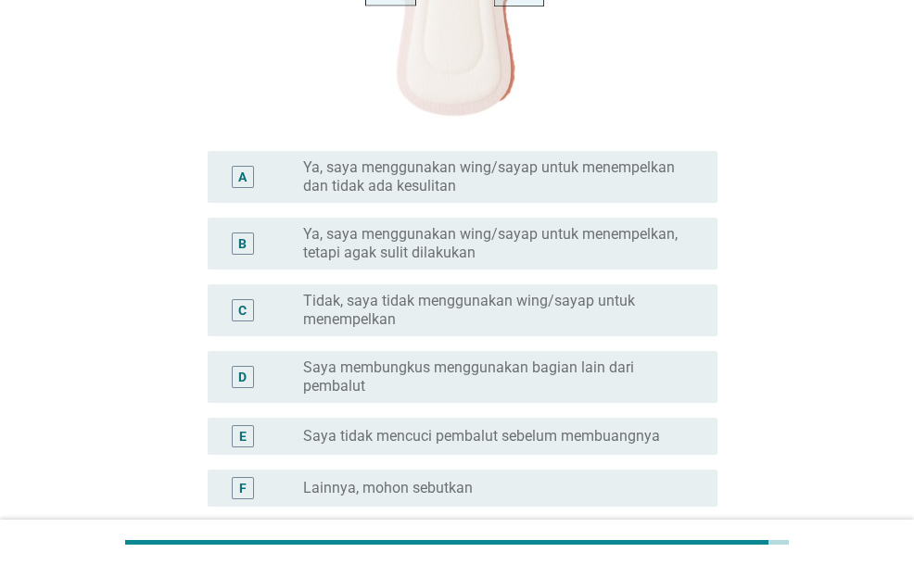
scroll to position [649, 0]
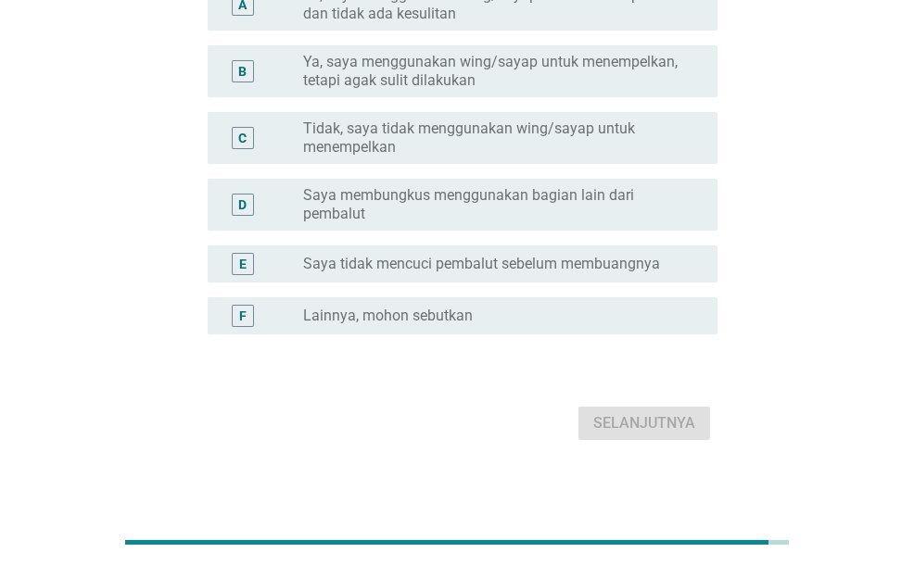
click at [472, 216] on label "Saya membungkus menggunakan bagian lain dari pembalut" at bounding box center [495, 204] width 385 height 37
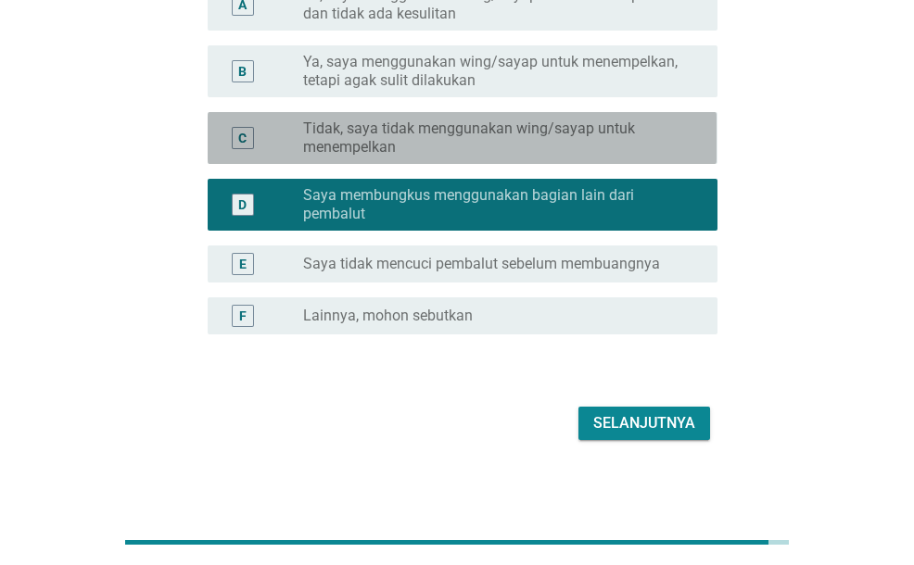
click at [424, 133] on label "Tidak, saya tidak menggunakan wing/sayap untuk menempelkan" at bounding box center [495, 138] width 385 height 37
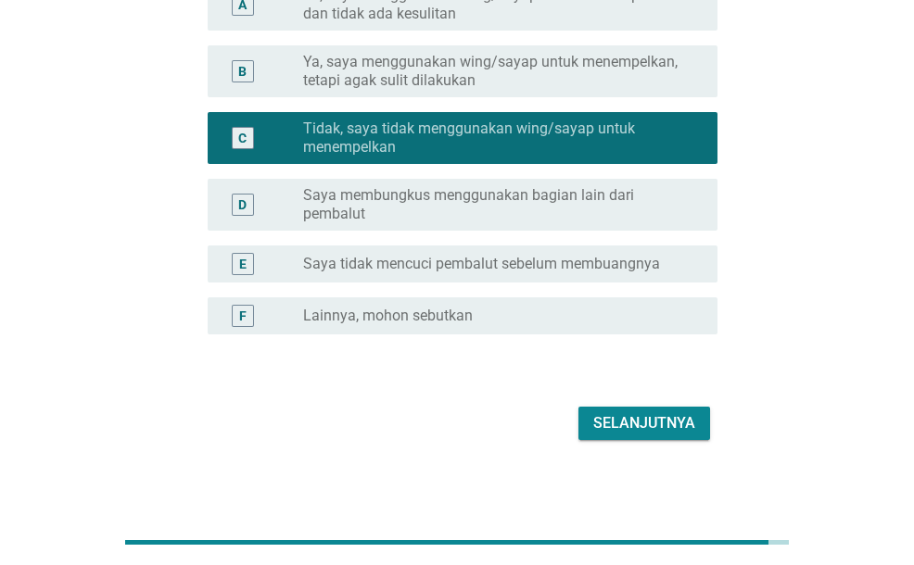
click at [420, 200] on label "Saya membungkus menggunakan bagian lain dari pembalut" at bounding box center [495, 204] width 385 height 37
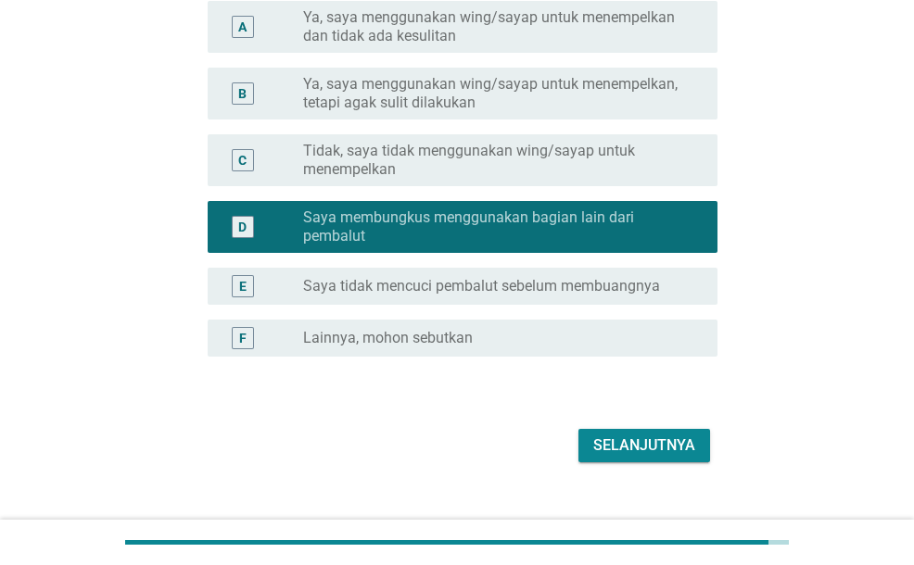
scroll to position [656, 0]
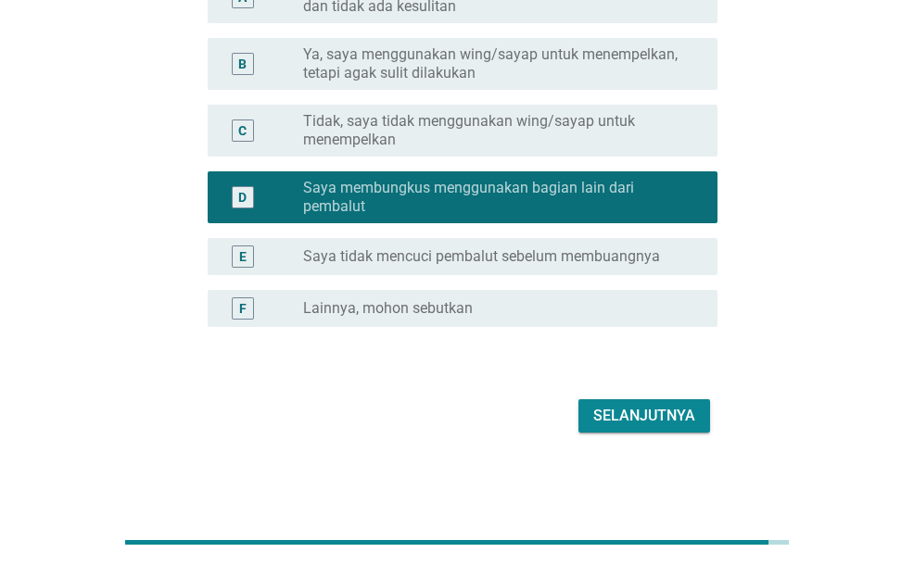
click at [658, 418] on div "Selanjutnya" at bounding box center [644, 416] width 102 height 22
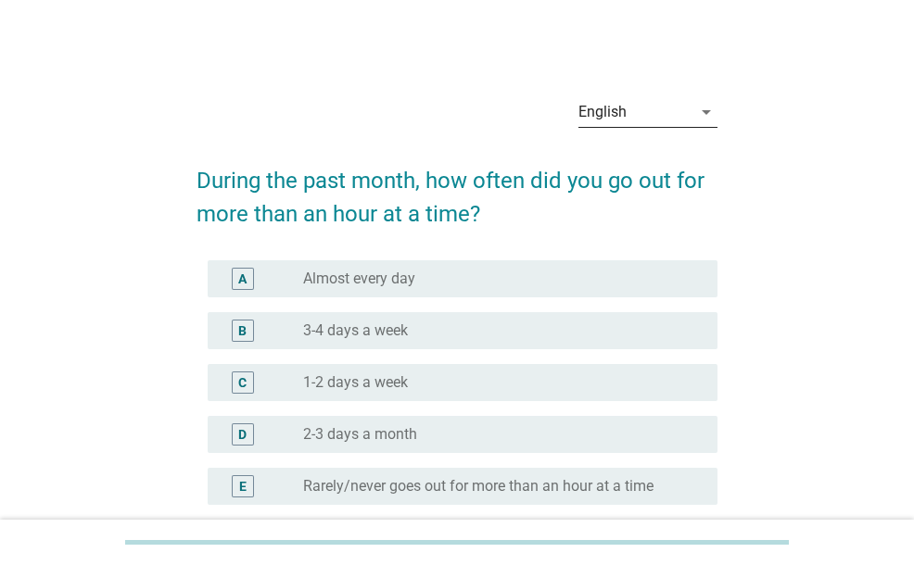
click at [638, 103] on div "English" at bounding box center [634, 112] width 113 height 30
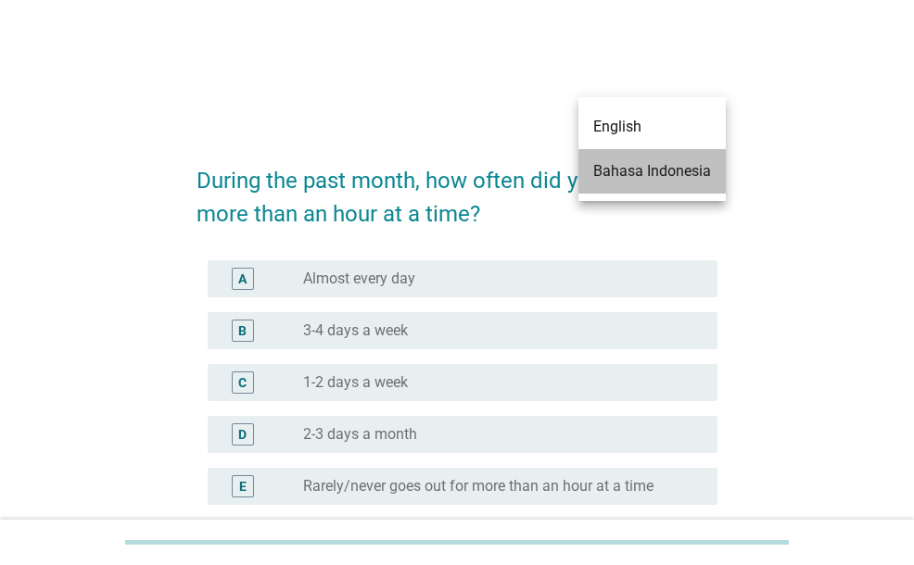
click at [627, 175] on div "Bahasa Indonesia" at bounding box center [652, 171] width 118 height 22
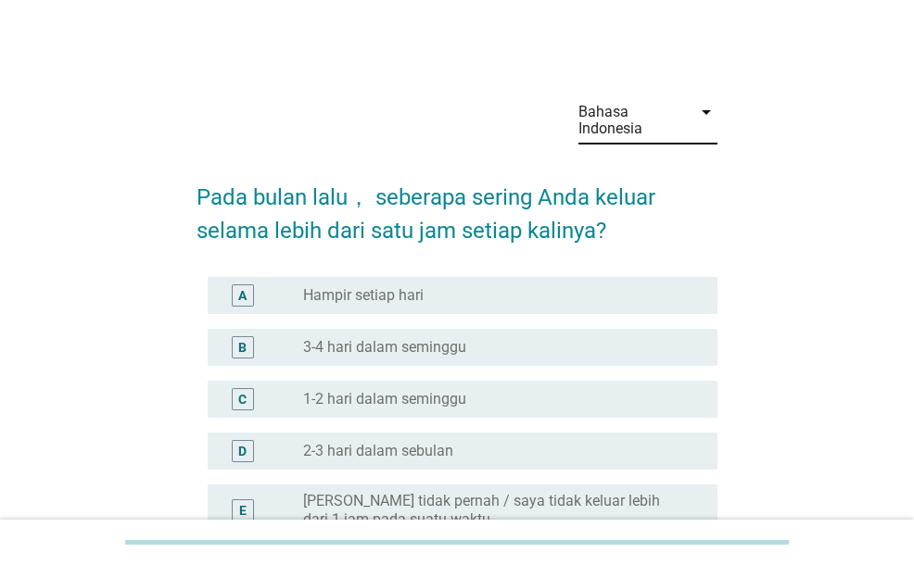
scroll to position [93, 0]
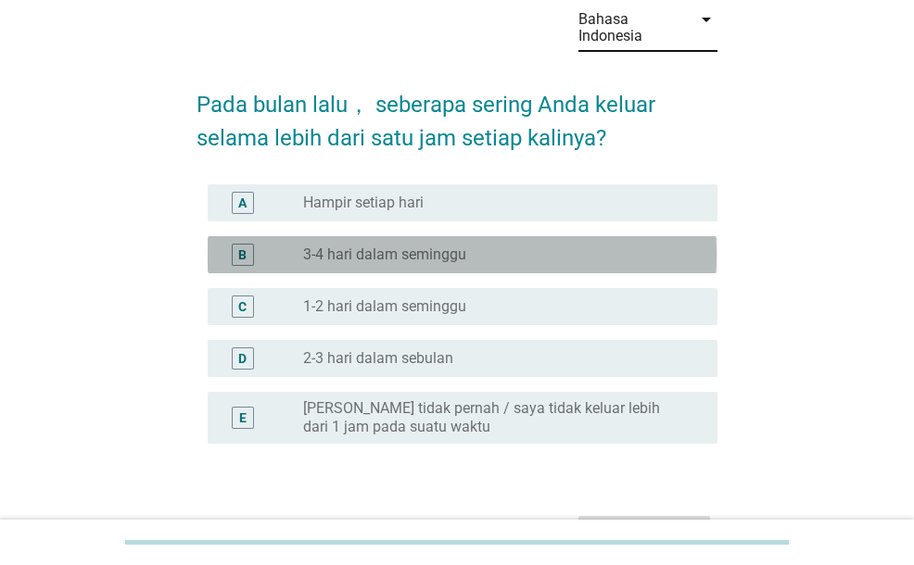
click at [256, 259] on div "B" at bounding box center [242, 255] width 40 height 22
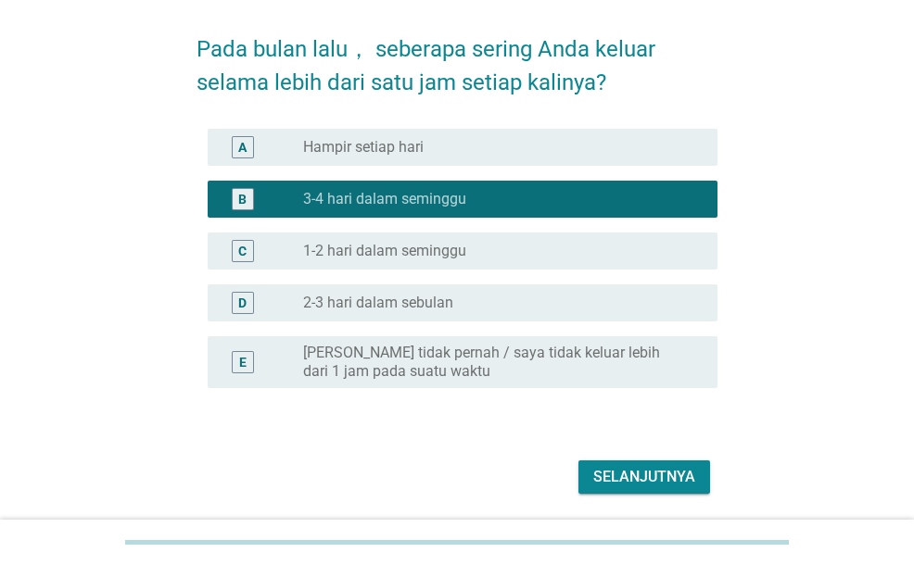
scroll to position [185, 0]
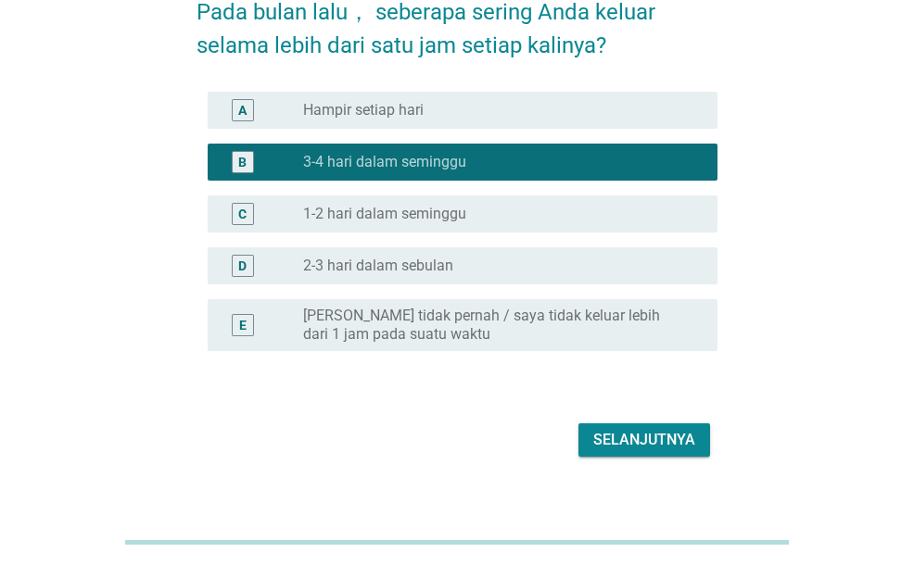
click at [385, 232] on div "C radio_button_unchecked 1-2 hari dalam seminggu" at bounding box center [462, 214] width 509 height 37
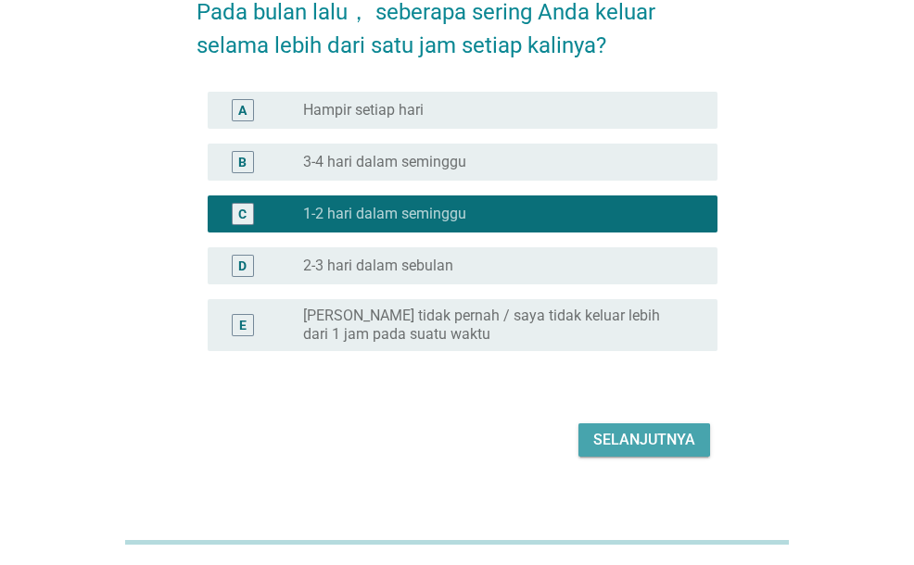
click at [660, 442] on div "Selanjutnya" at bounding box center [644, 440] width 102 height 22
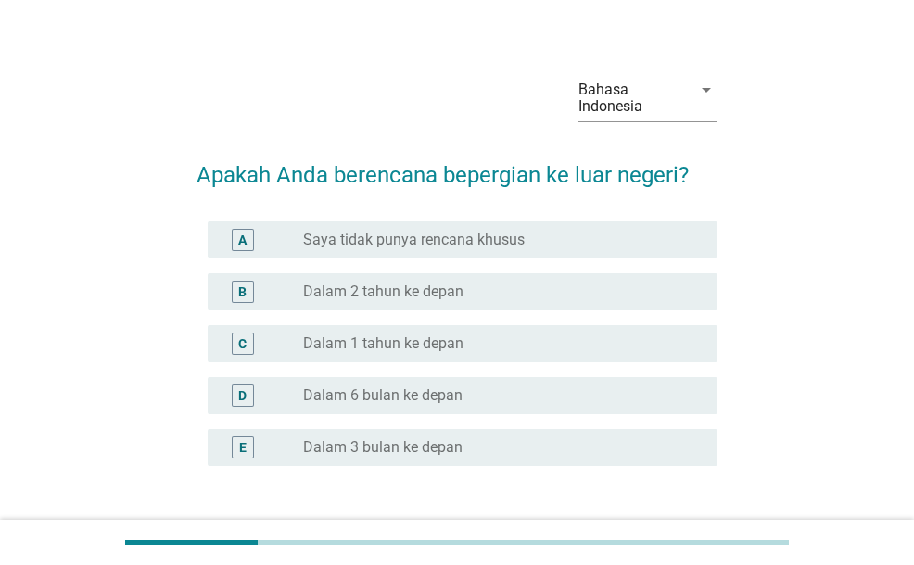
scroll to position [93, 0]
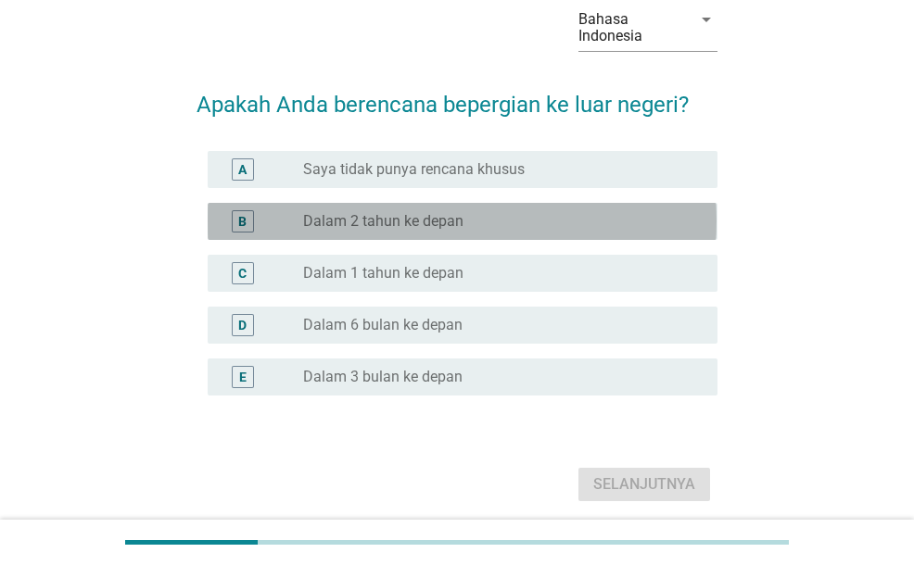
click at [393, 219] on label "Dalam 2 tahun ke depan" at bounding box center [383, 221] width 160 height 19
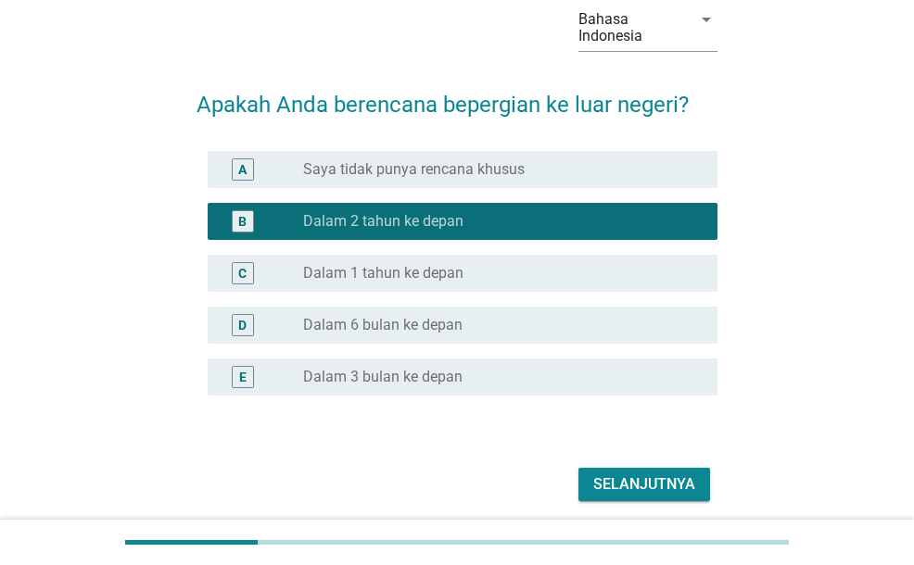
click at [654, 478] on div "Selanjutnya" at bounding box center [644, 485] width 102 height 22
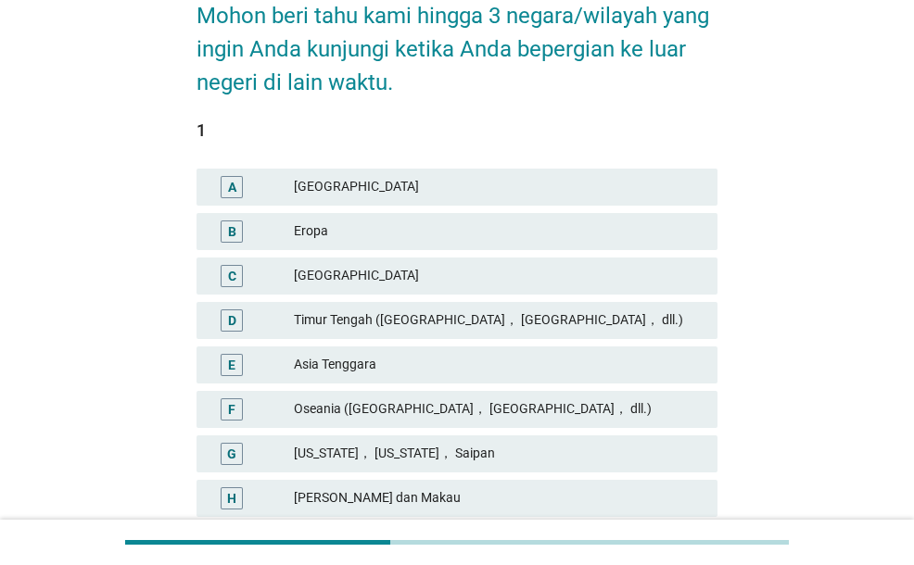
scroll to position [185, 0]
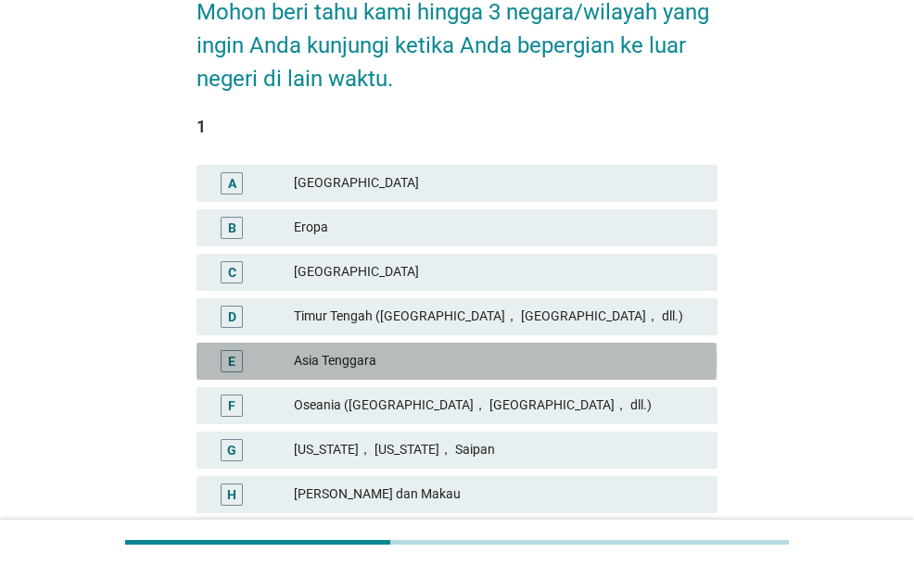
click at [348, 362] on div "Asia Tenggara" at bounding box center [498, 361] width 409 height 22
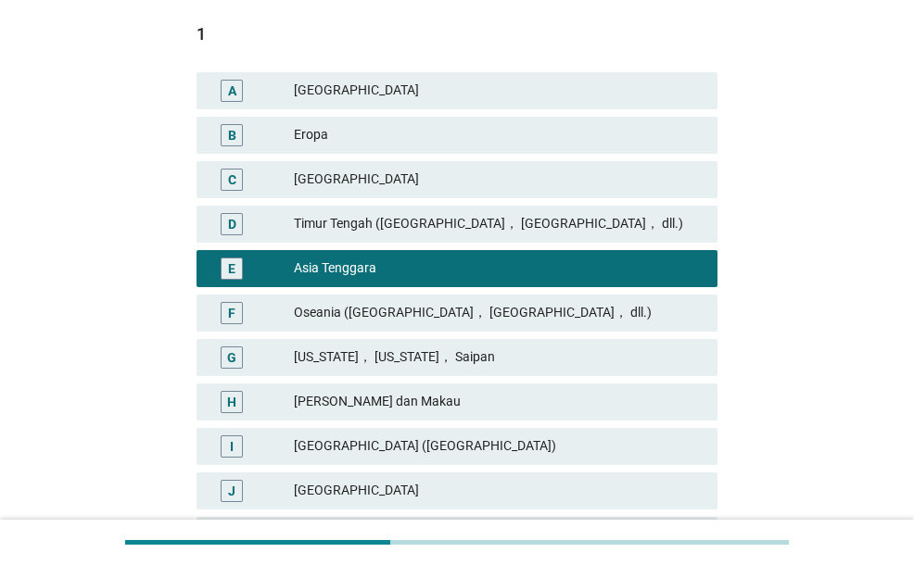
scroll to position [371, 0]
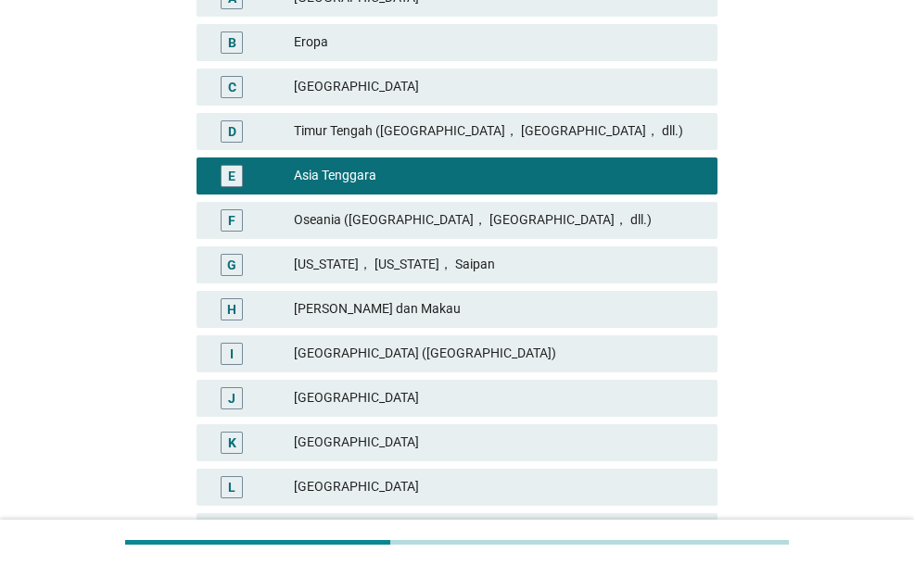
click at [380, 439] on div "Jepang" at bounding box center [498, 443] width 409 height 22
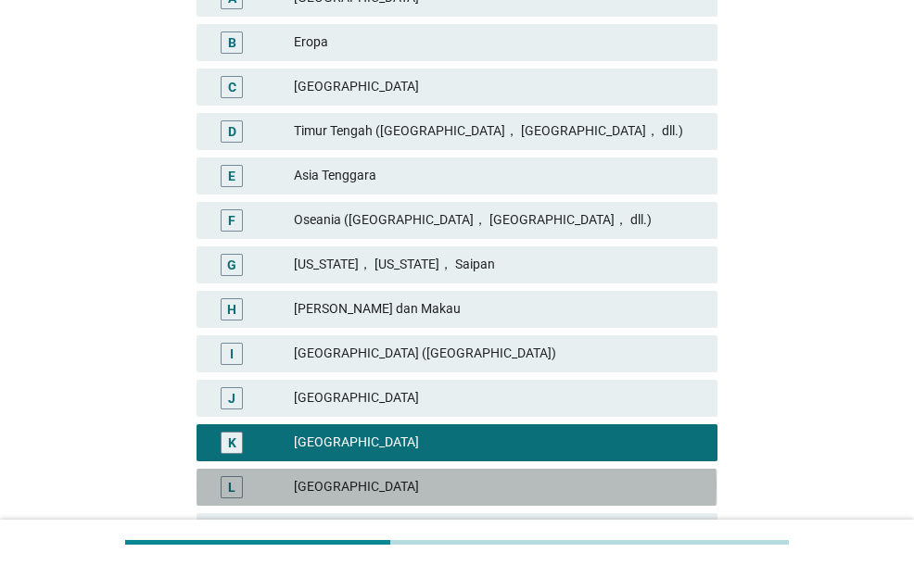
click at [396, 488] on div "Korea Selatan" at bounding box center [498, 487] width 409 height 22
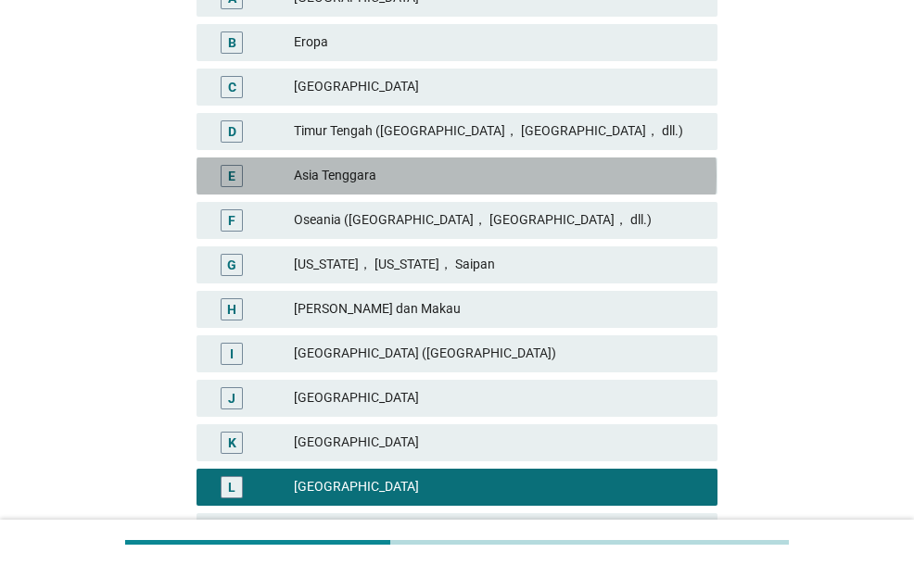
click at [407, 179] on div "Asia Tenggara" at bounding box center [498, 176] width 409 height 22
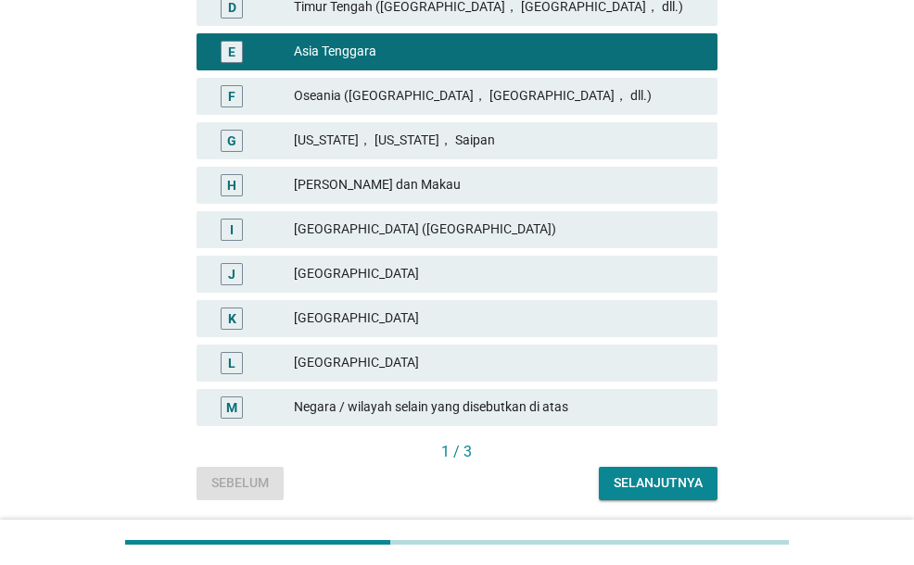
scroll to position [557, 0]
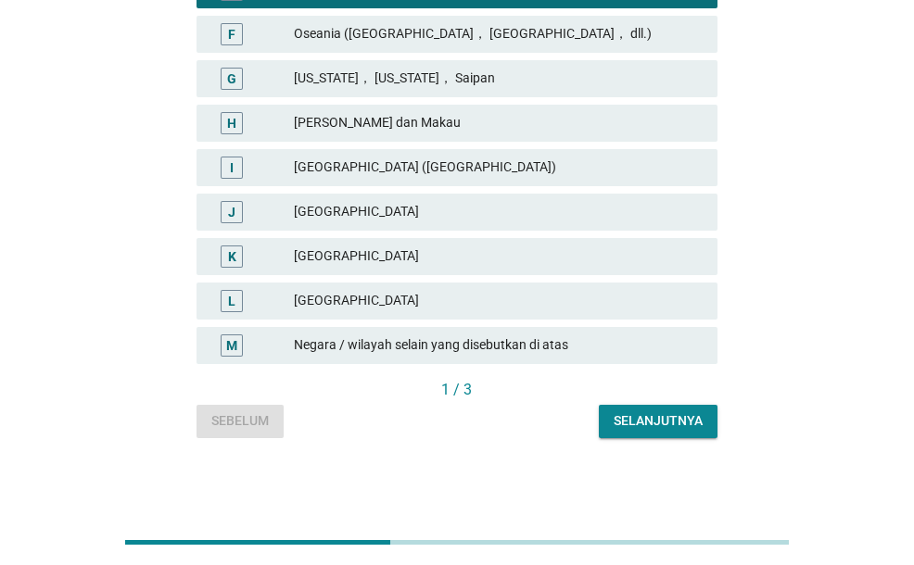
click at [624, 435] on button "Selanjutnya" at bounding box center [658, 421] width 119 height 33
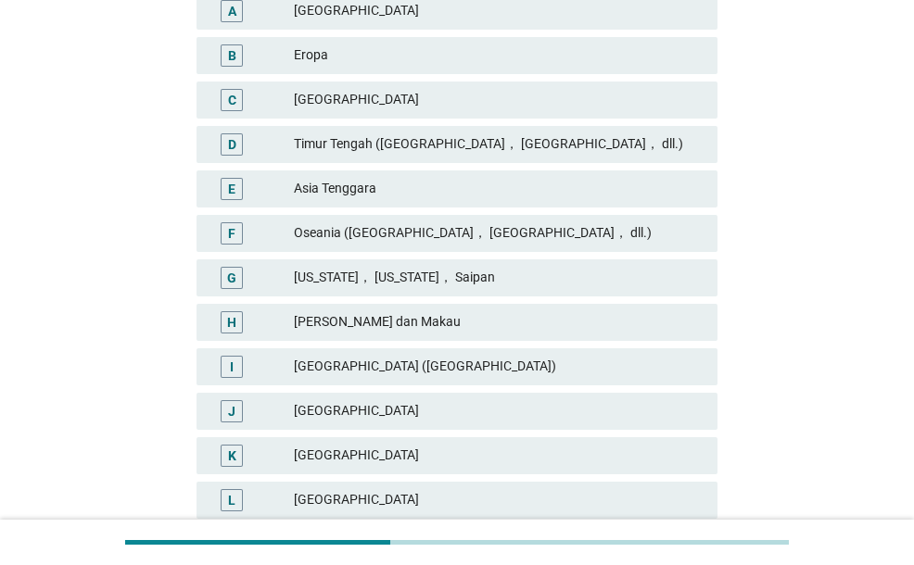
scroll to position [463, 0]
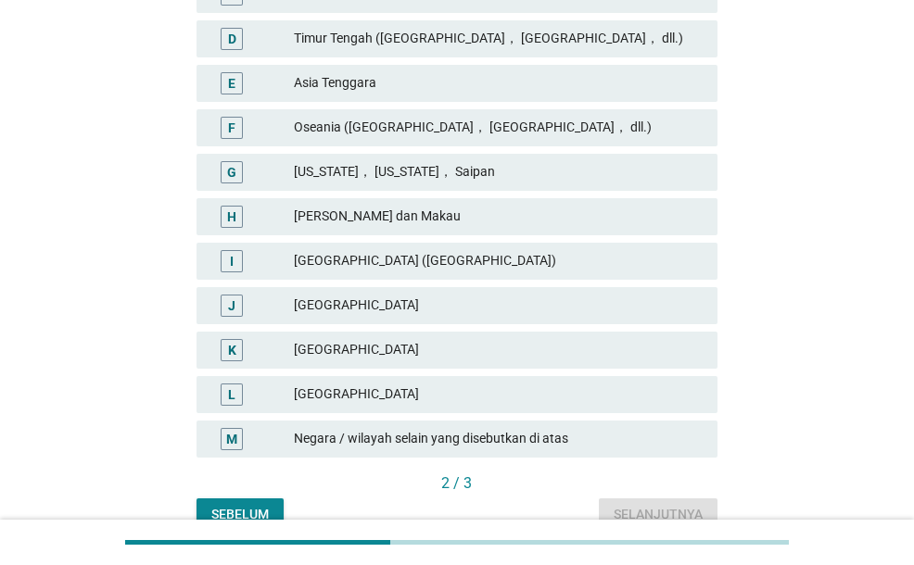
click at [353, 399] on div "Korea Selatan" at bounding box center [498, 395] width 409 height 22
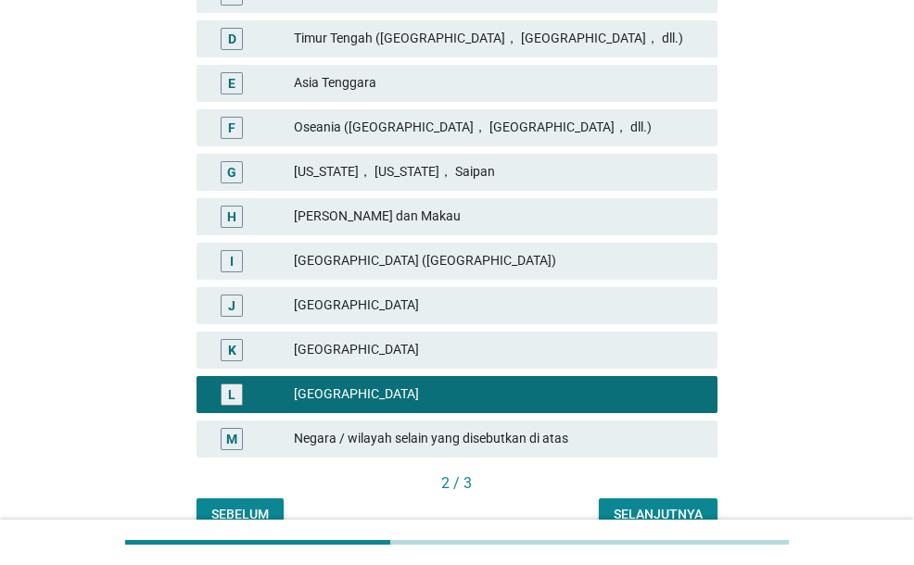
click at [463, 351] on div "Jepang" at bounding box center [498, 350] width 409 height 22
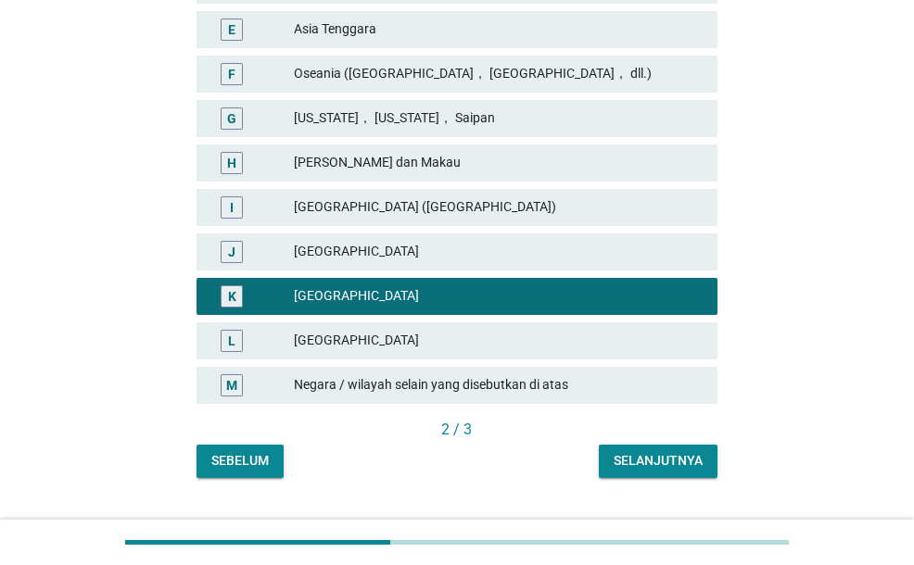
scroll to position [556, 0]
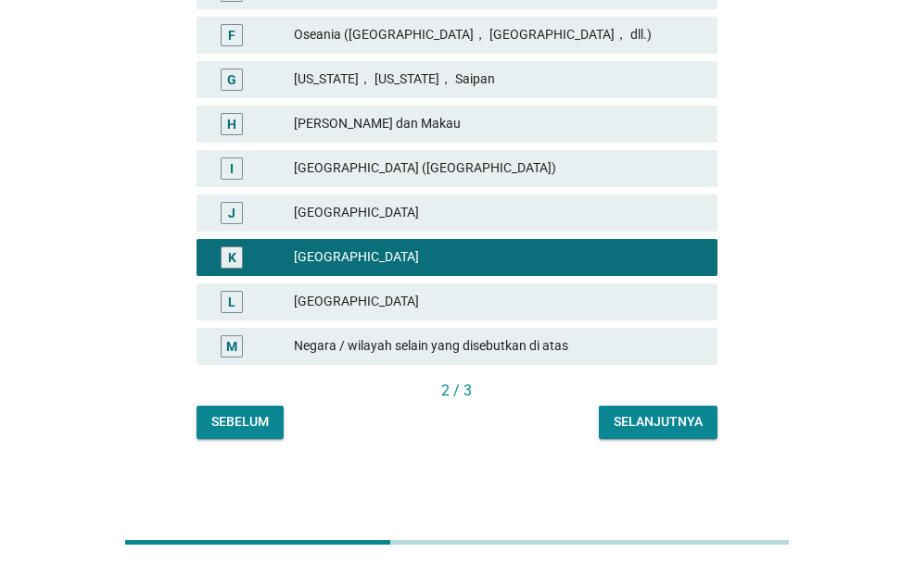
click at [645, 432] on button "Selanjutnya" at bounding box center [658, 422] width 119 height 33
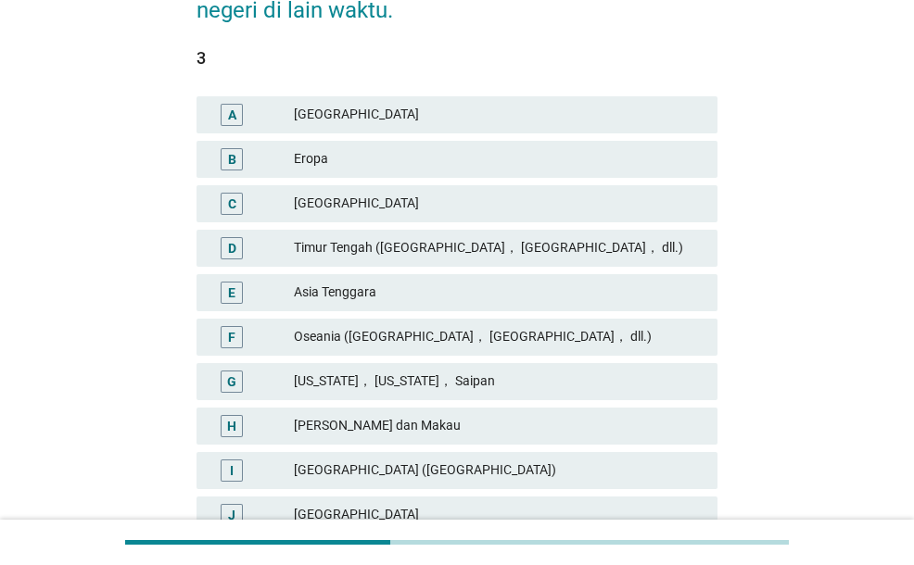
scroll to position [463, 0]
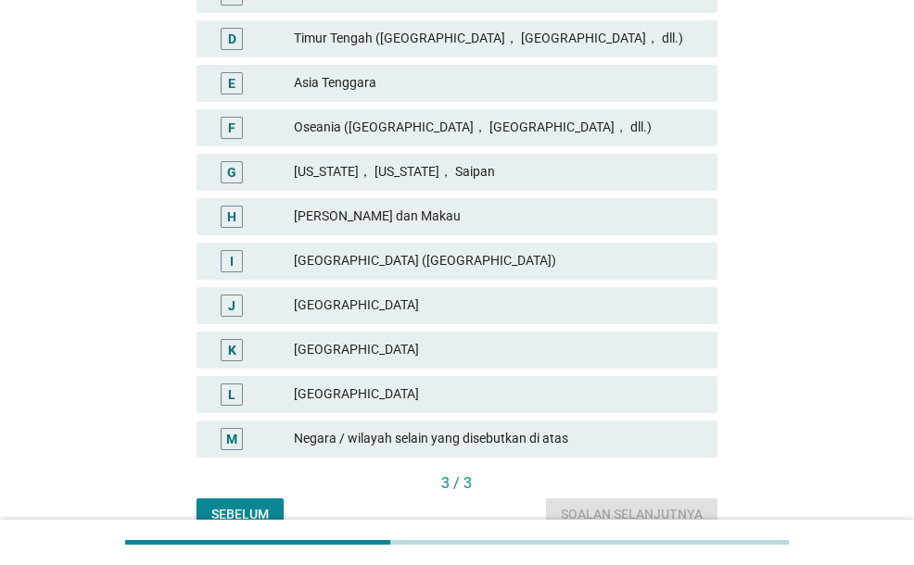
click at [376, 398] on div "Korea Selatan" at bounding box center [498, 395] width 409 height 22
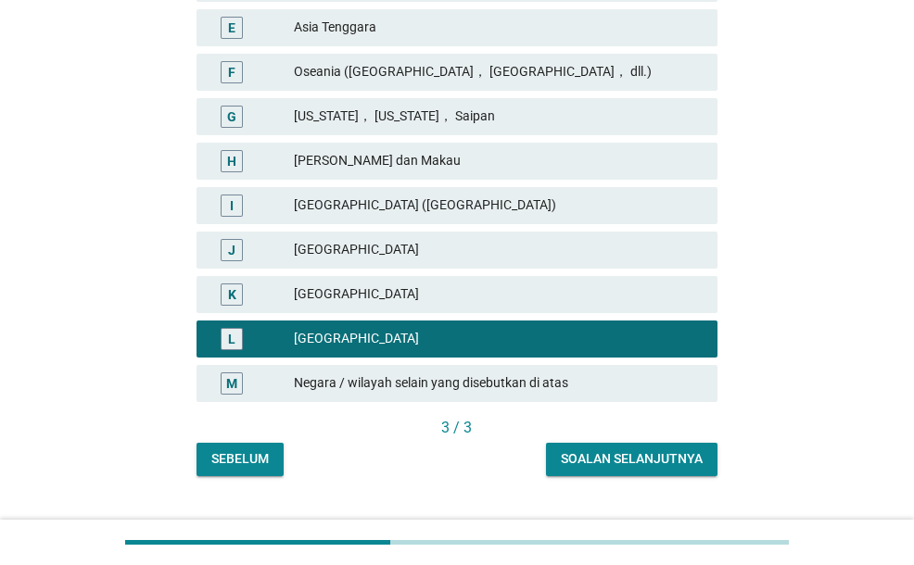
scroll to position [556, 0]
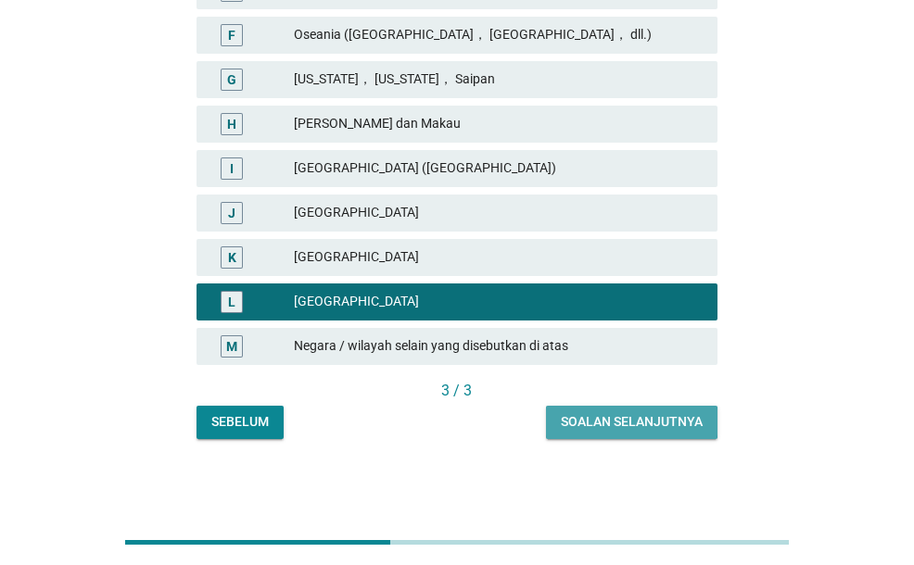
click at [614, 428] on div "Soalan selanjutnya" at bounding box center [632, 421] width 142 height 19
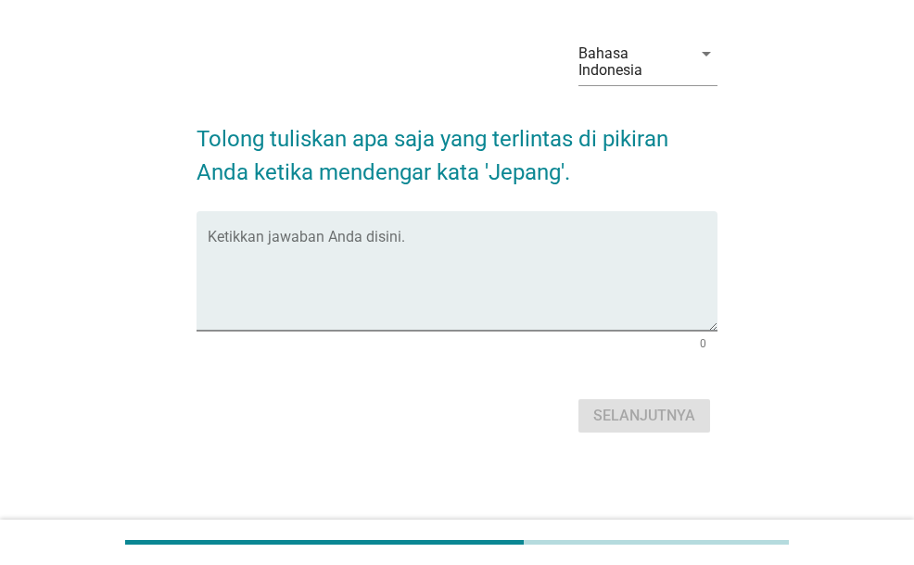
scroll to position [0, 0]
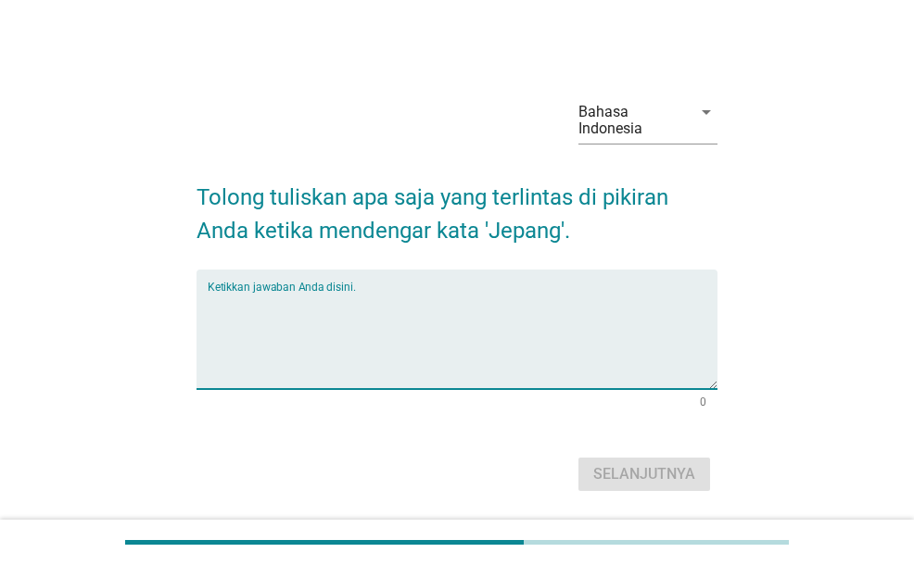
click at [418, 332] on textarea "Ketikkan jawaban Anda disini." at bounding box center [462, 340] width 509 height 97
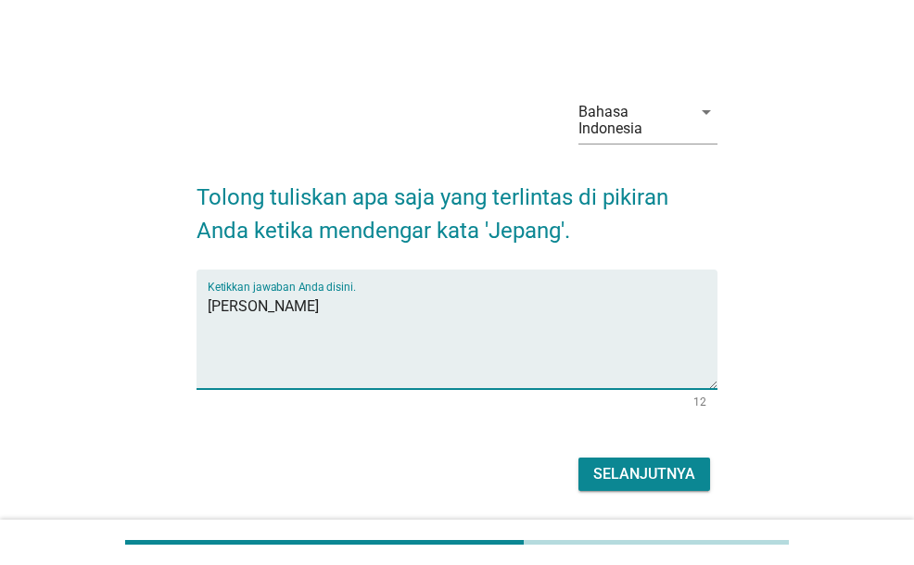
type textarea "Bunga Sakura"
click at [698, 478] on button "Selanjutnya" at bounding box center [644, 474] width 132 height 33
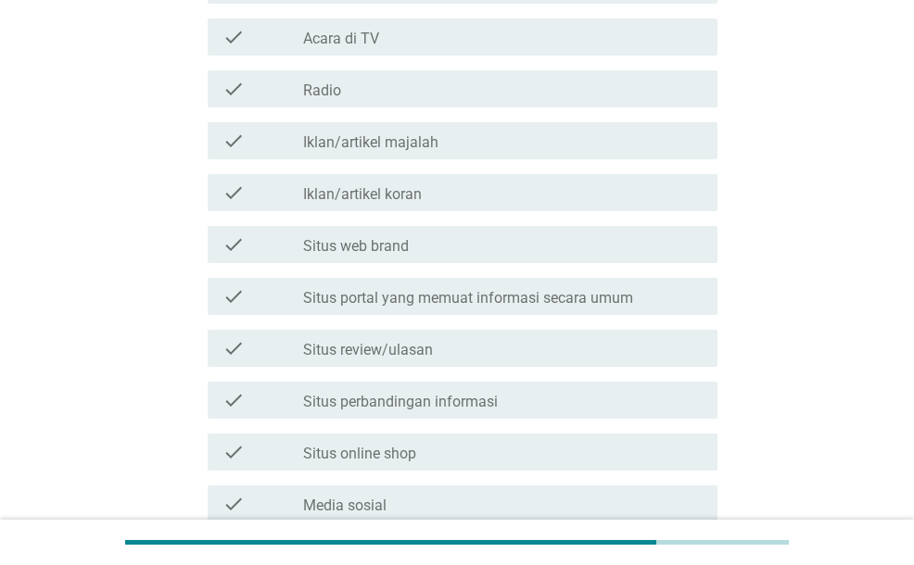
scroll to position [463, 0]
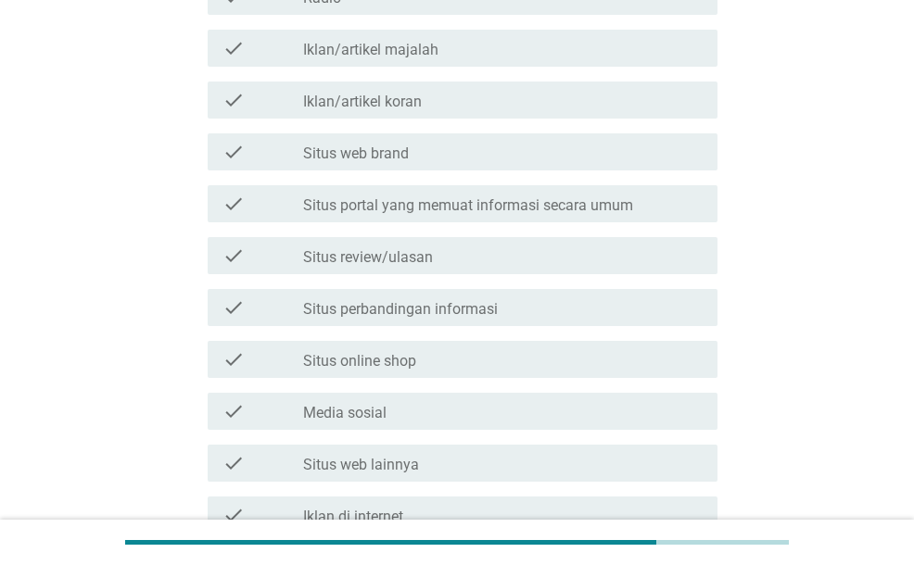
click at [352, 262] on label "Situs review/ulasan" at bounding box center [368, 257] width 130 height 19
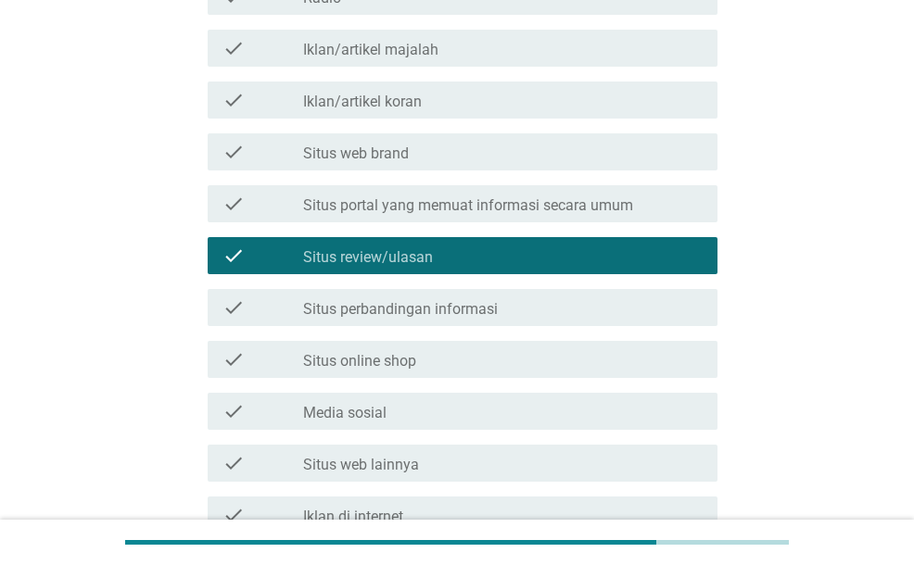
click at [366, 402] on div "check_box_outline_blank Media sosial" at bounding box center [502, 411] width 399 height 22
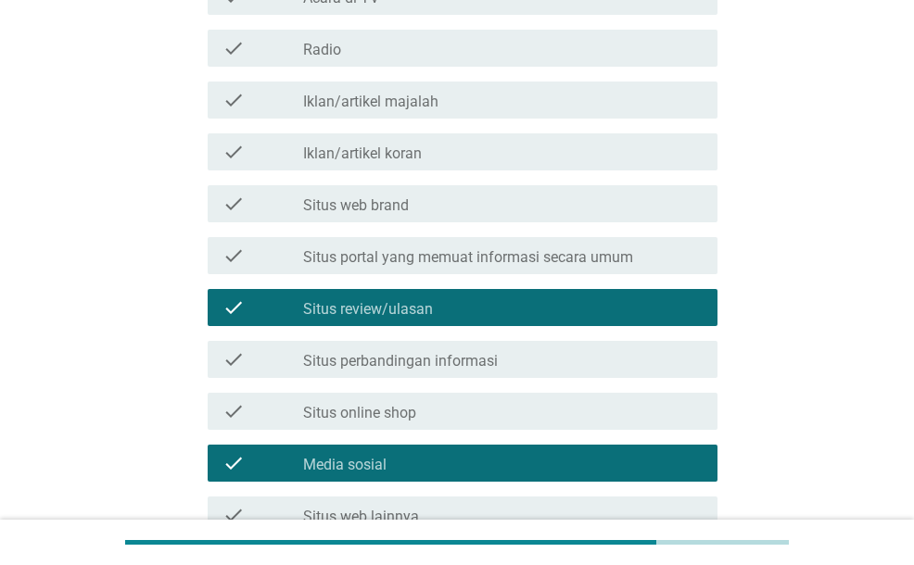
scroll to position [371, 0]
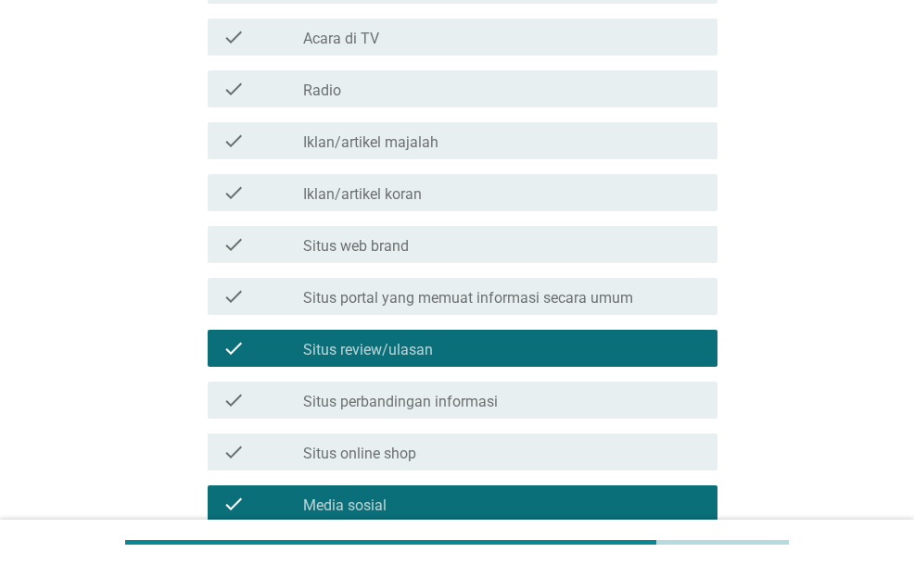
click at [461, 303] on label "Situs portal yang memuat informasi secara umum" at bounding box center [468, 298] width 330 height 19
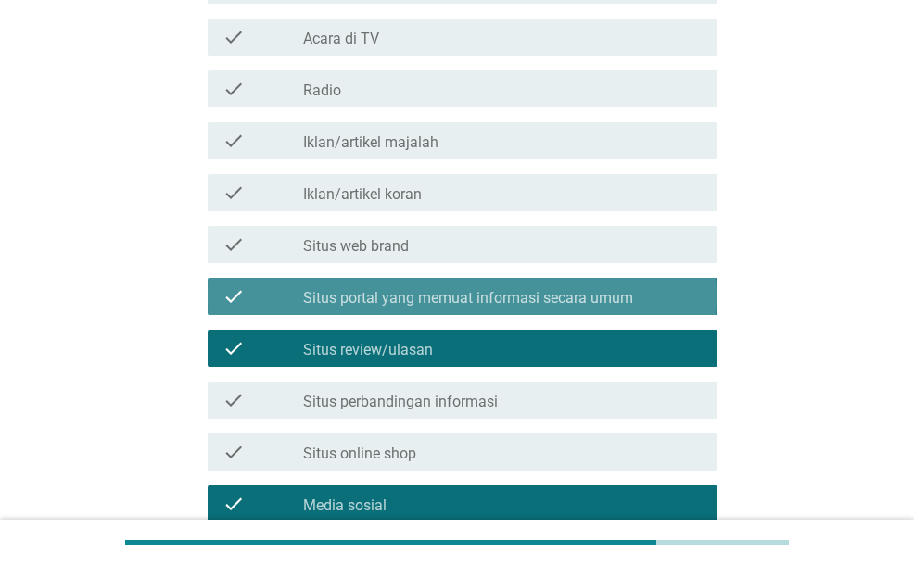
click at [461, 303] on label "Situs portal yang memuat informasi secara umum" at bounding box center [468, 298] width 330 height 19
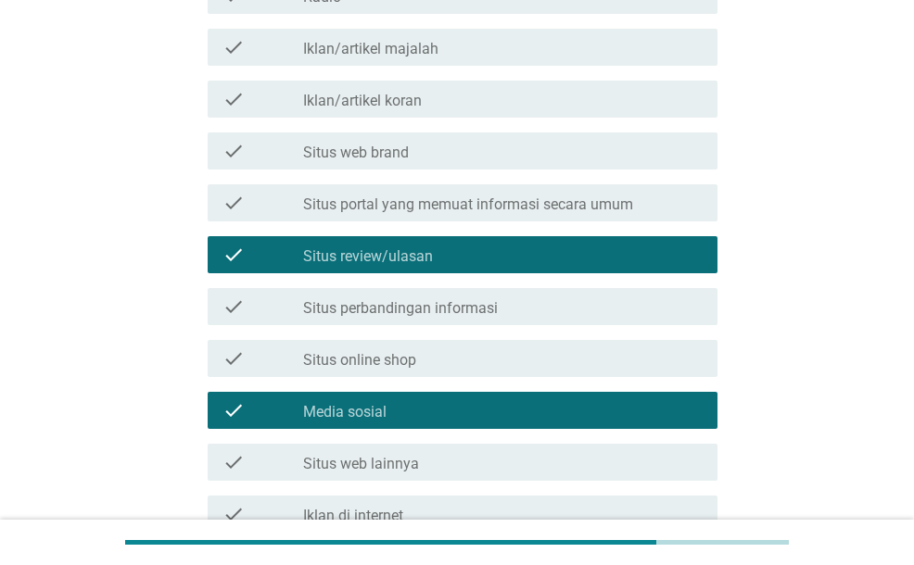
scroll to position [556, 0]
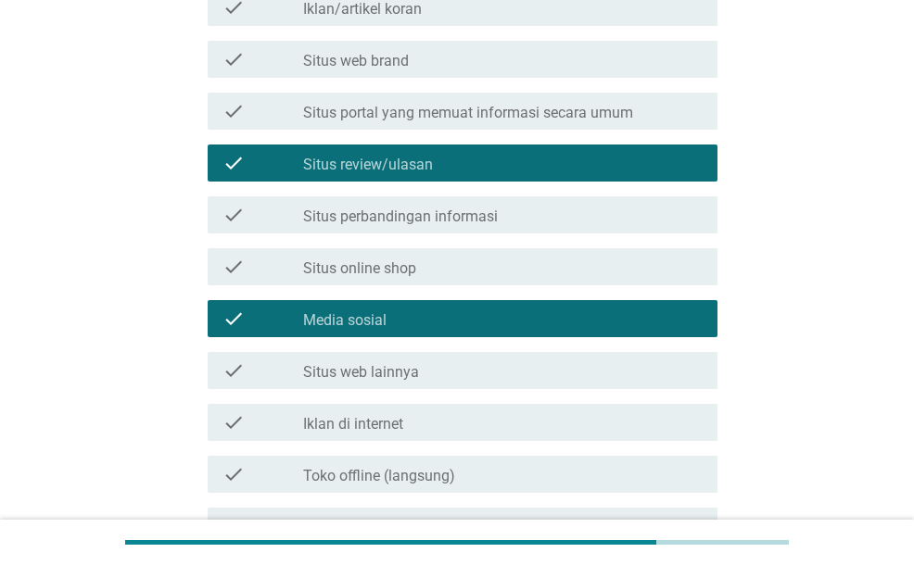
click at [458, 231] on div "check check_box_outline_blank Situs perbandingan informasi" at bounding box center [462, 214] width 509 height 37
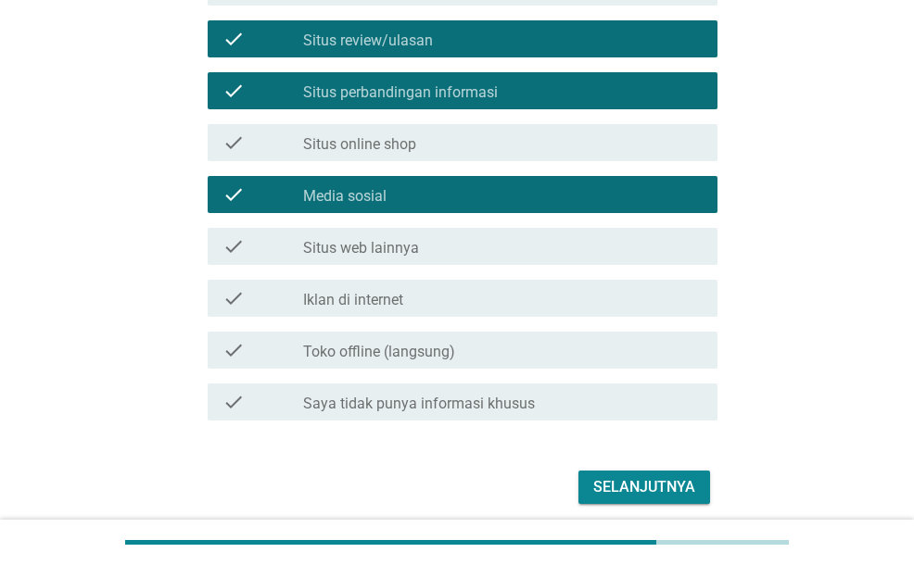
scroll to position [741, 0]
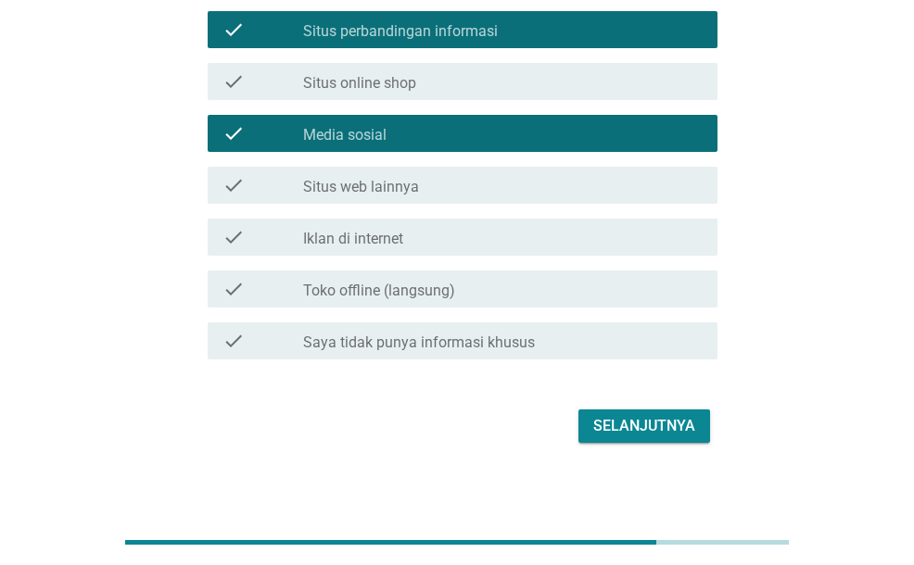
click at [639, 436] on div "Selanjutnya" at bounding box center [644, 426] width 102 height 22
